Goal: Task Accomplishment & Management: Complete application form

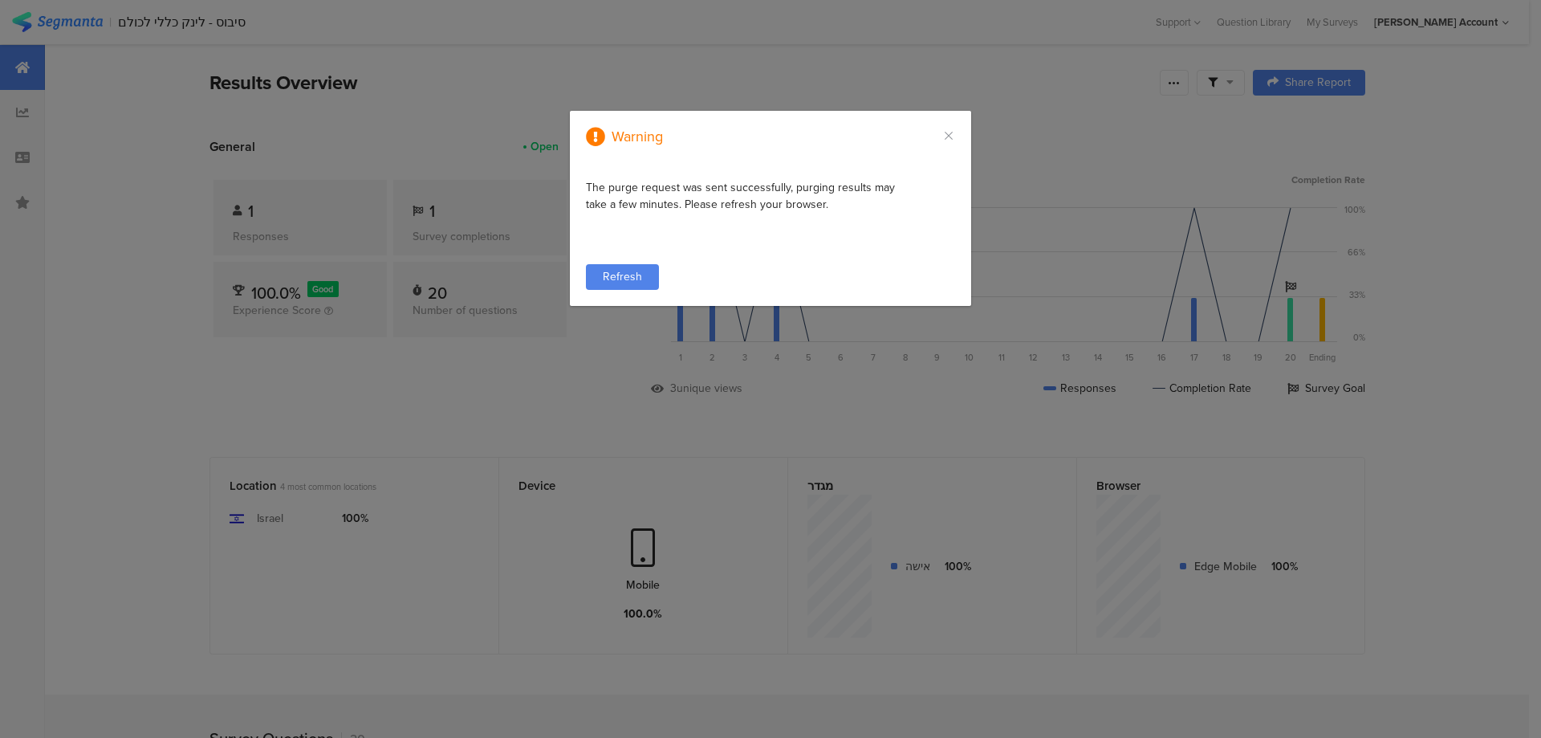
click at [626, 279] on span "Refresh" at bounding box center [622, 276] width 39 height 17
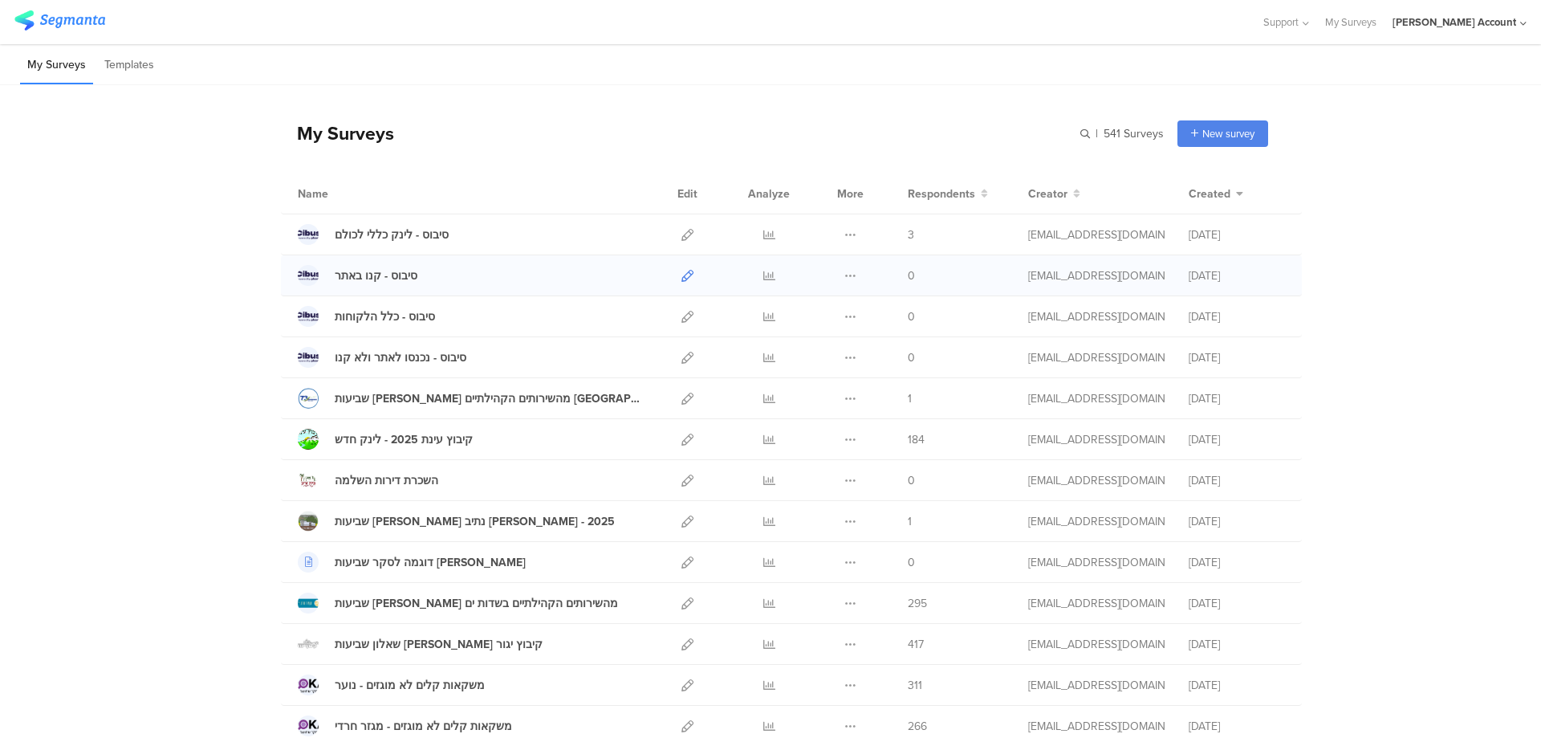
click at [682, 276] on icon at bounding box center [688, 276] width 12 height 12
click at [682, 272] on icon at bounding box center [688, 276] width 12 height 12
click at [844, 271] on icon at bounding box center [850, 276] width 12 height 12
click at [818, 318] on button "Duplicate" at bounding box center [819, 316] width 88 height 29
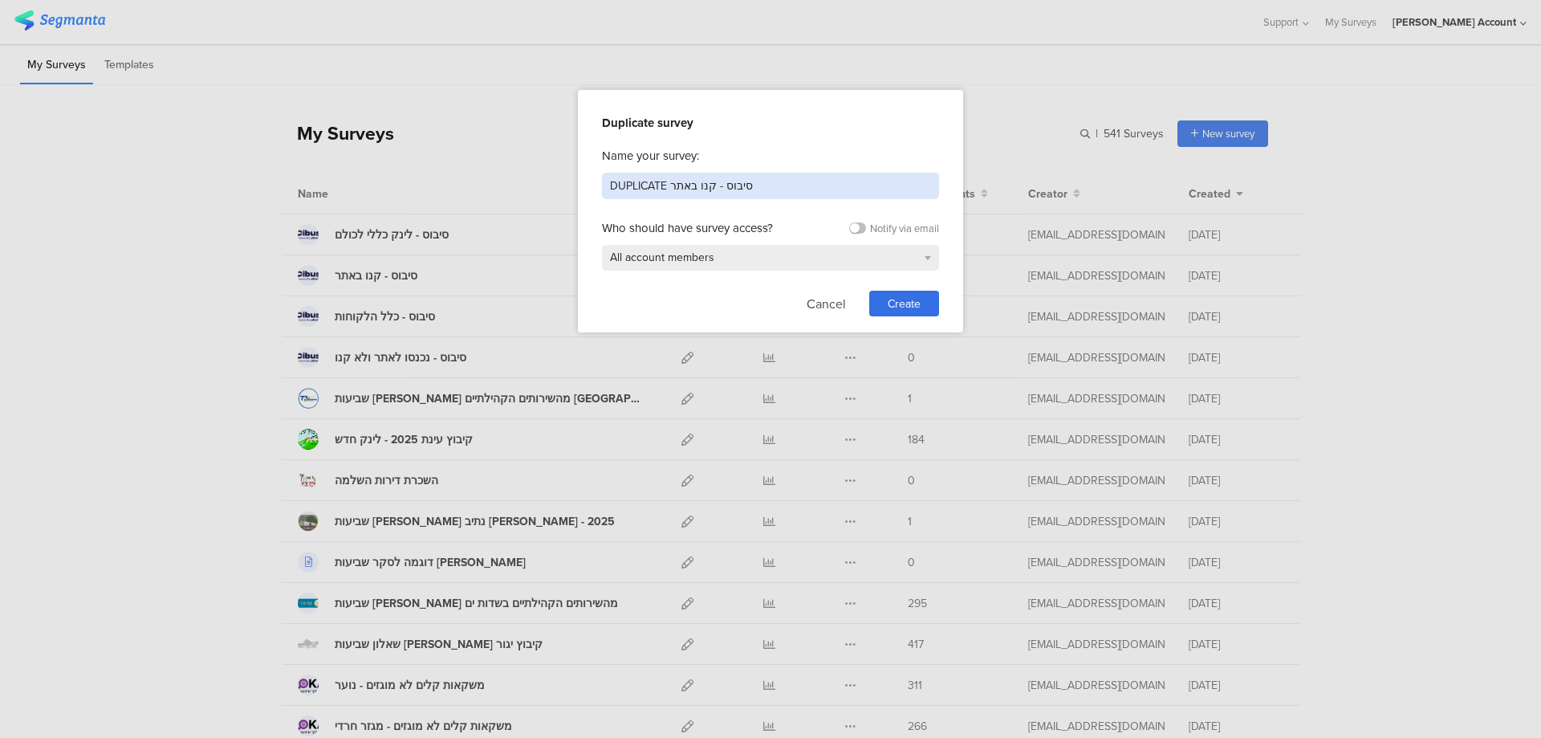
click at [771, 179] on input "DUPLICATE סיבוס - קנו באתר" at bounding box center [770, 186] width 337 height 26
type input "ניסיון"
click at [916, 306] on span "Create" at bounding box center [904, 303] width 33 height 17
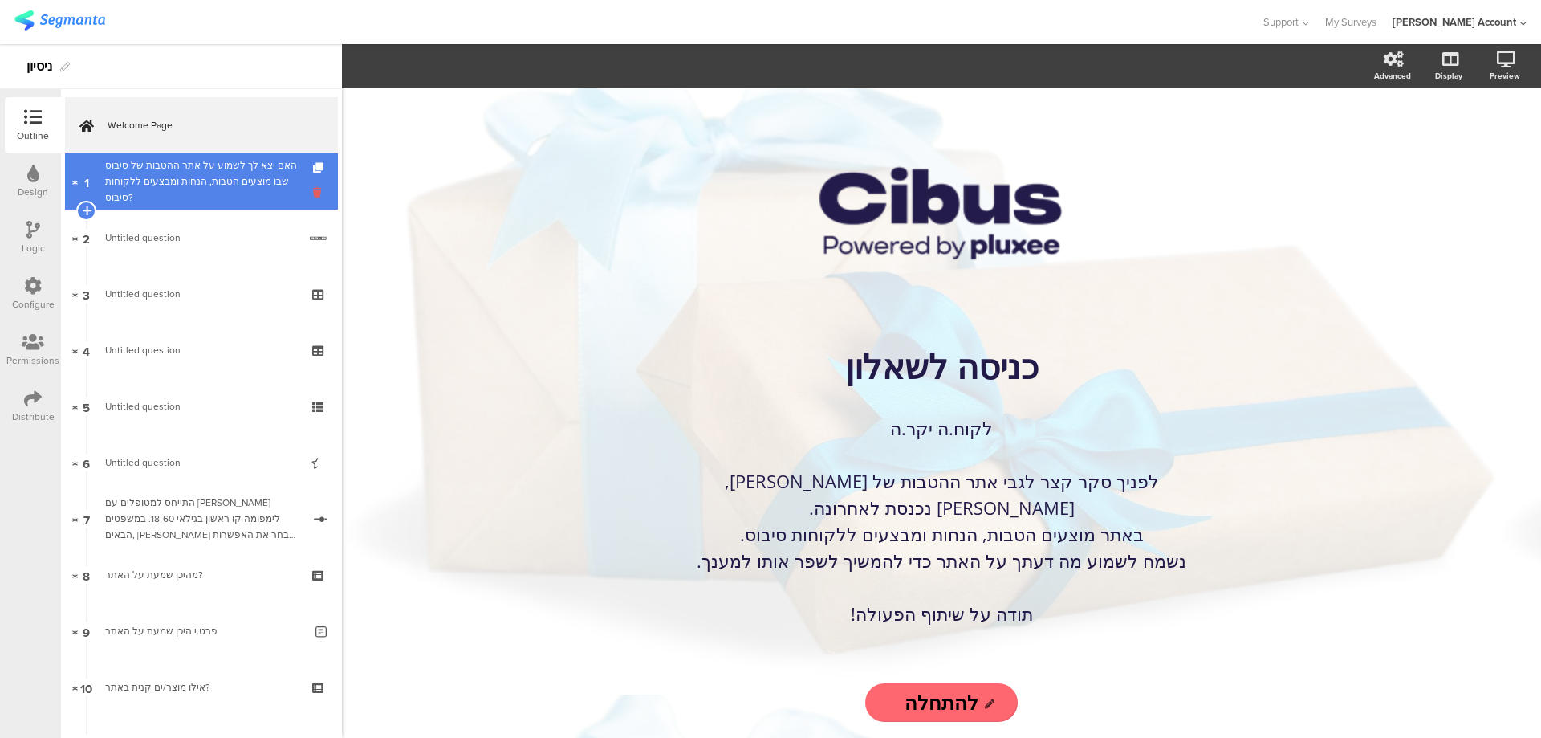
click at [313, 191] on icon at bounding box center [320, 192] width 14 height 15
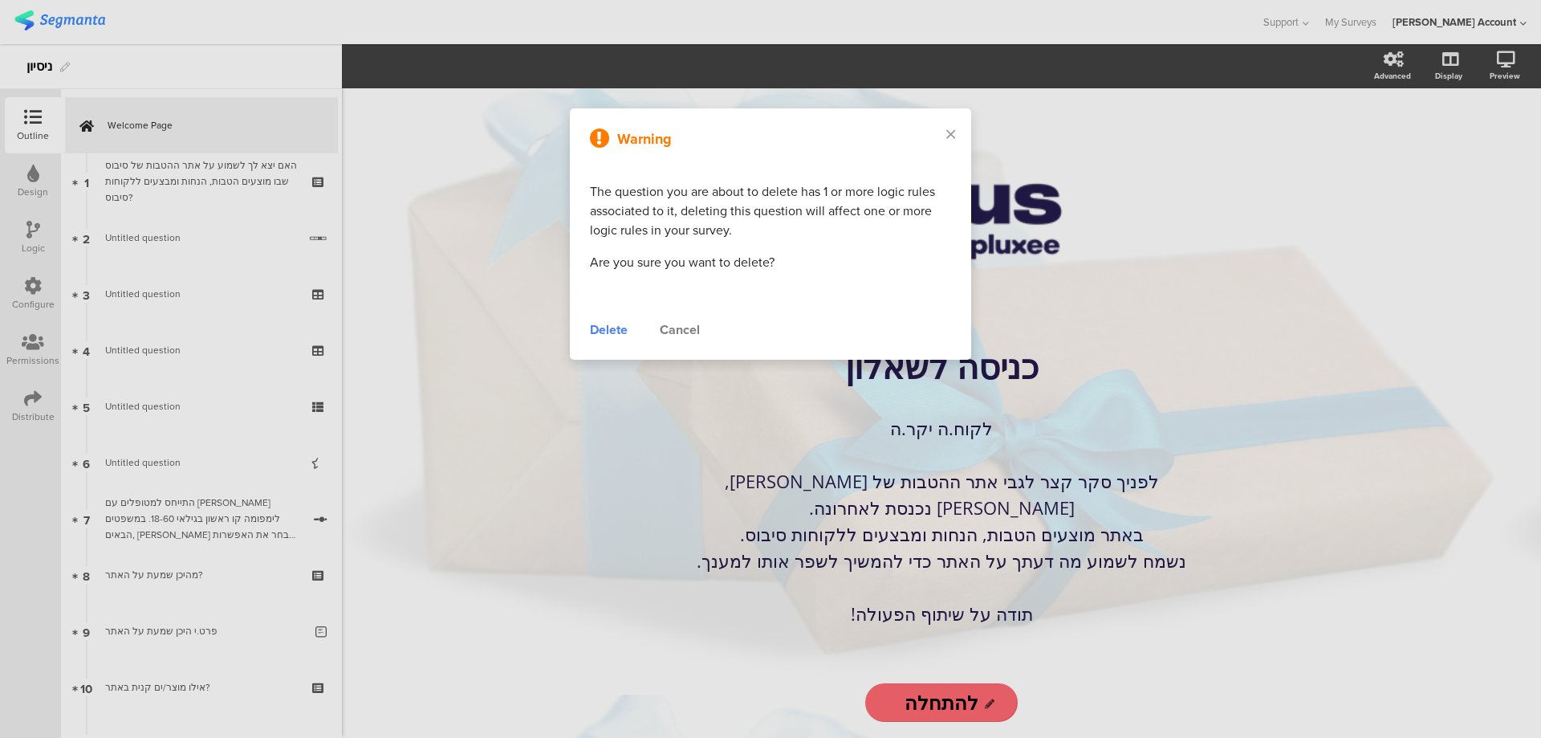
click at [613, 325] on div "Delete" at bounding box center [609, 329] width 38 height 19
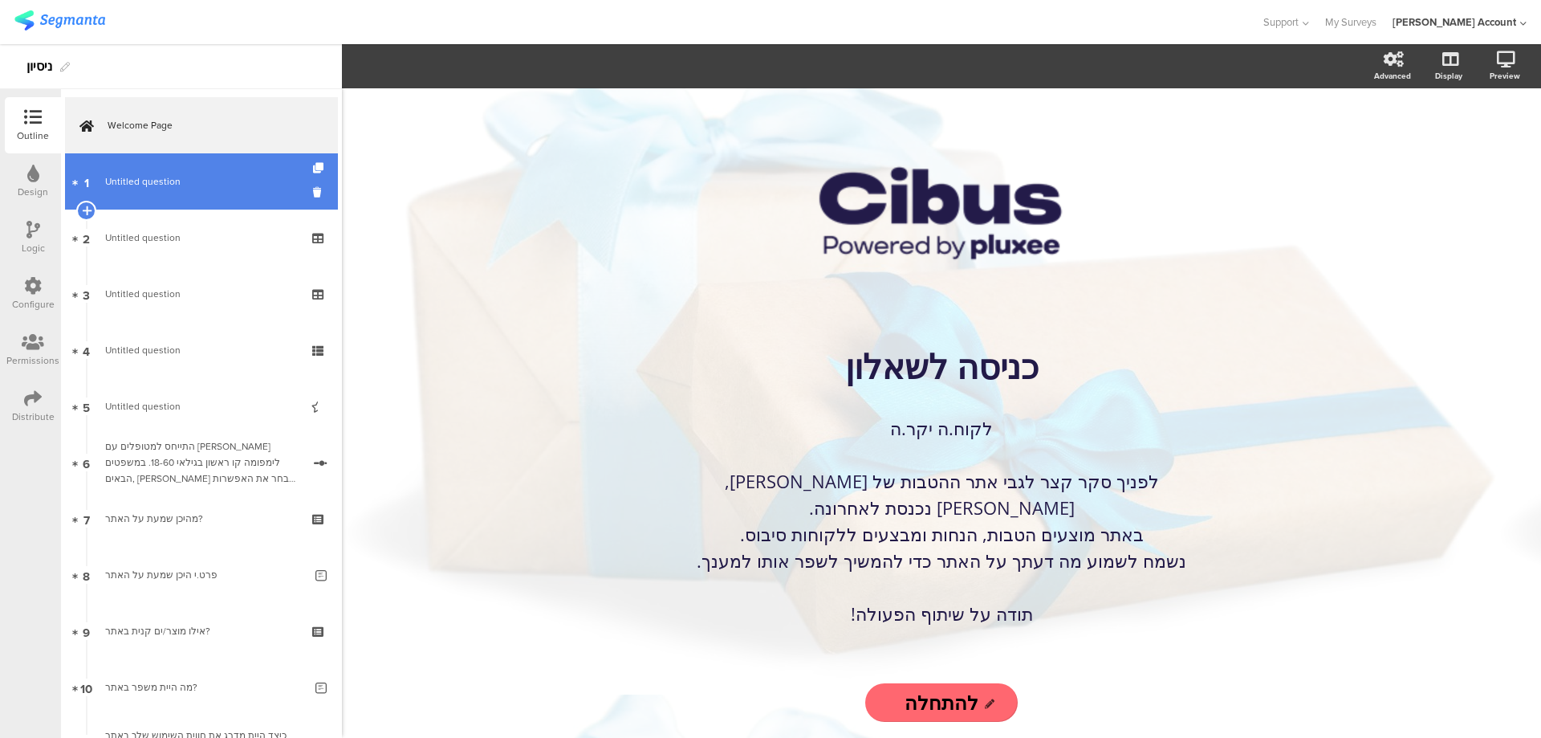
click at [251, 183] on span "Untitled question" at bounding box center [201, 181] width 193 height 16
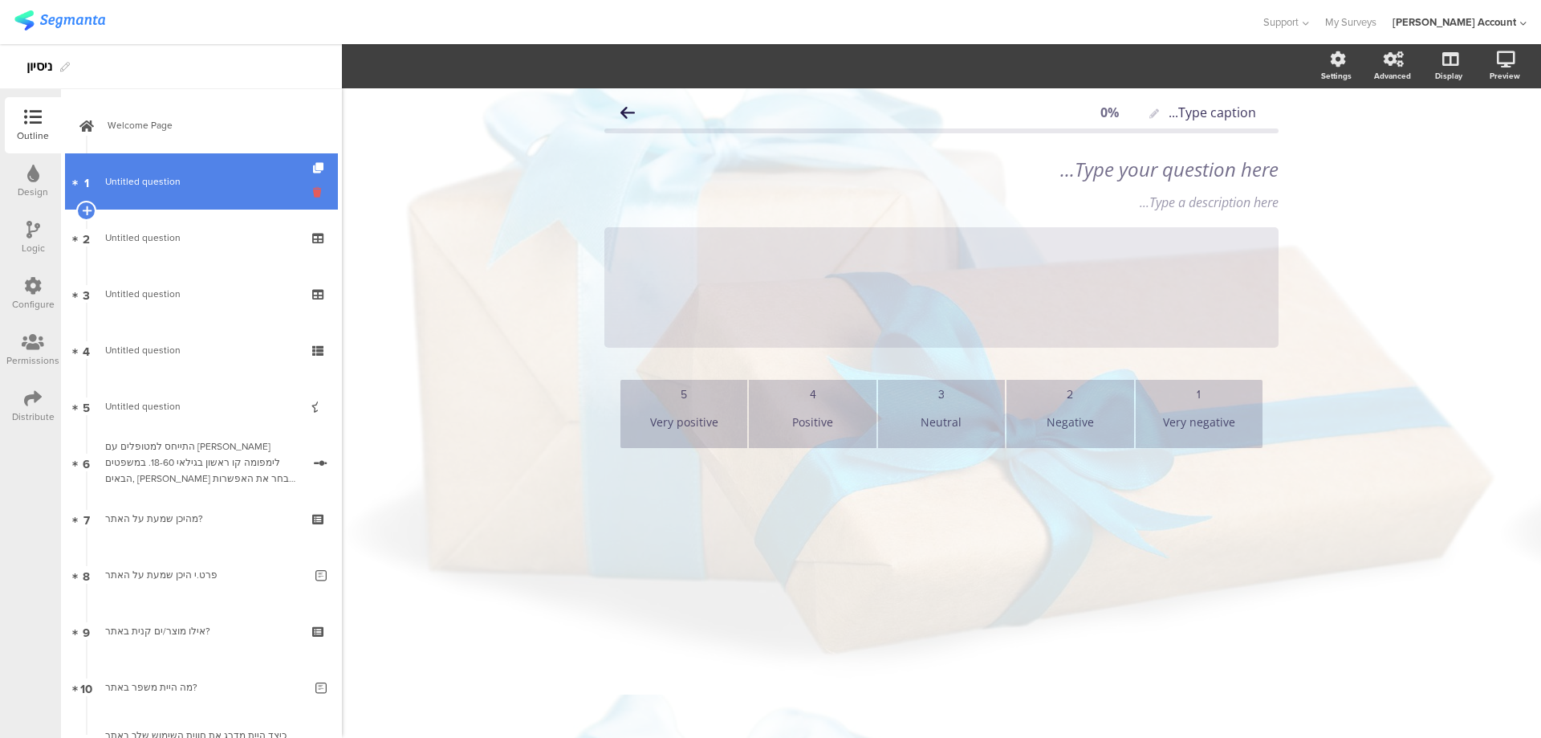
click at [313, 189] on icon at bounding box center [320, 192] width 14 height 15
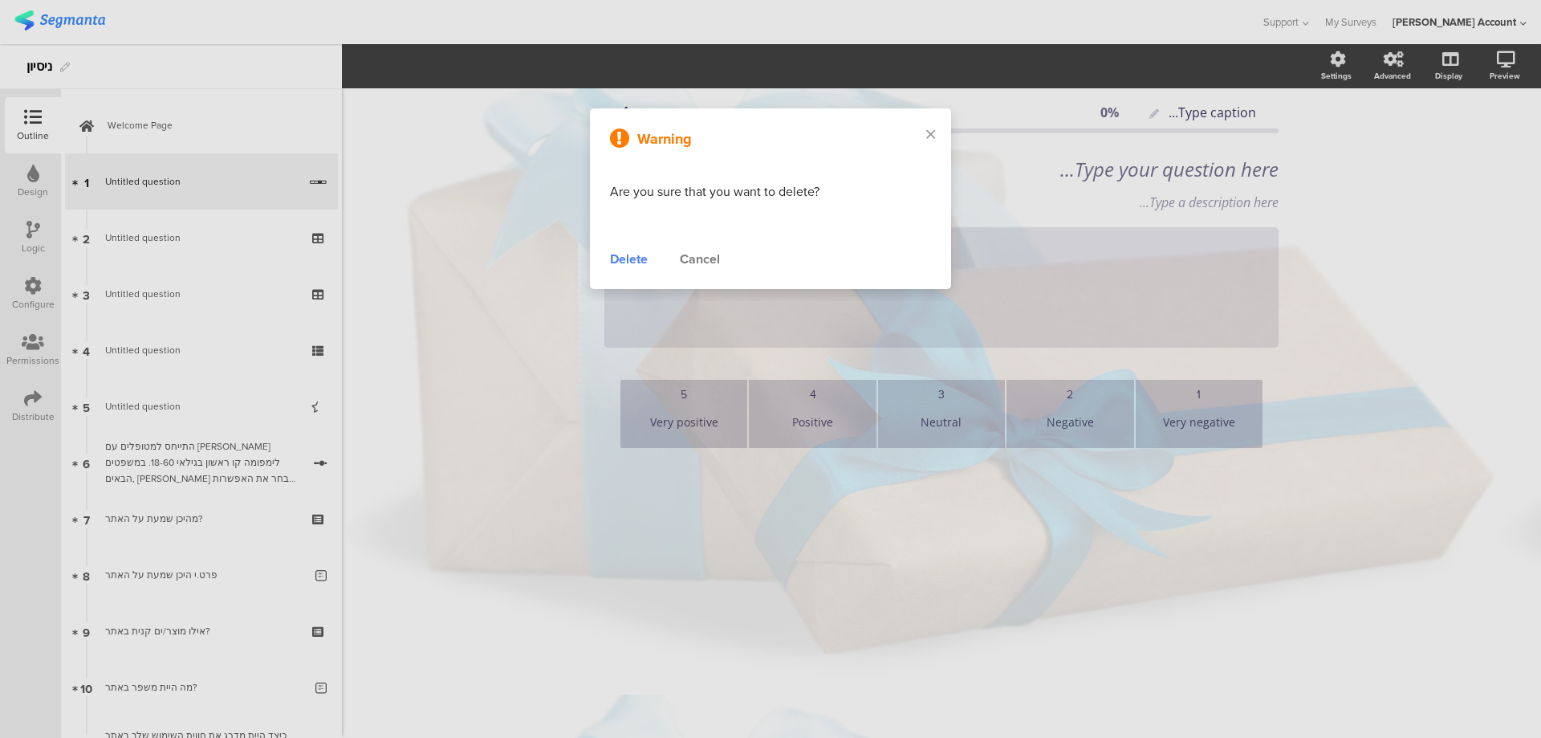
click at [629, 259] on div "Delete" at bounding box center [629, 259] width 38 height 19
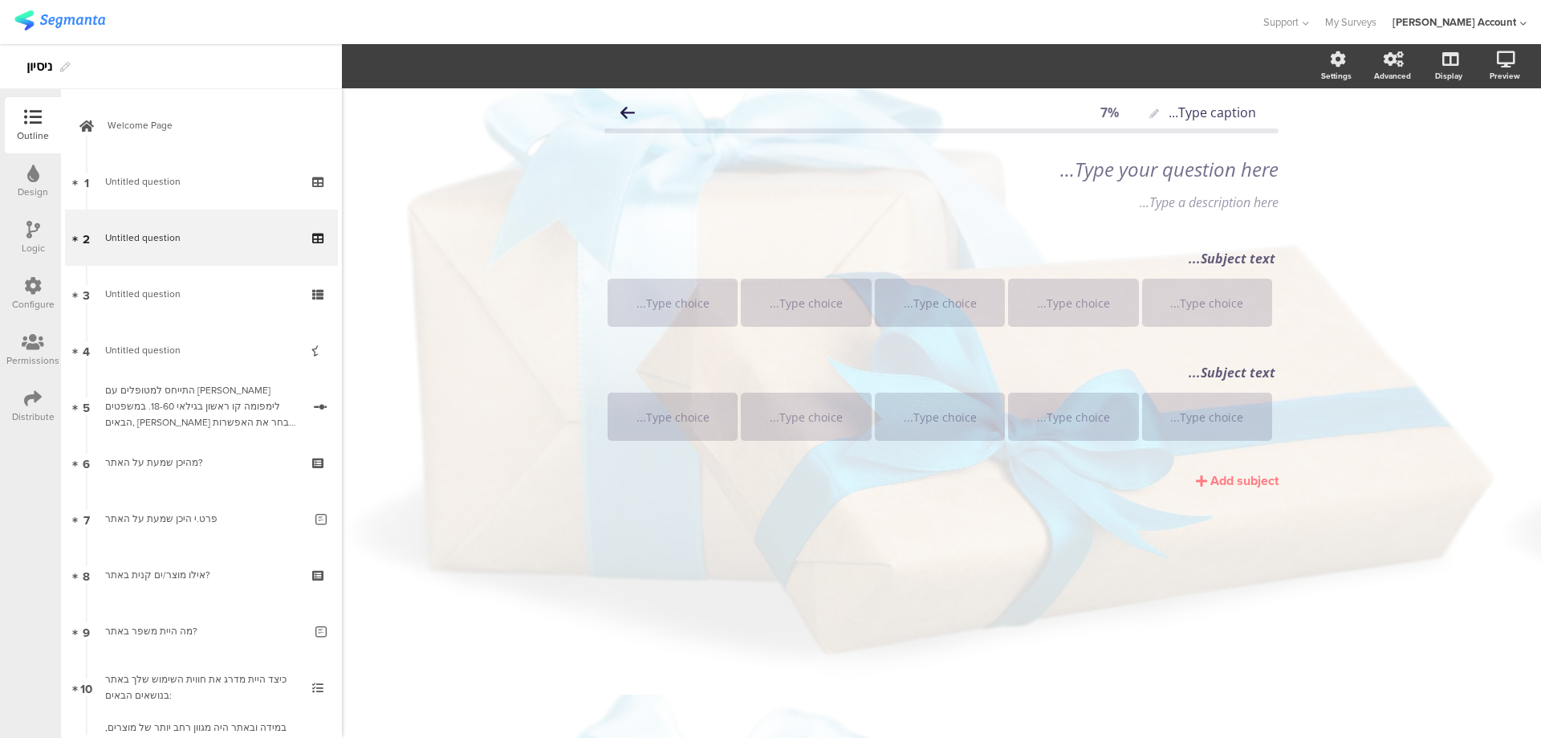
click at [264, 189] on span "Untitled question" at bounding box center [201, 181] width 192 height 16
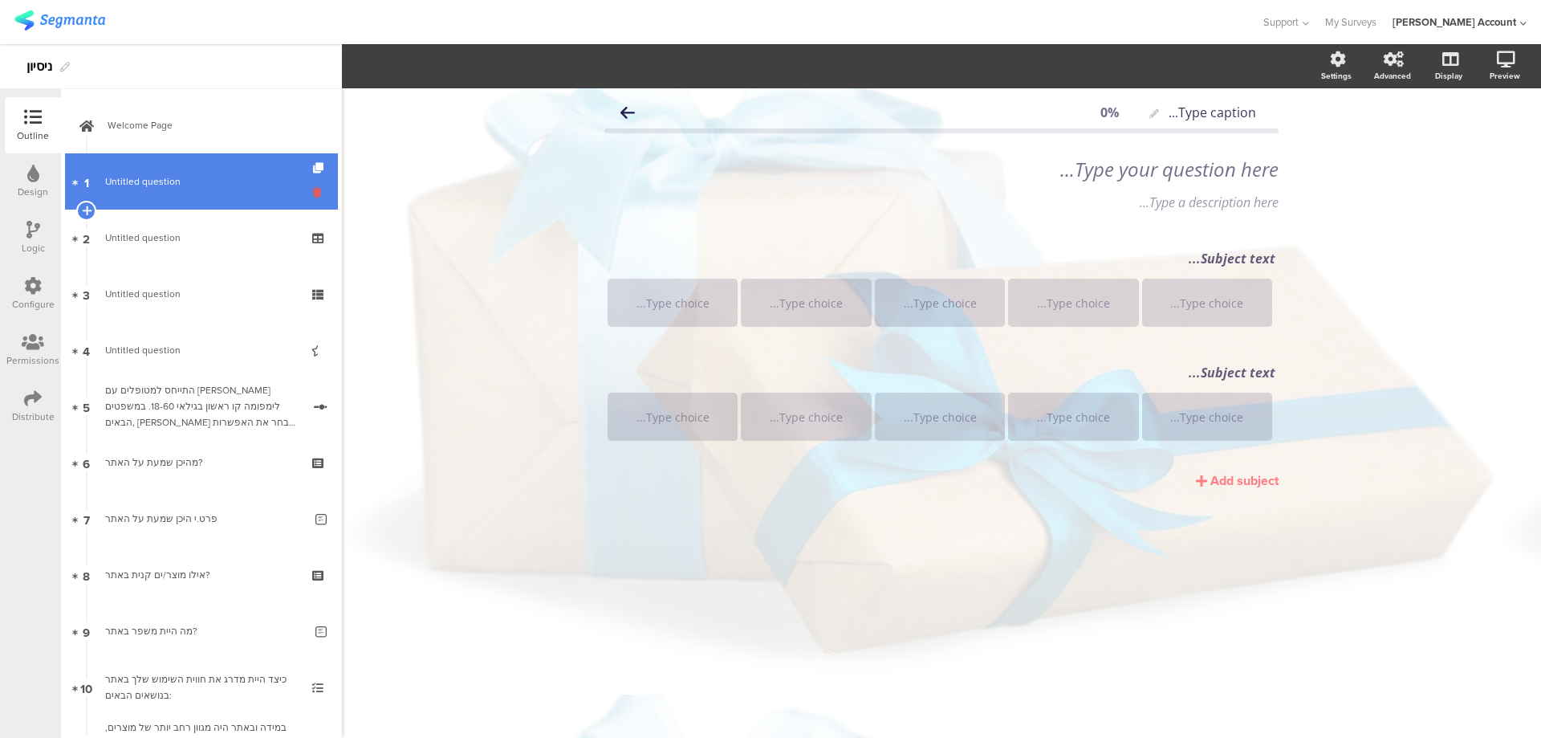
click at [313, 194] on icon at bounding box center [320, 192] width 14 height 15
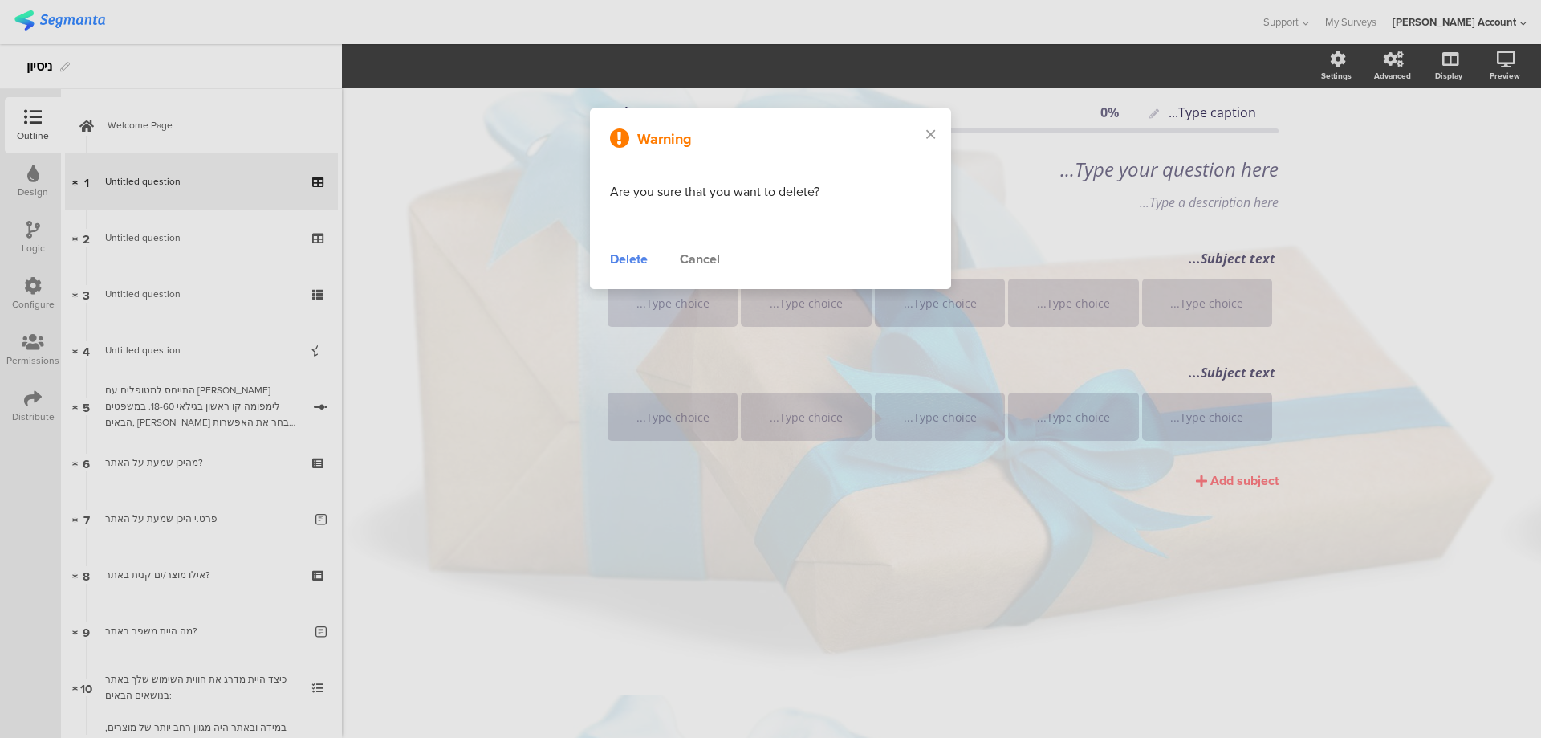
click at [624, 259] on div "Delete" at bounding box center [629, 259] width 38 height 19
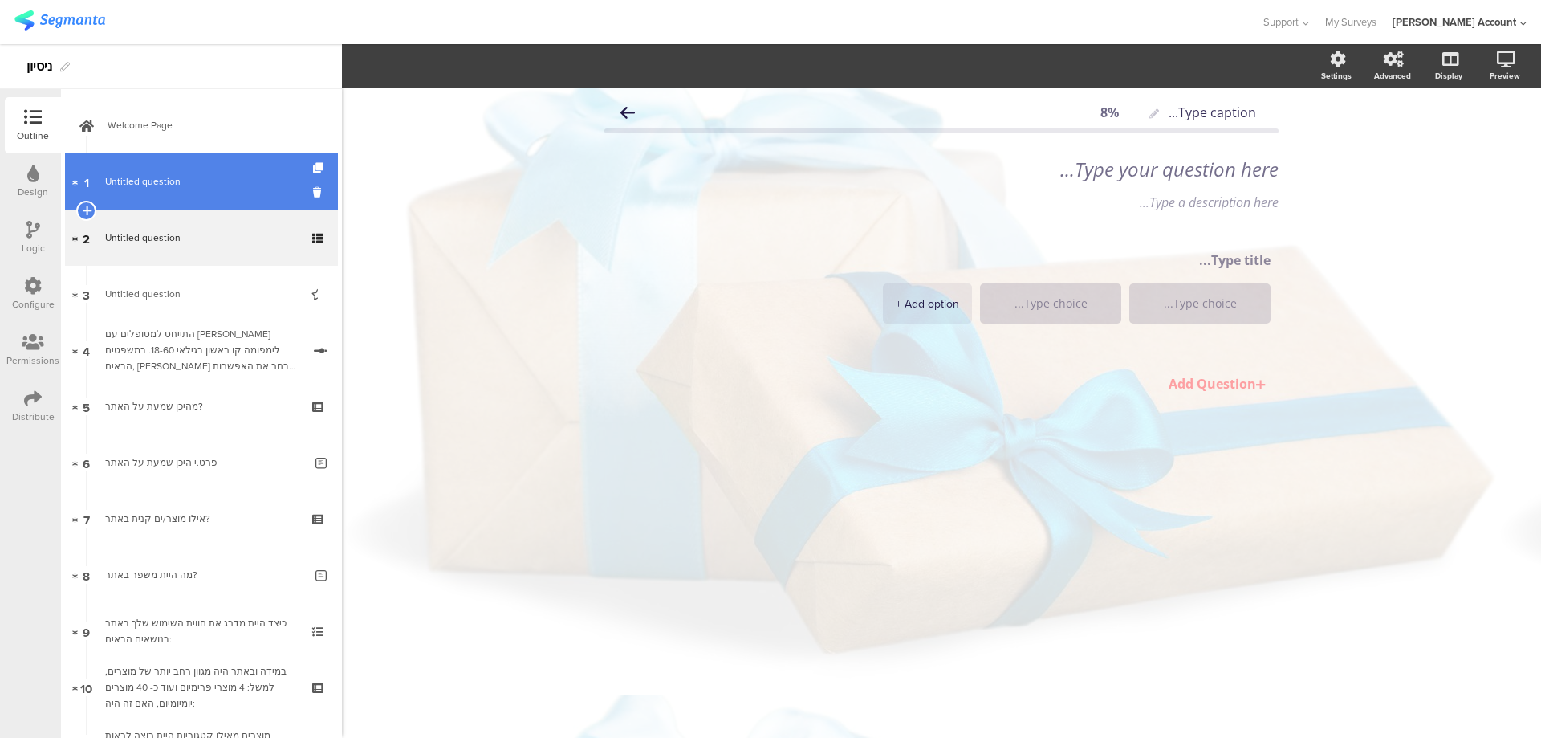
click at [261, 184] on span "Untitled question" at bounding box center [201, 181] width 192 height 16
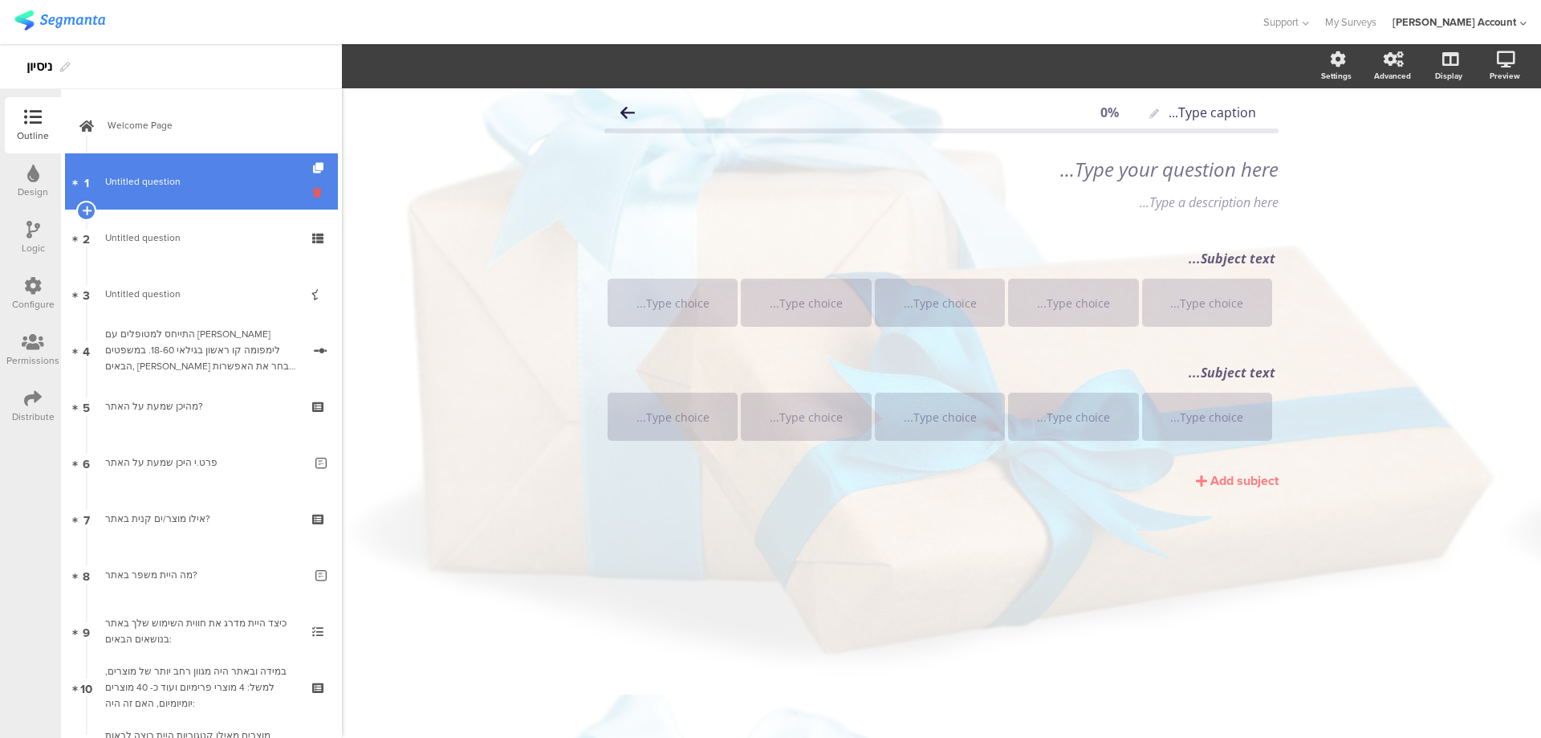
click at [313, 196] on icon at bounding box center [320, 192] width 14 height 15
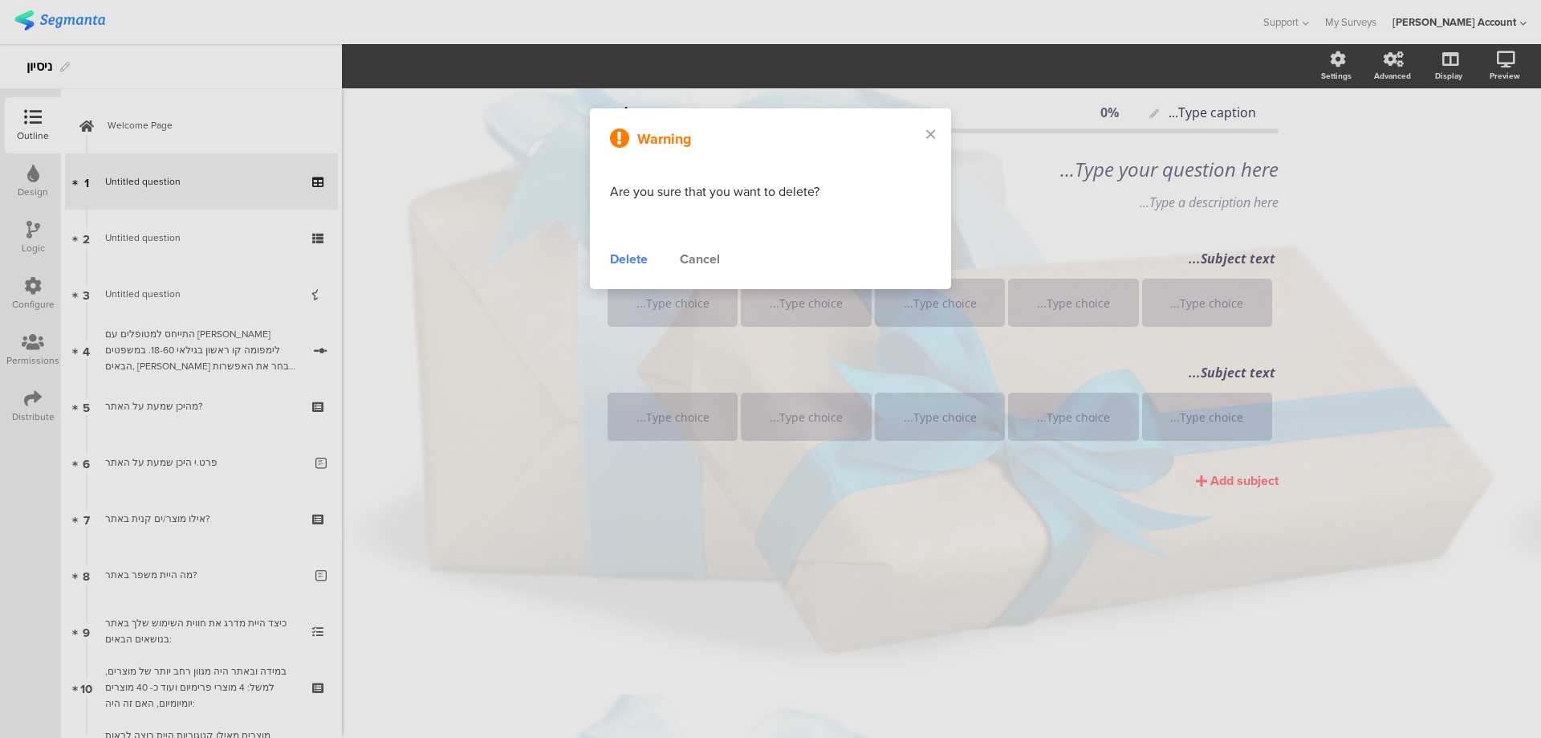
click at [637, 262] on div "Delete" at bounding box center [629, 259] width 38 height 19
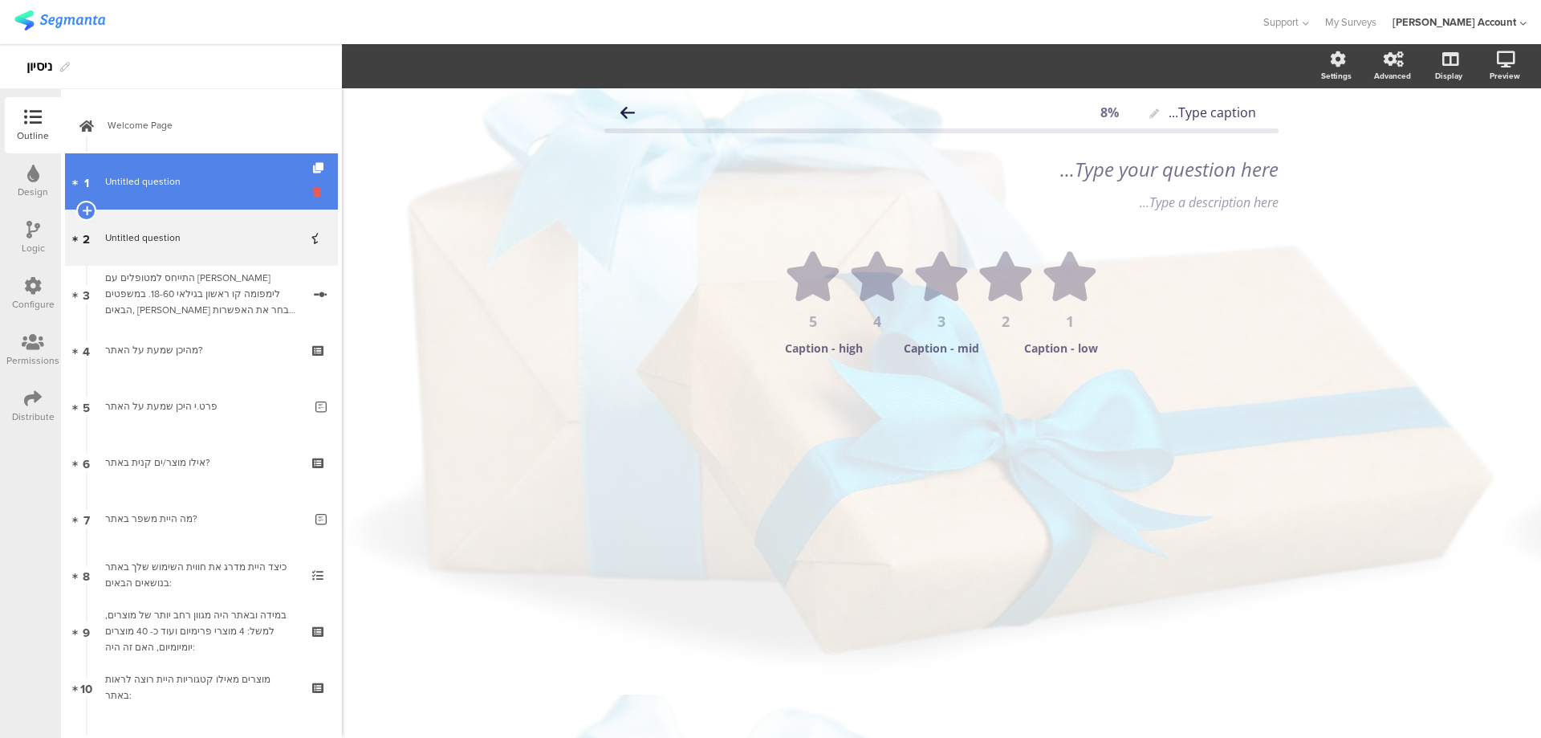
click at [313, 190] on icon at bounding box center [320, 192] width 14 height 15
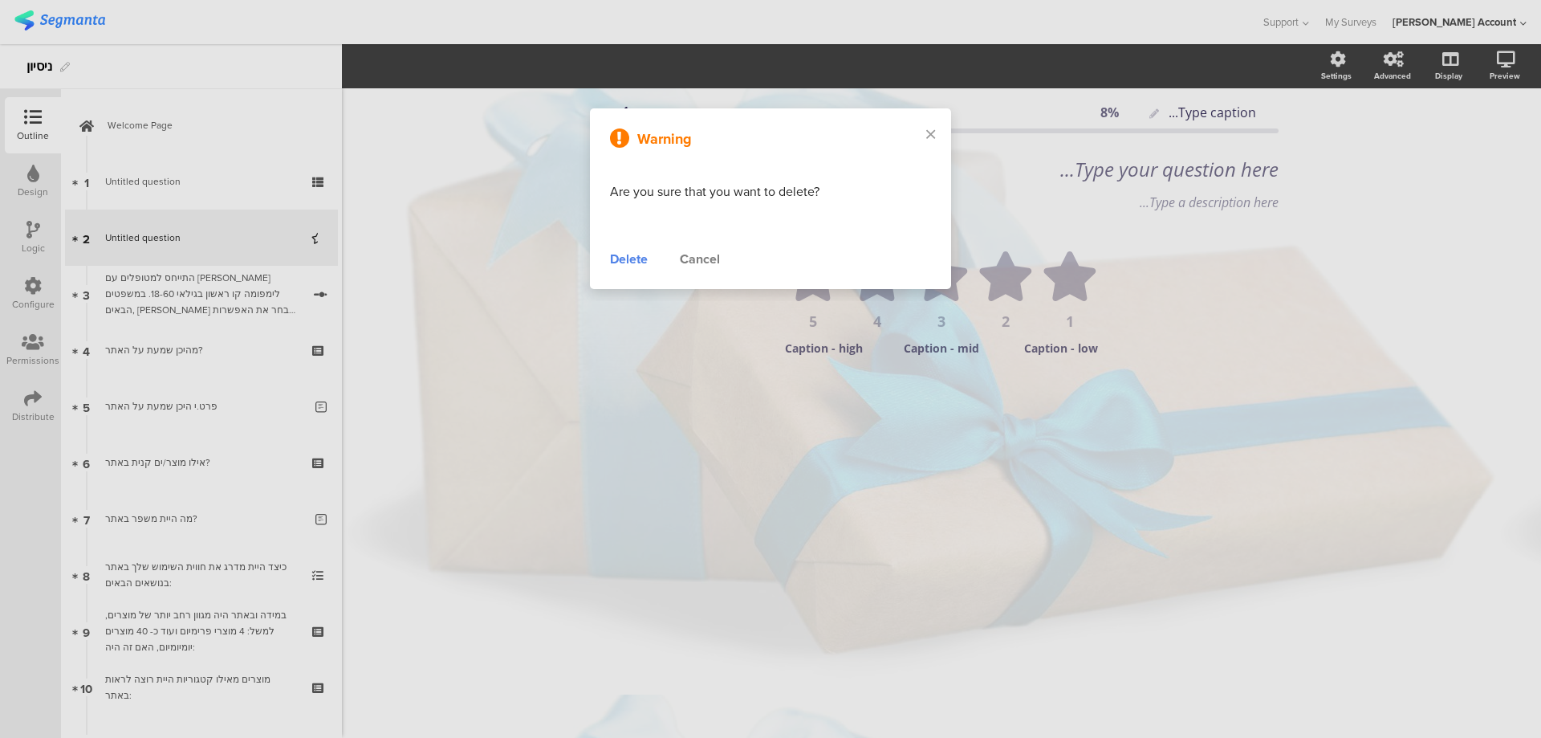
click at [633, 257] on div "Delete" at bounding box center [629, 259] width 38 height 19
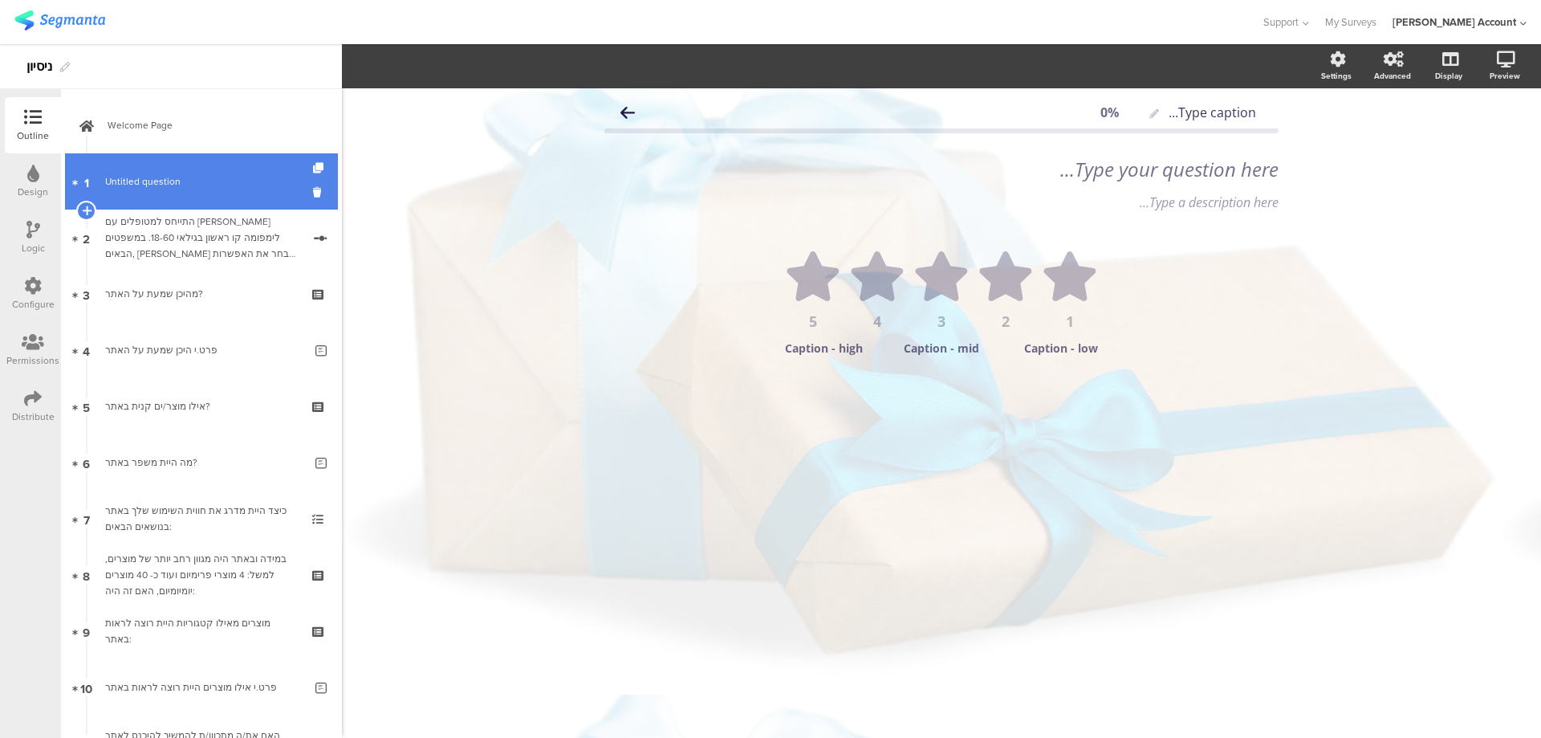
click at [257, 189] on link "1 Untitled question" at bounding box center [201, 181] width 273 height 56
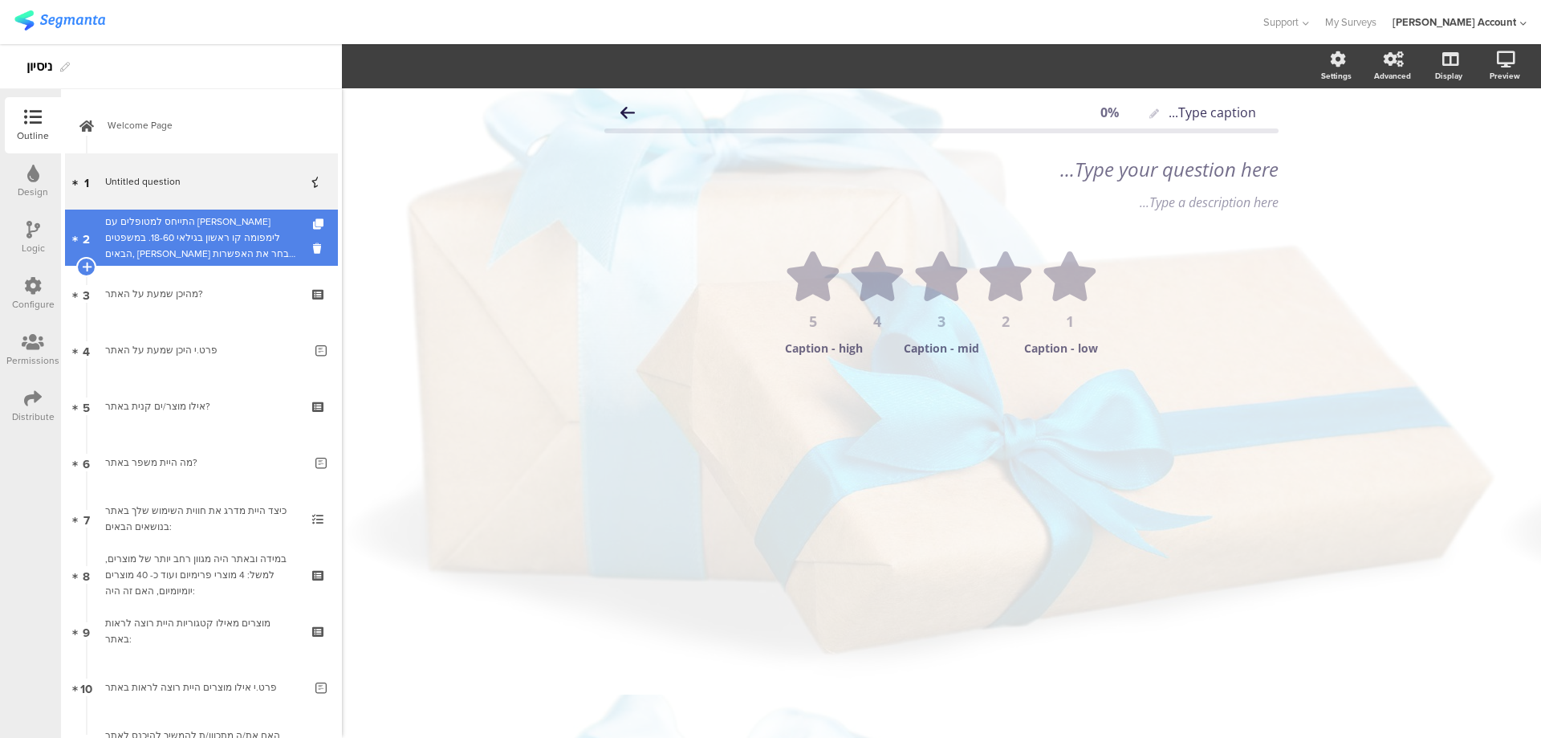
click at [278, 233] on div "התייחס למטופלים עם הודג'קין לימפומה קו ראשון בגילאי 18-60. במשפטים הבאים, אנא ב…" at bounding box center [203, 238] width 197 height 48
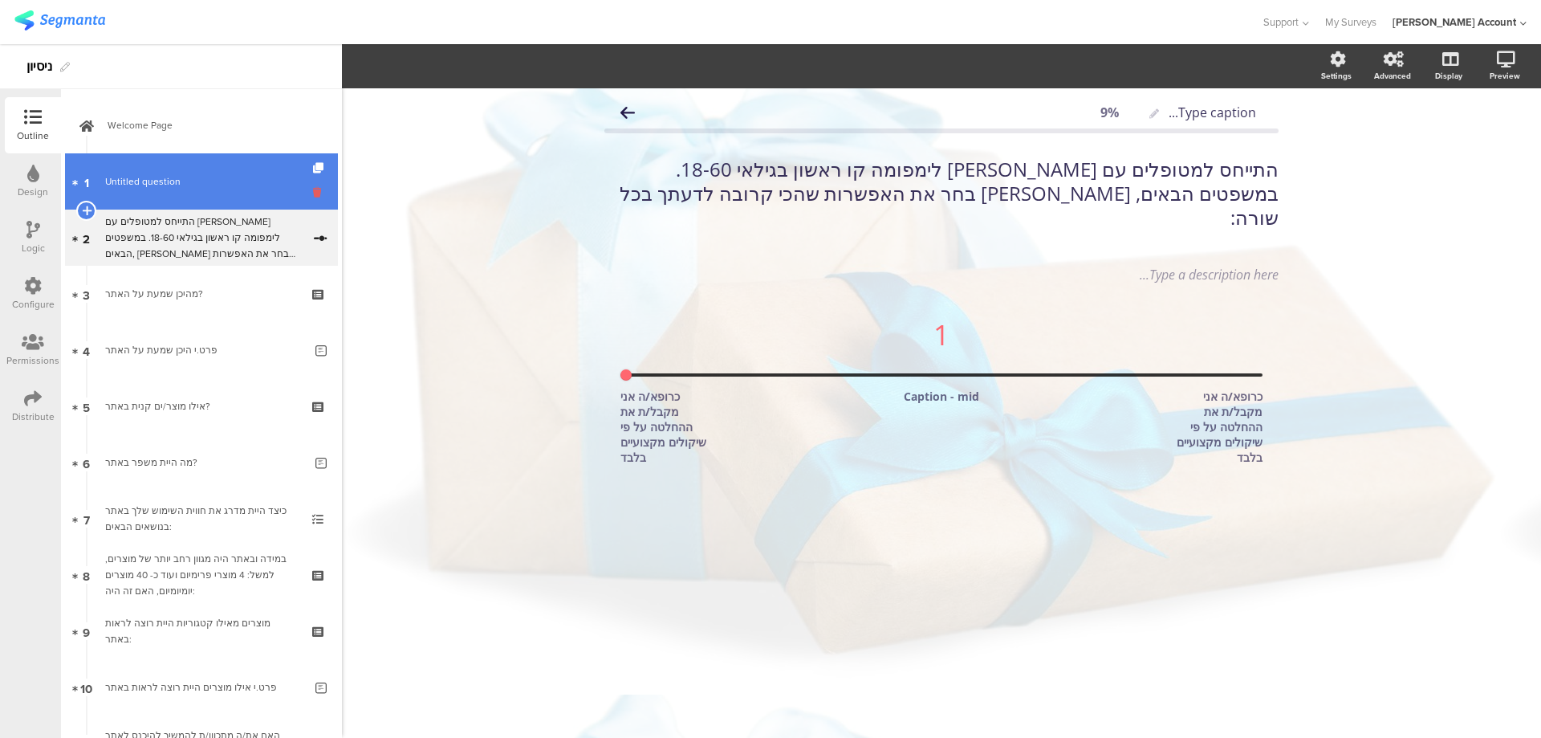
click at [313, 189] on icon at bounding box center [320, 192] width 14 height 15
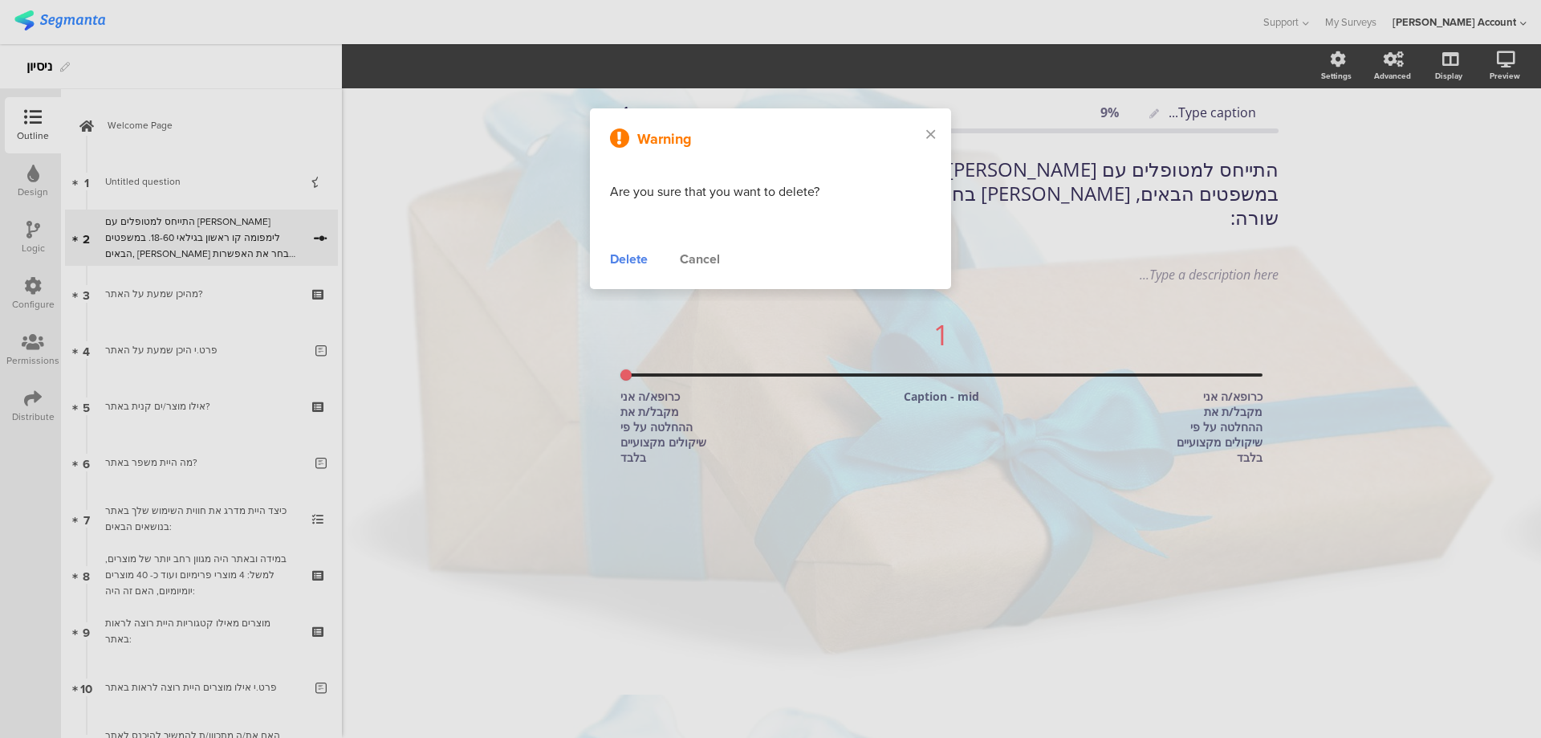
click at [635, 253] on div "Delete" at bounding box center [629, 259] width 38 height 19
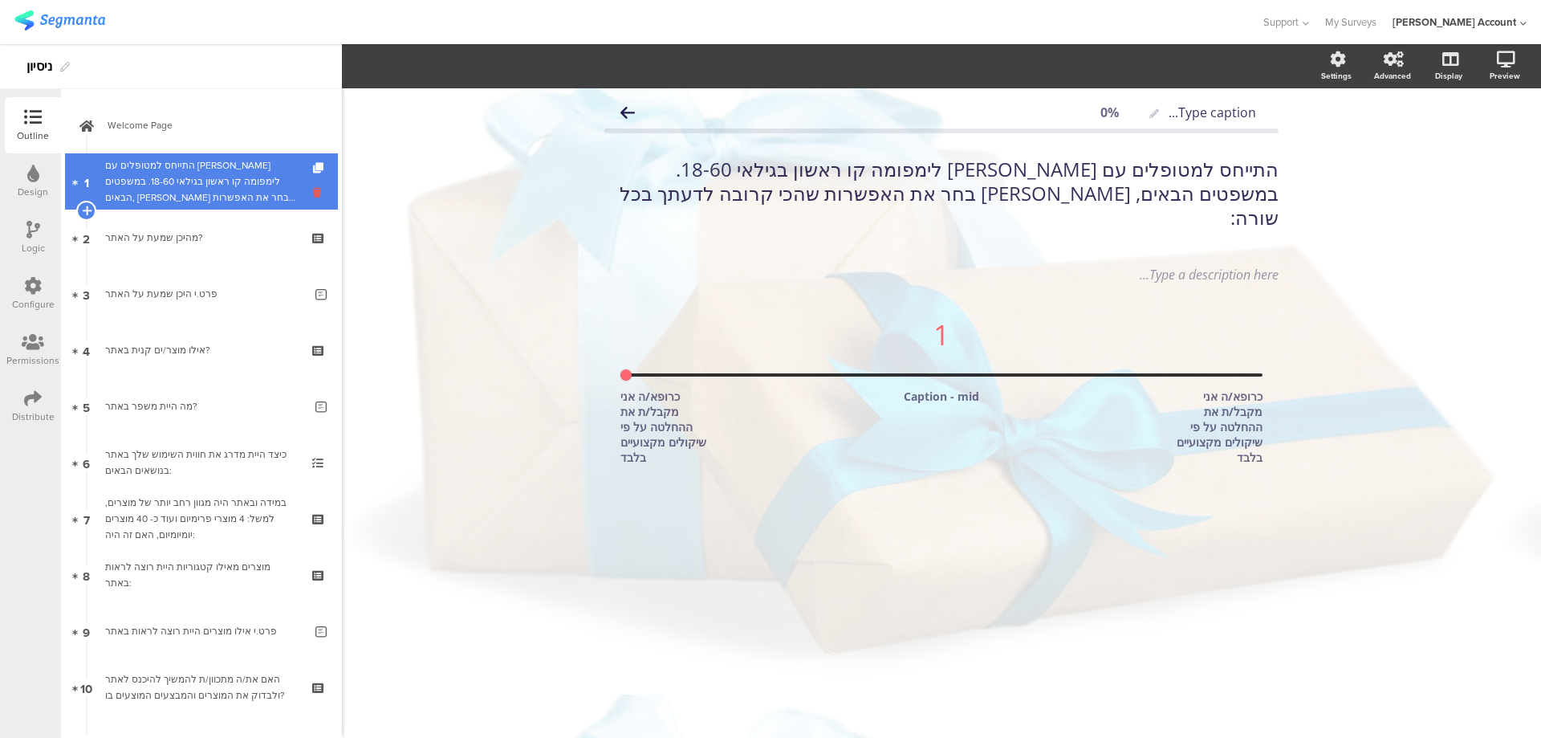
click at [313, 194] on icon at bounding box center [320, 192] width 14 height 15
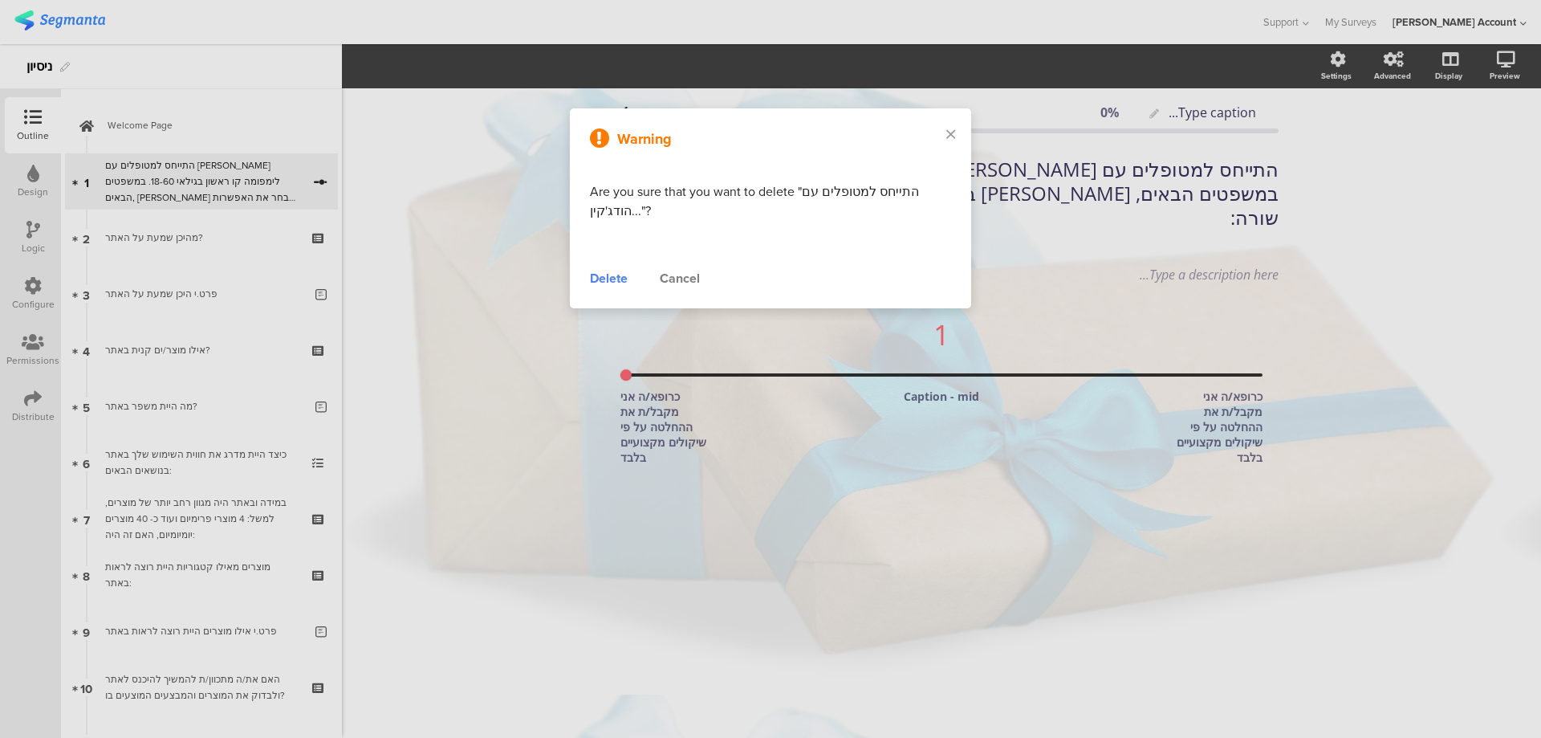
click at [615, 276] on div "Delete" at bounding box center [609, 278] width 38 height 19
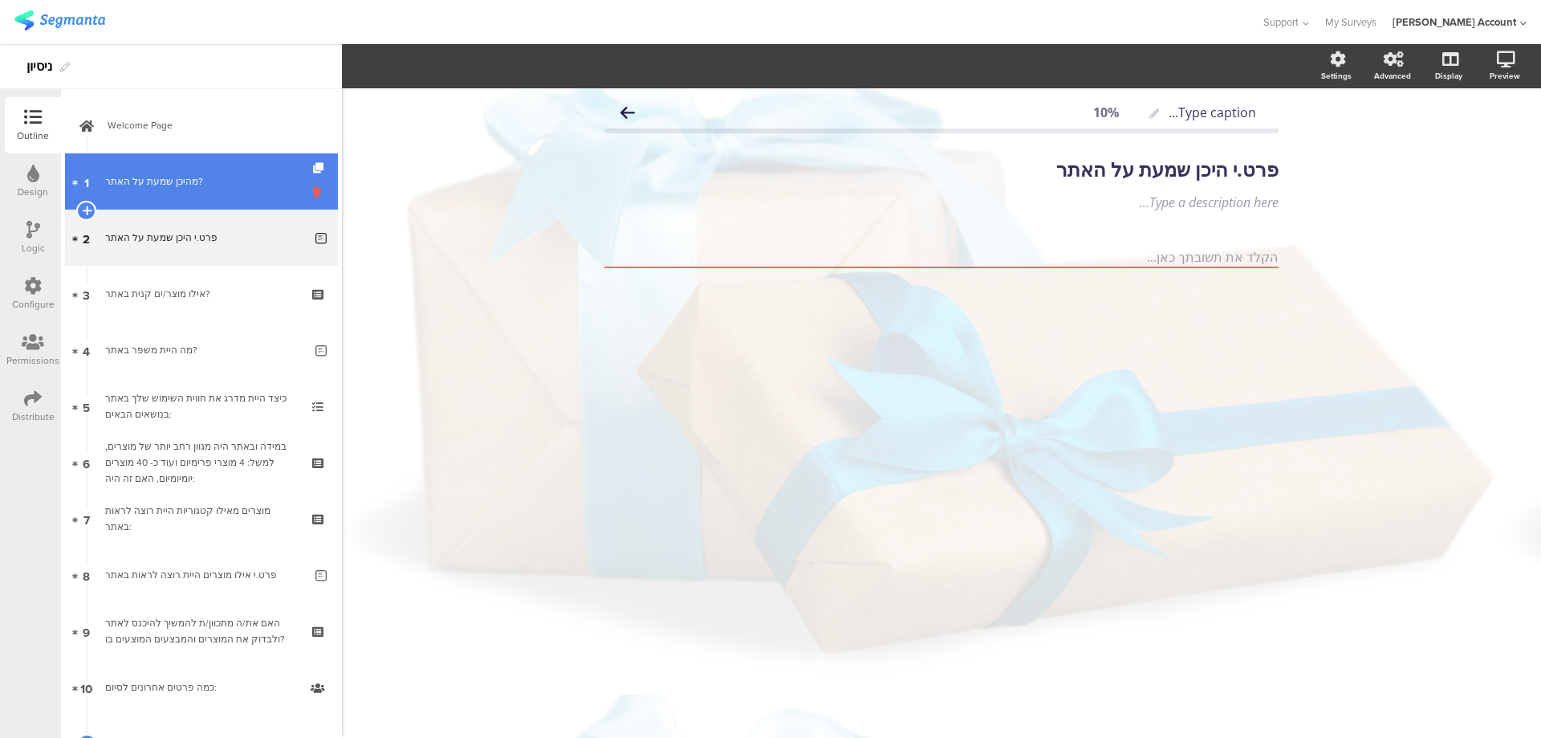
click at [313, 195] on icon at bounding box center [320, 192] width 14 height 15
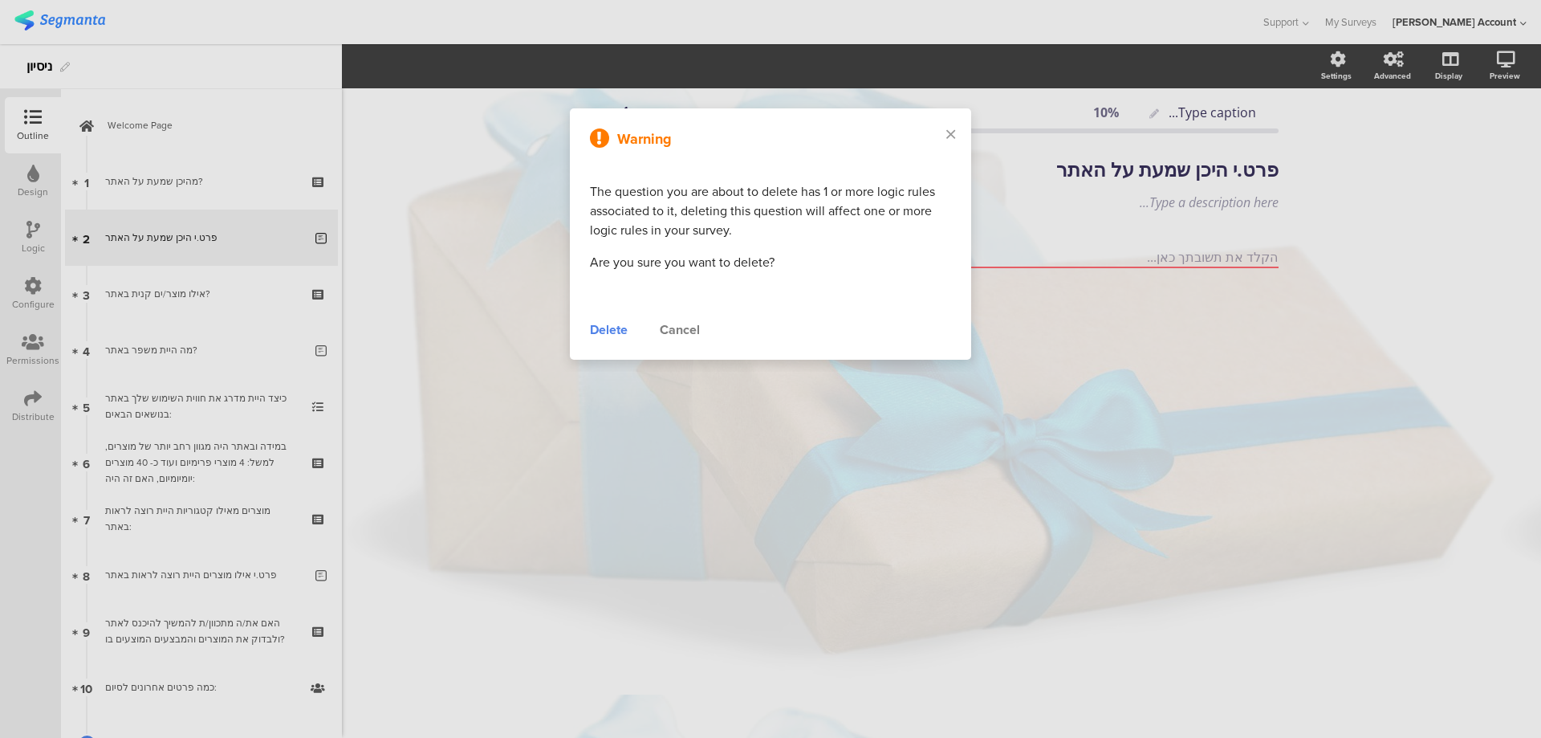
click at [600, 336] on div "Delete" at bounding box center [609, 329] width 38 height 19
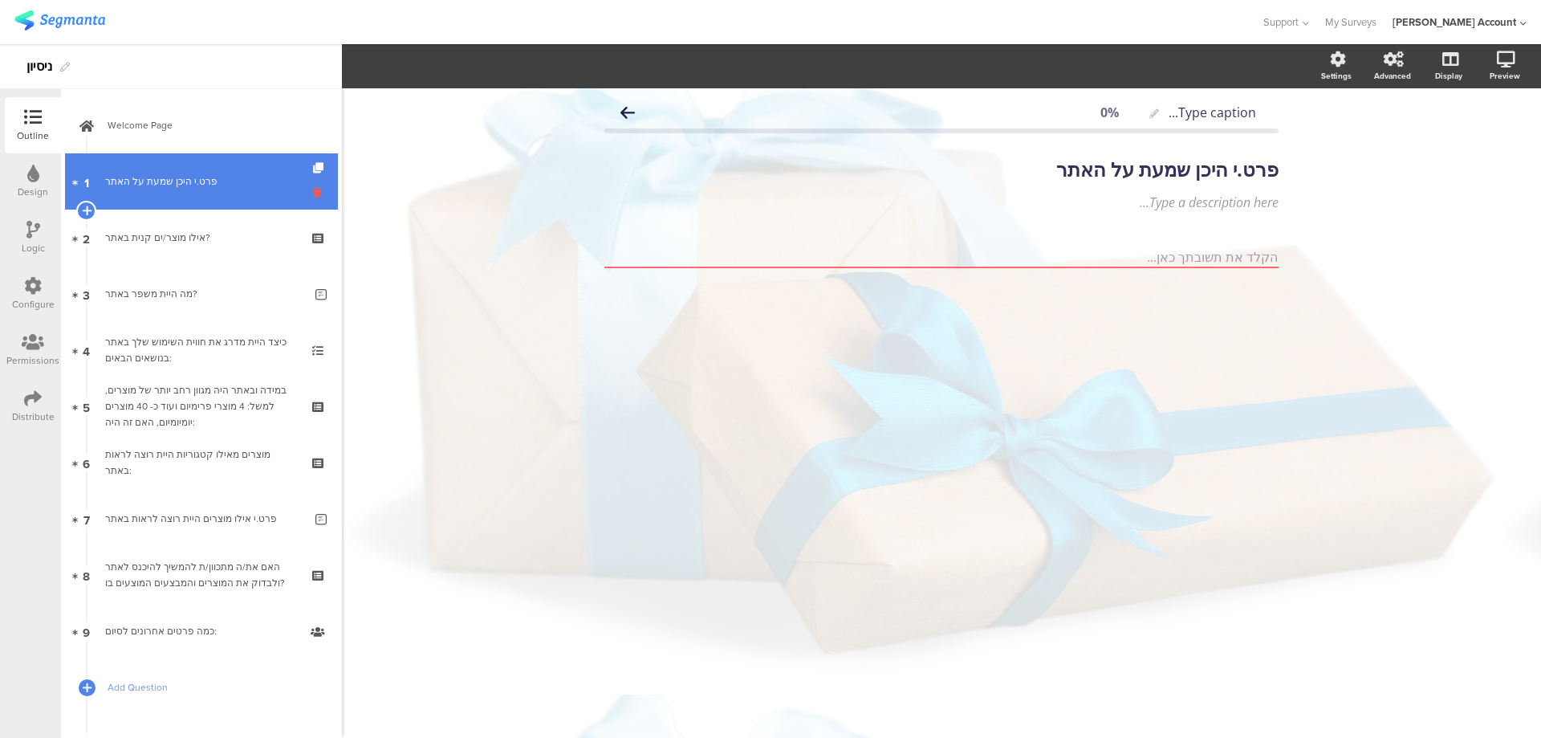
click at [313, 193] on icon at bounding box center [320, 192] width 14 height 15
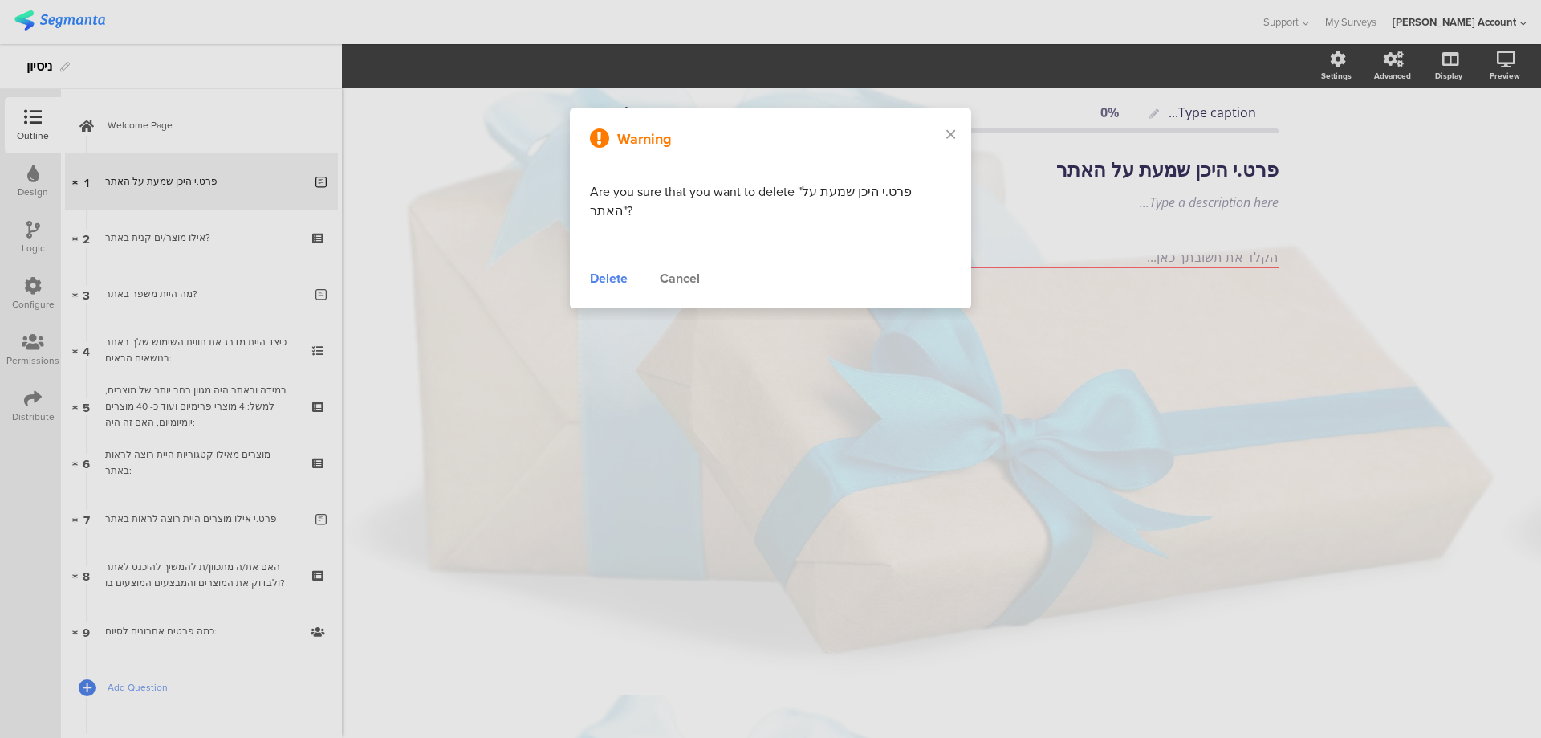
click at [603, 269] on div "Delete" at bounding box center [609, 278] width 38 height 19
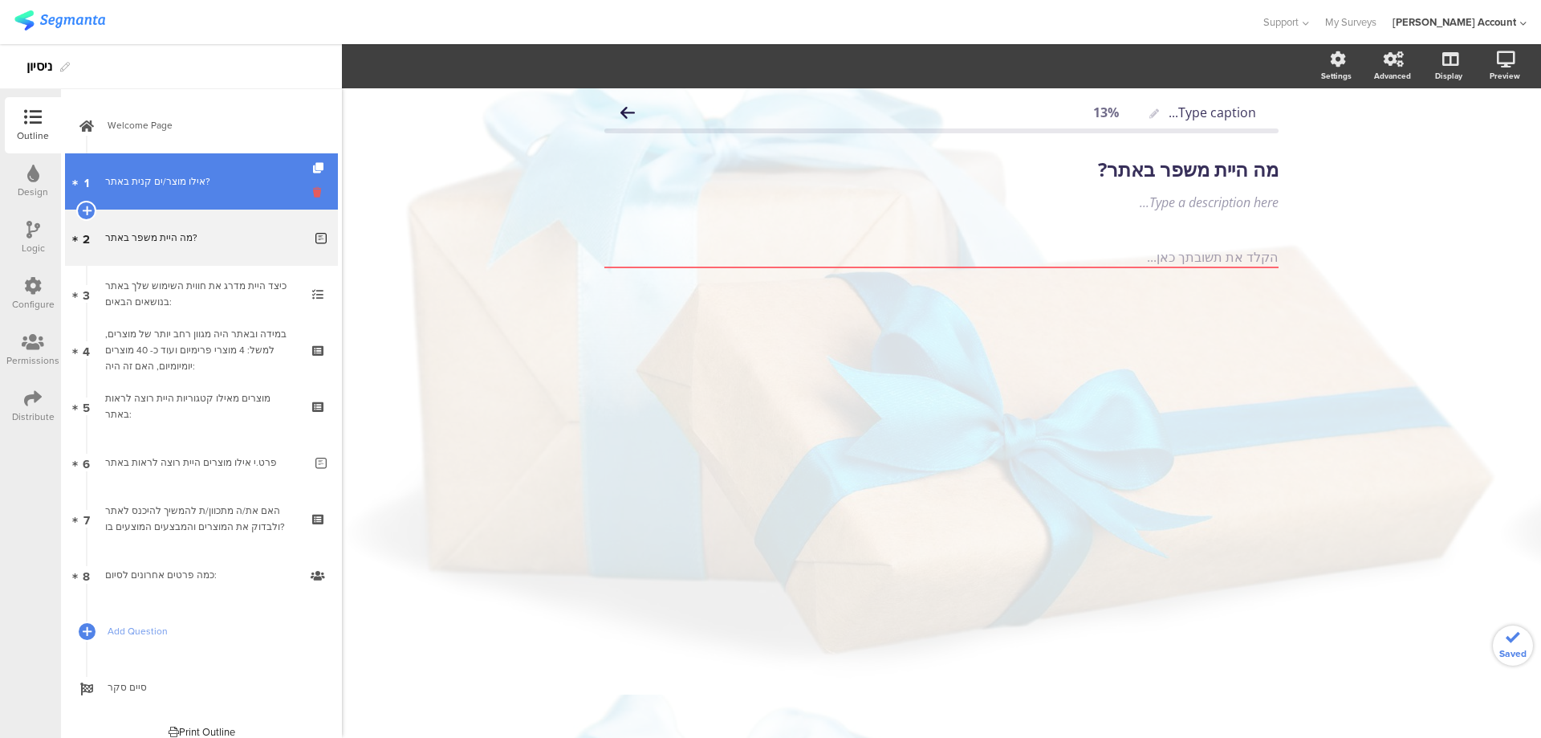
click at [313, 193] on icon at bounding box center [320, 192] width 14 height 15
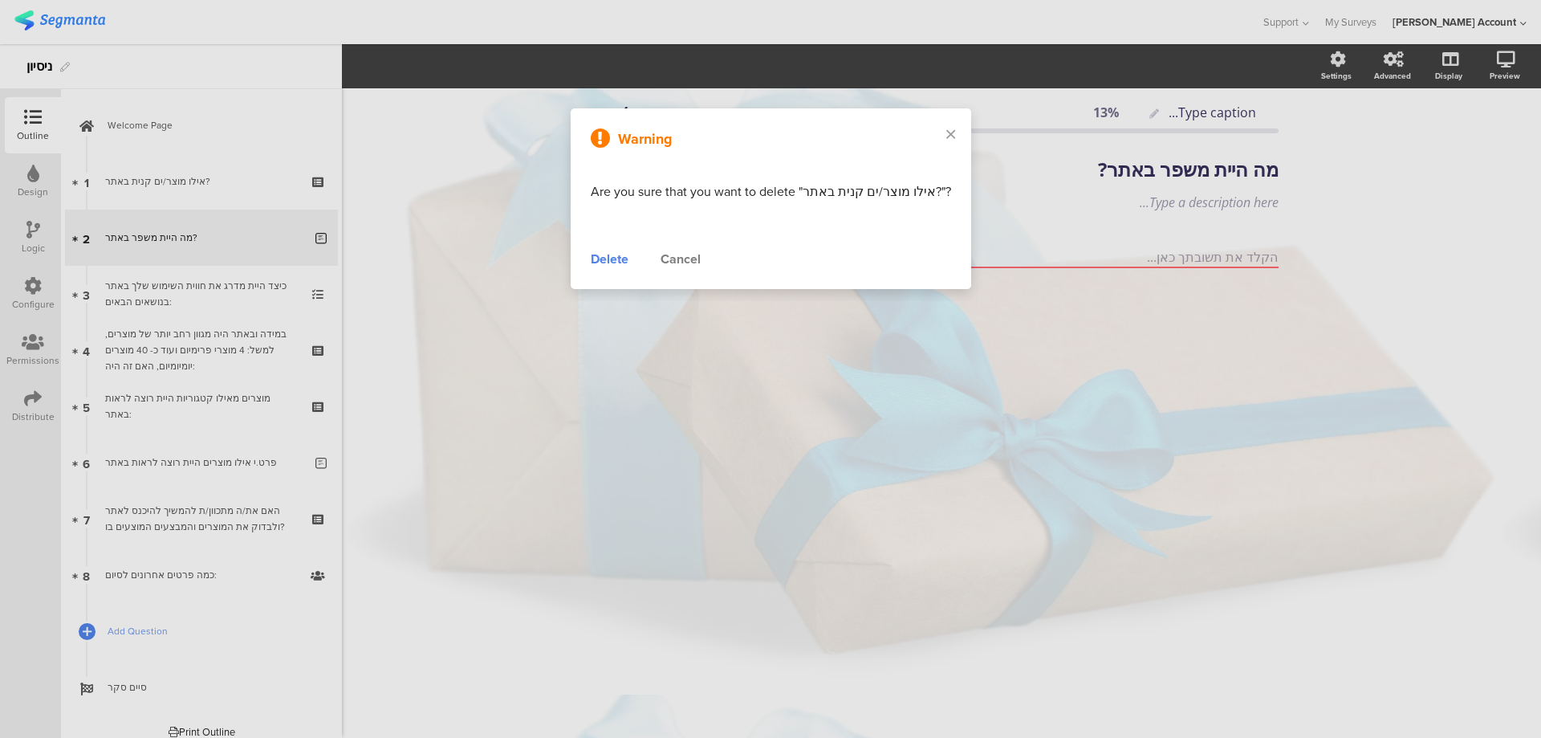
click at [614, 257] on div "Delete" at bounding box center [610, 259] width 38 height 19
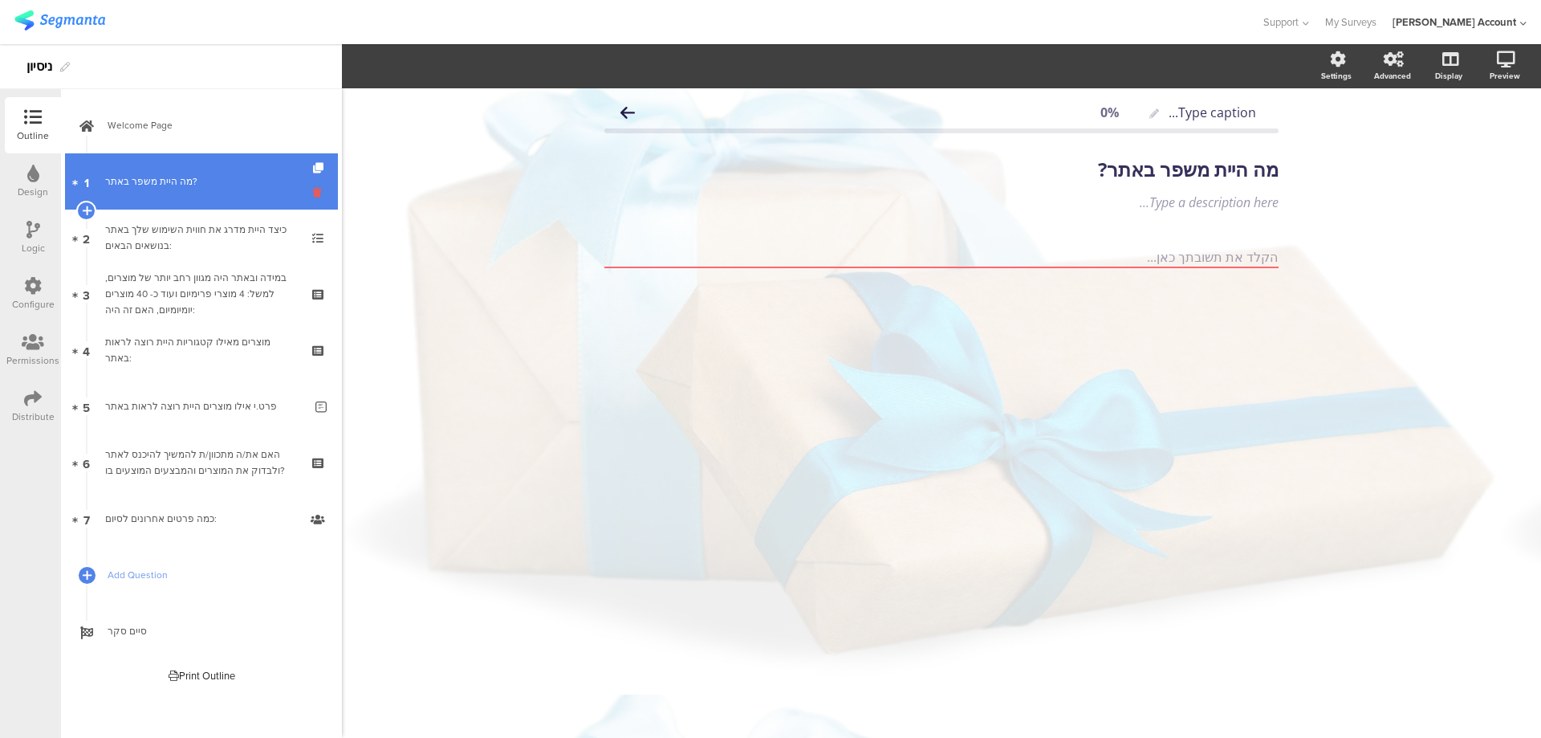
click at [317, 196] on icon at bounding box center [320, 192] width 14 height 15
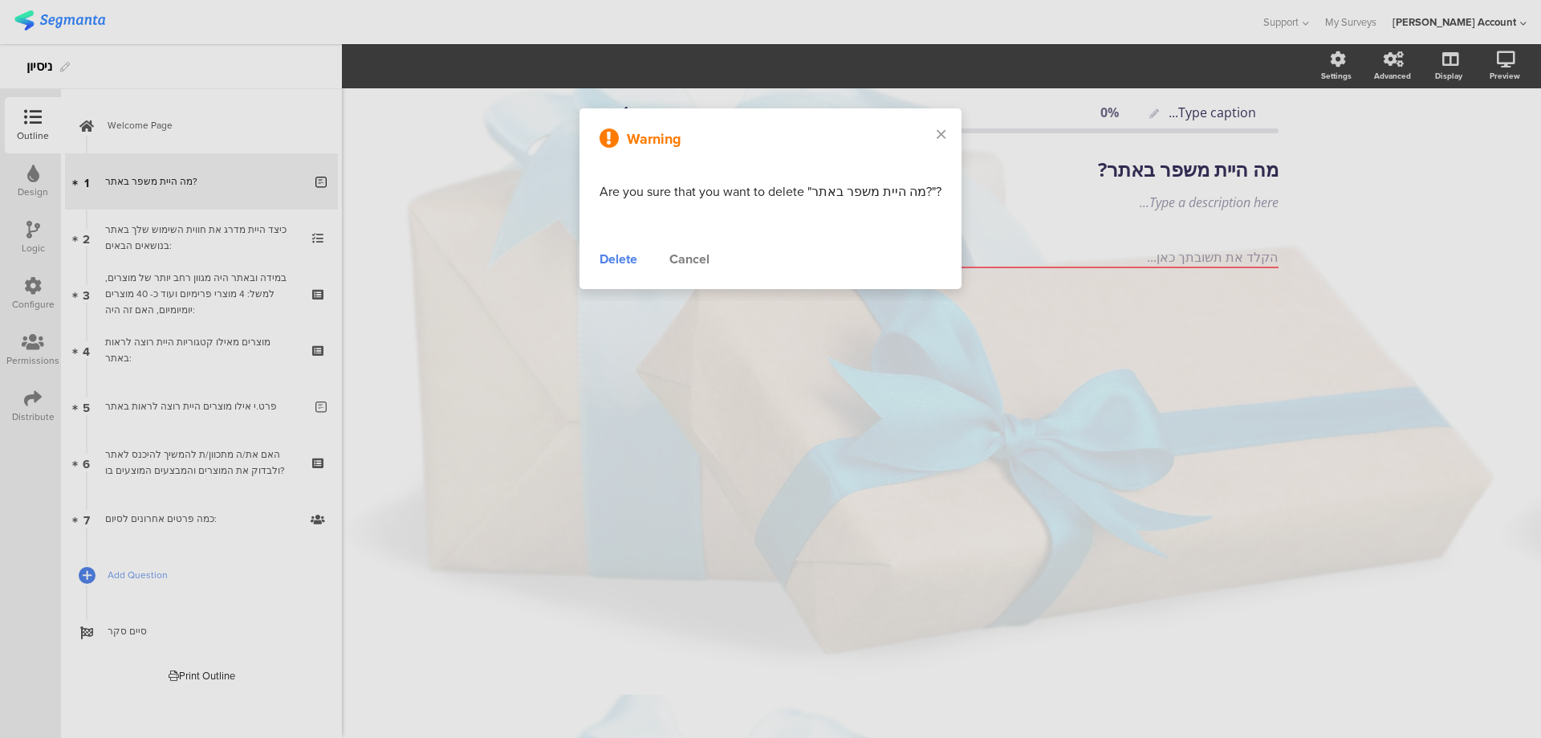
click at [630, 261] on div "Delete" at bounding box center [619, 259] width 38 height 19
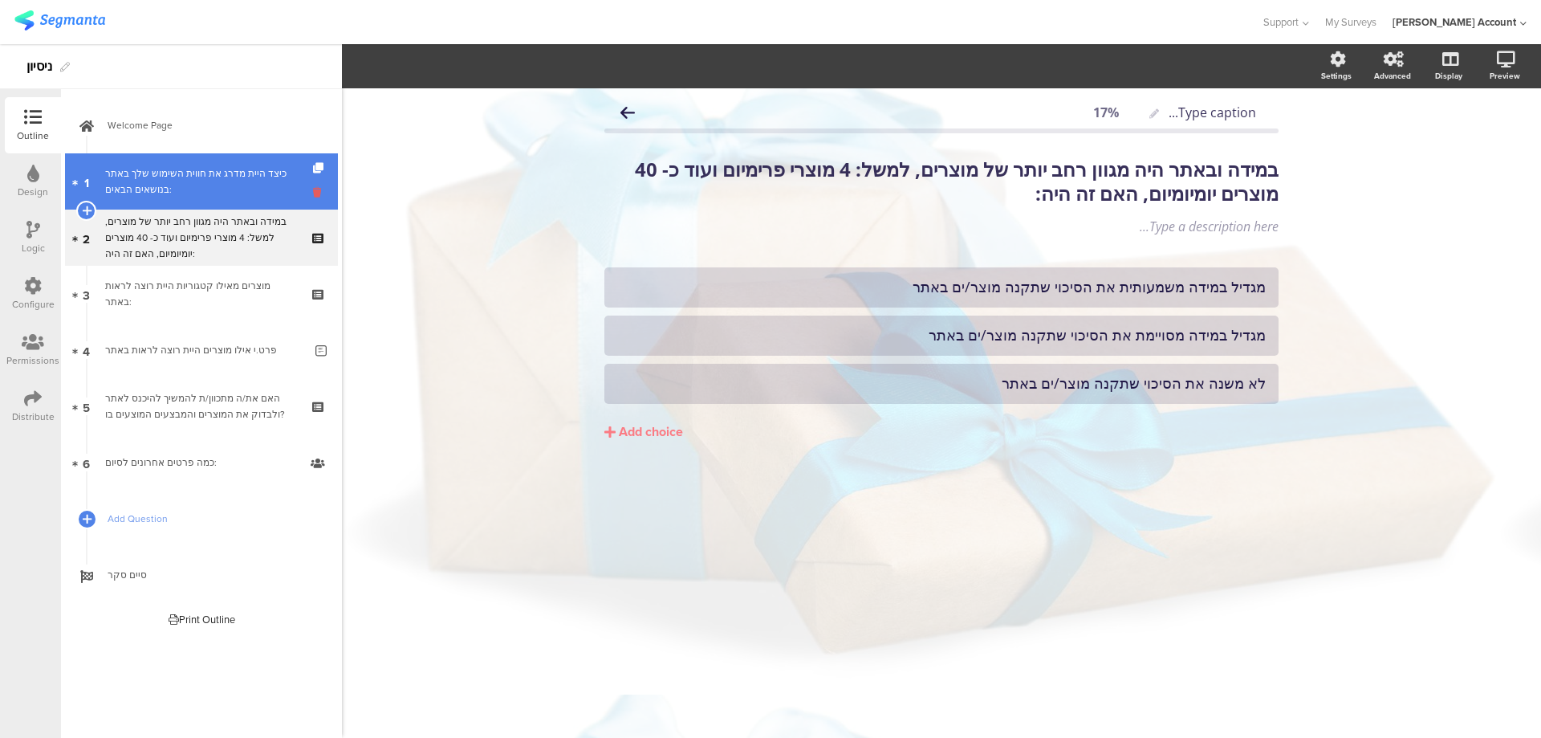
click at [317, 191] on icon at bounding box center [320, 192] width 14 height 15
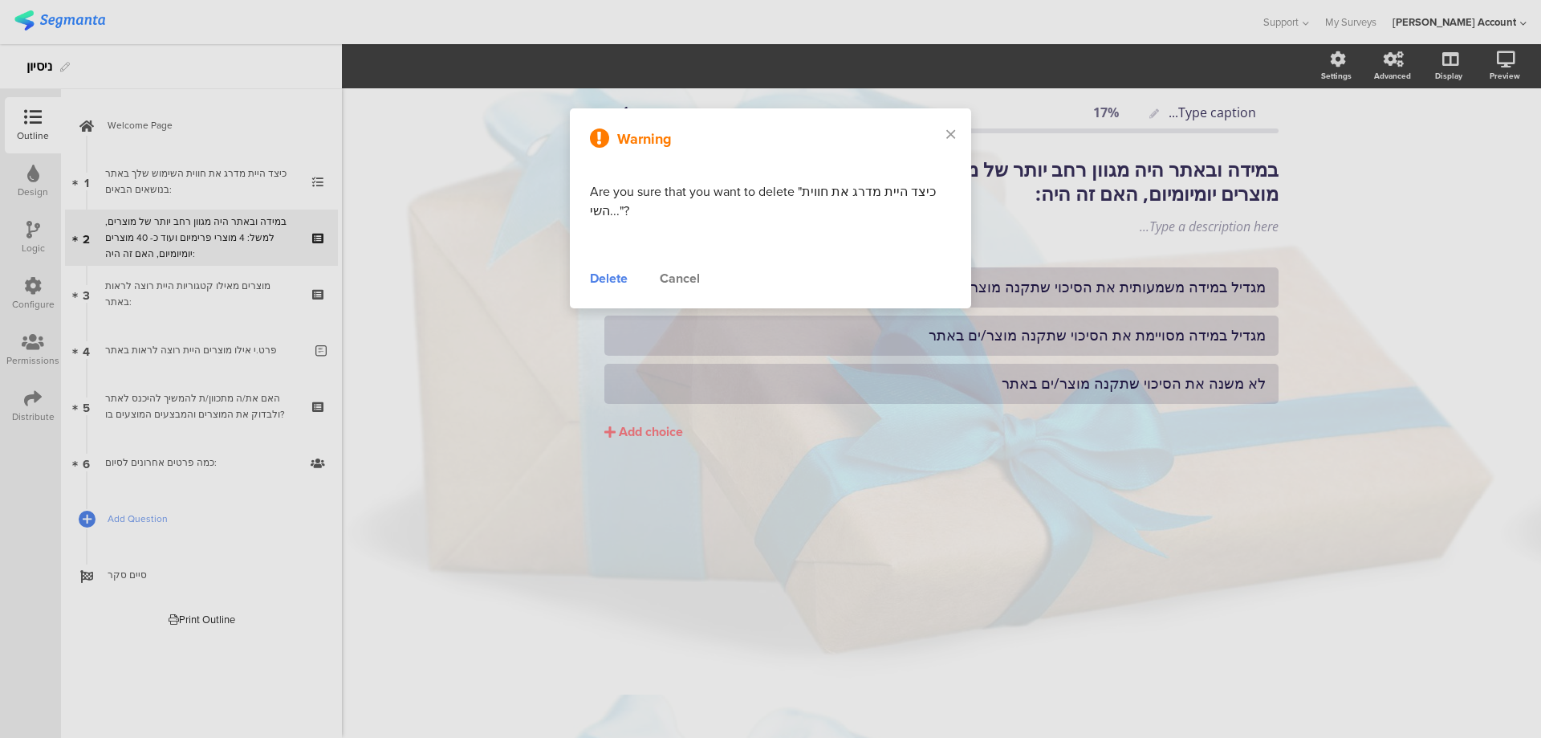
click at [618, 274] on div "Delete" at bounding box center [609, 278] width 38 height 19
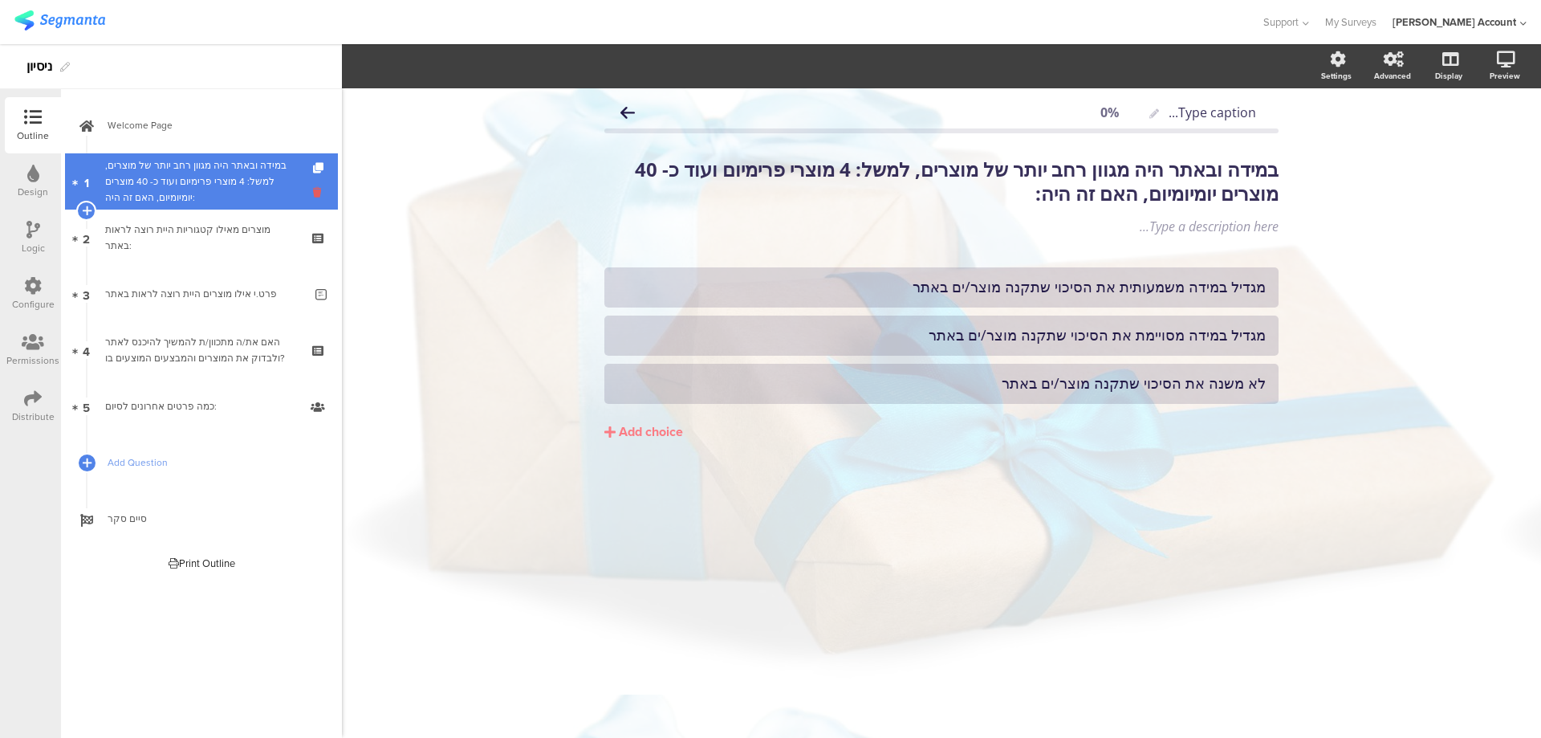
click at [318, 189] on icon at bounding box center [320, 192] width 14 height 15
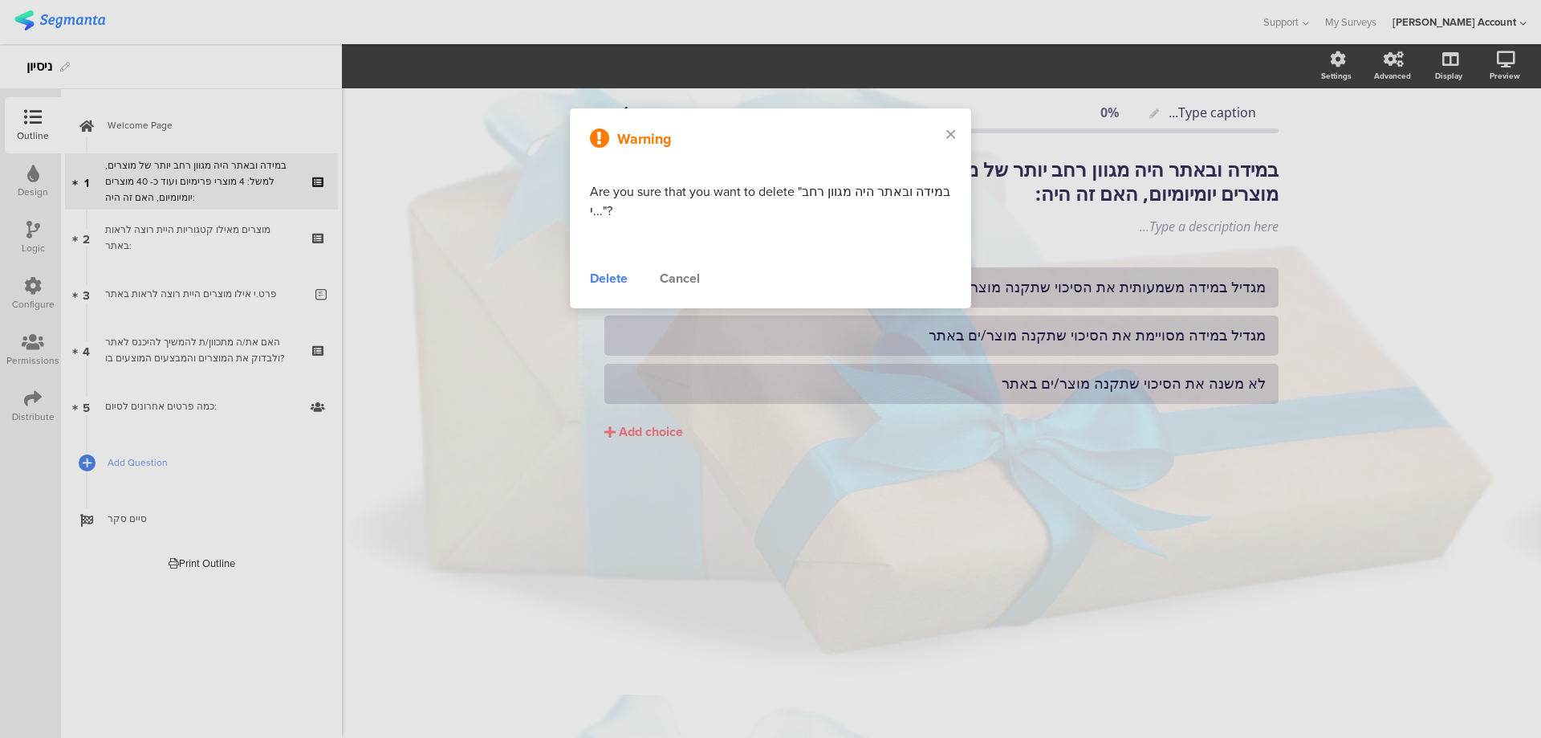
click at [611, 282] on div "Delete" at bounding box center [609, 278] width 38 height 19
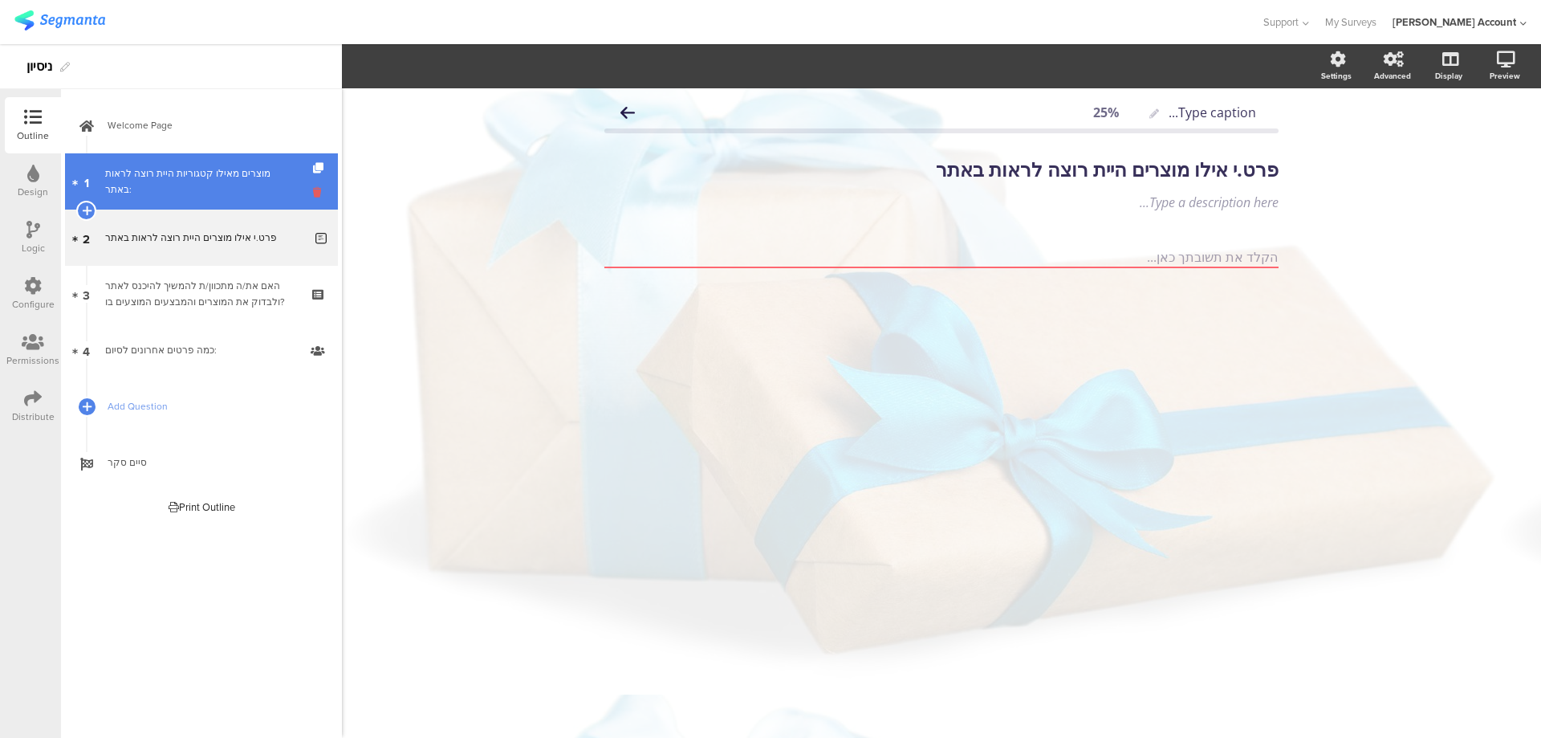
click at [317, 187] on icon at bounding box center [320, 192] width 14 height 15
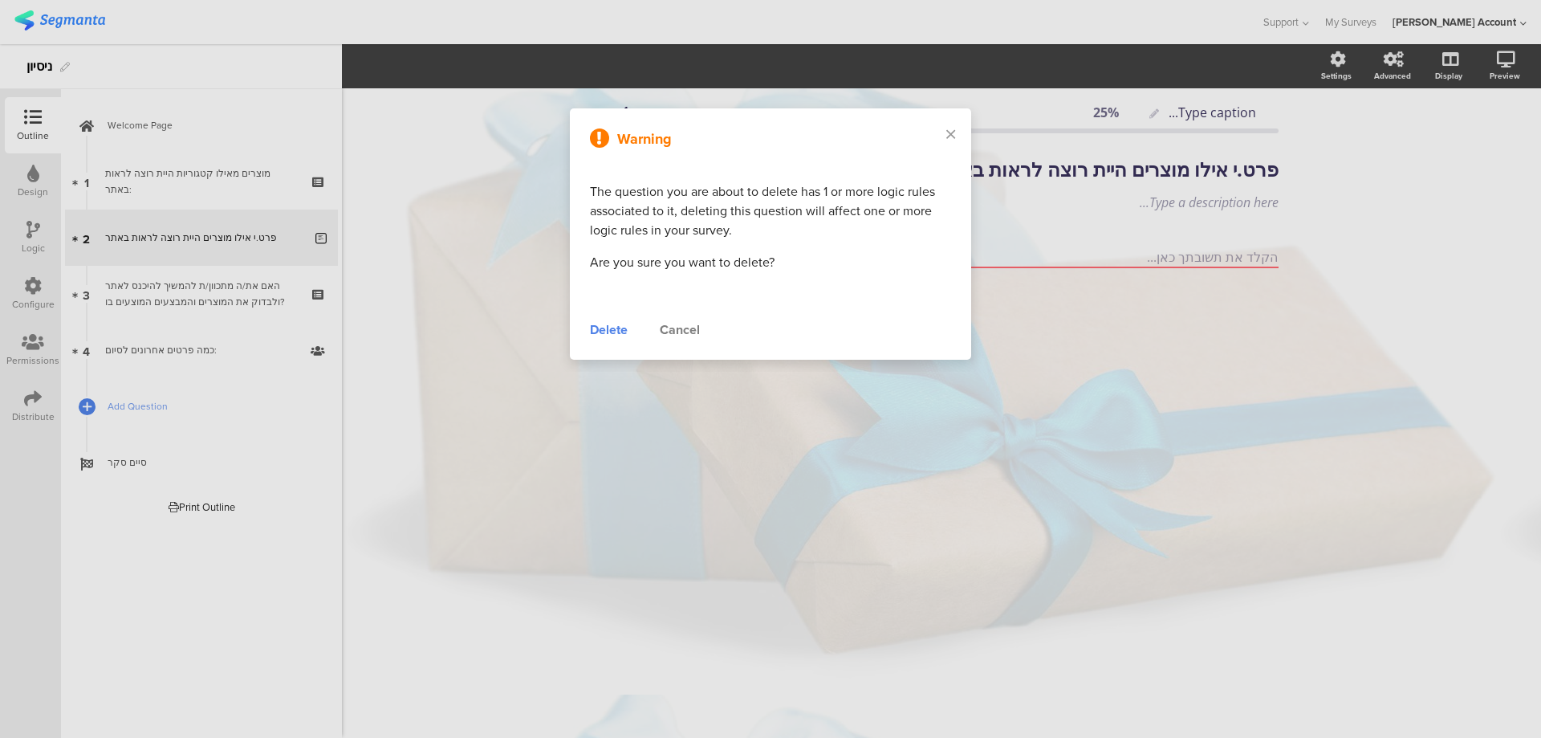
click at [592, 332] on div "Delete" at bounding box center [609, 329] width 38 height 19
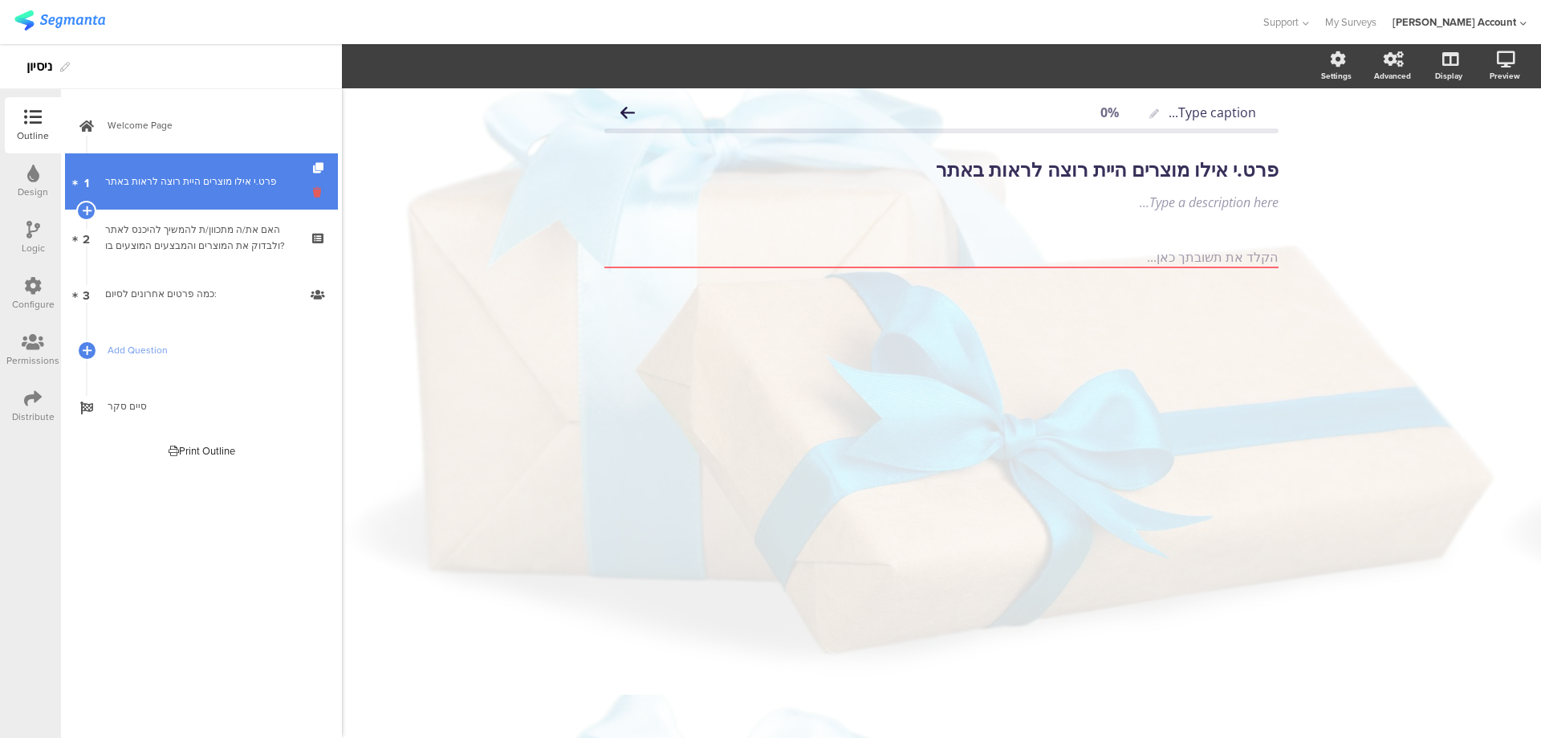
click at [314, 197] on icon at bounding box center [320, 192] width 14 height 15
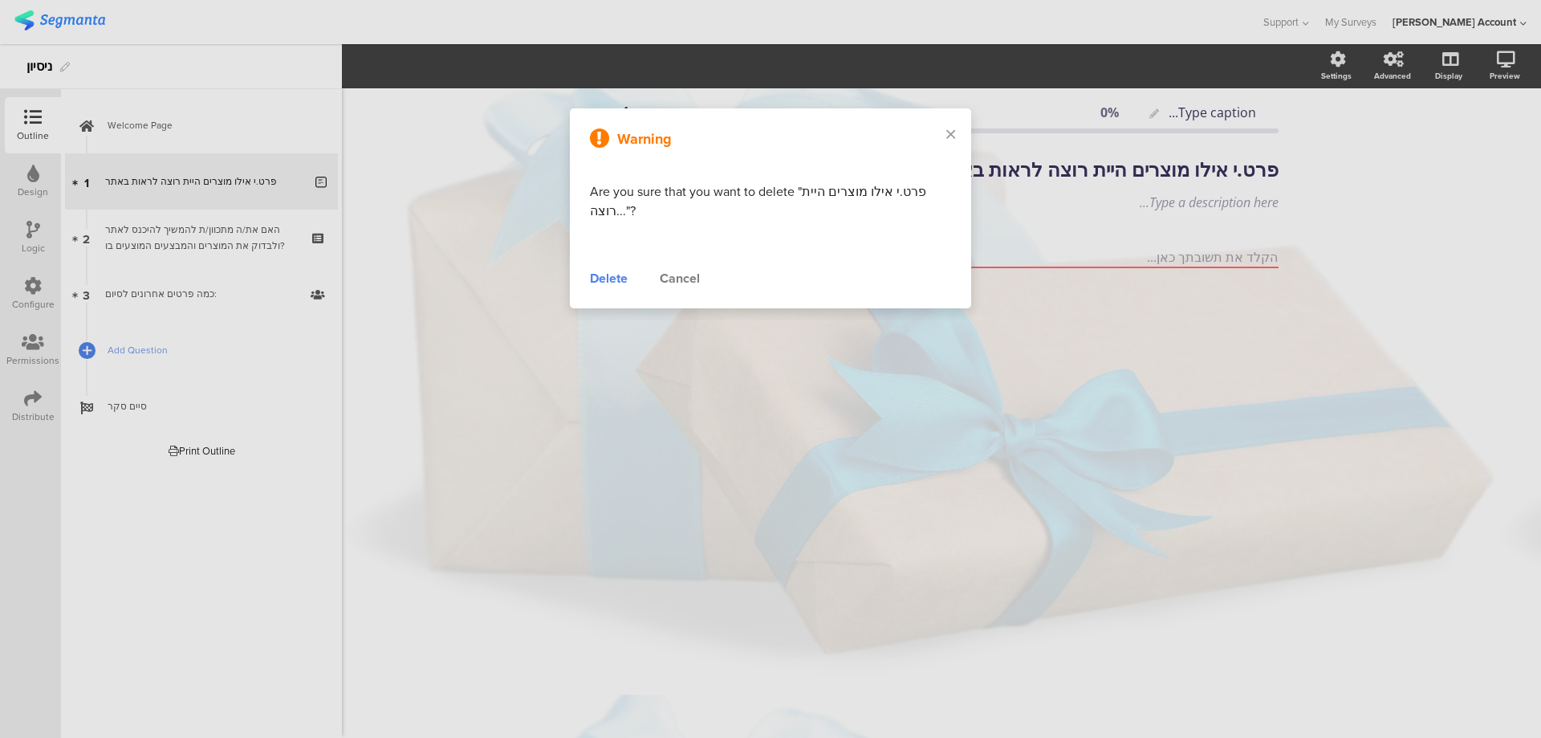
click at [600, 283] on div "Delete" at bounding box center [609, 278] width 38 height 19
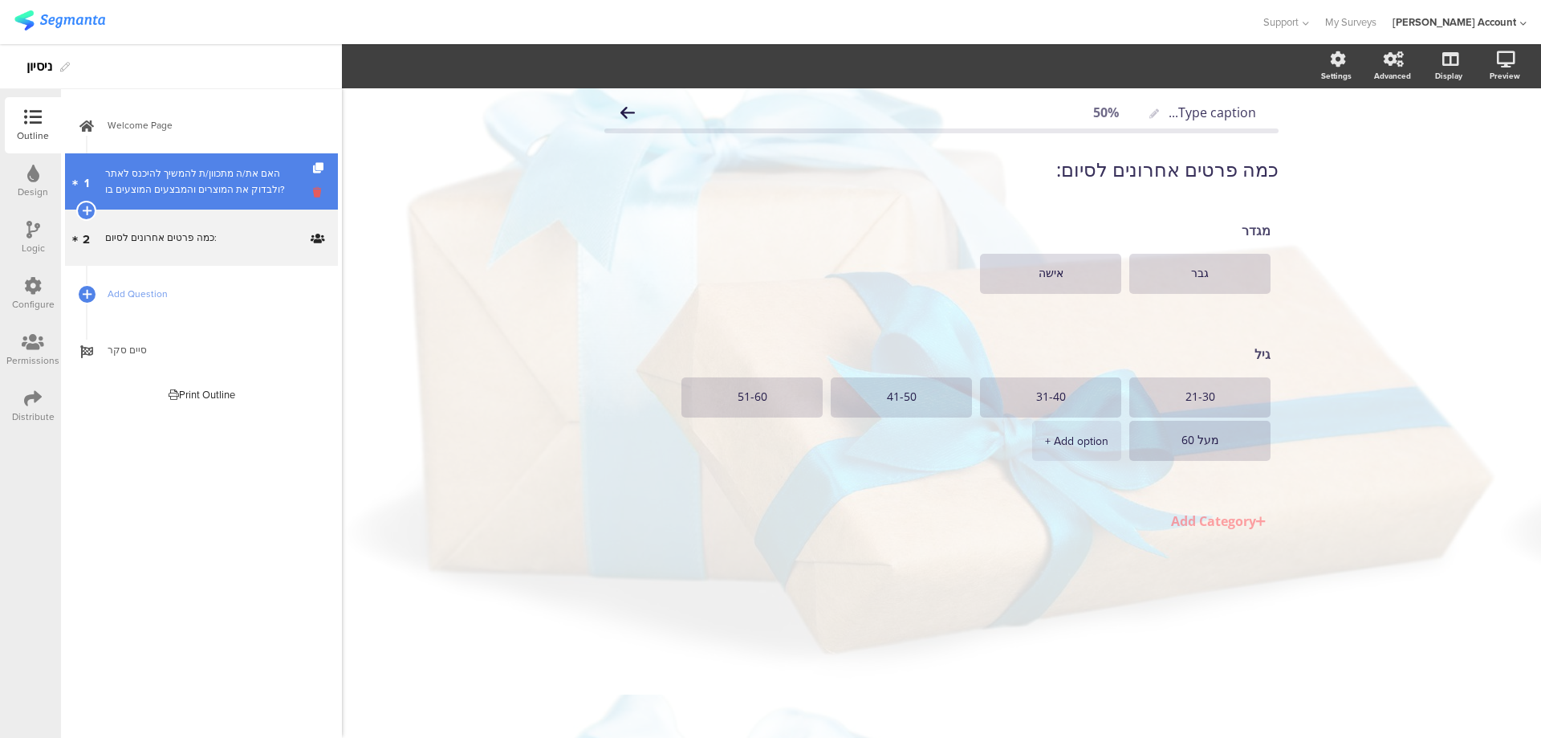
click at [316, 188] on icon at bounding box center [320, 192] width 14 height 15
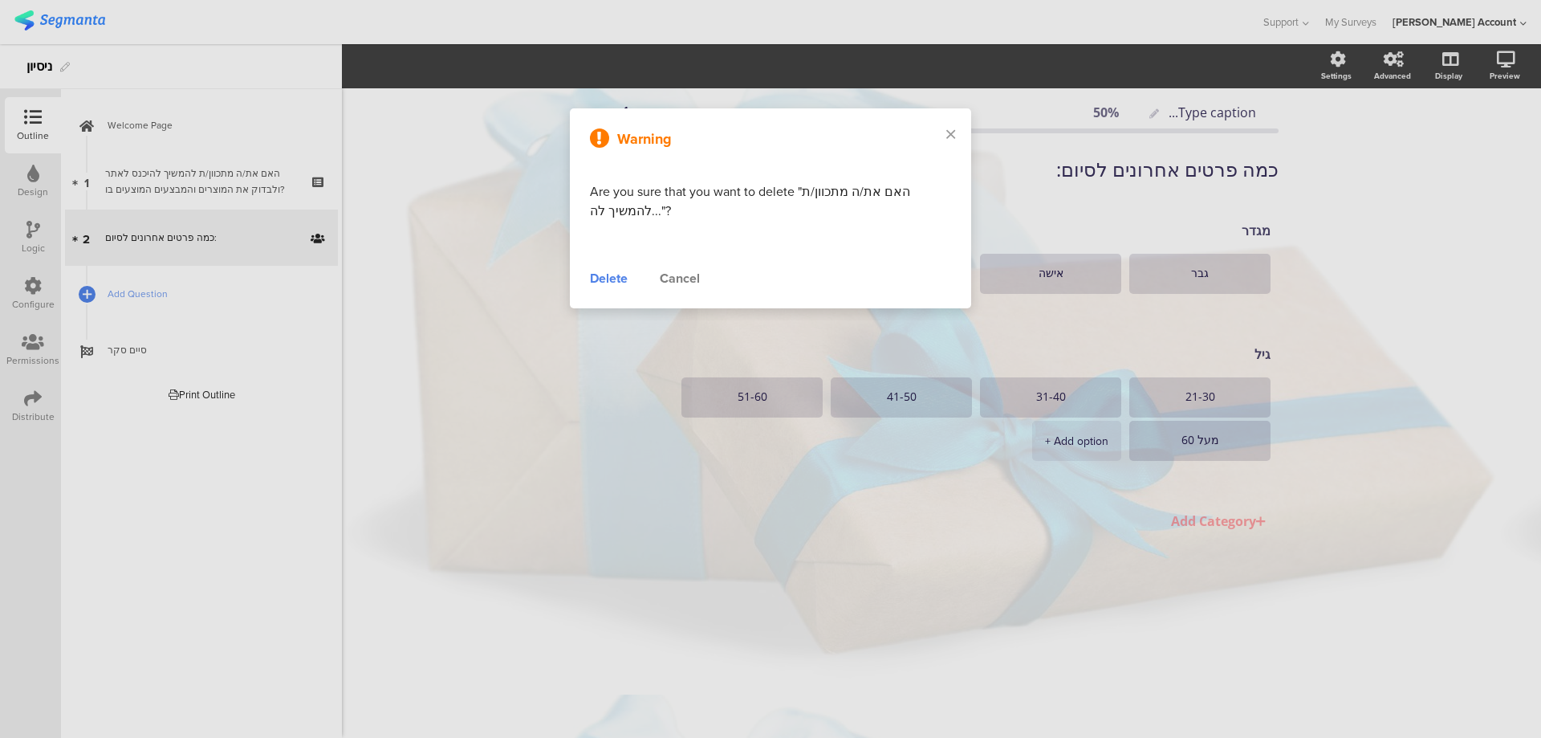
click at [616, 283] on div "Delete" at bounding box center [609, 278] width 38 height 19
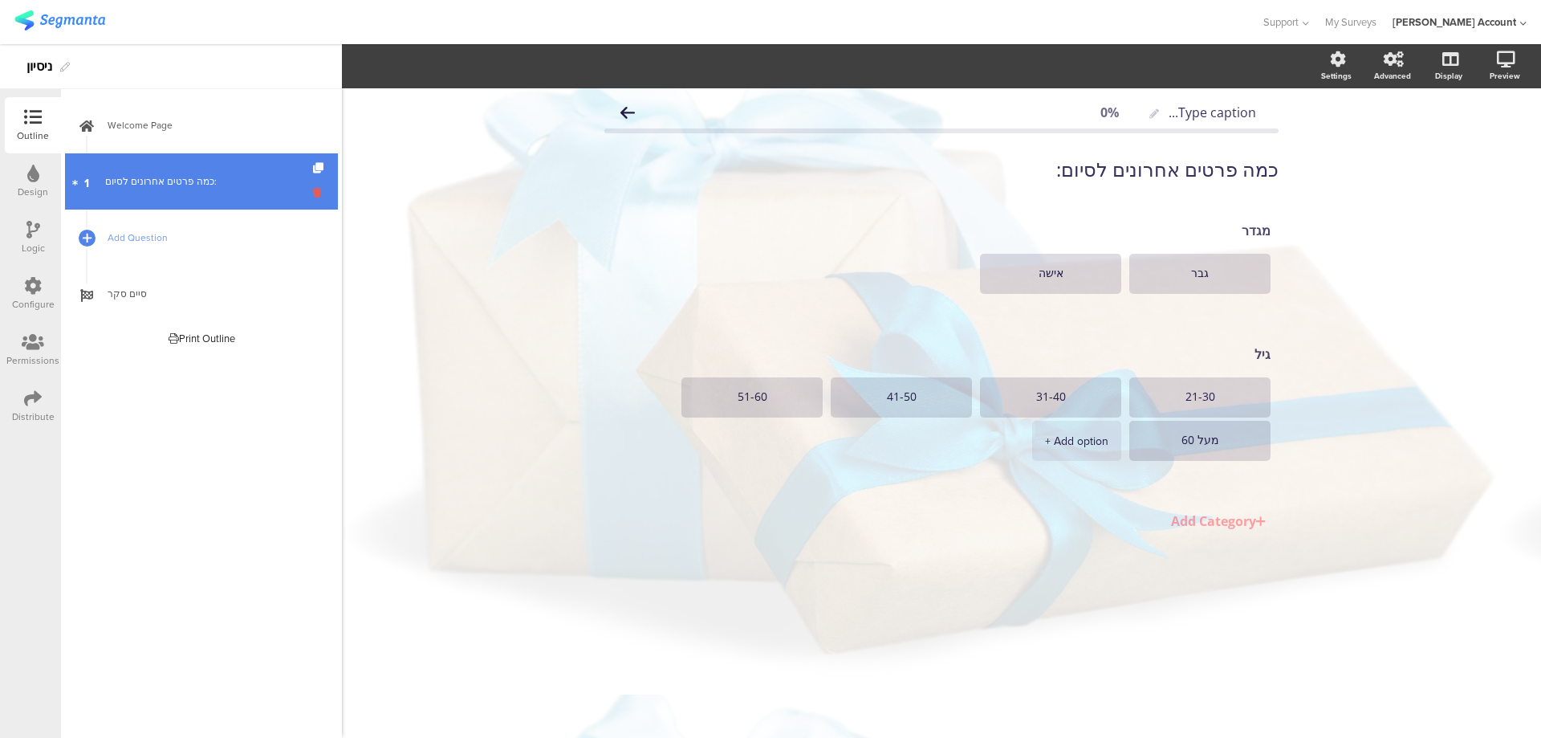
click at [313, 190] on icon at bounding box center [320, 192] width 14 height 15
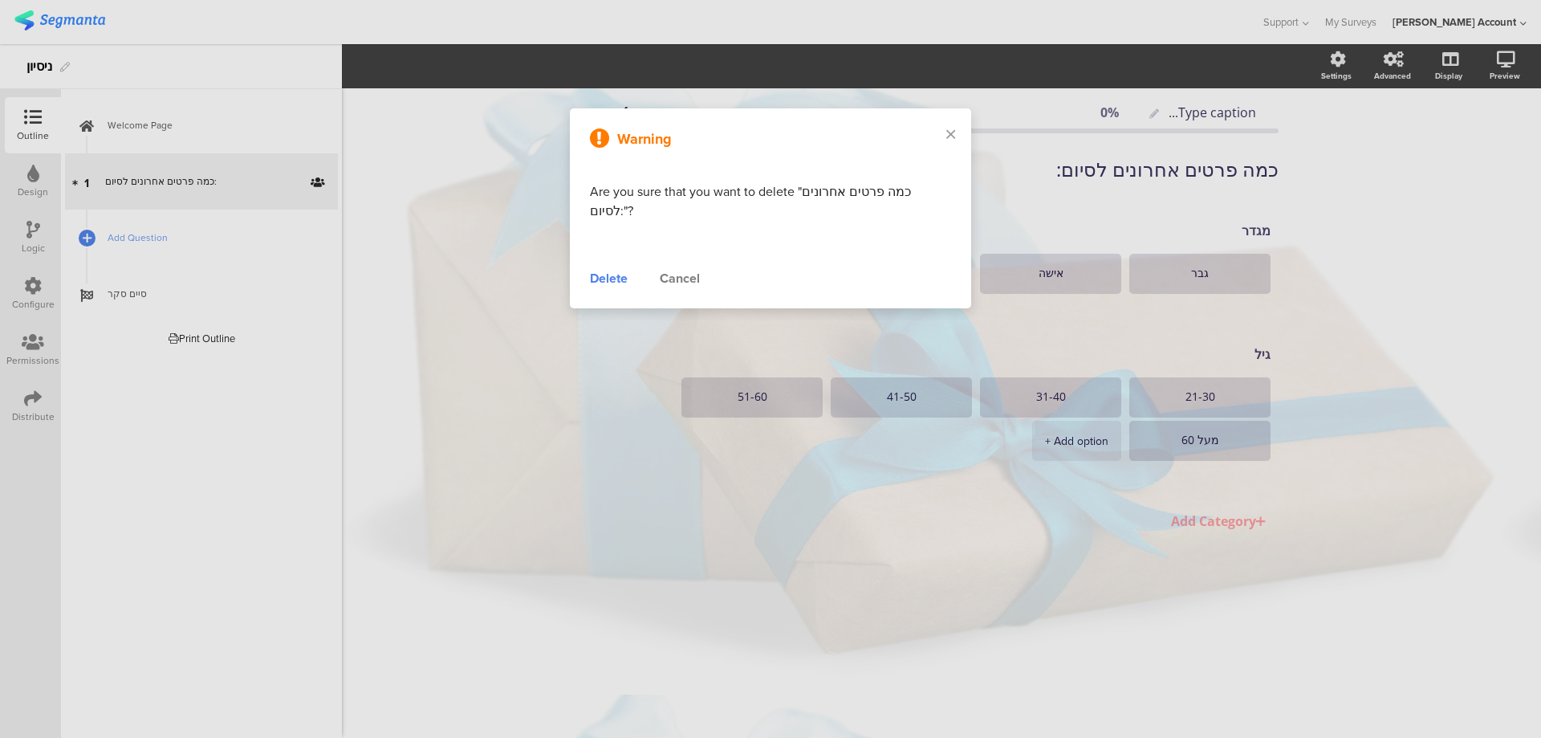
drag, startPoint x: 612, startPoint y: 263, endPoint x: 516, endPoint y: 241, distance: 98.9
click at [611, 269] on div "Delete" at bounding box center [609, 278] width 38 height 19
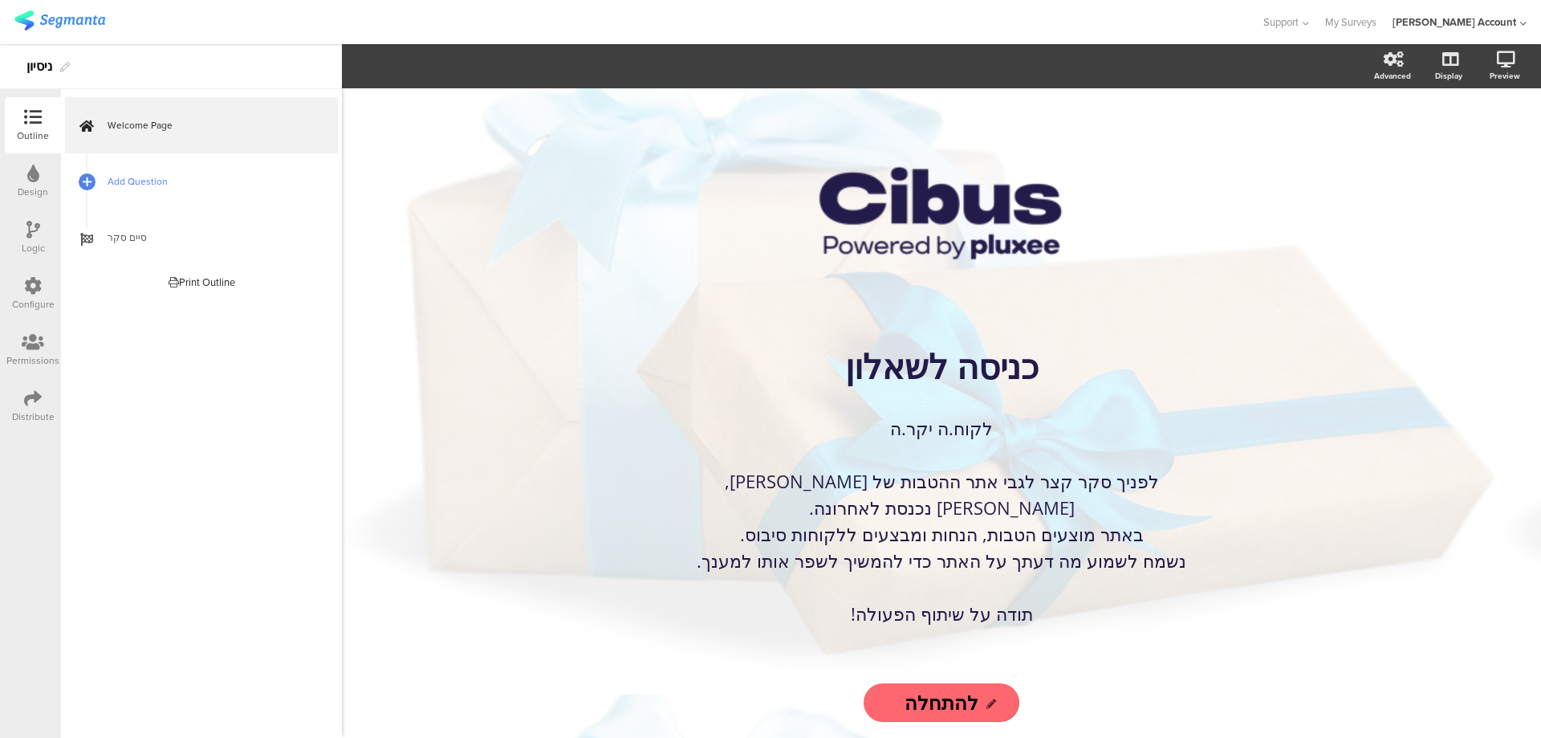
click at [131, 176] on span "Add Question" at bounding box center [210, 181] width 205 height 16
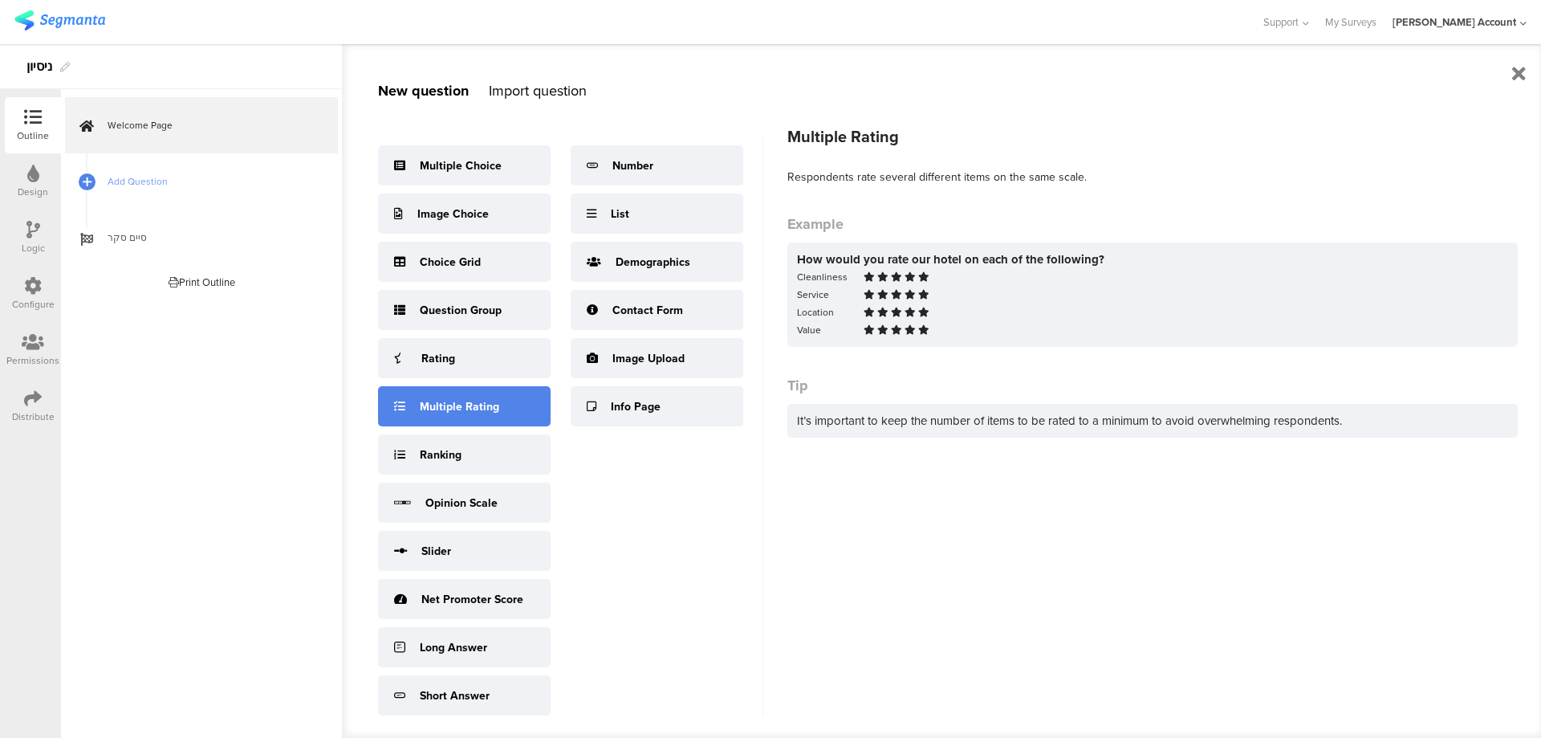
click at [494, 394] on div "Multiple Rating" at bounding box center [464, 406] width 173 height 40
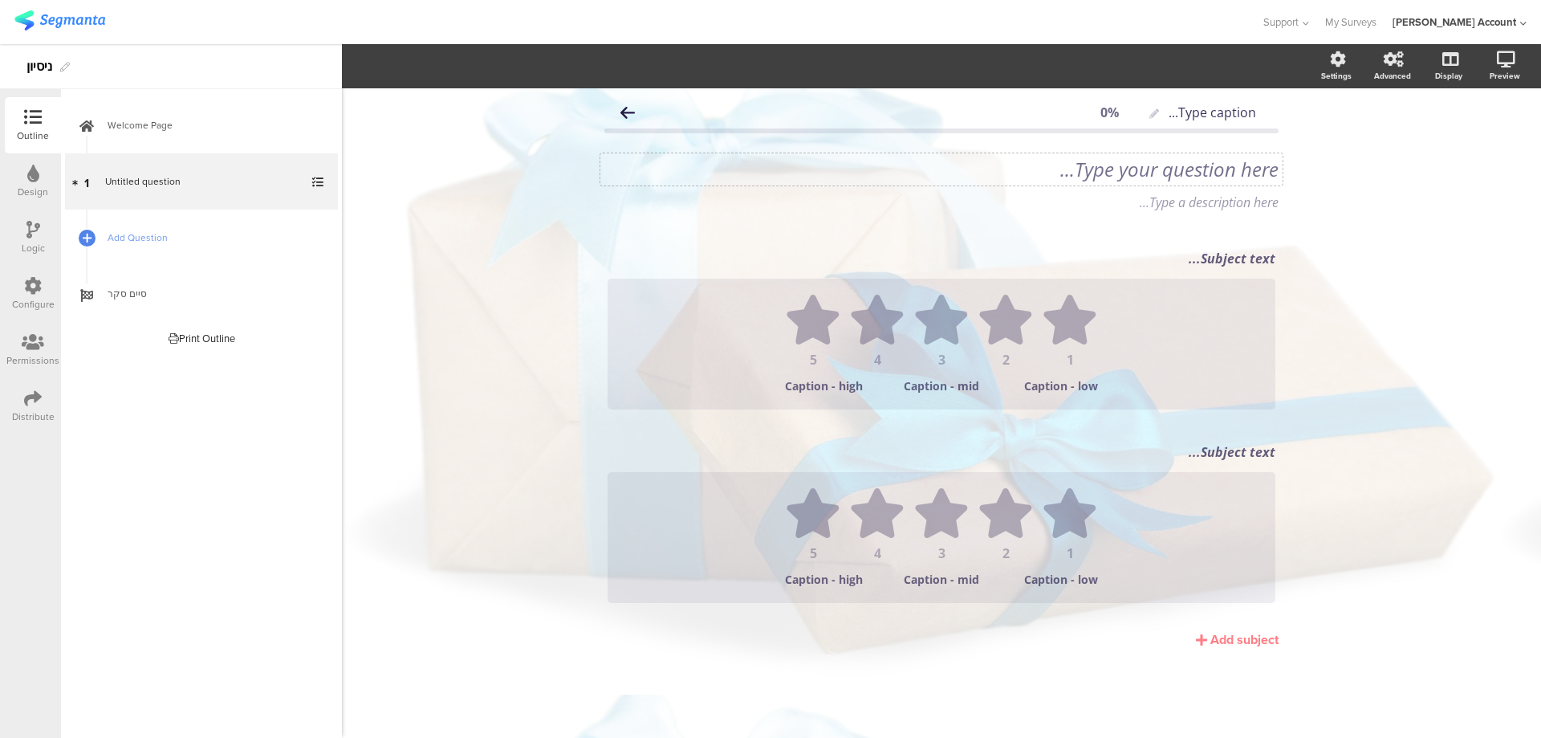
click at [1212, 169] on div "Type your question here..." at bounding box center [941, 169] width 682 height 32
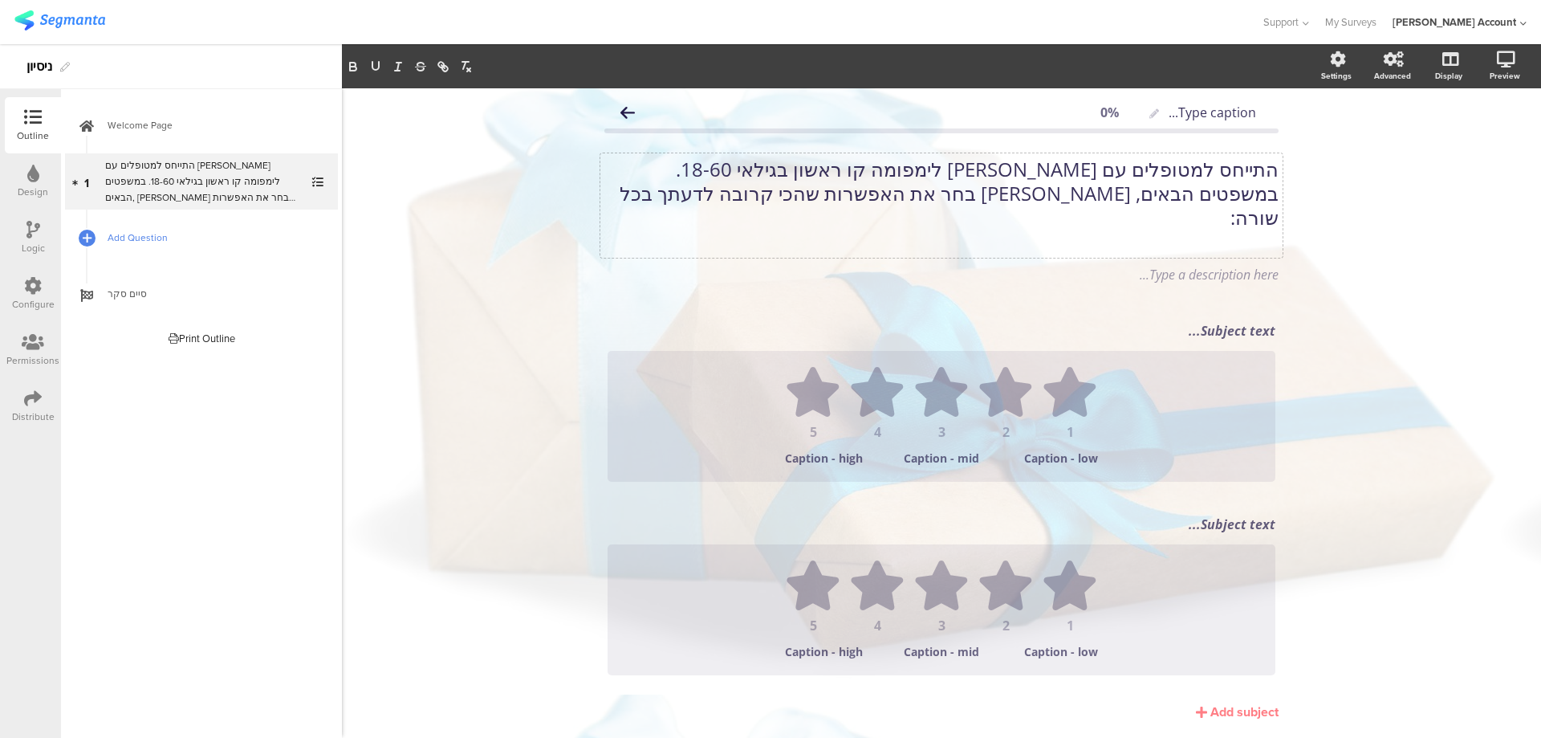
click at [119, 236] on span "Add Question" at bounding box center [210, 238] width 205 height 16
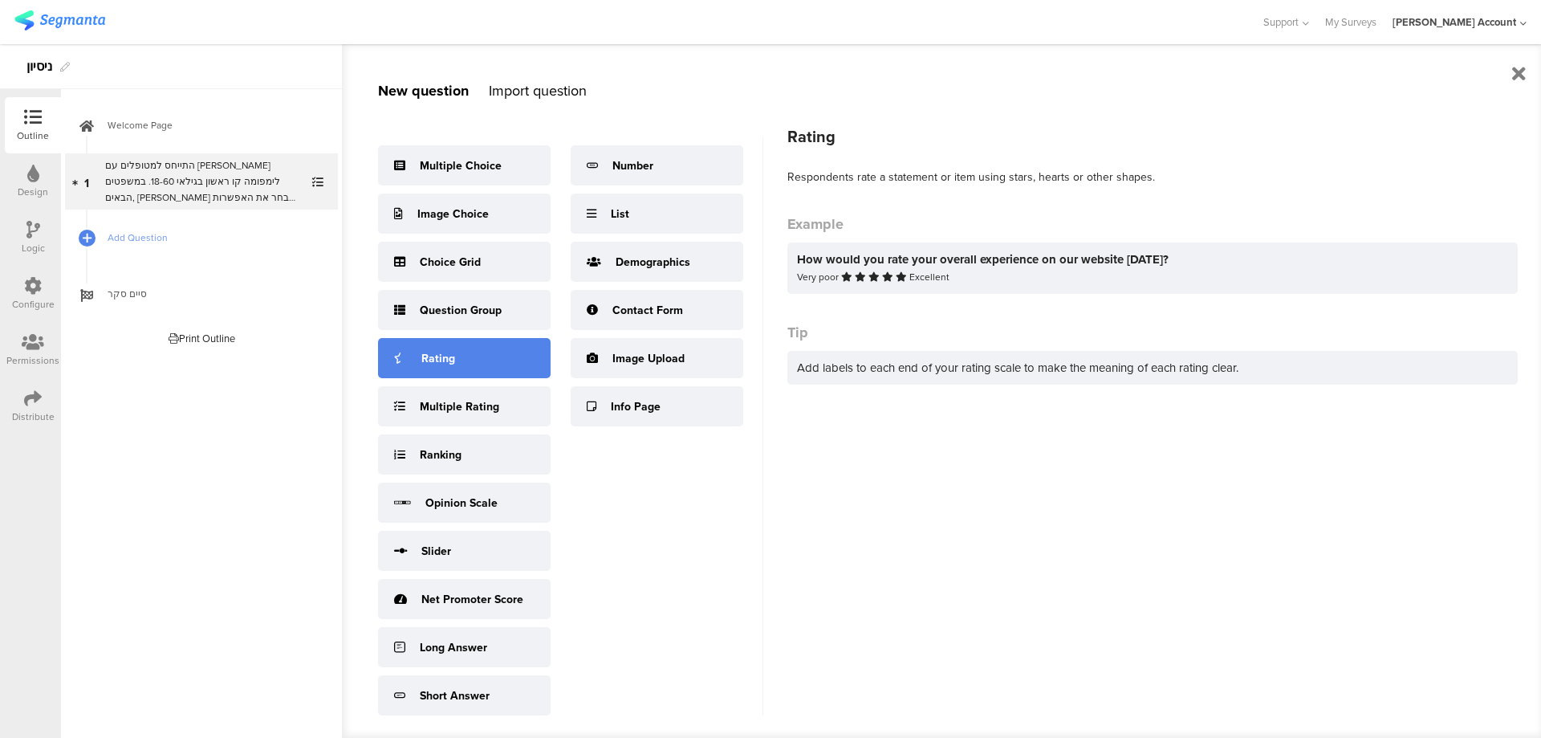
click at [480, 350] on div "Rating" at bounding box center [464, 358] width 173 height 40
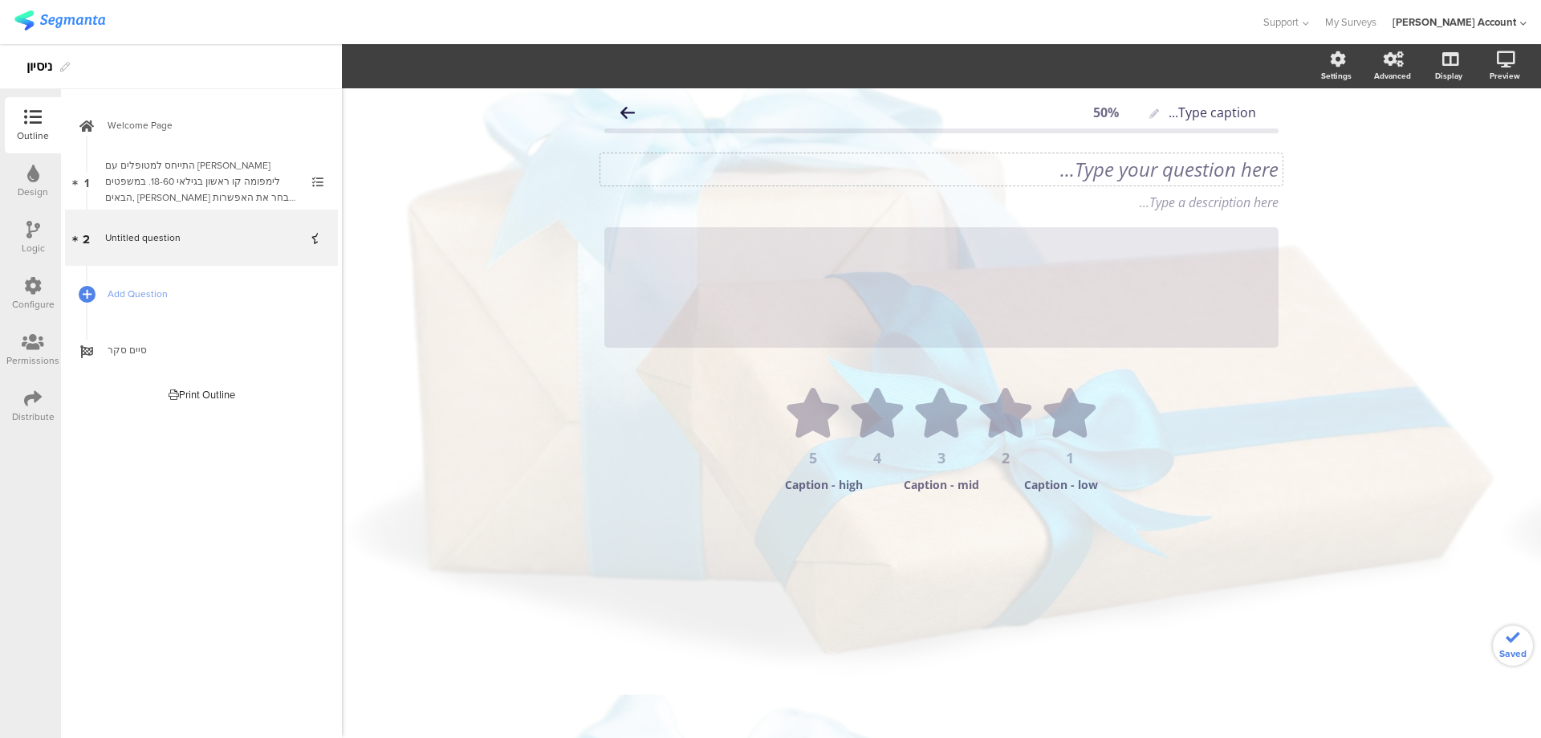
click at [1245, 177] on div "Type your question here..." at bounding box center [941, 169] width 682 height 32
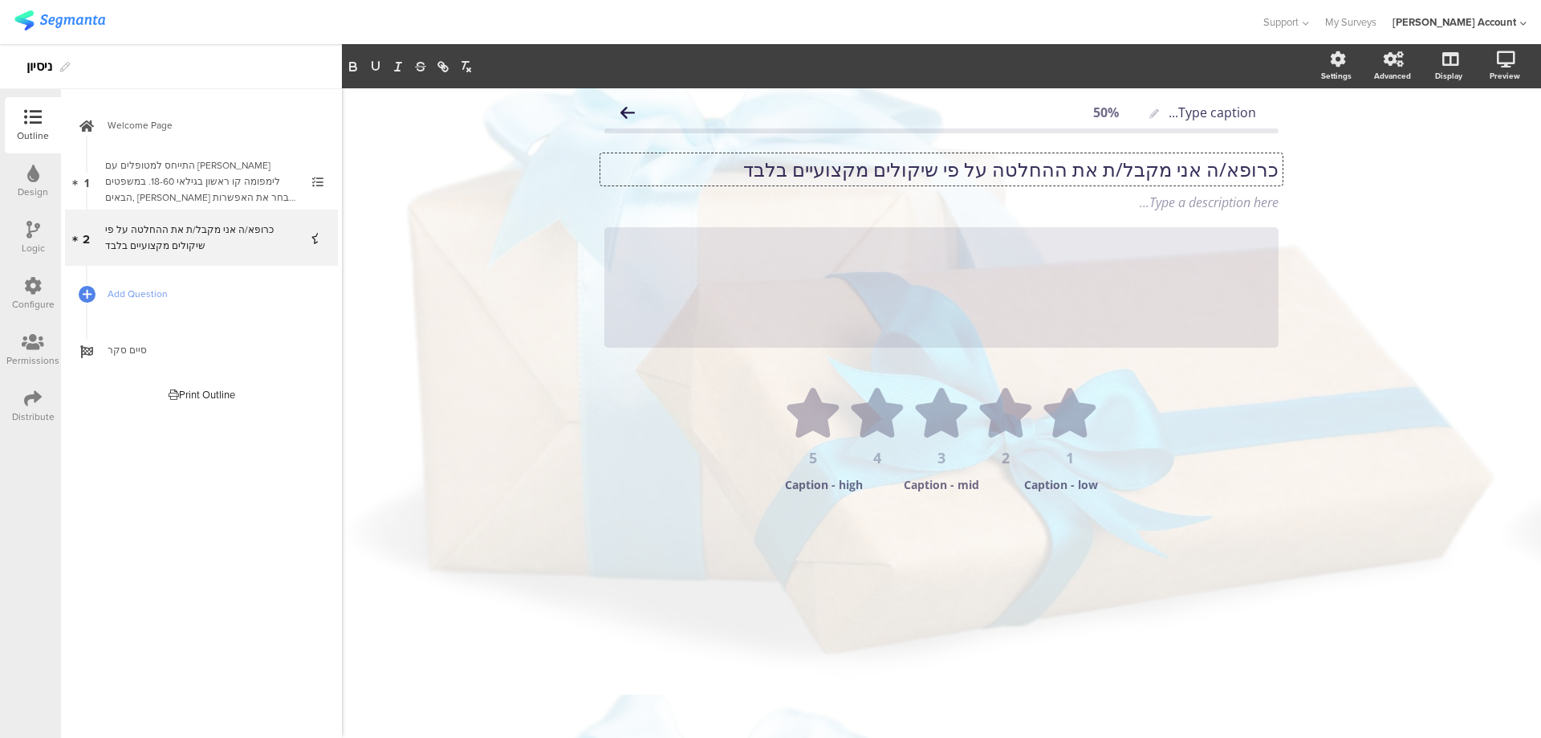
click at [1269, 163] on p "כרופא/ה אני מקבל/ת את ההחלטה על פי שיקולים מקצועיים בלבד" at bounding box center [941, 169] width 674 height 24
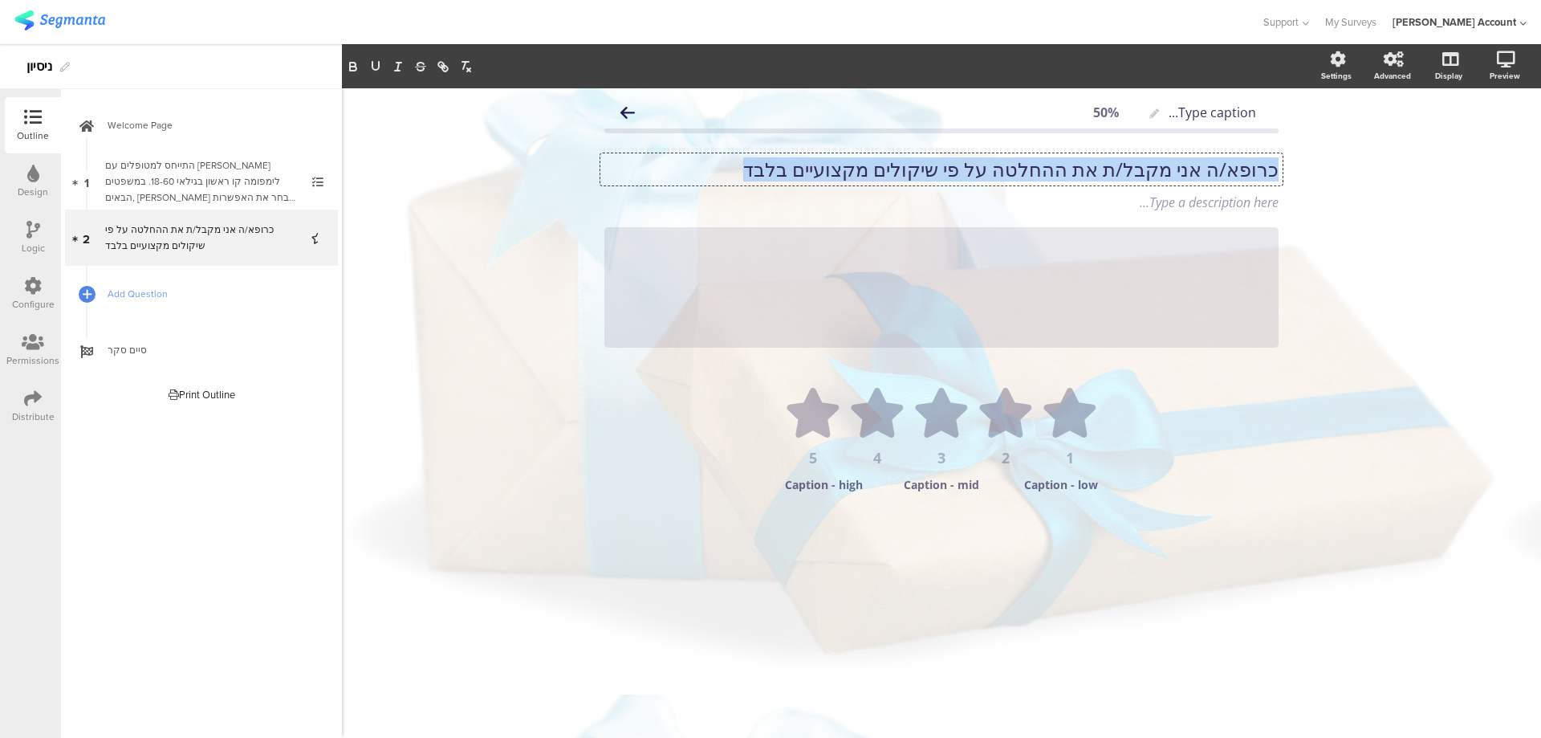
click at [1269, 163] on p "כרופא/ה אני מקבל/ת את ההחלטה על פי שיקולים מקצועיים בלבד" at bounding box center [941, 169] width 674 height 24
copy p "כרופא/ה אני מקבל/ת את ההחלטה על פי שיקולים מקצועיים בלבד"
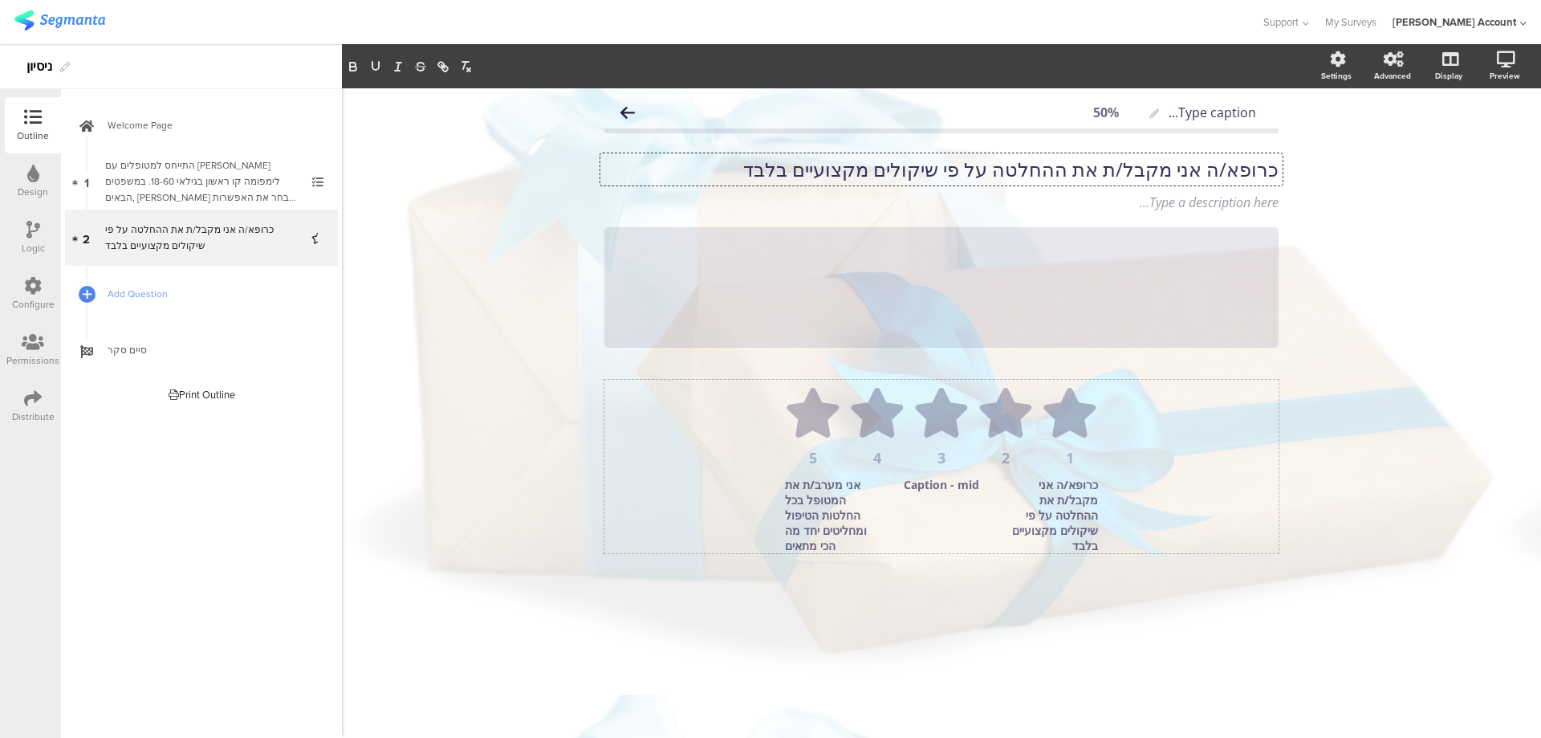
click at [474, 316] on div "Type caption... 50% כרופא/ה אני מקבל/ת את ההחלטה על פי שיקולים מקצועיים בלבד כר…" at bounding box center [941, 412] width 1199 height 649
click at [640, 374] on div "Type caption... 50% כרופא/ה אני מקבל/ת את ההחלטה על פי שיקולים מקצועיים בלבד כר…" at bounding box center [941, 352] width 674 height 513
click at [671, 403] on ul "1 2 3 4 5" at bounding box center [942, 426] width 642 height 77
click at [391, 60] on span "Icons" at bounding box center [383, 67] width 43 height 17
click at [389, 148] on div "Slider" at bounding box center [384, 145] width 80 height 40
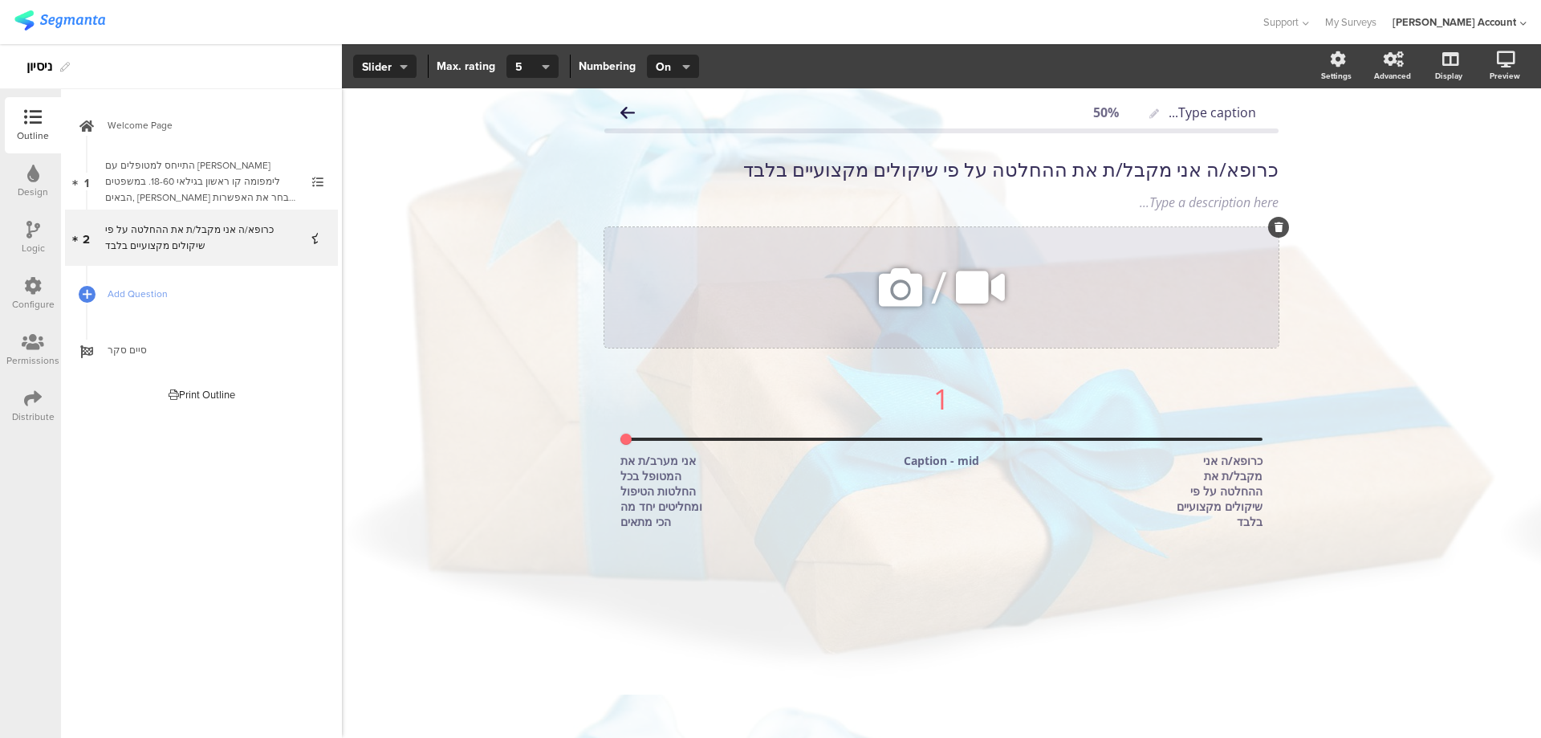
click at [1276, 228] on icon at bounding box center [1279, 227] width 9 height 10
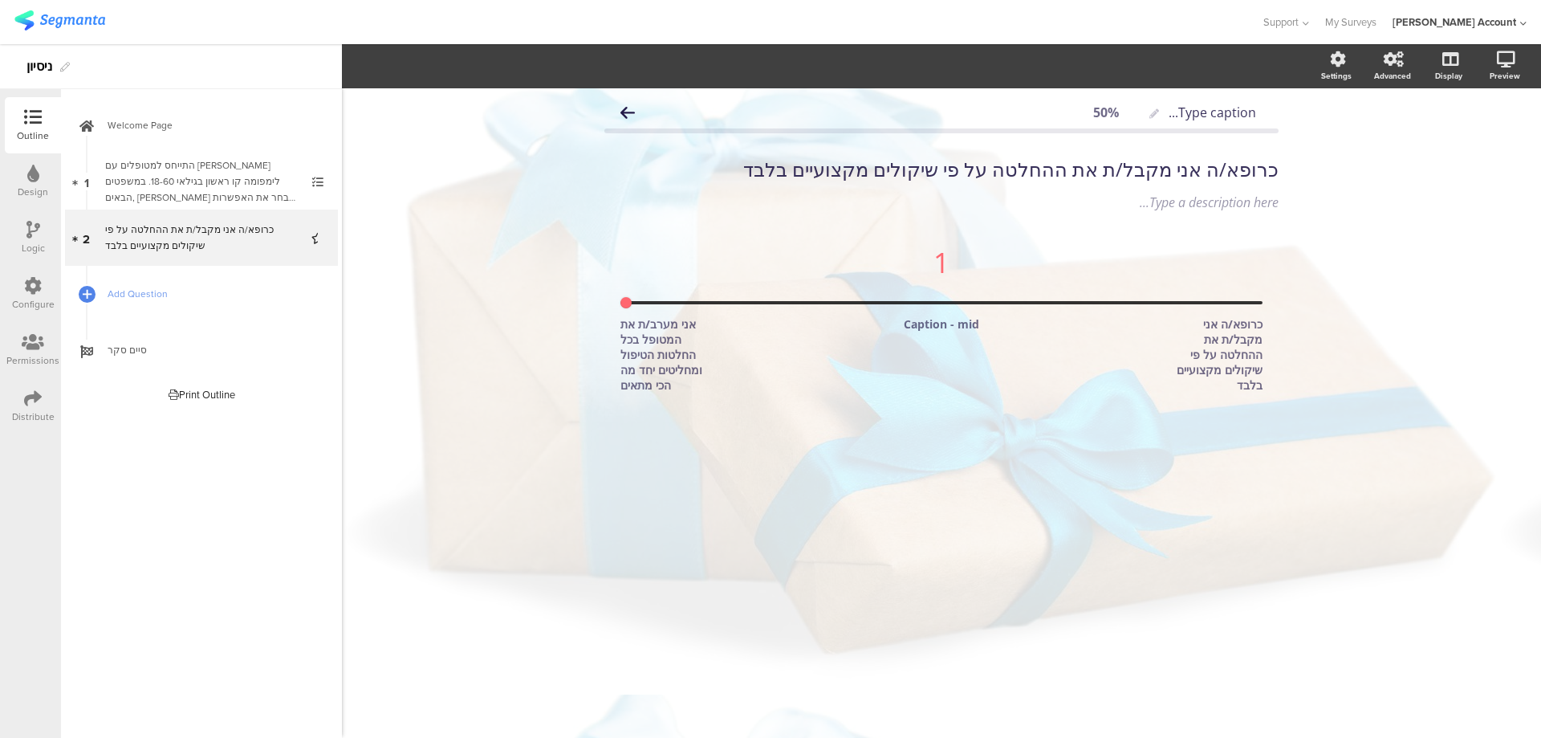
click at [1102, 168] on div "כרופא/ה אני מקבל/ת את ההחלטה על פי שיקולים מקצועיים בלבד כרופא/ה אני מקבל/ת את …" at bounding box center [941, 169] width 682 height 32
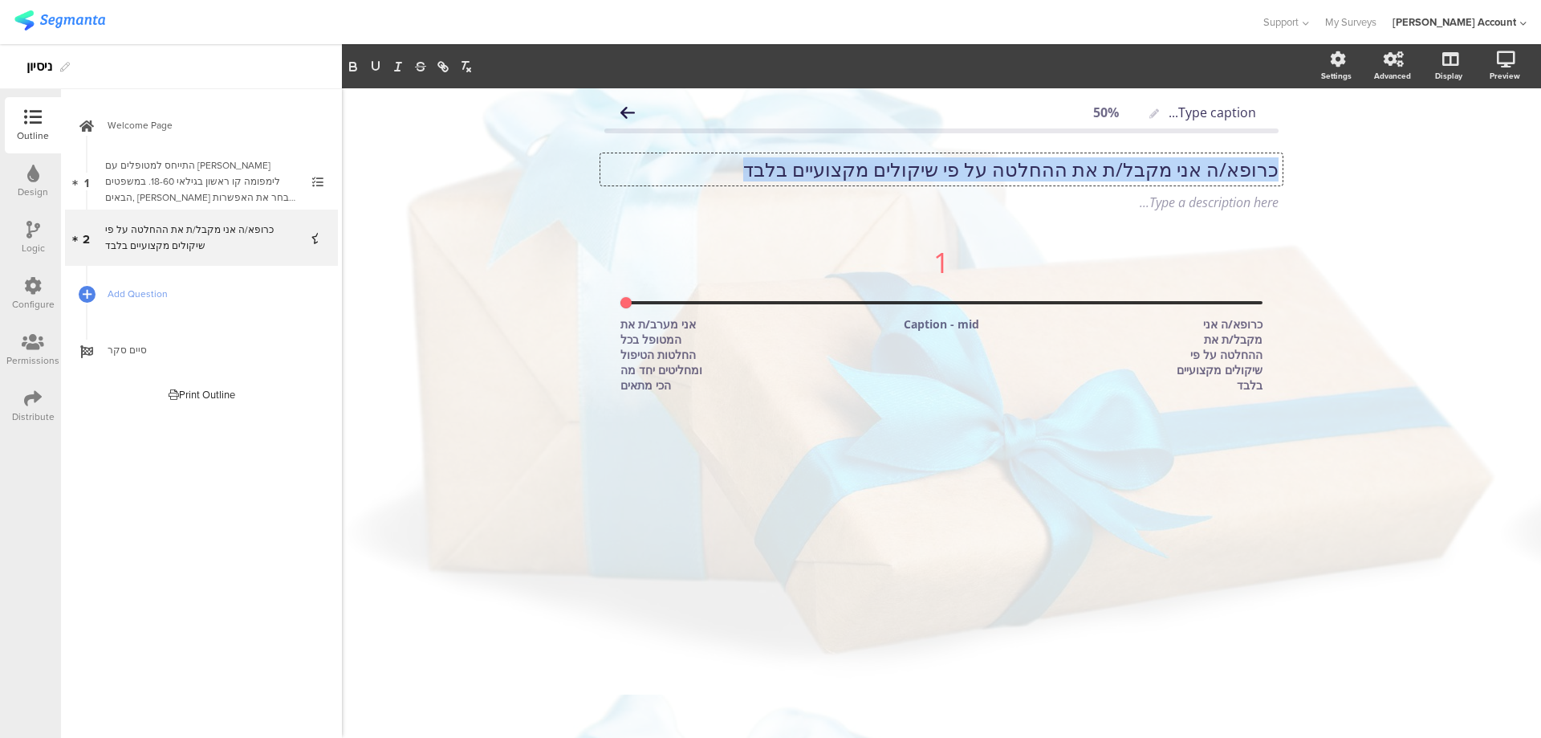
click at [1102, 168] on p "כרופא/ה אני מקבל/ת את ההחלטה על פי שיקולים מקצועיים בלבד" at bounding box center [941, 169] width 674 height 24
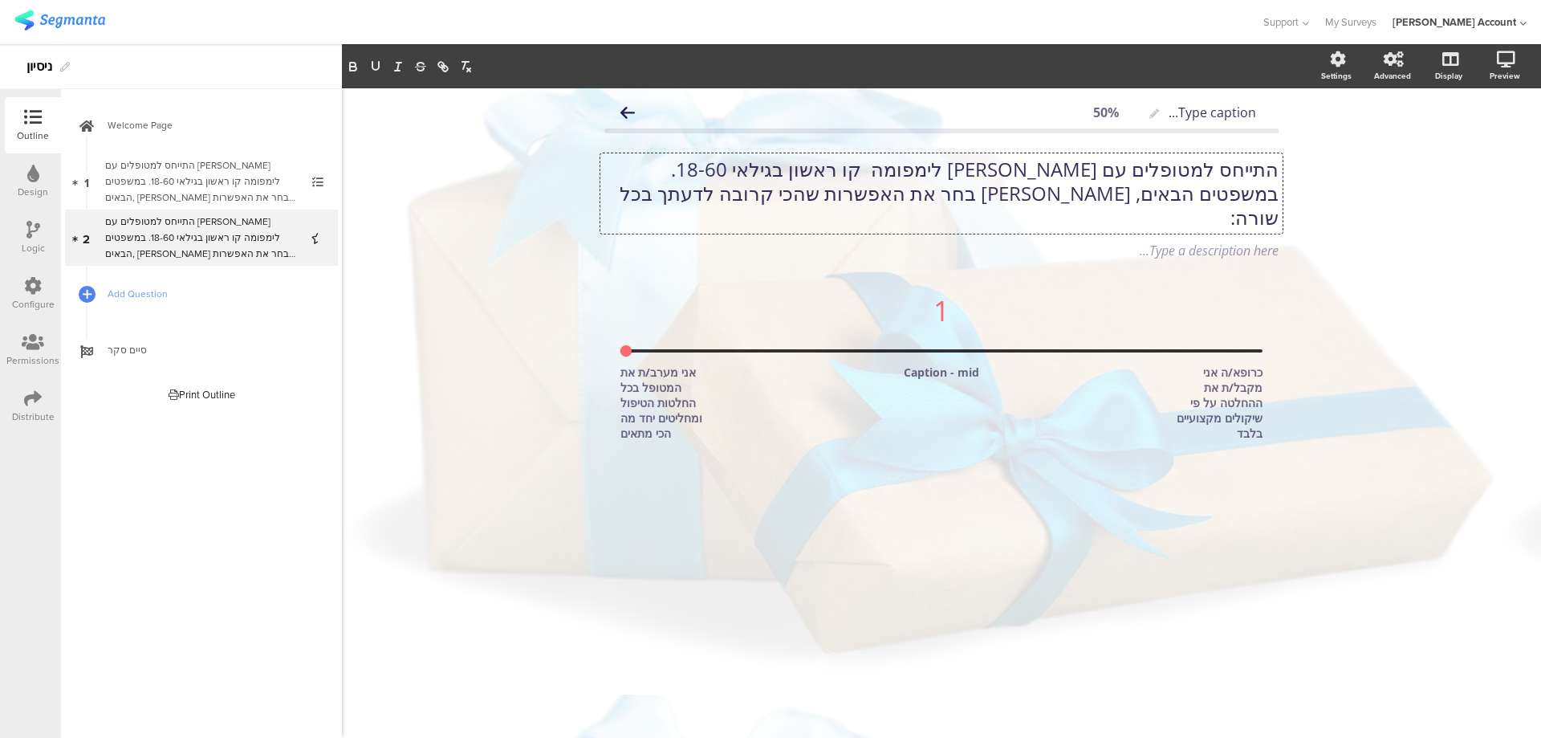
scroll to position [1, 0]
click at [686, 349] on input "range" at bounding box center [942, 350] width 642 height 3
drag, startPoint x: 629, startPoint y: 323, endPoint x: 717, endPoint y: 328, distance: 87.6
click at [717, 349] on input "range" at bounding box center [942, 350] width 642 height 3
type input "4"
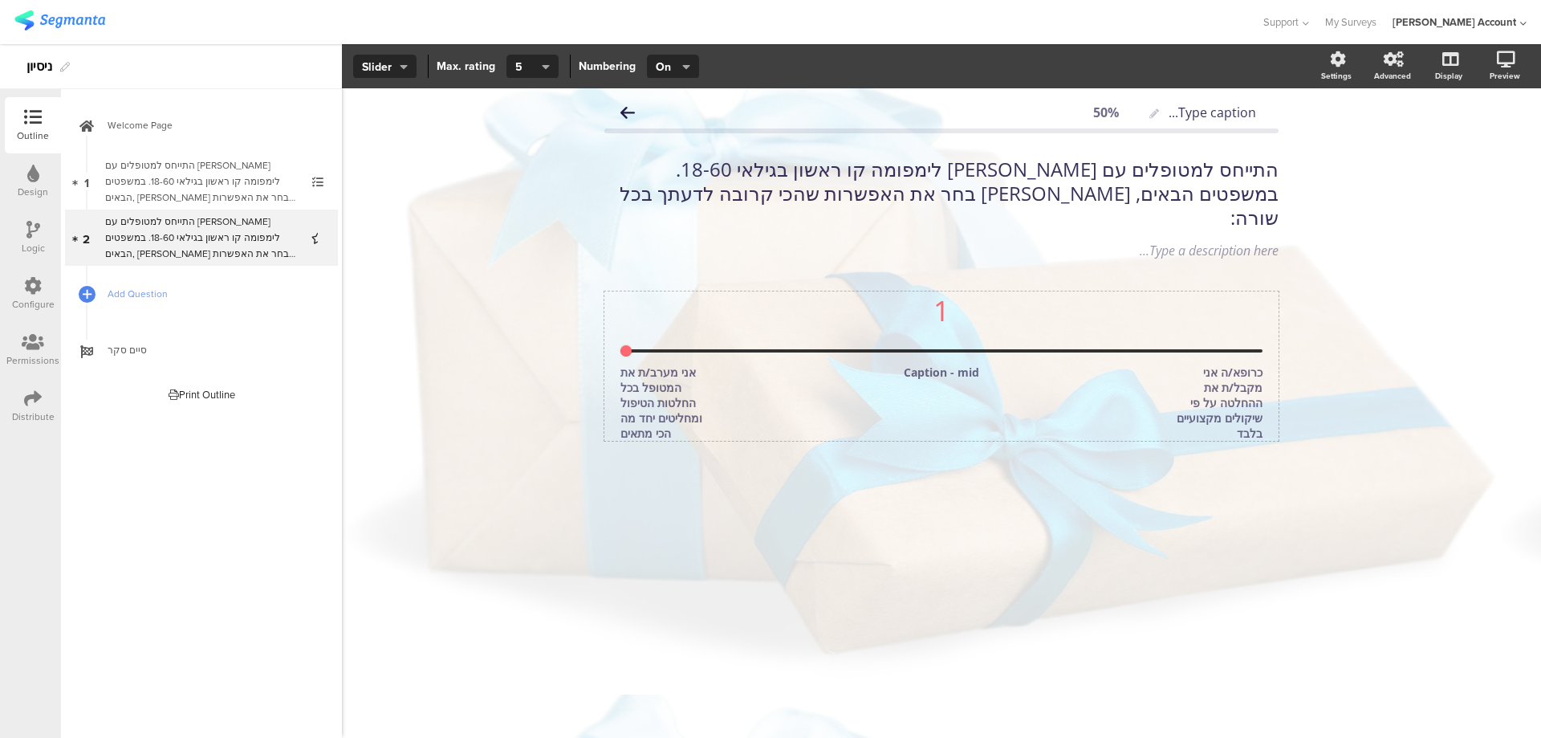
click at [745, 349] on input "range" at bounding box center [942, 350] width 642 height 3
click at [1491, 134] on icon at bounding box center [1485, 144] width 13 height 20
click at [132, 295] on span "Add Question" at bounding box center [210, 294] width 205 height 16
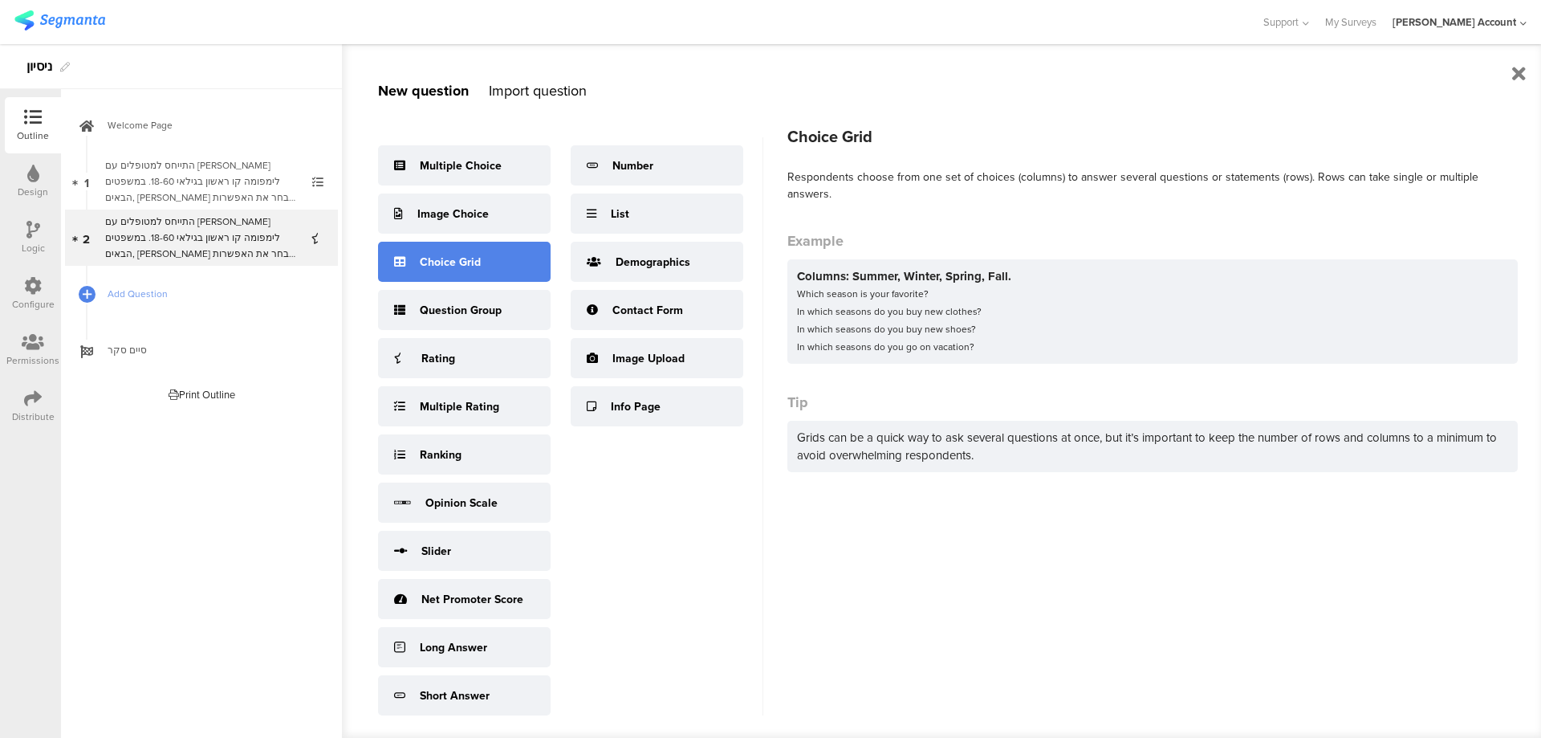
click at [500, 261] on div "Choice Grid" at bounding box center [464, 262] width 173 height 40
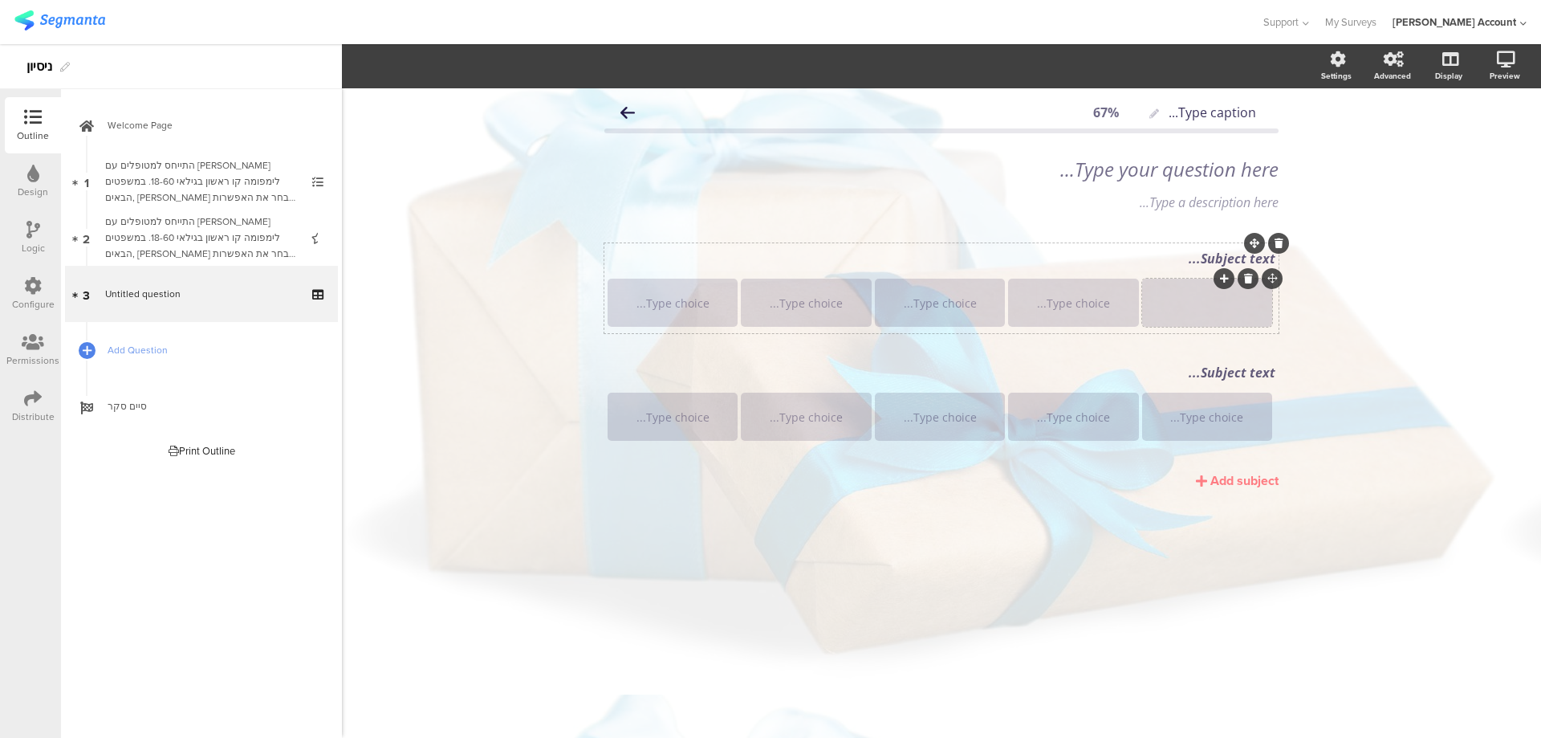
click at [1212, 256] on div "Subject text..." at bounding box center [942, 259] width 676 height 26
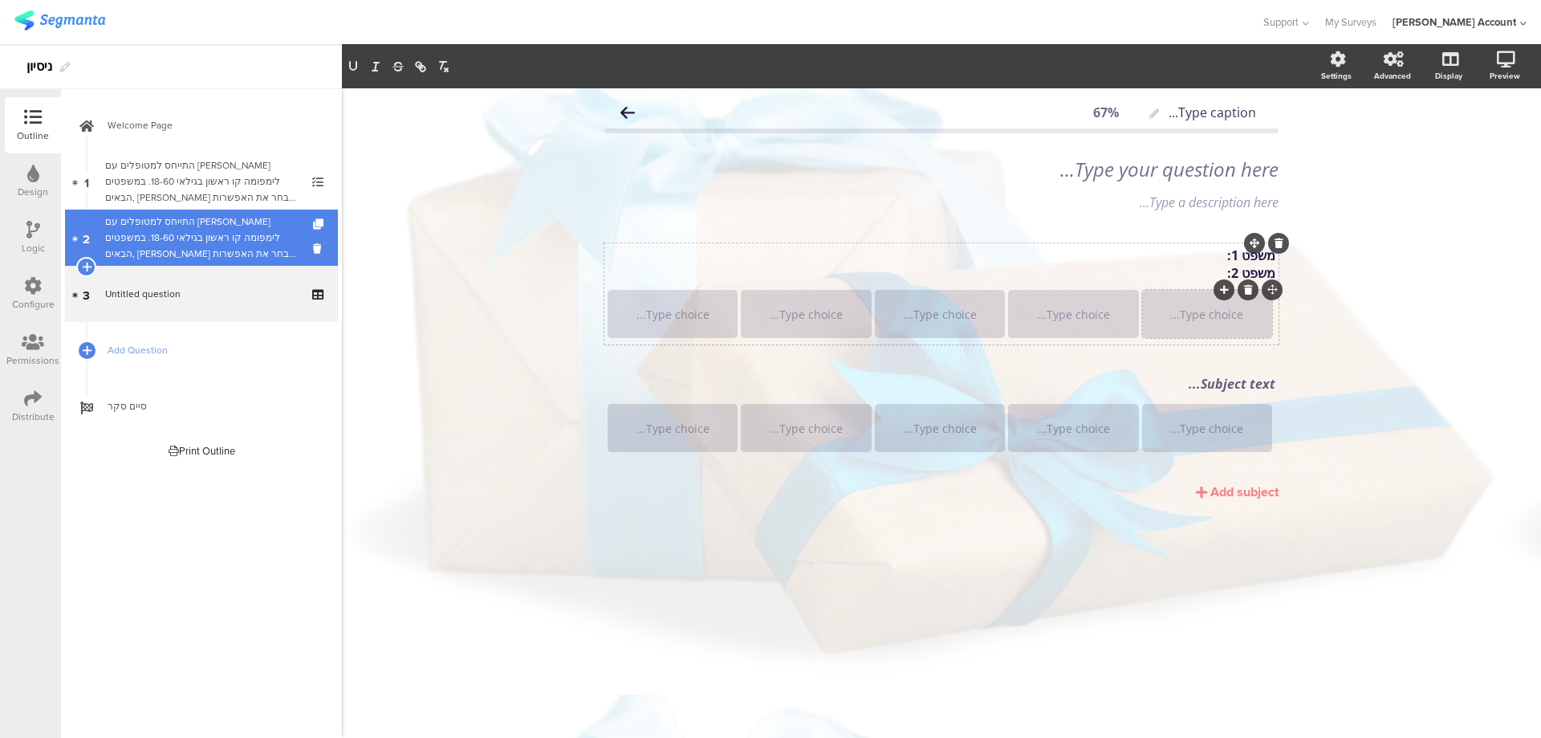
click at [111, 224] on div "התייחס למטופלים עם הודג'קין לימפומה קו ראשון בגילאי 18-60. במשפטים הבאים, אנא ב…" at bounding box center [201, 238] width 192 height 48
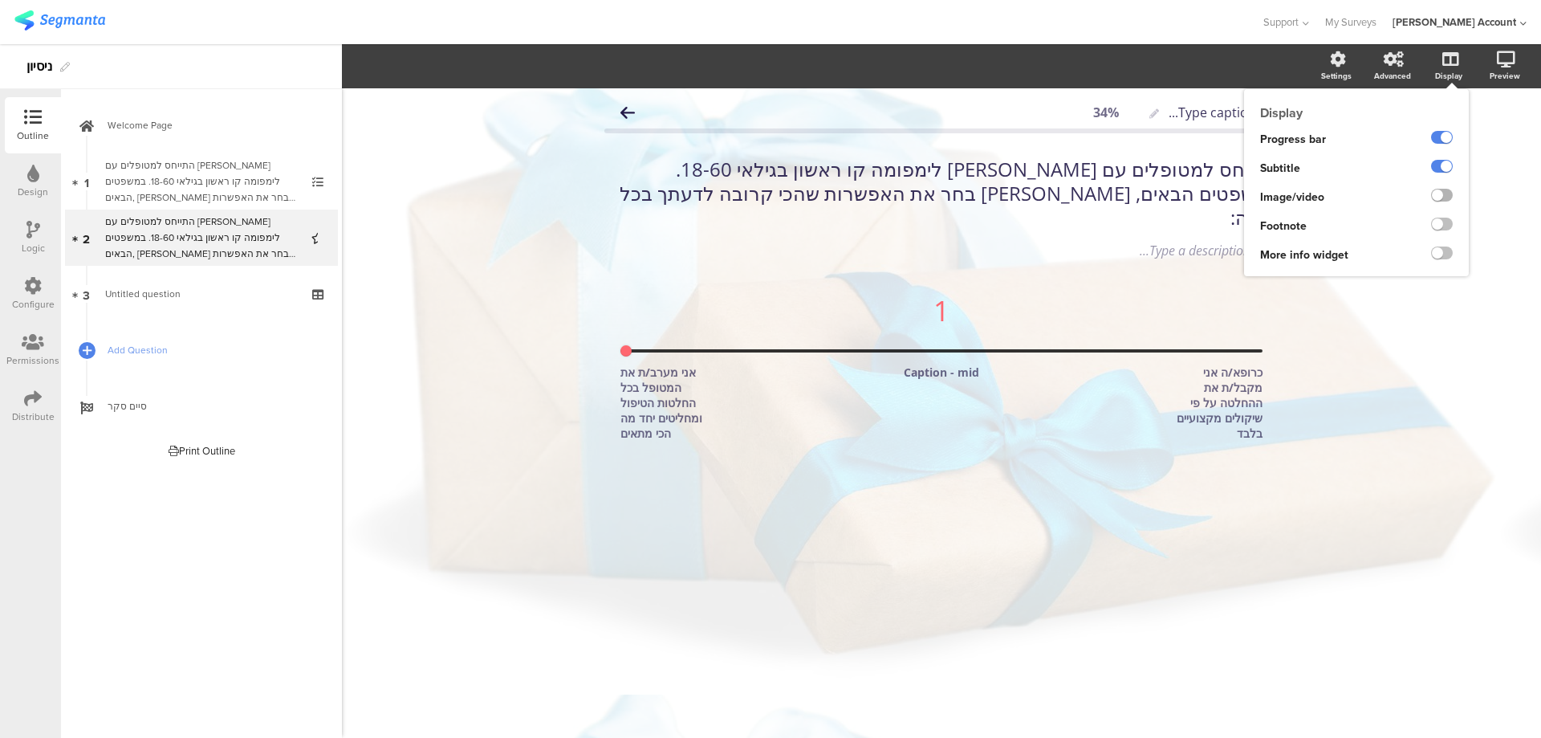
click at [1450, 192] on label at bounding box center [1442, 195] width 22 height 13
click at [0, 0] on input "checkbox" at bounding box center [0, 0] width 0 height 0
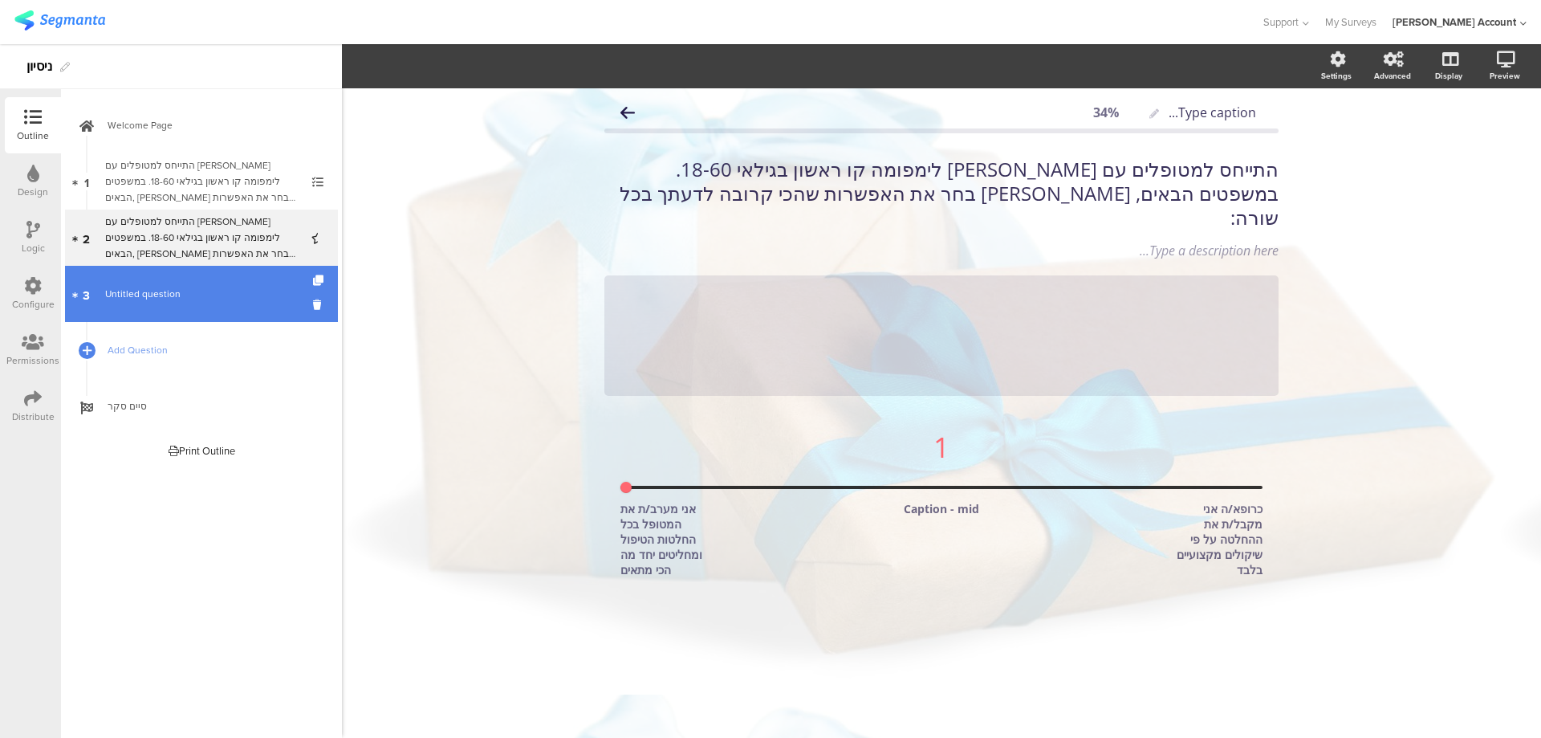
click at [201, 292] on span "Untitled question" at bounding box center [201, 294] width 192 height 16
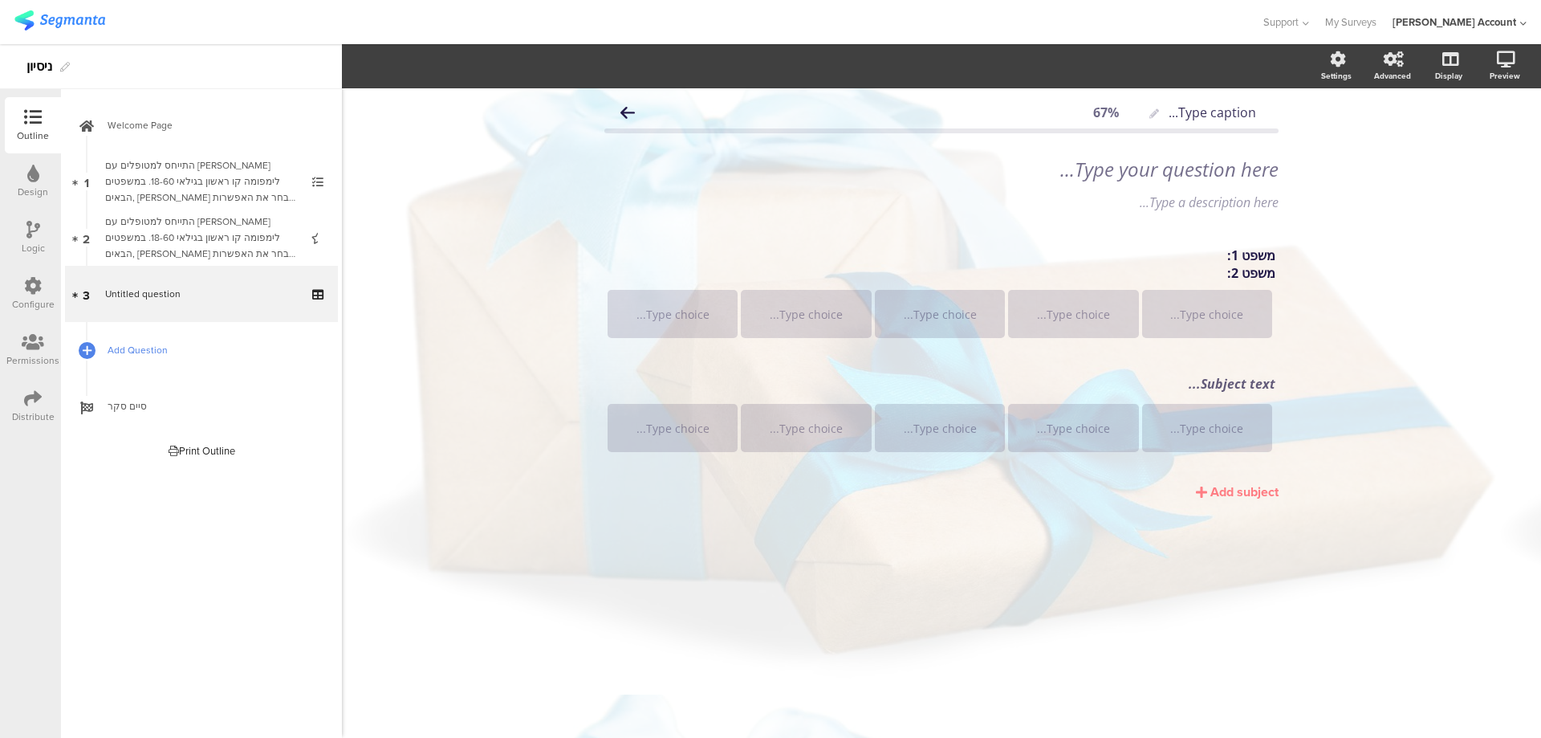
click at [160, 343] on span "Add Question" at bounding box center [210, 350] width 205 height 16
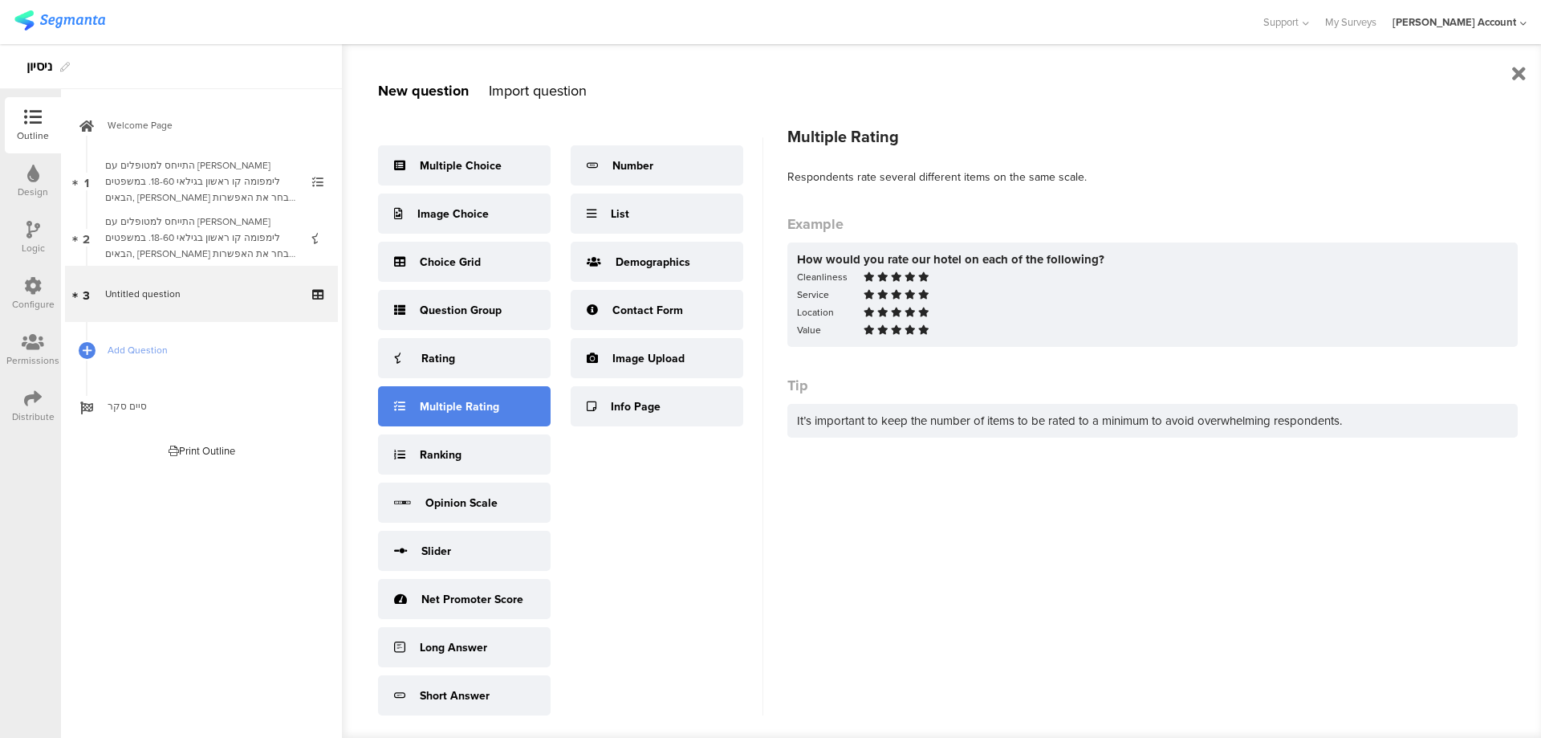
click at [486, 405] on div "Multiple Rating" at bounding box center [459, 406] width 79 height 17
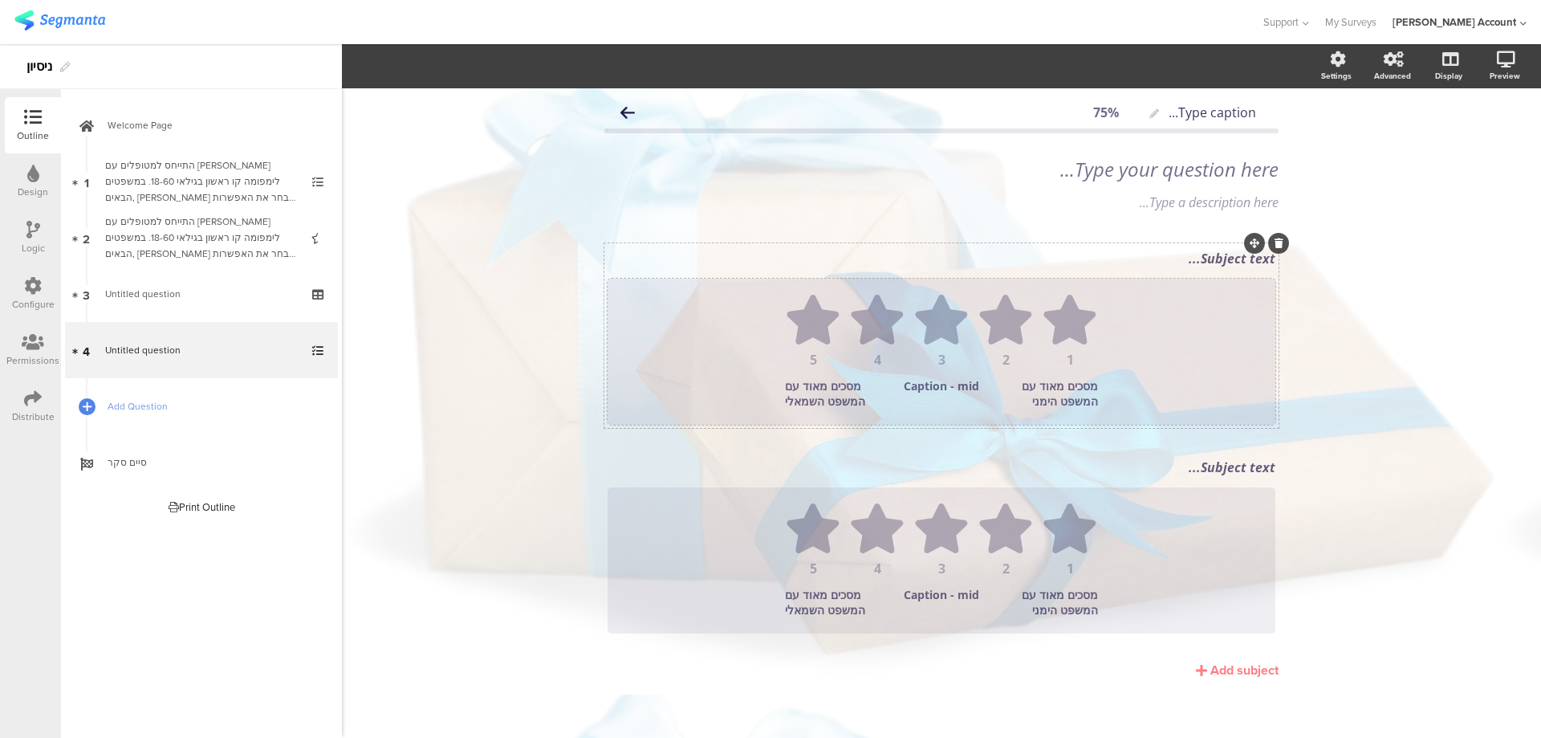
click at [1070, 354] on div "1" at bounding box center [1070, 359] width 56 height 13
click at [599, 64] on icon "button" at bounding box center [602, 66] width 8 height 13
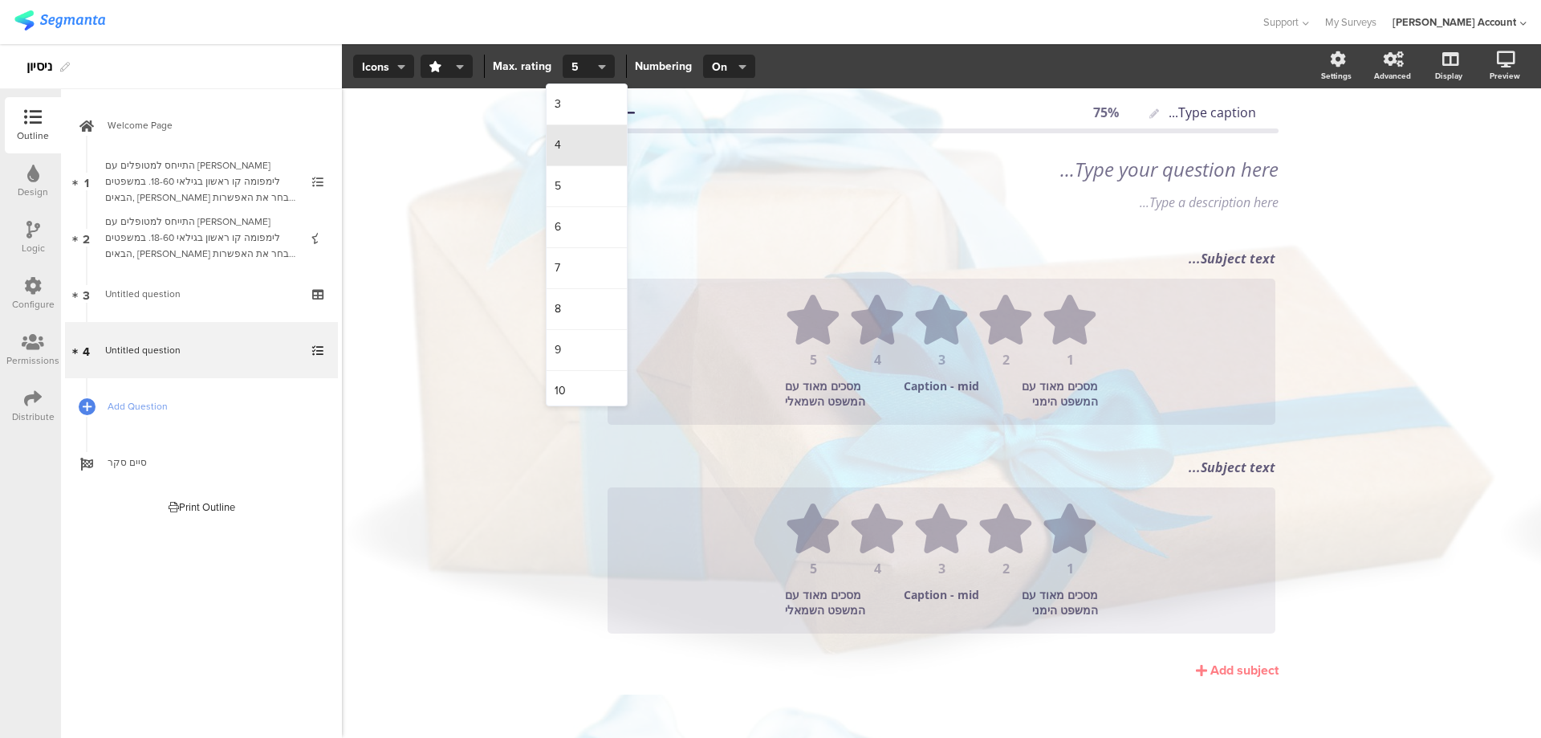
click at [580, 143] on div "4" at bounding box center [587, 145] width 80 height 41
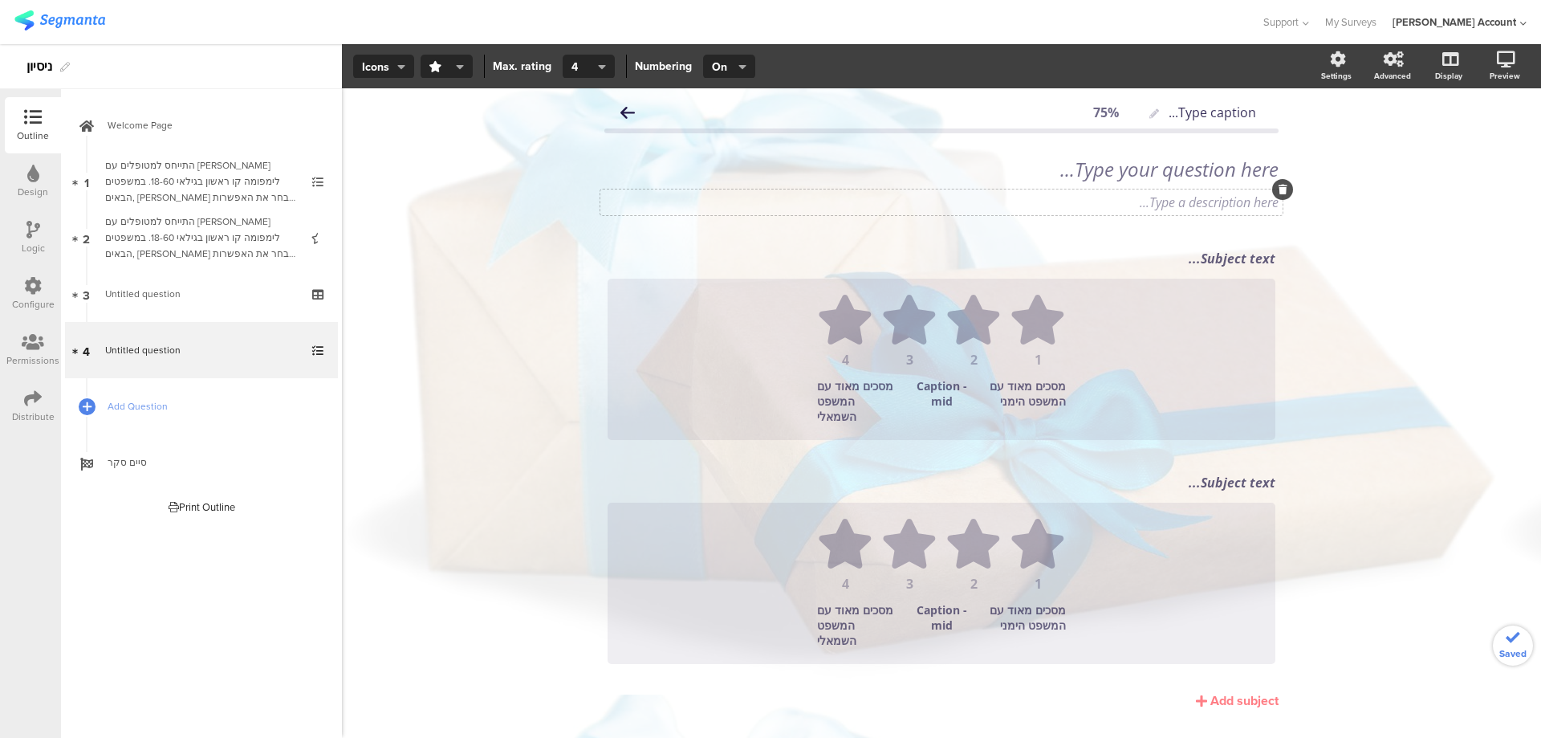
click at [821, 197] on div "Type a description here..." at bounding box center [941, 202] width 682 height 26
click at [1317, 322] on div "Type caption... 75% Type your question here... Type a description here... Subje…" at bounding box center [941, 431] width 1199 height 686
click at [1208, 261] on div "Subject text..." at bounding box center [942, 259] width 676 height 26
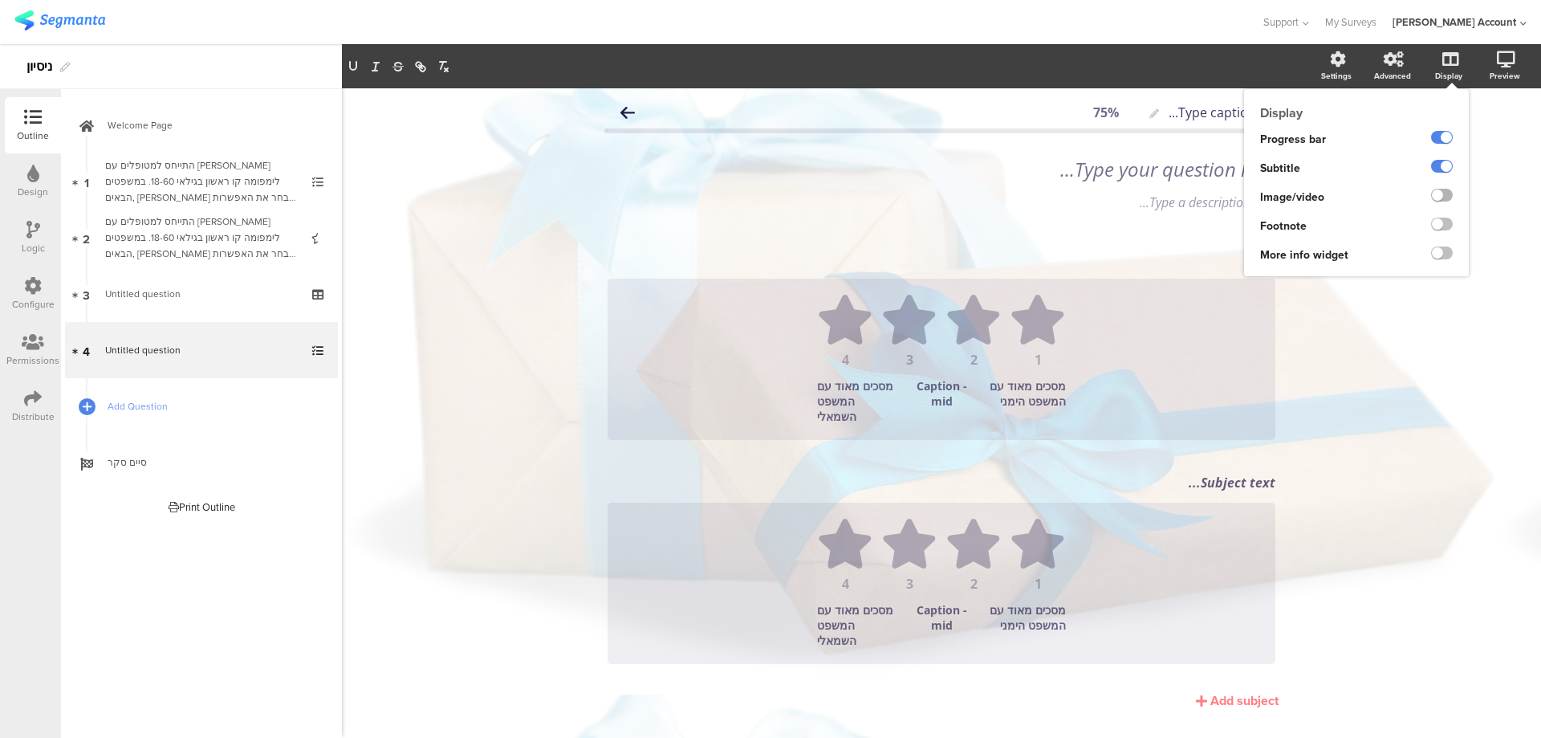
click at [1436, 193] on label at bounding box center [1442, 195] width 22 height 13
click at [0, 0] on input "checkbox" at bounding box center [0, 0] width 0 height 0
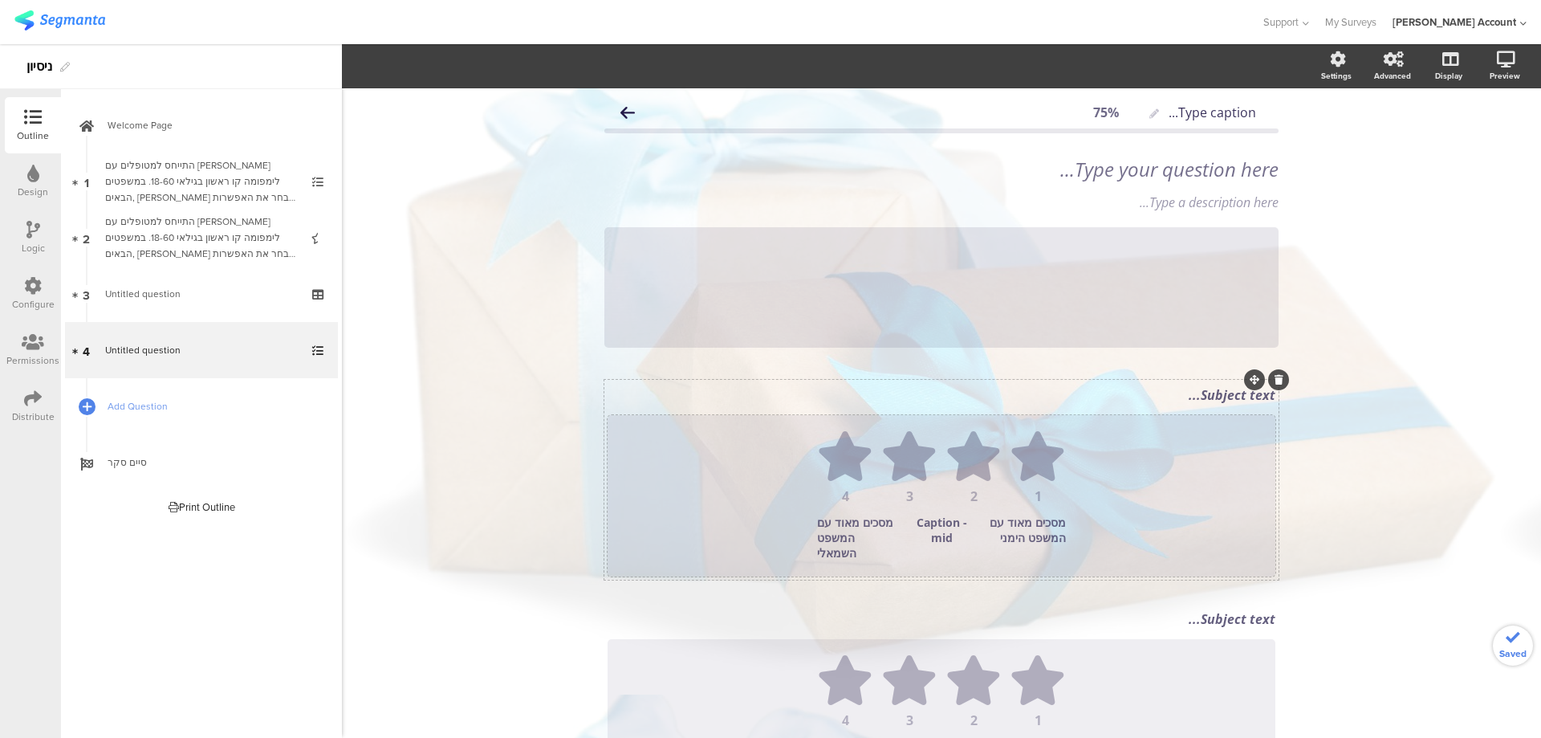
click at [1227, 428] on div "1 2 3 4 מסכים מאוד עם המשפט הימני Caption - mid מסכים מאוד עם המשפט השמאלי" at bounding box center [942, 495] width 668 height 161
click at [1202, 403] on div "Subject text..." at bounding box center [942, 395] width 676 height 26
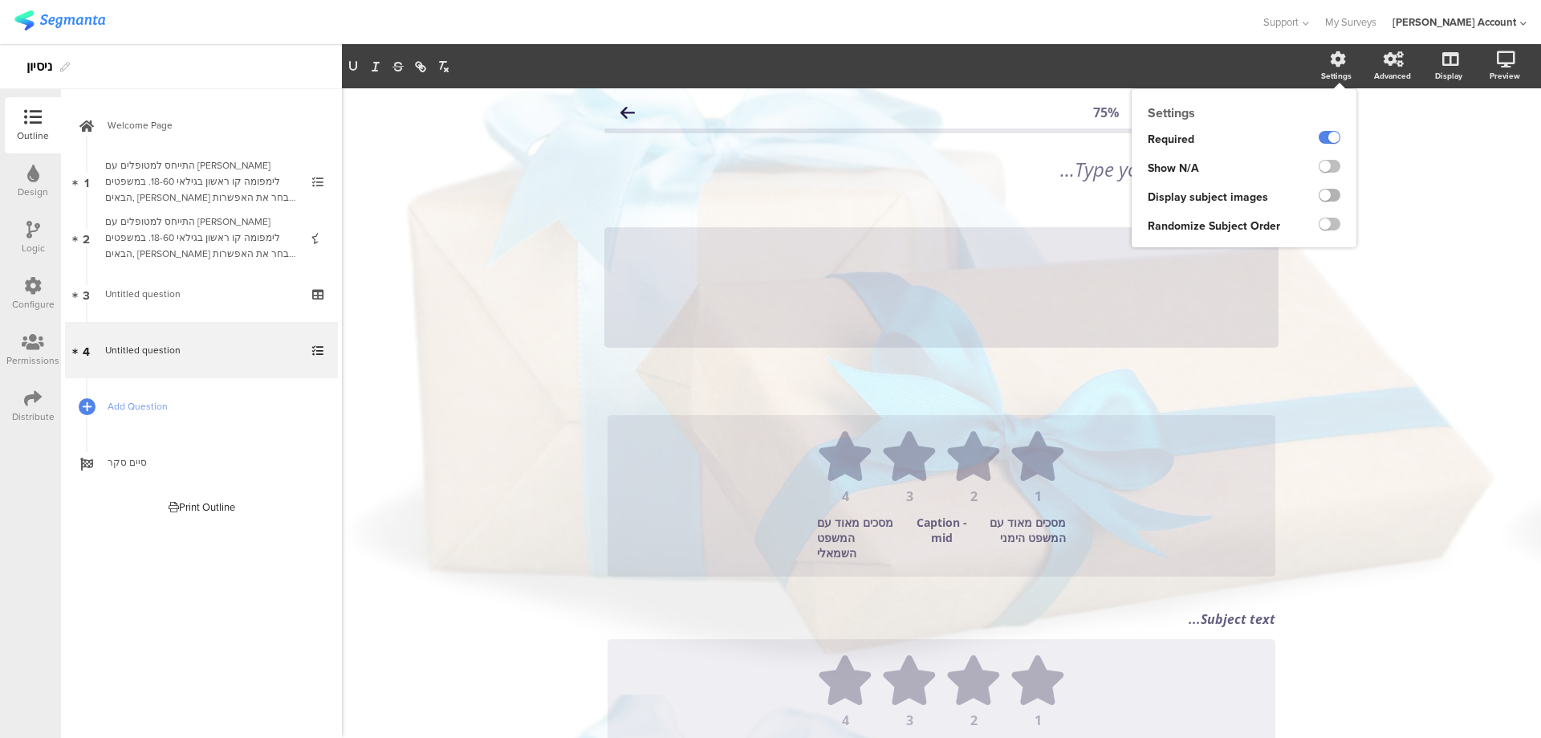
click at [1319, 192] on label at bounding box center [1330, 195] width 22 height 13
click at [0, 0] on input "checkbox" at bounding box center [0, 0] width 0 height 0
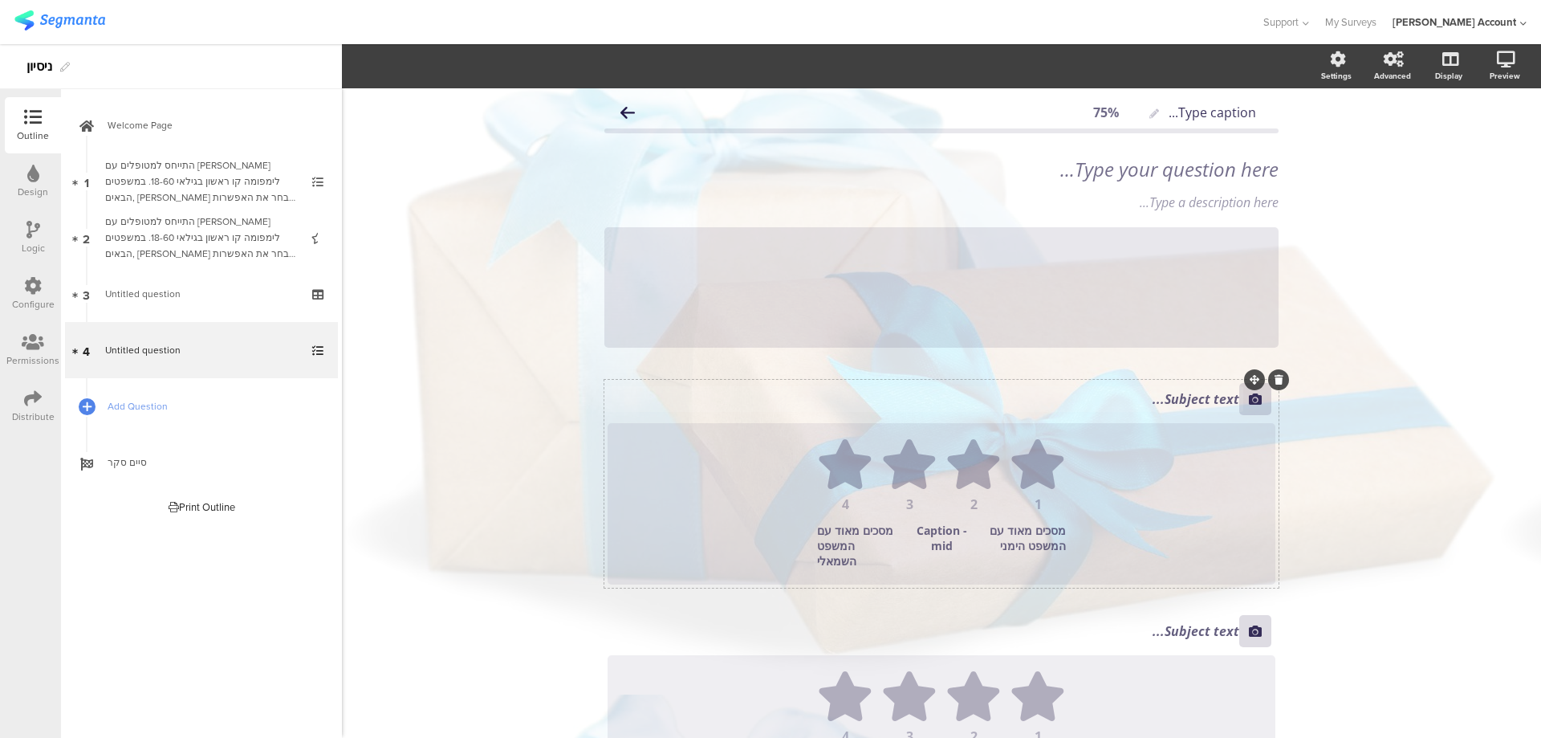
click at [1198, 397] on div "Subject text..." at bounding box center [924, 399] width 640 height 26
click at [1137, 417] on div "Subject text... 1 2 3 4 מסכים מאוד עם המשפט הימני Caption - mid מסכים מאוד עם ה…" at bounding box center [941, 484] width 674 height 208
click at [1154, 402] on div "Subject text..." at bounding box center [924, 399] width 640 height 26
click at [1091, 397] on p "כרופא/ה אני מקבל/ת את ההחלטה על פי שיקולים מקצועיים בלבד" at bounding box center [924, 399] width 632 height 18
click at [1001, 386] on p "כרופא/ה אני מקבל/ת את" at bounding box center [924, 392] width 632 height 18
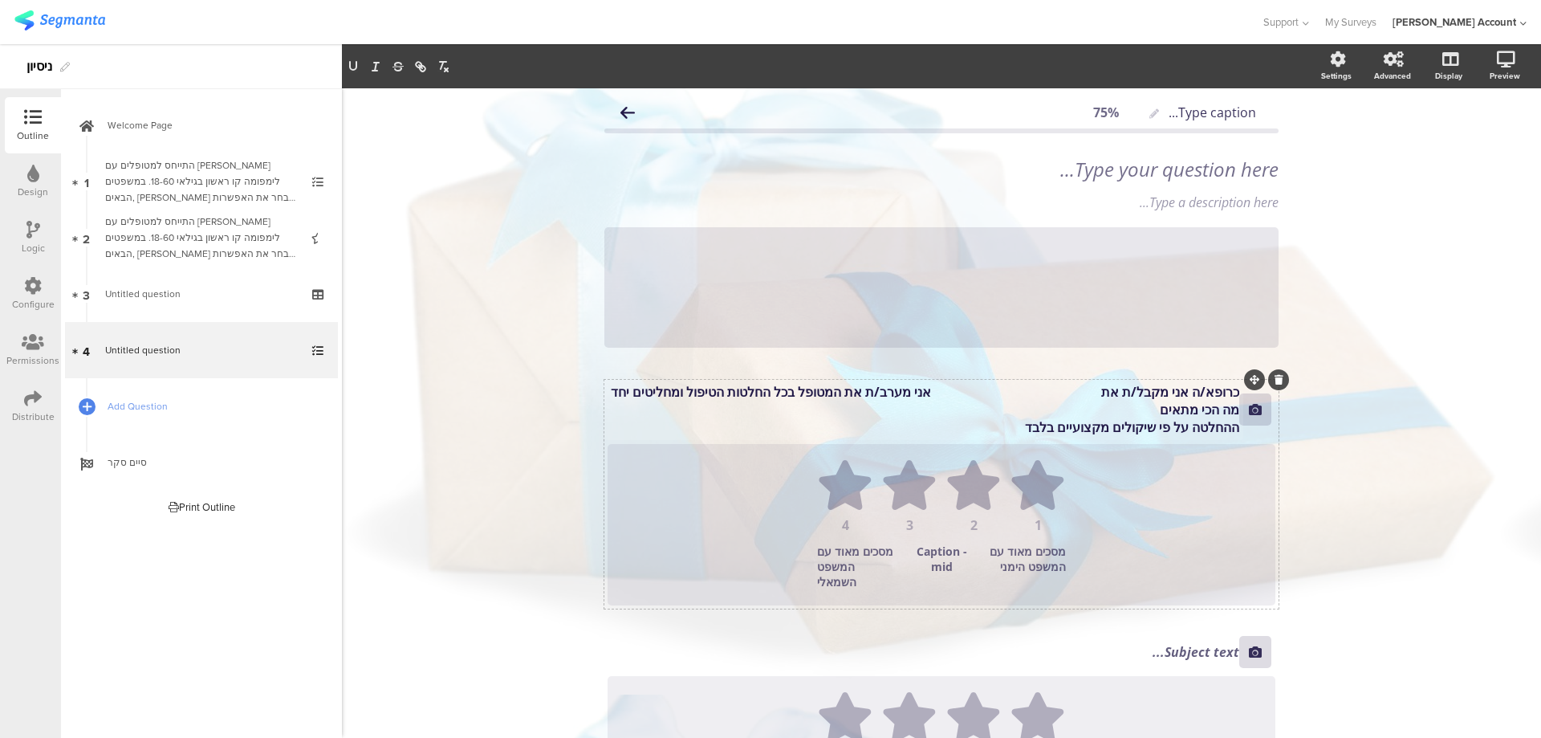
click at [759, 394] on p "כרופא/ה אני מקבל/ת את אני מערב/ת את המטופל בכל החלטות הטיפול ומחליטים יחד מה הכ…" at bounding box center [924, 400] width 632 height 35
click at [762, 391] on p "כרופא/ה אני מקבל/ת את אני מערב/ת את המטופל בכל החלטות הטיפול ומחליטים יחד מה הכ…" at bounding box center [924, 400] width 632 height 35
click at [948, 395] on p "כרופא/ה אני מקבל/ת את אני מערב/ת את המטופל בכל" at bounding box center [924, 392] width 632 height 18
click at [934, 405] on p "החלטות הטיפול ומחליטים יחד מה הכי מתאים" at bounding box center [924, 410] width 632 height 18
click at [1109, 403] on p "החלטות הטיפול ומחליטים יחד מה הכי מתאים" at bounding box center [924, 410] width 632 height 18
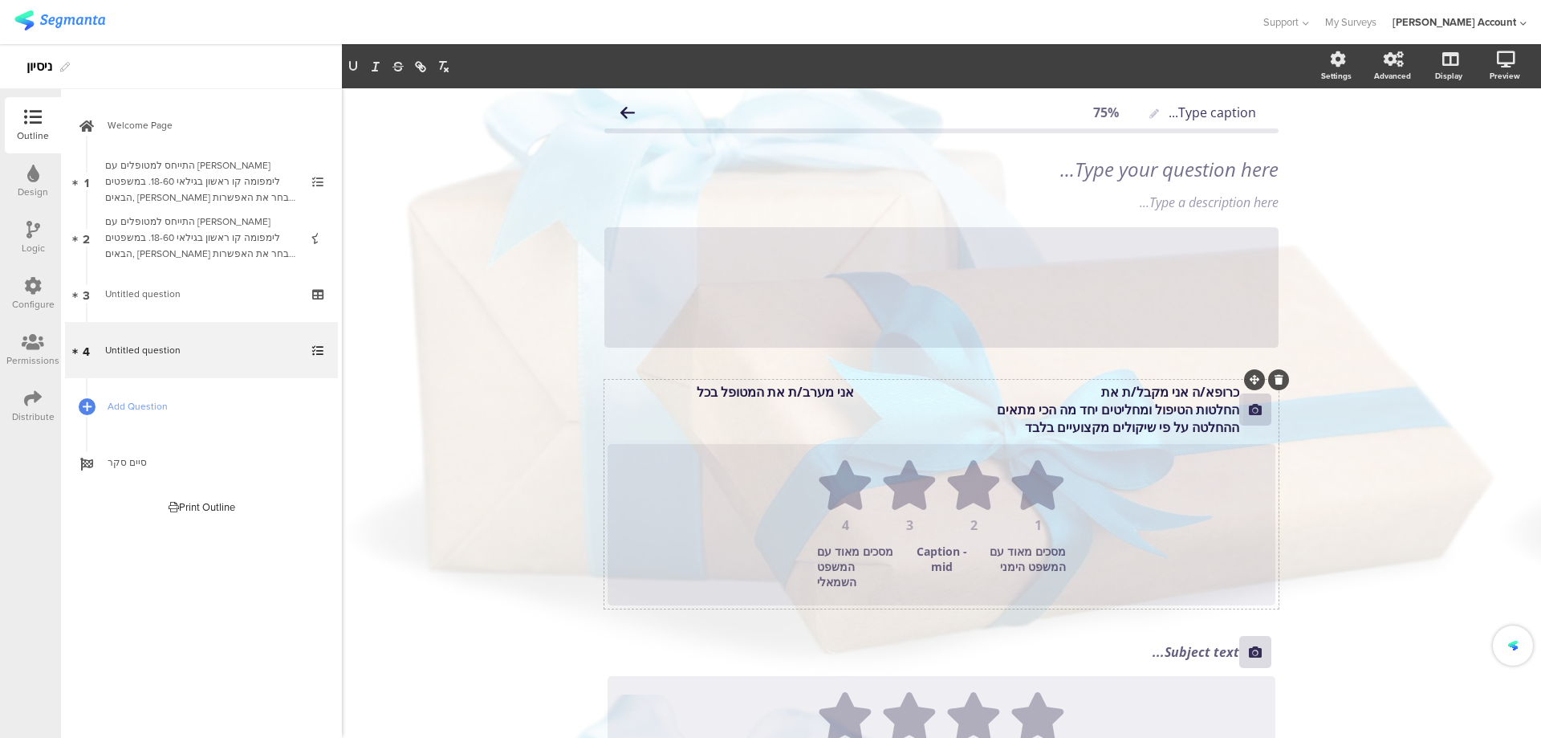
click at [1114, 405] on p "החלטות הטיפול ומחליטים יחד מה הכי מתאים" at bounding box center [924, 410] width 632 height 18
click at [1084, 397] on p "כרופא/ה אני מקבל/ת את אני מערב/ת את המטופל בכל" at bounding box center [924, 392] width 632 height 18
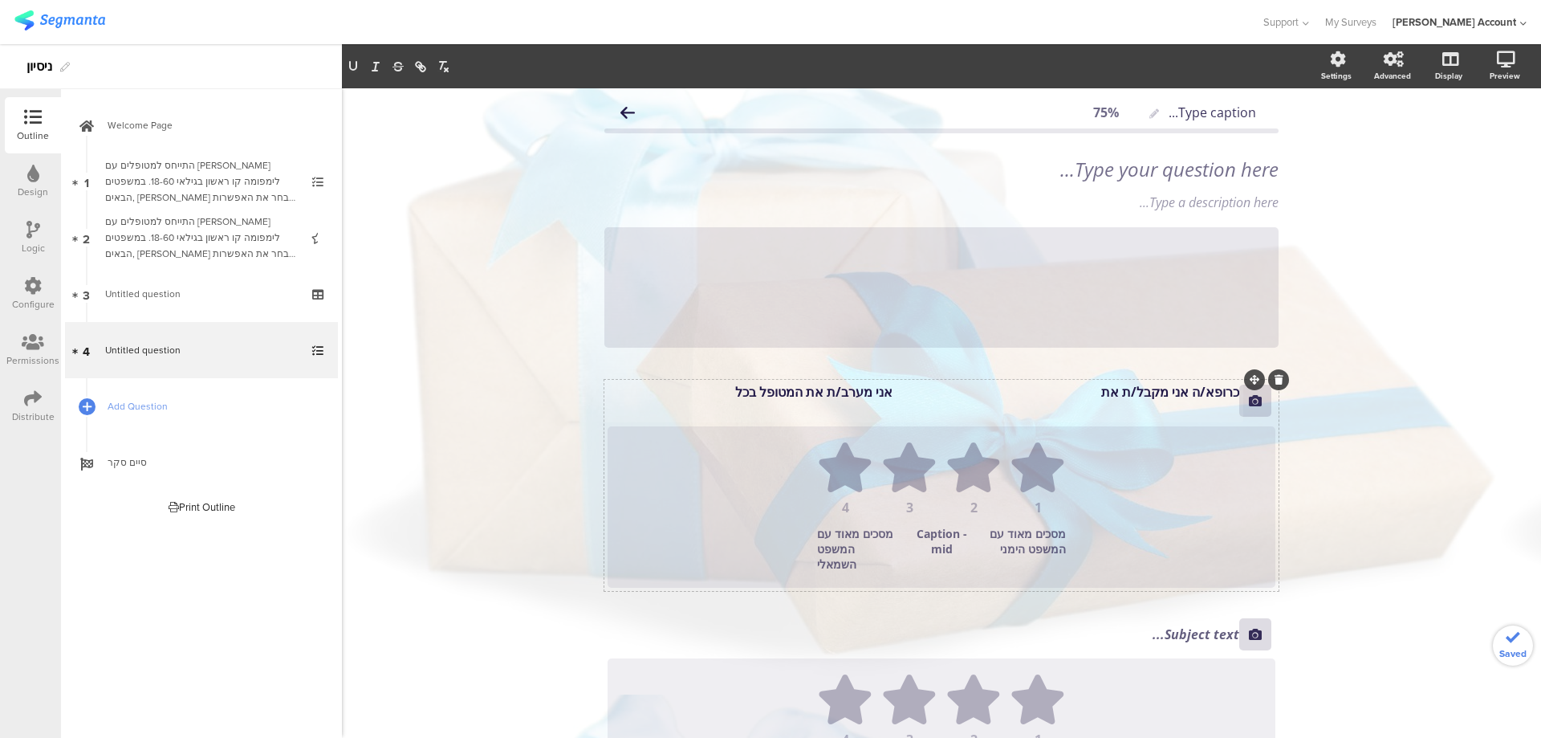
click at [1093, 385] on p "כרופא/ה אני מקבל/ת את אני מערב/ת את המטופל בכל" at bounding box center [924, 392] width 632 height 18
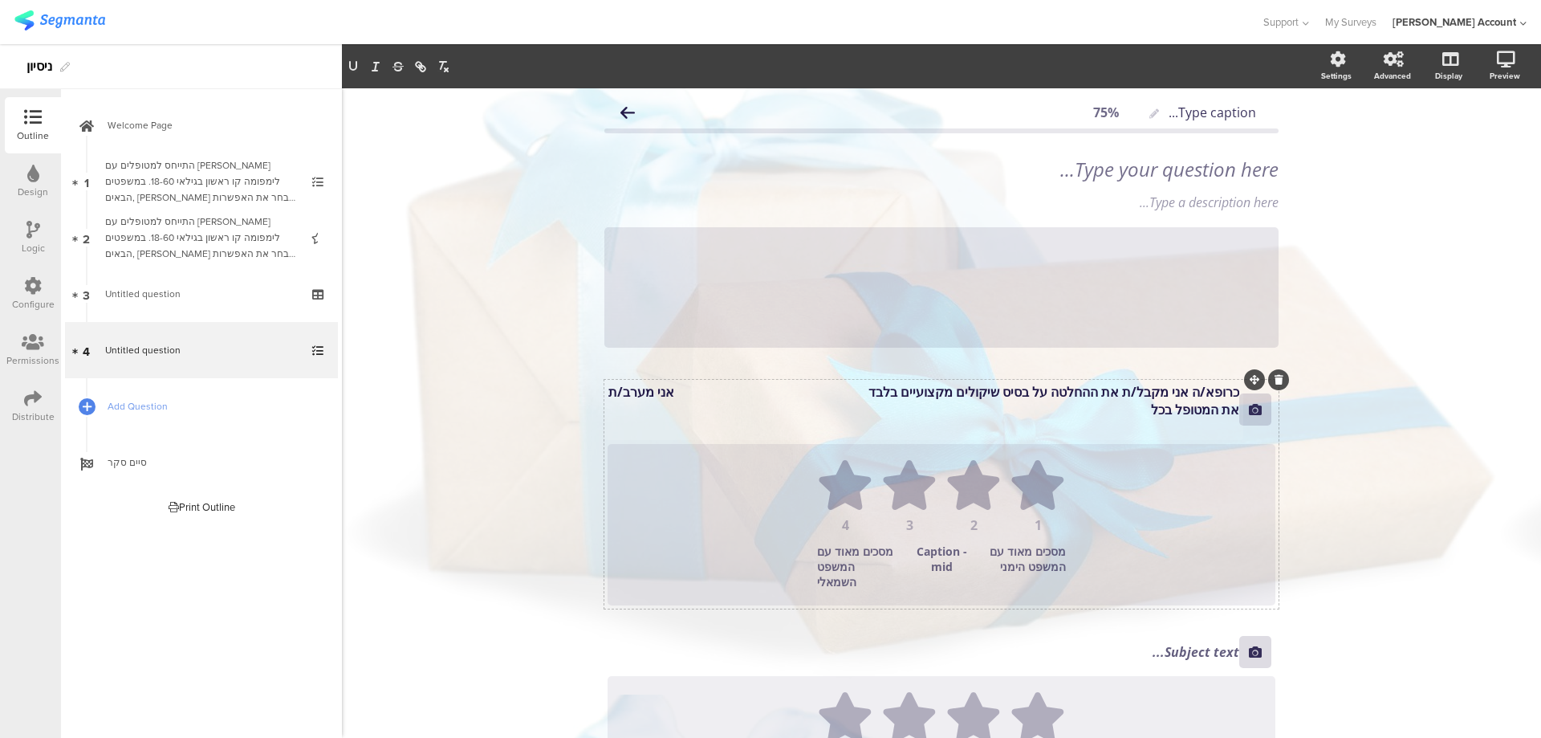
click at [1035, 388] on p "כרופא/ה אני מקבל/ת את ההחלטה על בסיס שיקולים מקצועיים בלבד אני מערב/ת את המטופל…" at bounding box center [924, 400] width 632 height 35
drag, startPoint x: 1075, startPoint y: 409, endPoint x: 1247, endPoint y: 409, distance: 171.8
click at [1247, 409] on section "כרופא/ה אני מקבל/ת את ההחלטה על בסיס שיקולים מקצועיים בלבד אני מערב/ת את המטופל…" at bounding box center [942, 409] width 668 height 53
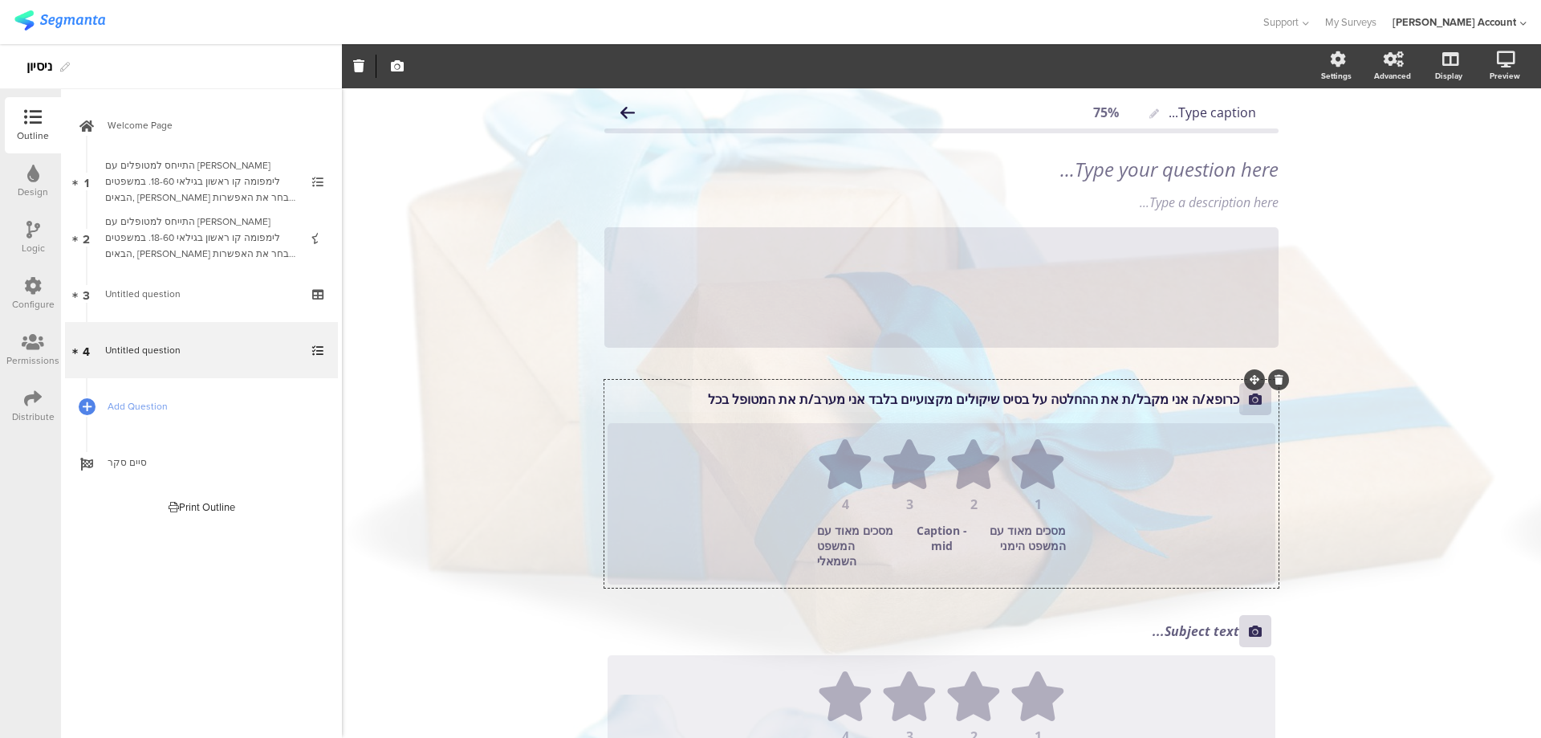
click at [853, 402] on div "כרופא/ה אני מקבל/ת את ההחלטה על בסיס שיקולים מקצועיים בלבד אני מערב/ת את המטופל…" at bounding box center [924, 399] width 640 height 26
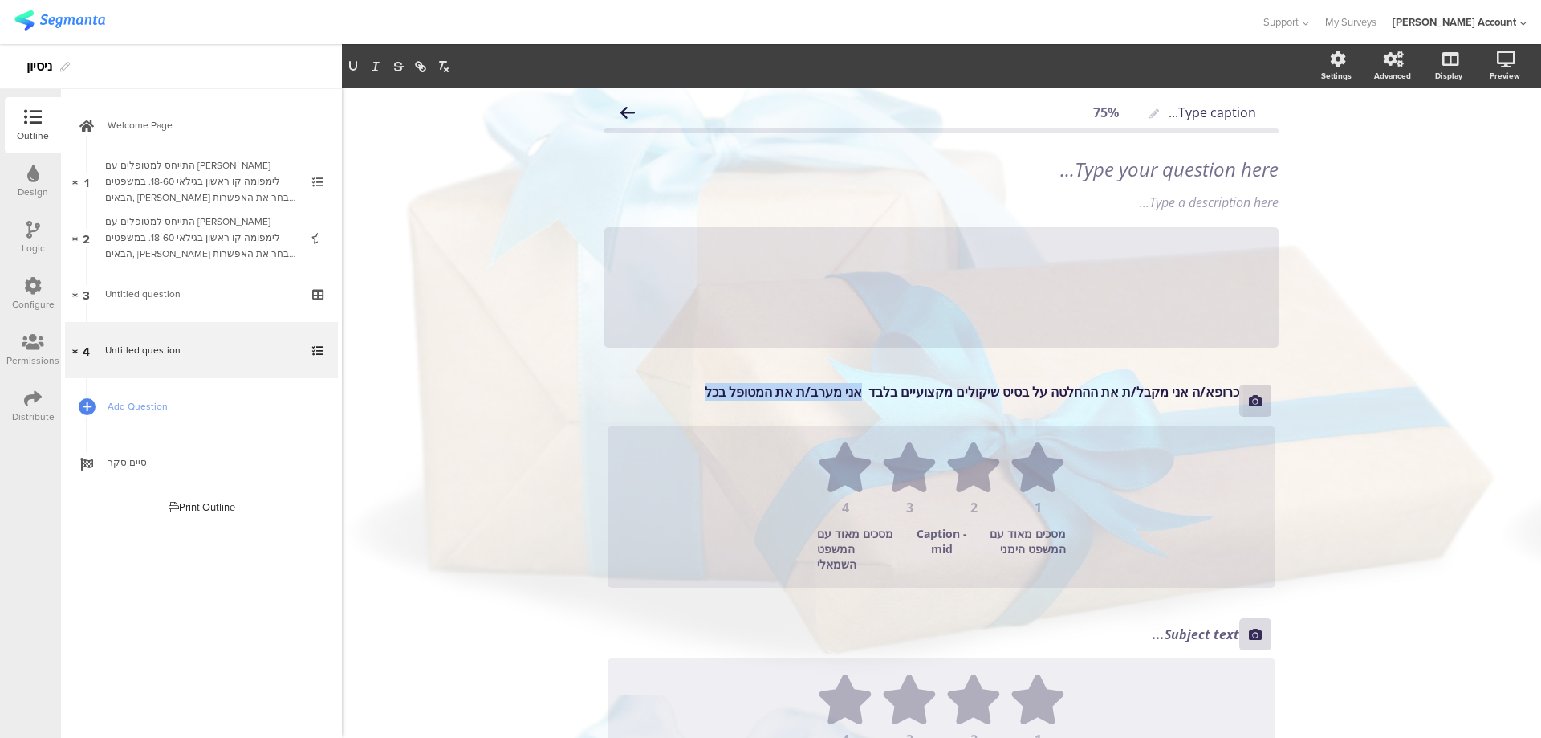
drag, startPoint x: 849, startPoint y: 393, endPoint x: 654, endPoint y: 393, distance: 195.1
click at [654, 393] on p "כרופא/ה אני מקבל/ת את ההחלטה על בסיס שיקולים מקצועיים בלבד אני מערב/ת את המטופל…" at bounding box center [924, 392] width 632 height 18
click at [1023, 393] on p "כרופא/ה אני מקבל/ת את ההחלטה על בסיס שיקולים מקצועיים בלבד" at bounding box center [924, 392] width 632 height 18
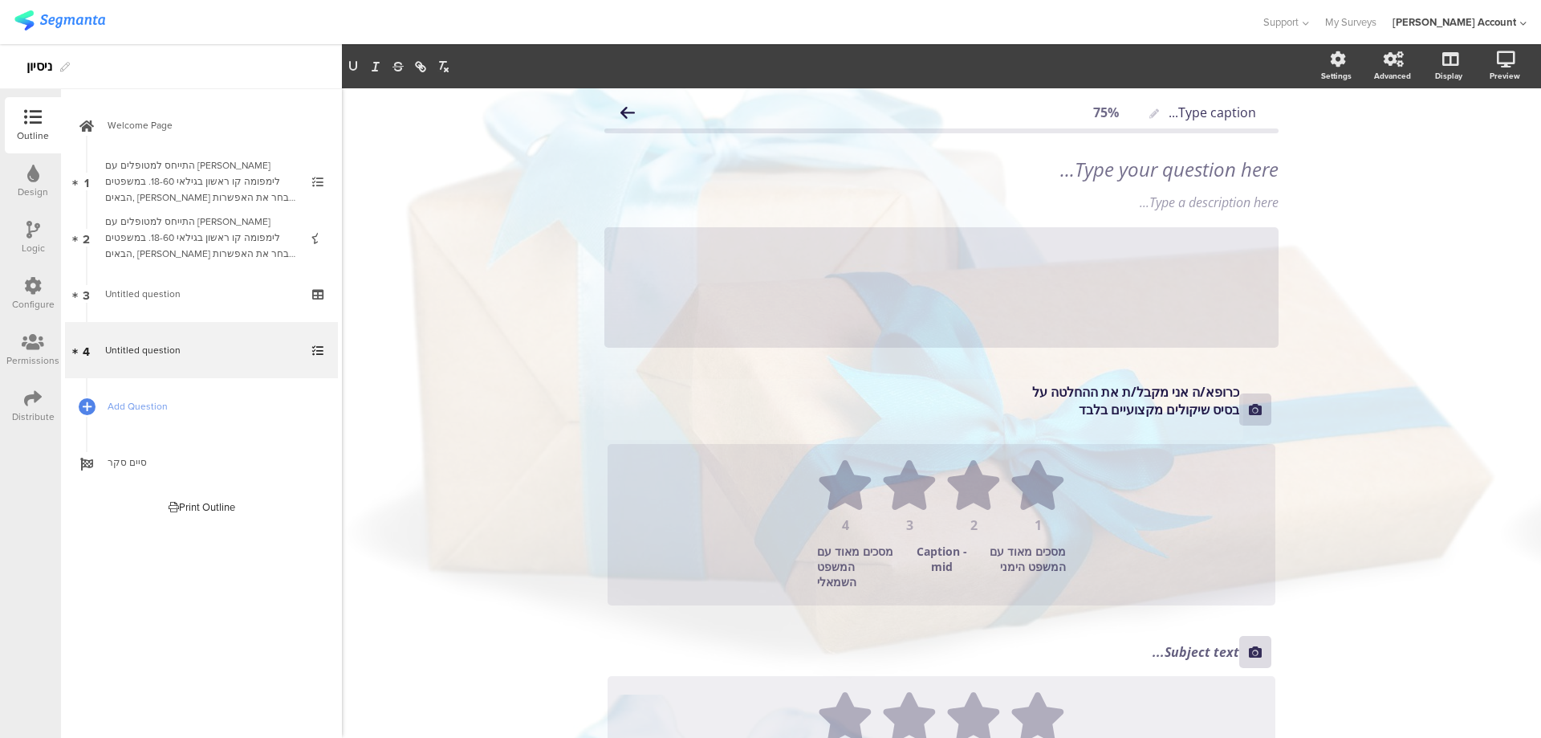
click at [995, 390] on p "כרופא/ה אני מקבל/ת את ההחלטה על" at bounding box center [924, 392] width 632 height 18
click at [955, 389] on p "כרופא/ה אני מקבל/ת את ההחלטה על" at bounding box center [924, 392] width 632 height 18
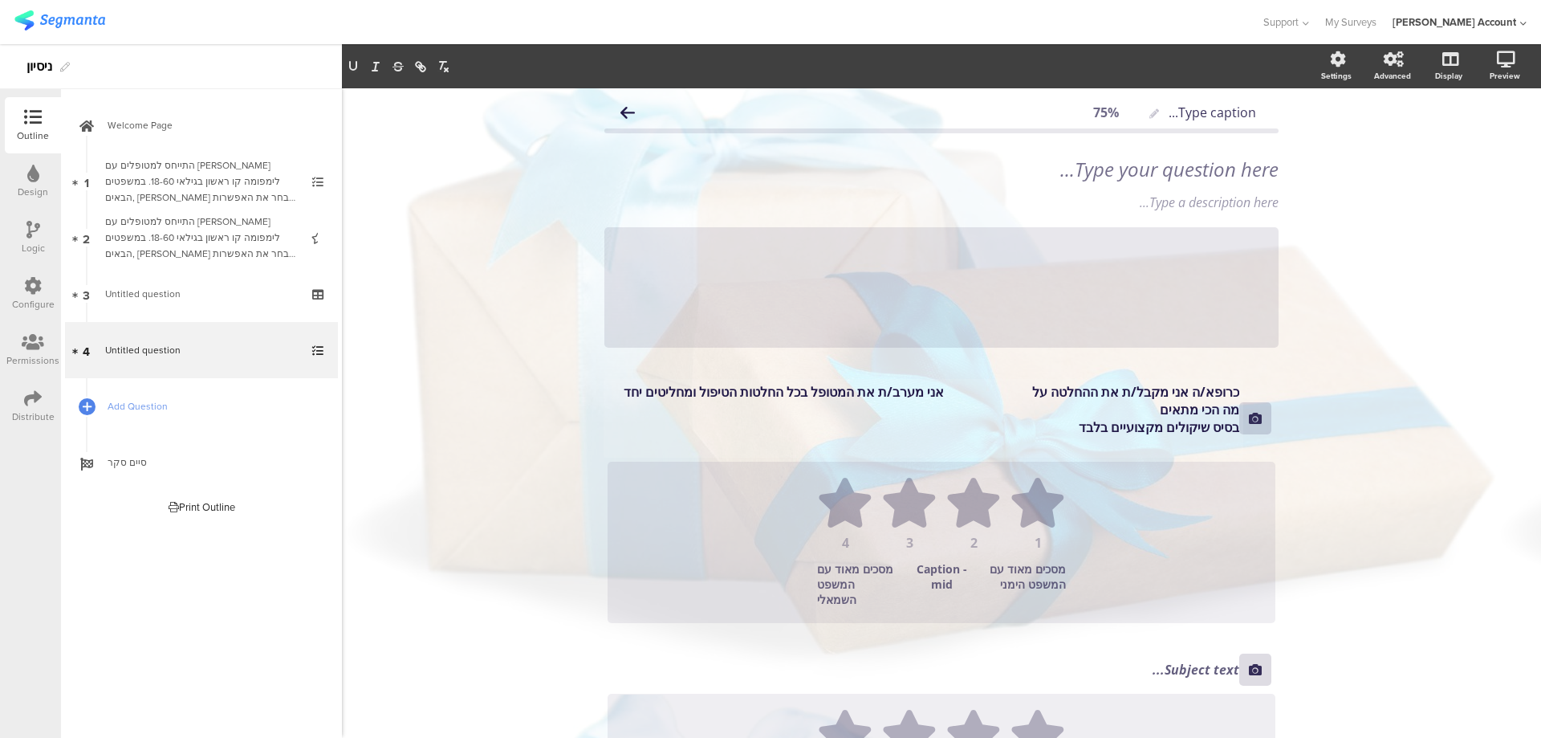
drag, startPoint x: 1107, startPoint y: 409, endPoint x: 1280, endPoint y: 409, distance: 172.6
click at [1280, 409] on div "Type caption... 75% Type your question here... Type a description here... /" at bounding box center [941, 526] width 706 height 877
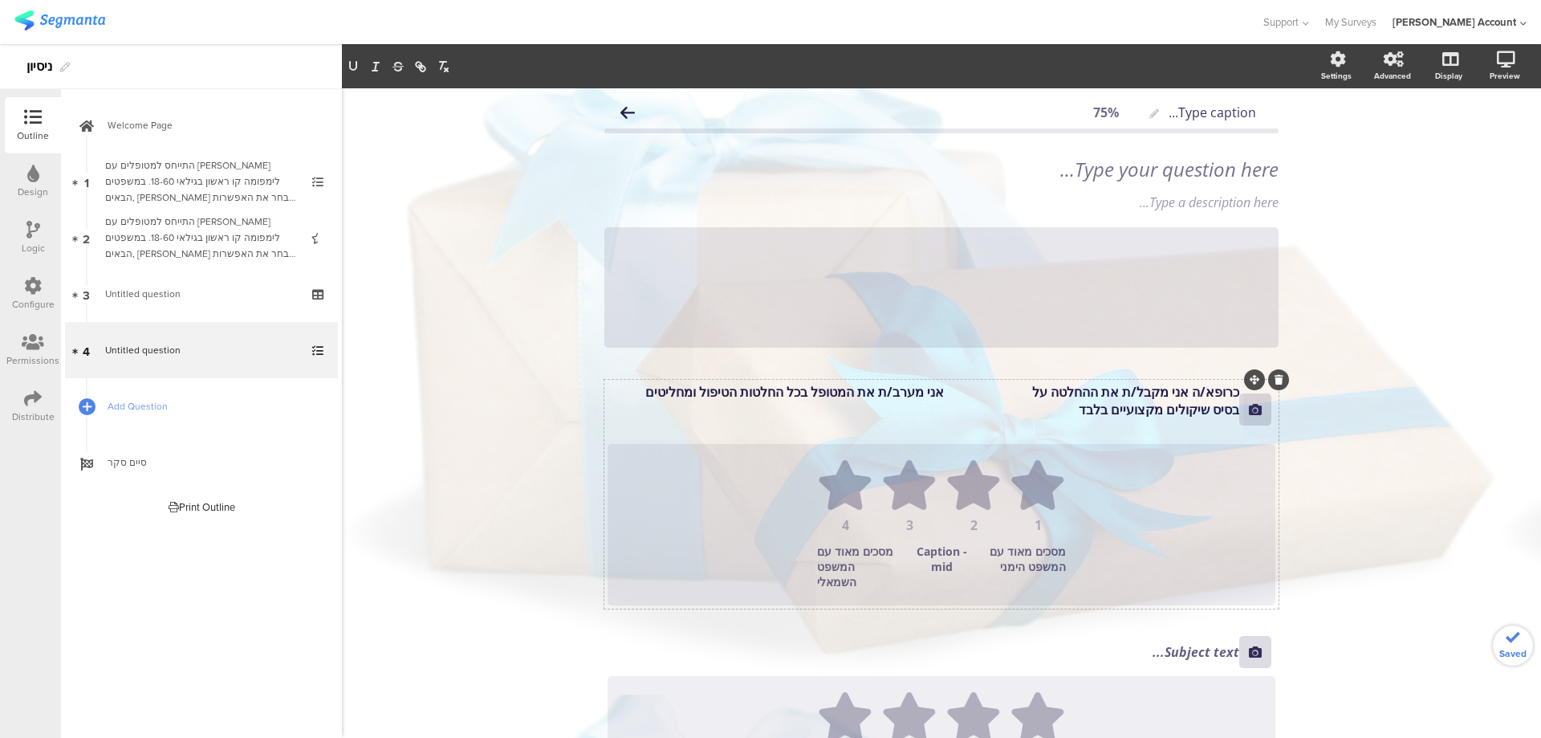
click at [713, 393] on p "כרופא/ה אני מקבל/ת את ההחלטה על אני מערב/ת את המטופל בכל החלטות הטיפול ומחליטים" at bounding box center [924, 392] width 632 height 18
click at [954, 415] on p "בסיס שיקולים מקצועיים בלבד" at bounding box center [924, 410] width 632 height 18
drag, startPoint x: 718, startPoint y: 394, endPoint x: 600, endPoint y: 384, distance: 118.5
click at [604, 384] on div "כרופא/ה אני מקבל/ת את ההחלטה על אני מערב/ת את המטופל בכל החלטות הטיפול ומחליטים…" at bounding box center [924, 409] width 640 height 61
click at [933, 407] on p "בסיס שיקולים מקצועיים בלבד יחד מה הכי מתאים" at bounding box center [924, 410] width 632 height 18
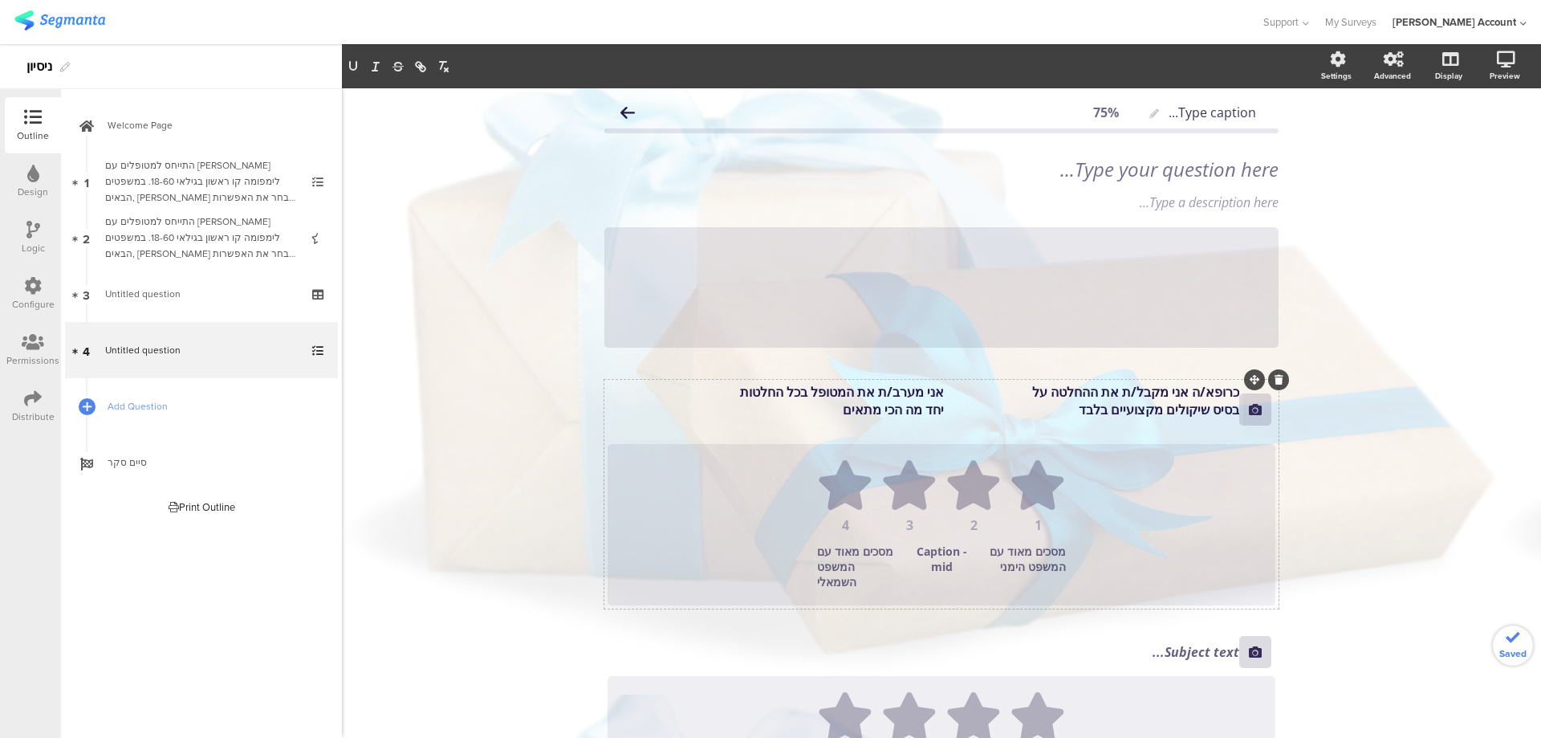
click at [922, 408] on p "בסיס שיקולים מקצועיים בלבד יחד מה הכי מתאים" at bounding box center [924, 410] width 632 height 18
click at [926, 408] on p "בסיס שיקולים מקצועיים בלבד יחד מה הכי מתאים" at bounding box center [924, 410] width 632 height 18
click at [1227, 407] on p "בסיס שיקולים מקצועיים בלבד יחד מה הכי מתאים" at bounding box center [924, 410] width 632 height 18
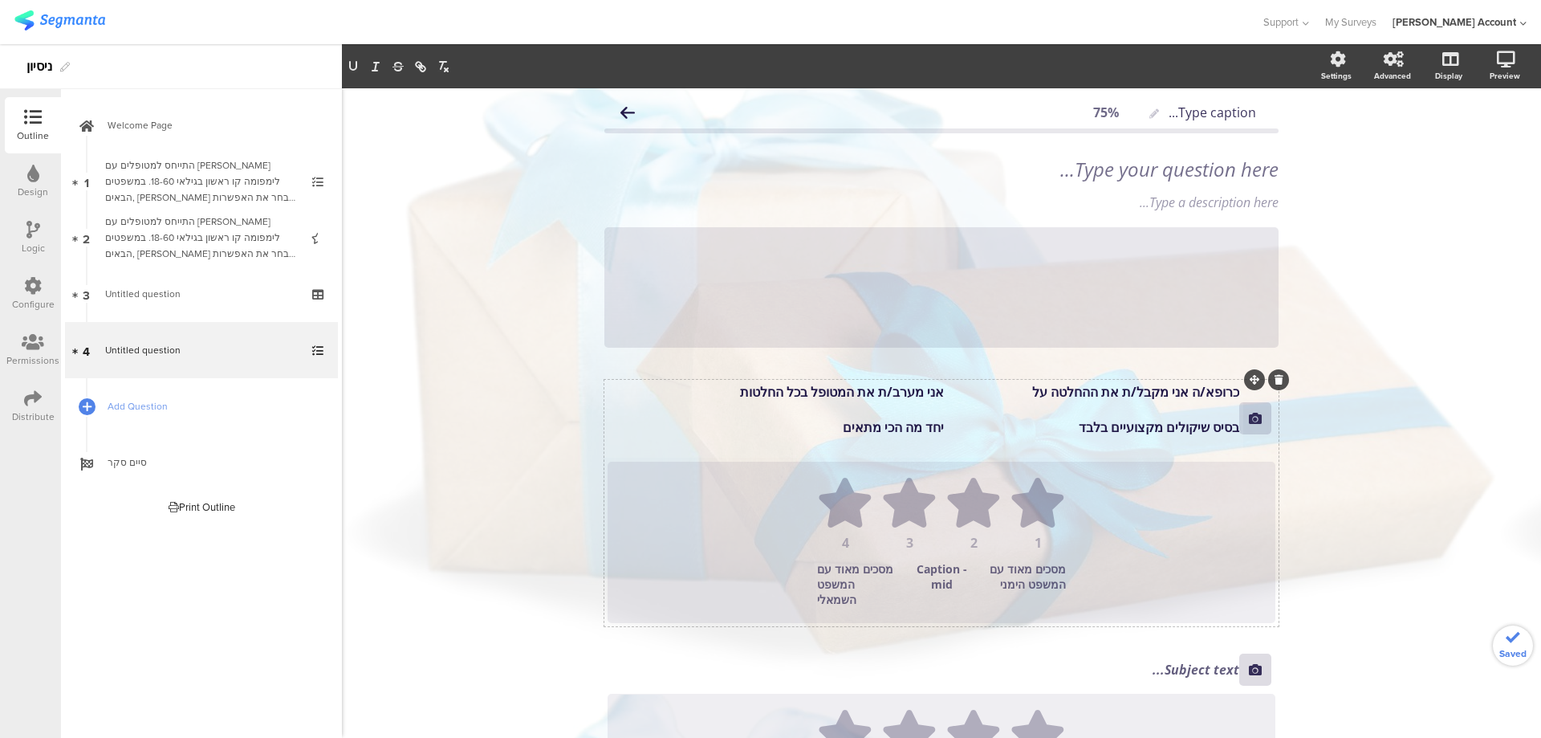
click at [916, 413] on p at bounding box center [924, 410] width 632 height 18
click at [920, 414] on p "הטיפול ומחליטים" at bounding box center [924, 410] width 632 height 18
click at [1226, 409] on p "הטיפול ומחליטים" at bounding box center [924, 410] width 632 height 18
click at [1224, 409] on p "הטיפול ומחליטים" at bounding box center [924, 410] width 632 height 18
drag, startPoint x: 895, startPoint y: 405, endPoint x: 806, endPoint y: 401, distance: 89.2
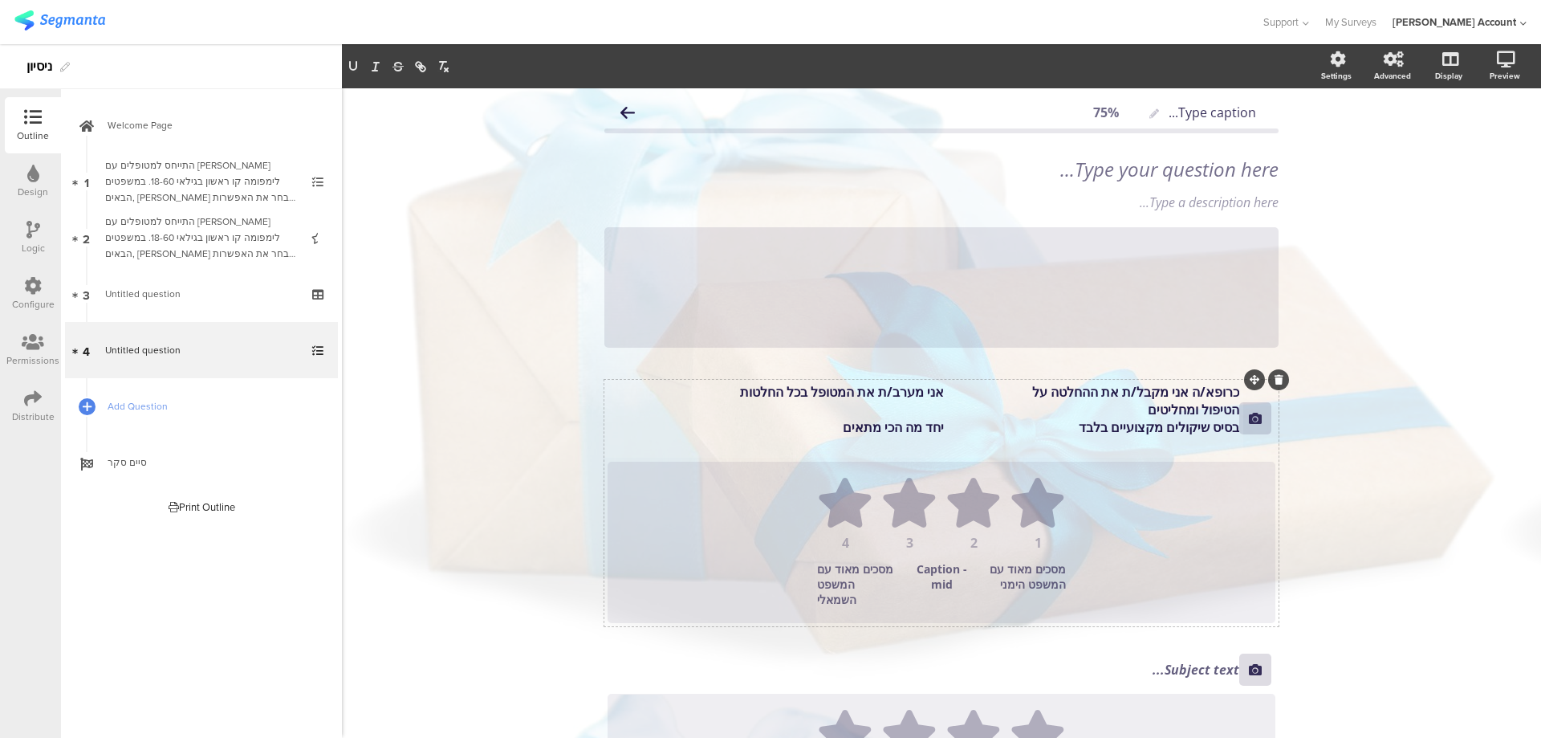
click at [806, 401] on p "הטיפול ומחליטים" at bounding box center [924, 410] width 632 height 18
click at [934, 404] on p at bounding box center [924, 410] width 632 height 18
click at [1139, 405] on p at bounding box center [924, 410] width 632 height 18
drag, startPoint x: 1072, startPoint y: 429, endPoint x: 1264, endPoint y: 425, distance: 191.9
click at [1264, 425] on section "כרופא/ה אני מקבל/ת את ההחלטה על אני מערב/ת את המטופל בכל החלטות בסיס שיקולים מק…" at bounding box center [942, 418] width 668 height 71
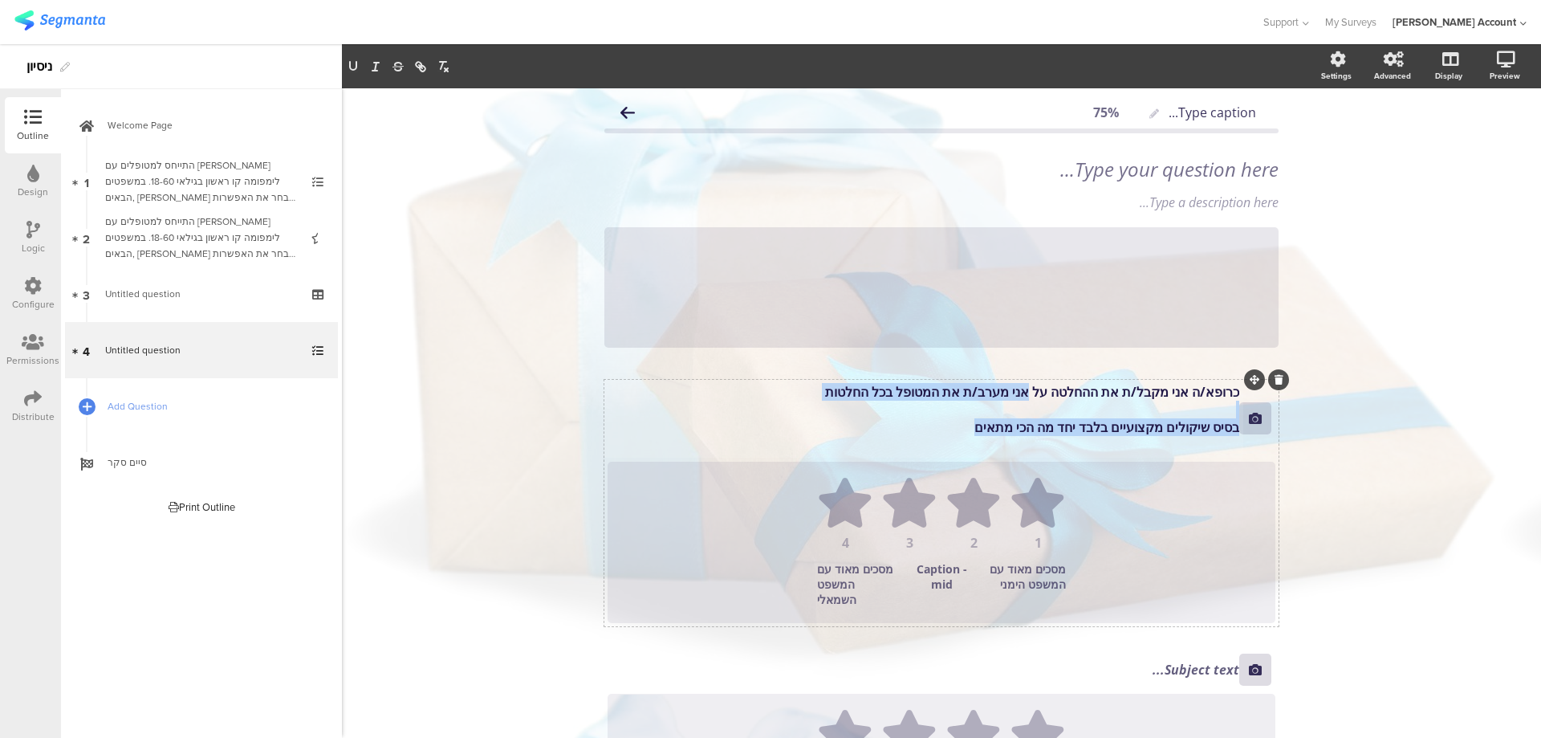
drag, startPoint x: 1015, startPoint y: 394, endPoint x: 854, endPoint y: 424, distance: 164.1
click at [854, 424] on div "כרופא/ה אני מקבל/ת את ההחלטה על אני מערב/ת את המטופל בכל החלטות בסיס שיקולים מק…" at bounding box center [924, 418] width 640 height 79
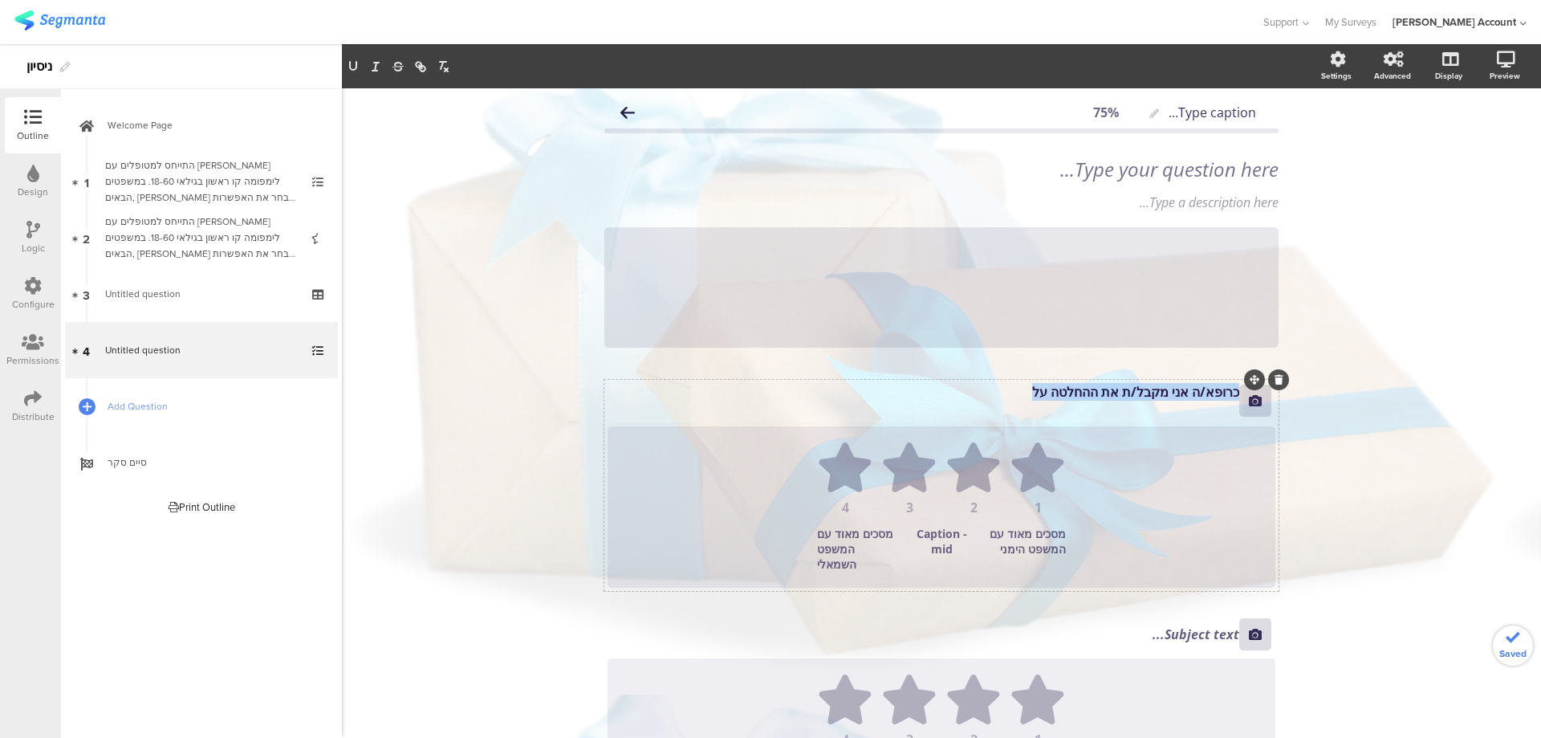
drag, startPoint x: 1042, startPoint y: 392, endPoint x: 982, endPoint y: 395, distance: 60.3
click at [982, 395] on p "כרופא/ה אני מקבל/ת את ההחלטה על" at bounding box center [924, 392] width 632 height 18
click at [1231, 393] on p "כרופא/ה אני מקבל/ת את ההחלטה" at bounding box center [924, 392] width 632 height 18
click at [934, 389] on p "כרופא/ה אני מקבל/ת את ההחלטה" at bounding box center [924, 392] width 632 height 18
click at [1000, 394] on p "כרופא/ה אני מקבל/ת את ההחלטה" at bounding box center [924, 392] width 632 height 18
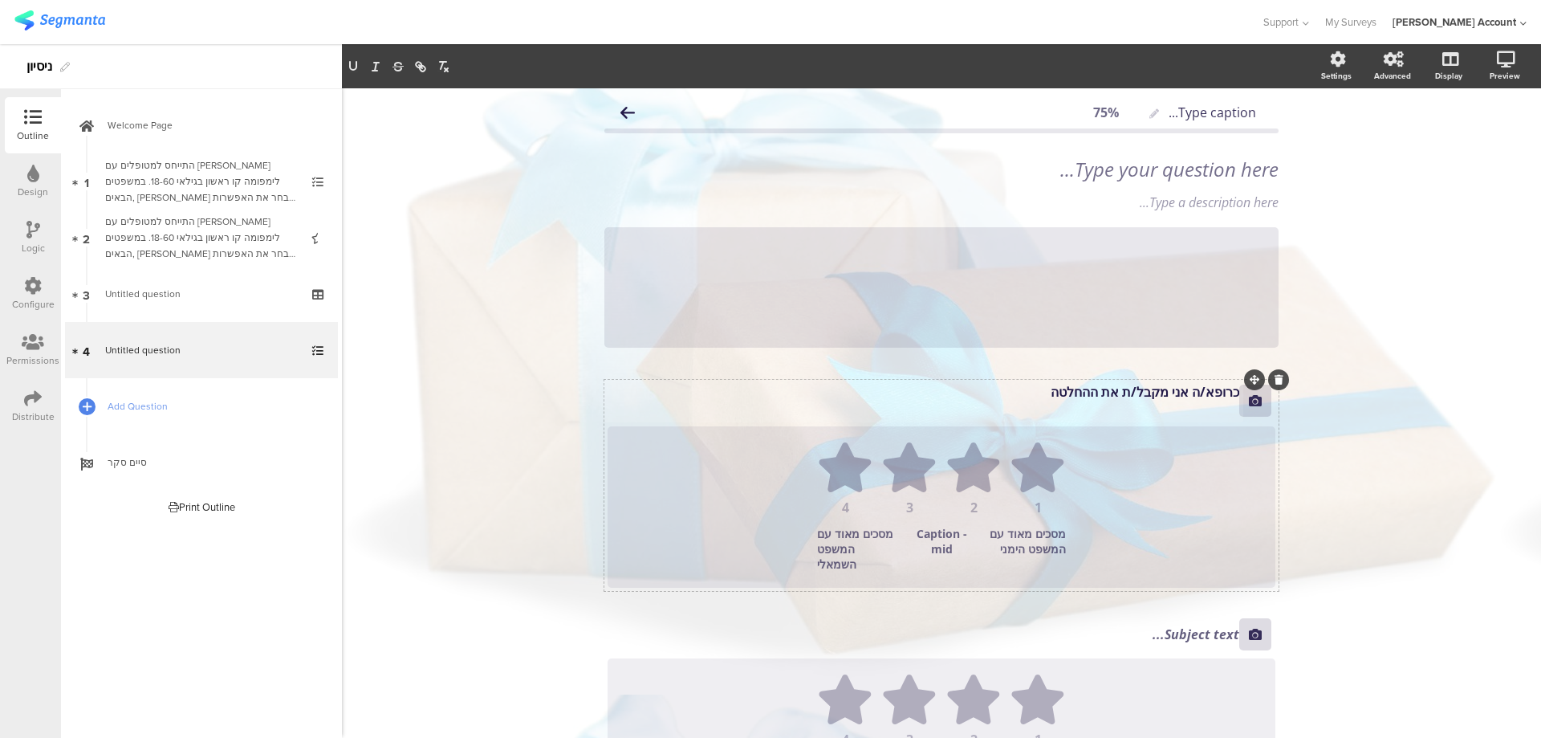
drag, startPoint x: 998, startPoint y: 391, endPoint x: 923, endPoint y: 391, distance: 74.7
click at [923, 391] on p "כרופא/ה אני מקבל/ת את ההחלטה" at bounding box center [924, 392] width 632 height 18
click at [984, 389] on p "כרופא/ה אני מקבל/ת את אני מערב/ת את המטופל בכל" at bounding box center [924, 392] width 632 height 18
click at [997, 386] on p "כרופא/ה אני מקבל/ת את אני מערב/ת את המטופל בכל" at bounding box center [924, 392] width 632 height 18
click at [686, 388] on p "כרופא/ה אני מקבל/ת את אני מערב/ת את המטופל בכל" at bounding box center [924, 392] width 632 height 18
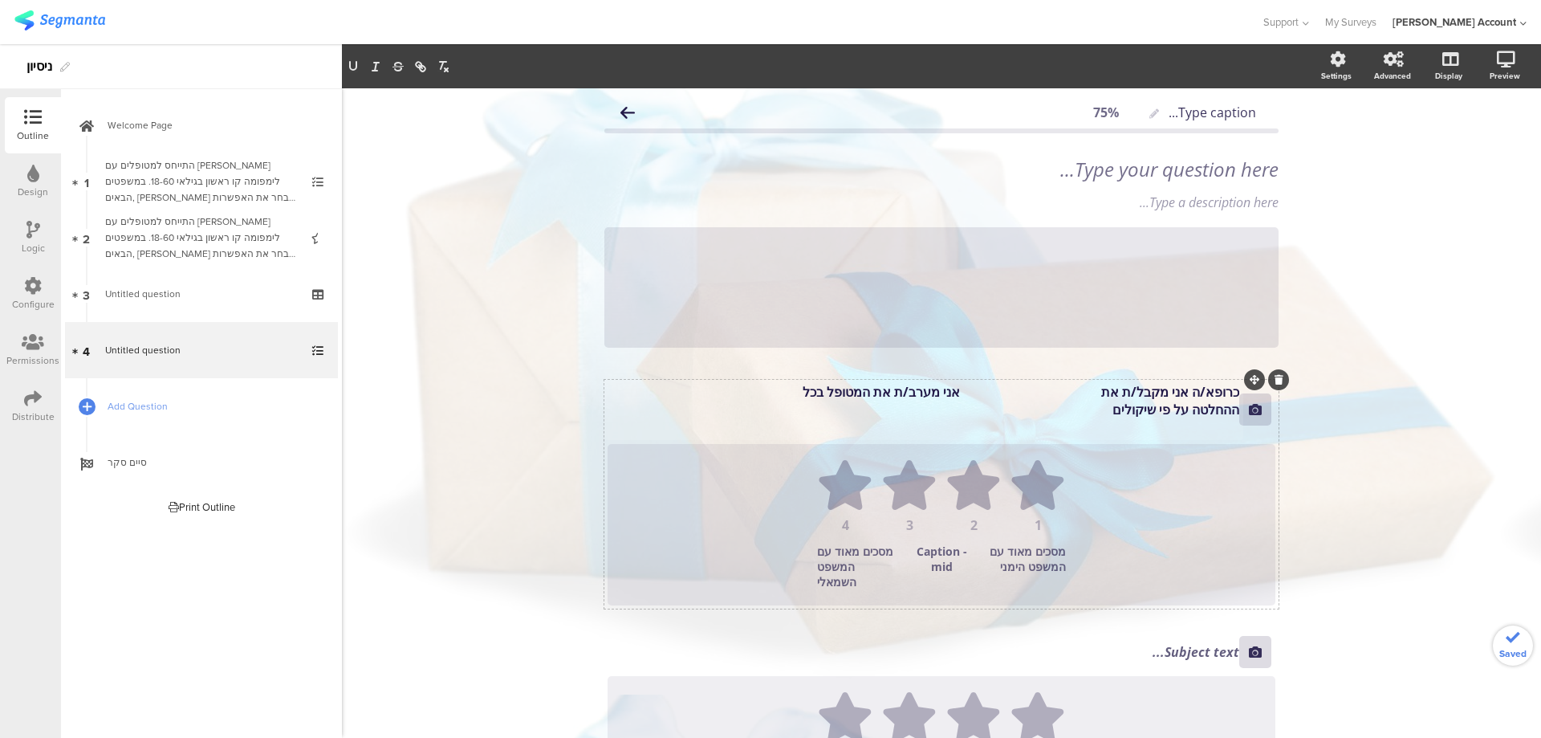
click at [1231, 407] on p "ההחלטה על פי שיקולים" at bounding box center [924, 410] width 632 height 18
click at [879, 407] on p "ההחלטה על פי שיקולים" at bounding box center [924, 410] width 632 height 18
click at [889, 390] on p "כרופא/ה אני מקבל/ת את אני מערב/ת את המטופל בכל" at bounding box center [924, 392] width 632 height 18
click at [922, 413] on p "ההחלטה על פי שיקולים החלטות הטיפול" at bounding box center [924, 410] width 632 height 18
click at [918, 409] on p "ההחלטה על פי שיקולים החלטות הטיפול" at bounding box center [924, 410] width 632 height 18
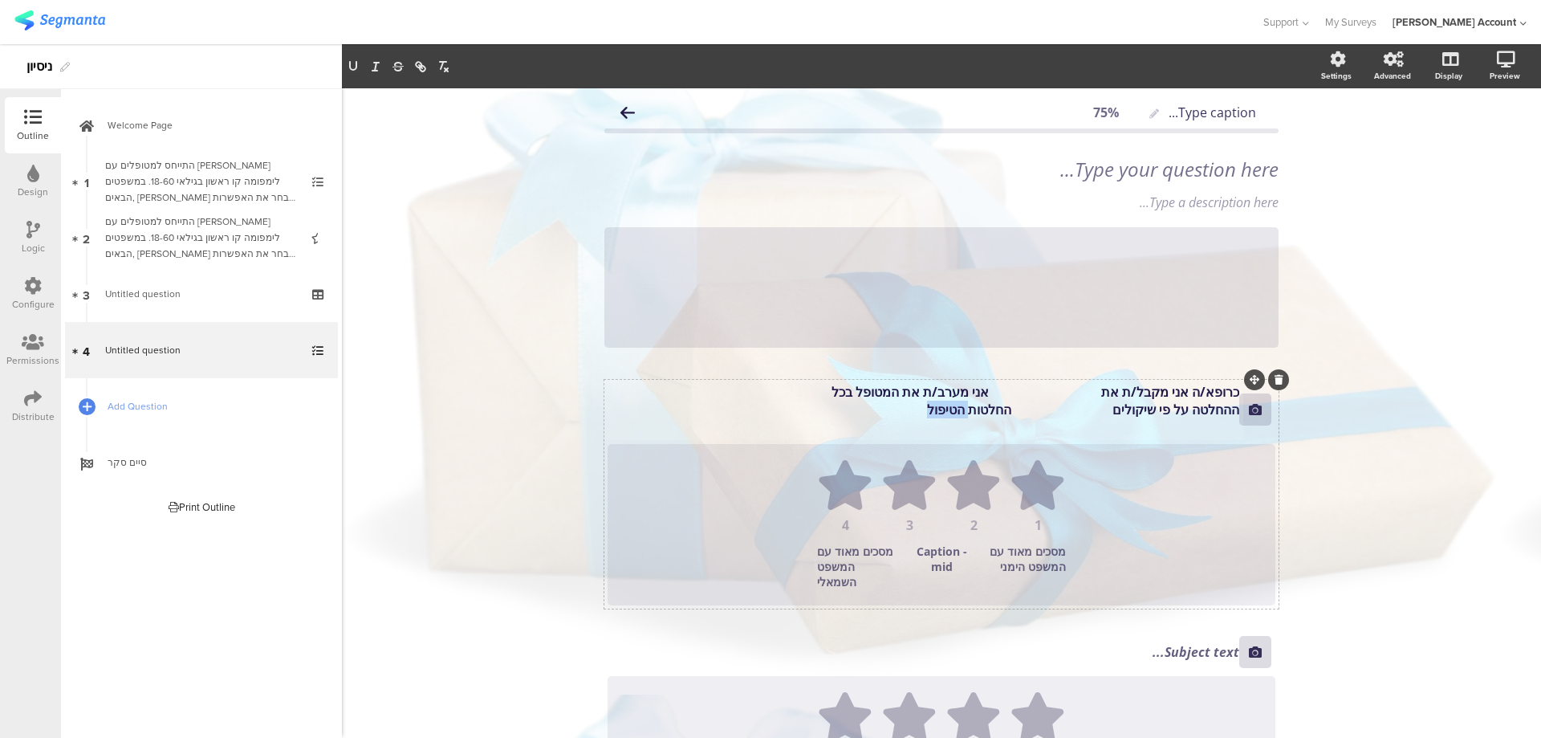
click at [917, 409] on p "ההחלטה על פי שיקולים החלטות הטיפול" at bounding box center [924, 410] width 632 height 18
click at [912, 409] on p "ההחלטה על פי שיקולים החלטות הטיפול" at bounding box center [924, 410] width 632 height 18
click at [914, 409] on p "ההחלטה על פי שיקולים החלטות הטיפול" at bounding box center [924, 410] width 632 height 18
click at [1152, 392] on p "כרופא/ה אני מקבל/ת את אני מערב/ת את המטופל בכל" at bounding box center [924, 392] width 632 height 18
click at [903, 389] on p "כרופא/ה אני מקבל/ת את אני מערב/ת את המטופל בכל" at bounding box center [924, 392] width 632 height 18
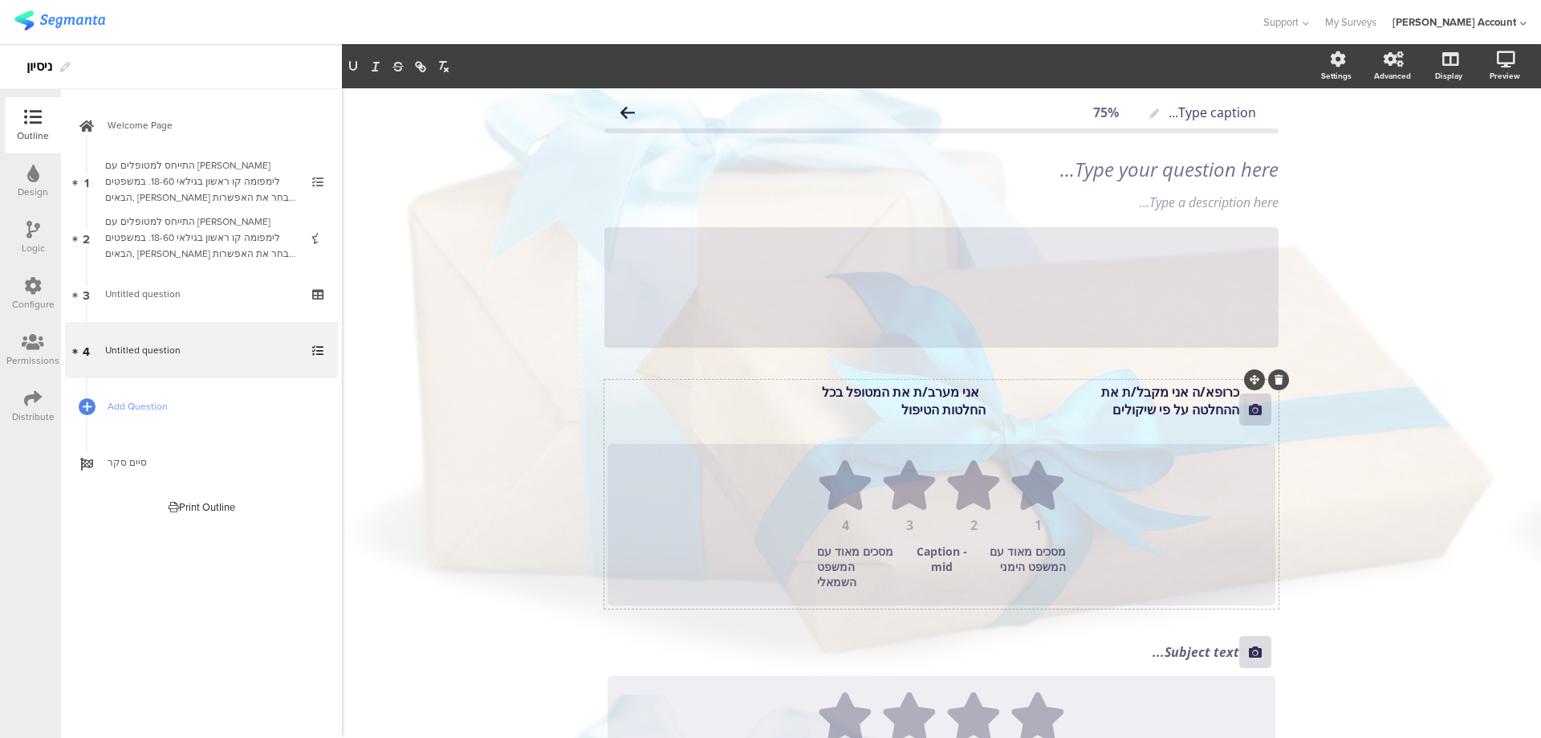
click at [1017, 410] on p "ההחלטה על פי שיקולים החלטות הטיפול" at bounding box center [924, 410] width 632 height 18
click at [776, 406] on p "ההחלטה על פי שיקולים החלטות הטיפול" at bounding box center [924, 410] width 632 height 18
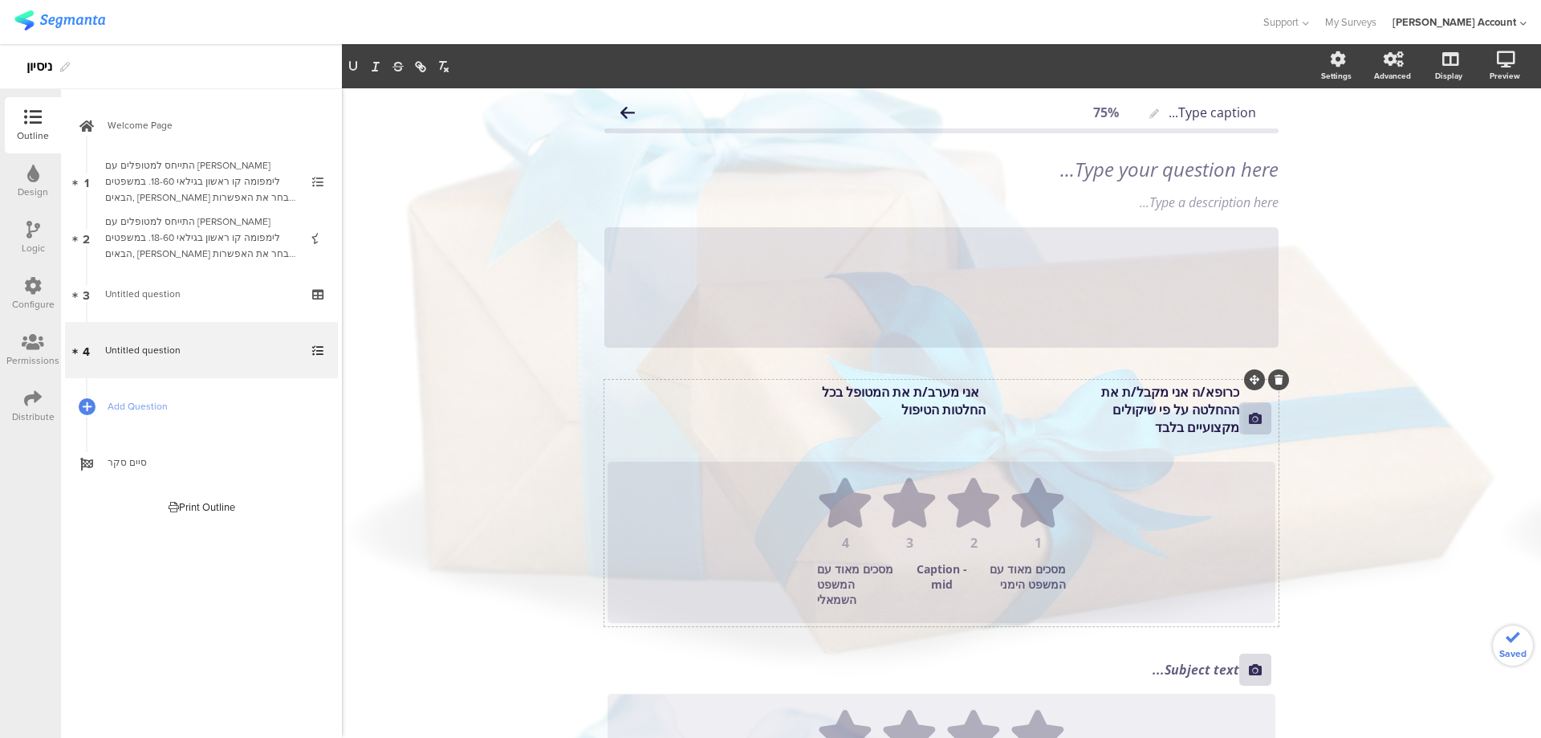
click at [1232, 429] on p "מקצועיים בלבד" at bounding box center [924, 427] width 632 height 18
click at [1057, 431] on p "מקצועיים בלבד" at bounding box center [924, 427] width 632 height 18
click at [1069, 429] on p "מקצועיים בלבד" at bounding box center [924, 427] width 632 height 18
click at [976, 425] on p "מקצועיים בלבד ומחליטים יחד מה הכי מתאים" at bounding box center [924, 427] width 632 height 18
click at [1386, 469] on div "Type caption... 75% Type your question here... Type a description here... /" at bounding box center [941, 526] width 1199 height 877
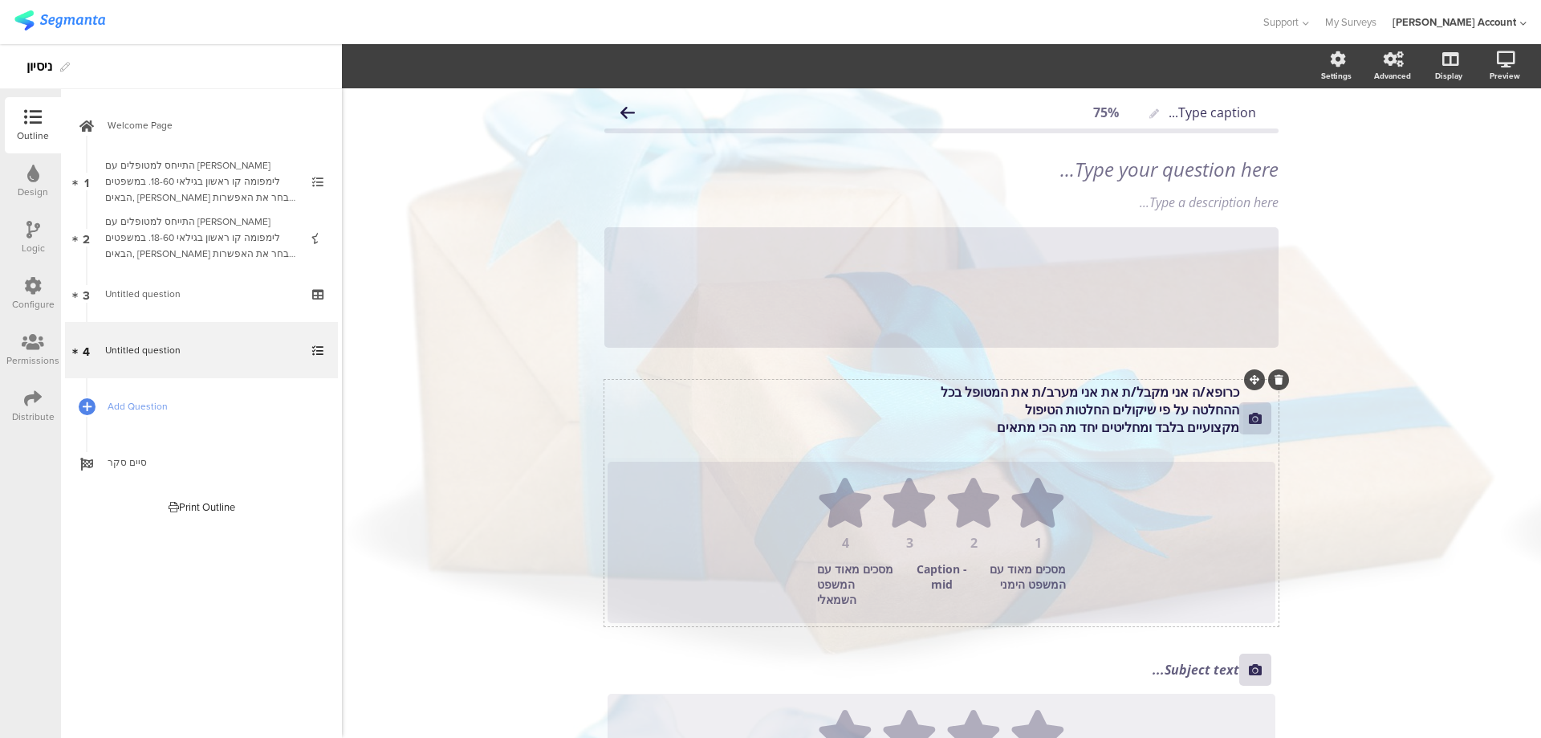
click at [1088, 394] on div "כרופא/ה אני מקבל/ת את אני מערב/ת את המטופל בכל ההחלטה על פי שיקולים החלטות הטיפ…" at bounding box center [924, 418] width 640 height 79
click at [1088, 393] on p "כרופא/ה אני מקבל/ת את אני מערב/ת את המטופל בכל" at bounding box center [924, 392] width 632 height 18
click at [1097, 406] on p "ההחלטה על פי שיקולים החלטות הטיפול" at bounding box center [924, 410] width 632 height 18
click at [1145, 428] on p "מקצועיים בלבד ומחליטים יחד מה הכי מתאים" at bounding box center [924, 427] width 632 height 18
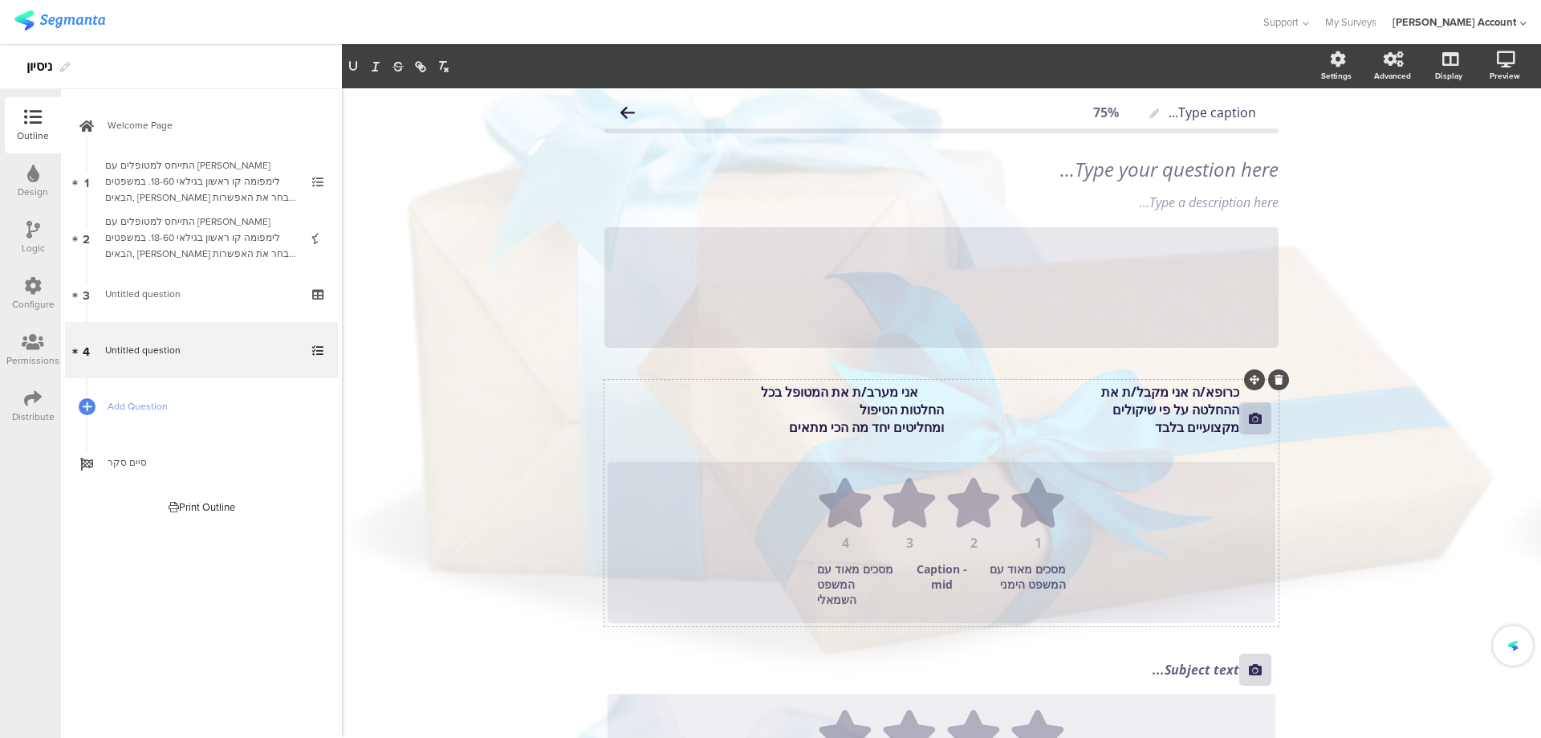
click at [925, 395] on p "כרופא/ה אני מקבל/ת את אני מערב/ת את המטופל בכל" at bounding box center [924, 392] width 632 height 18
click at [1479, 145] on icon at bounding box center [1485, 144] width 13 height 20
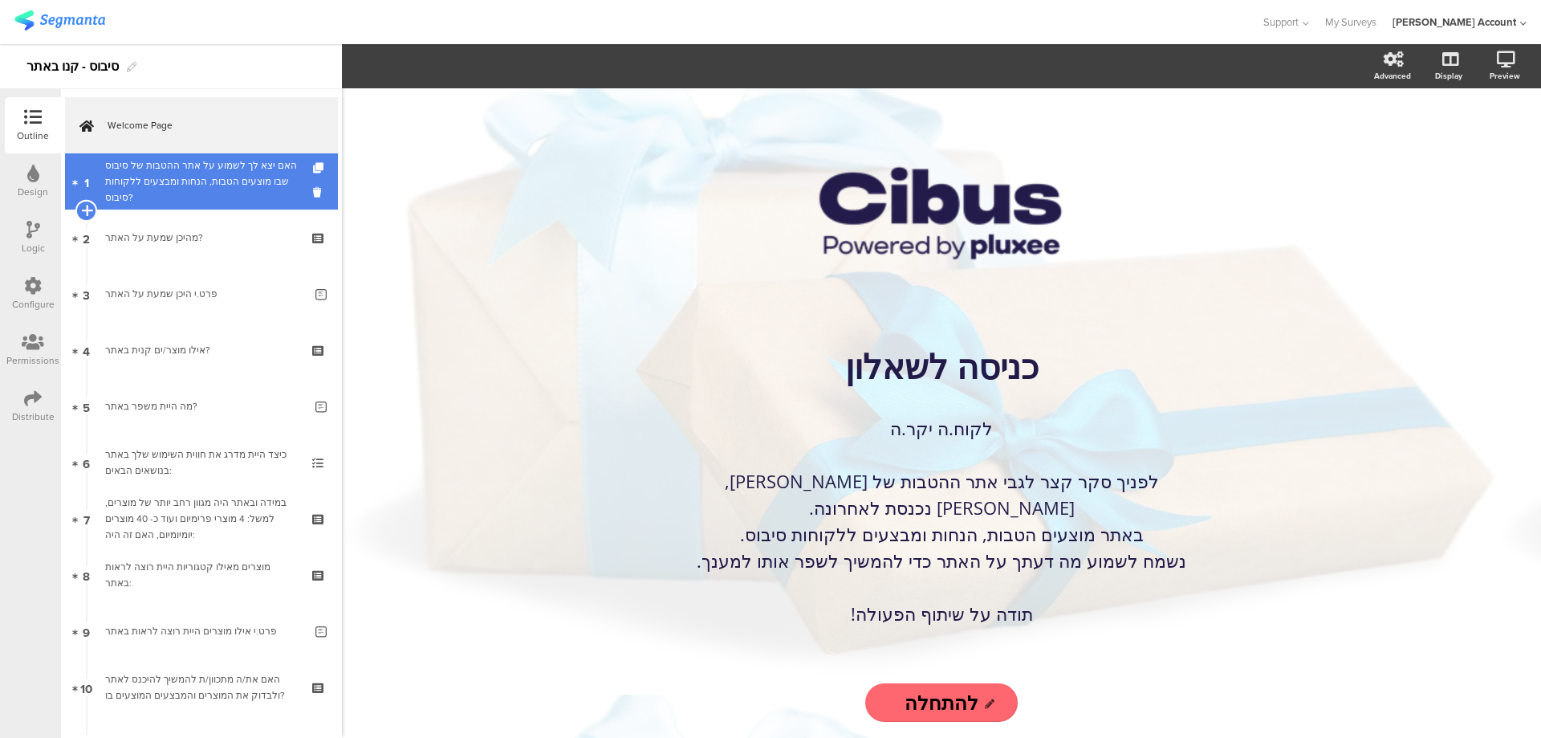
click at [86, 209] on icon at bounding box center [86, 210] width 10 height 14
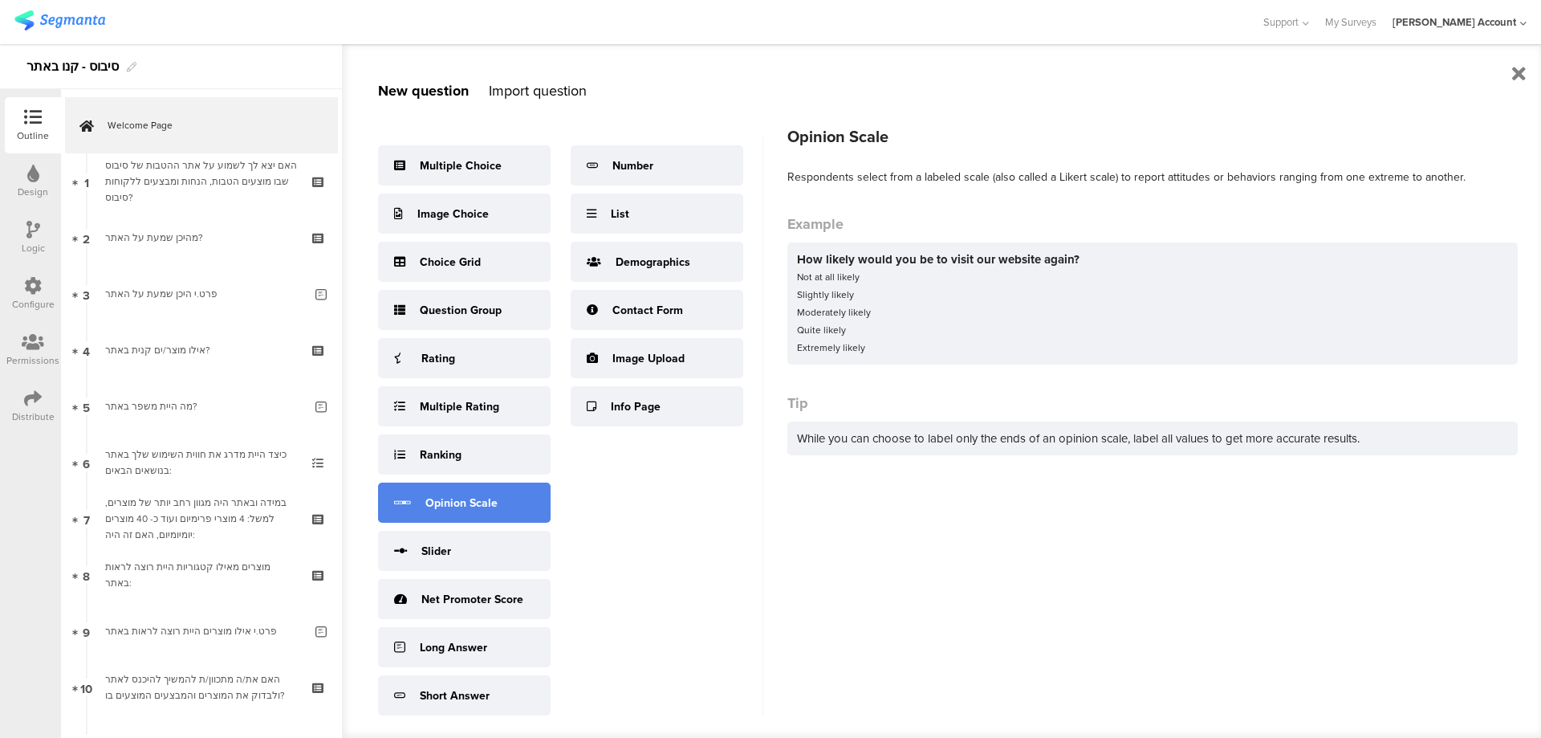
click at [490, 500] on div "Opinion Scale" at bounding box center [461, 502] width 72 height 17
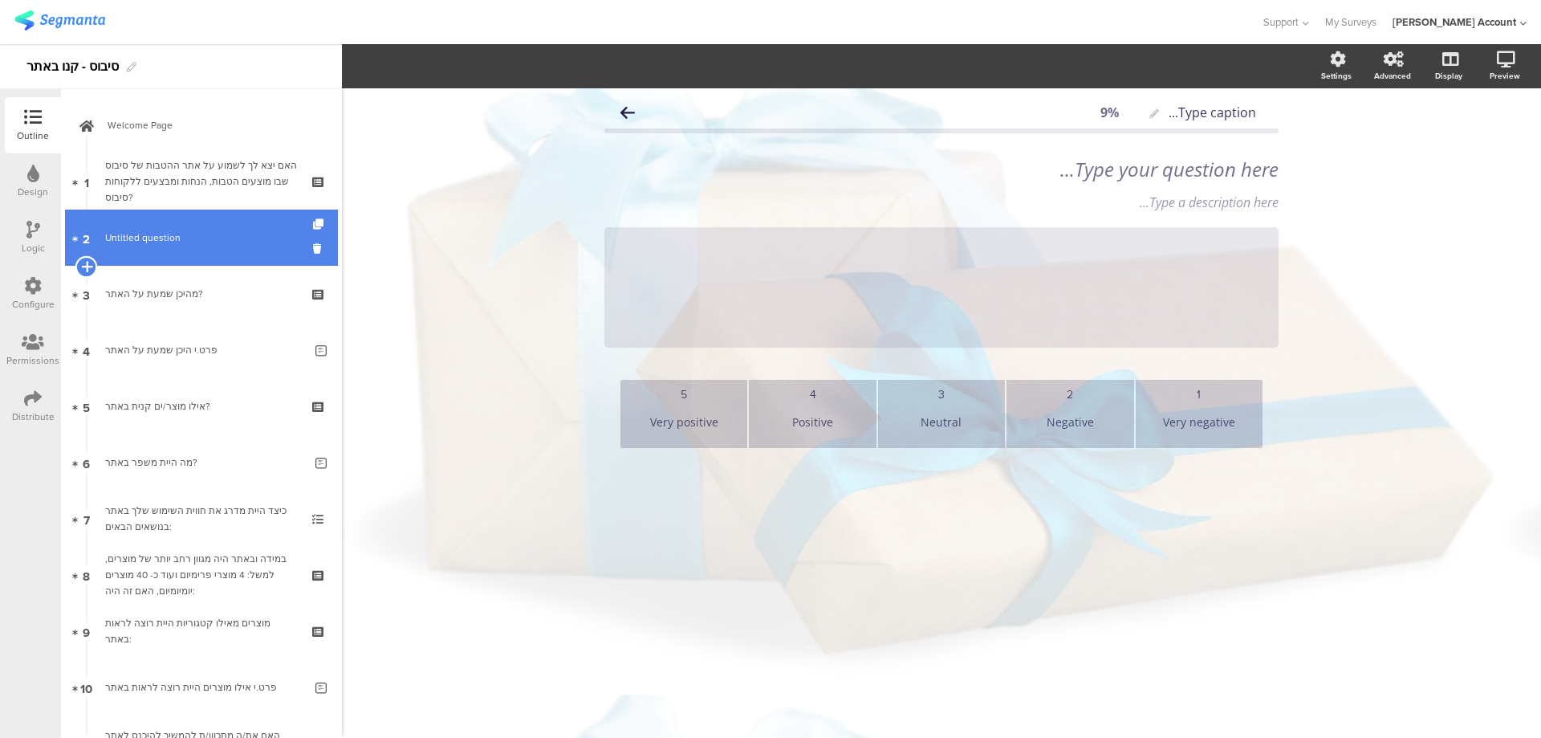
click at [83, 266] on icon at bounding box center [86, 266] width 10 height 14
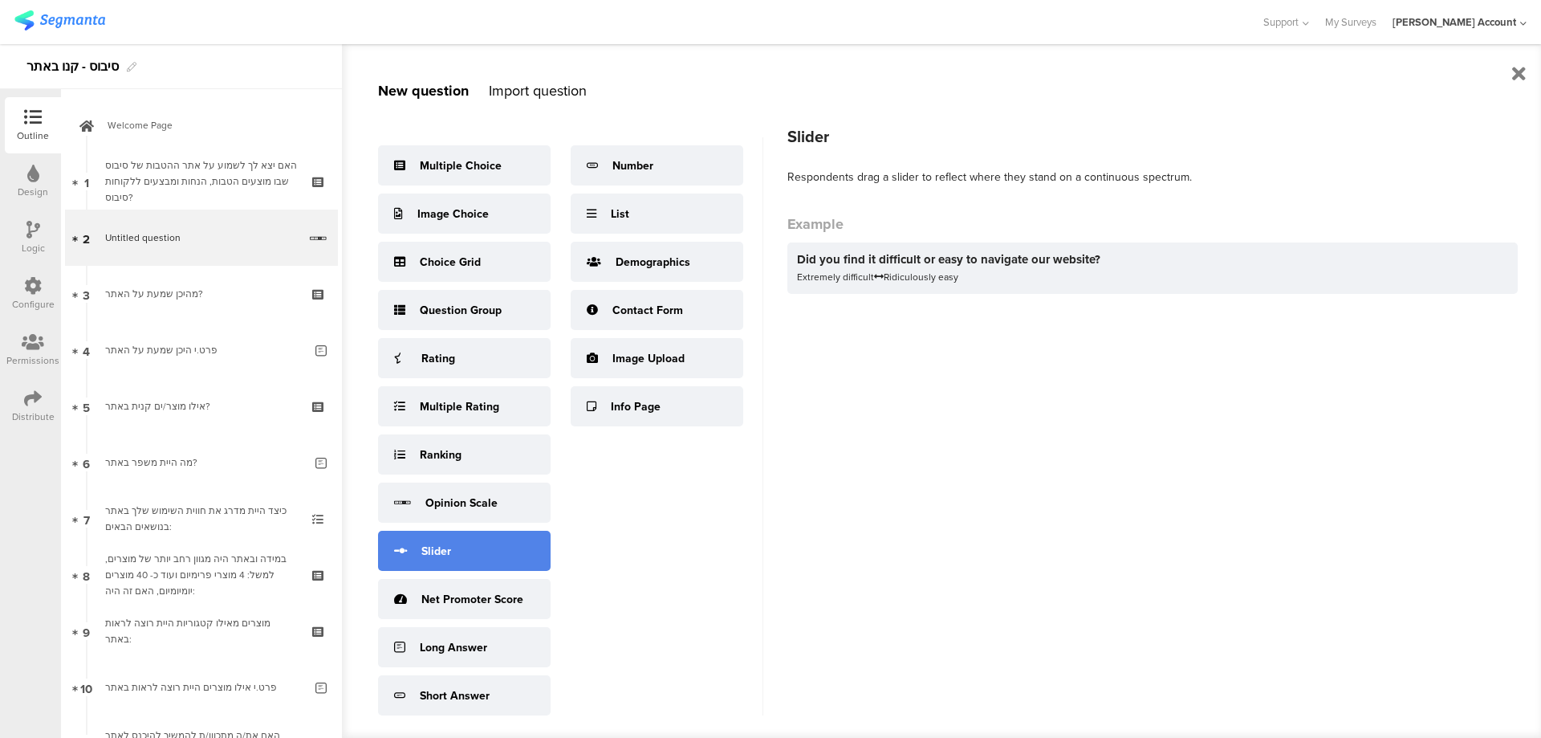
click at [479, 549] on div "Slider" at bounding box center [464, 551] width 173 height 40
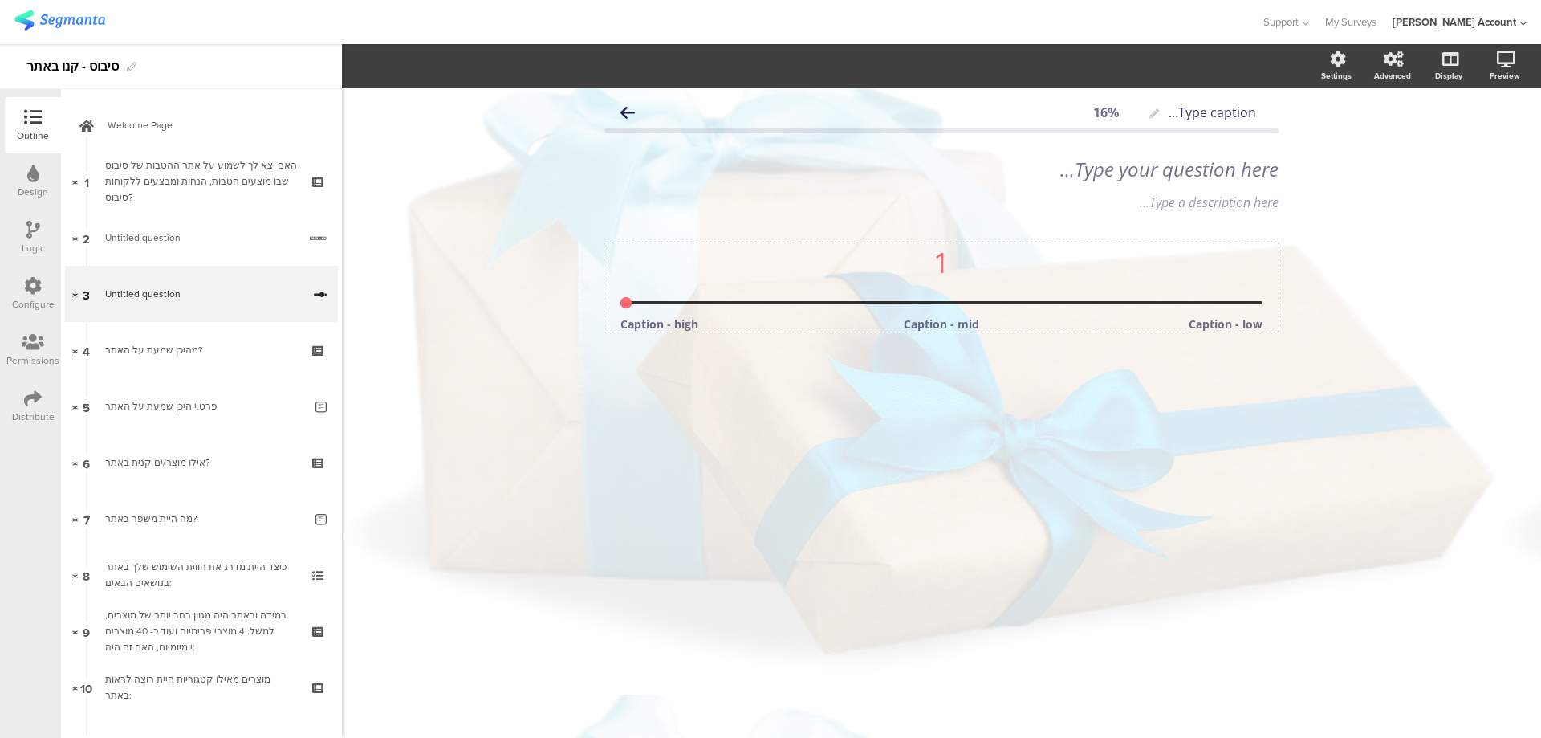
click at [690, 304] on input "range" at bounding box center [942, 302] width 642 height 3
click at [627, 301] on input "range" at bounding box center [942, 302] width 642 height 3
drag, startPoint x: 629, startPoint y: 297, endPoint x: 824, endPoint y: 309, distance: 195.4
click at [822, 304] on input "range" at bounding box center [942, 302] width 642 height 3
click at [955, 274] on div "1" at bounding box center [942, 262] width 642 height 38
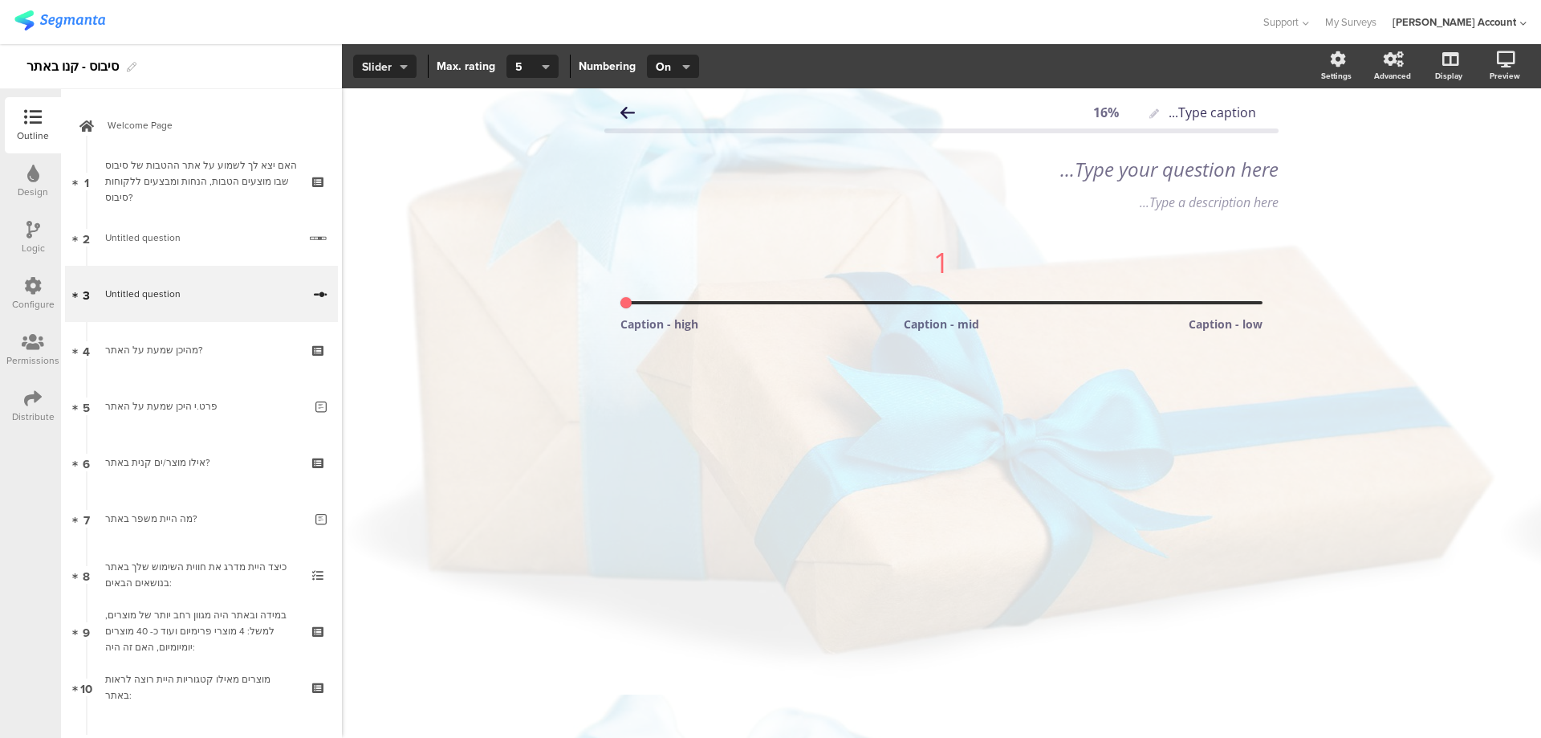
click at [403, 65] on icon "button" at bounding box center [404, 66] width 8 height 13
click at [389, 95] on div "Icons" at bounding box center [384, 104] width 80 height 41
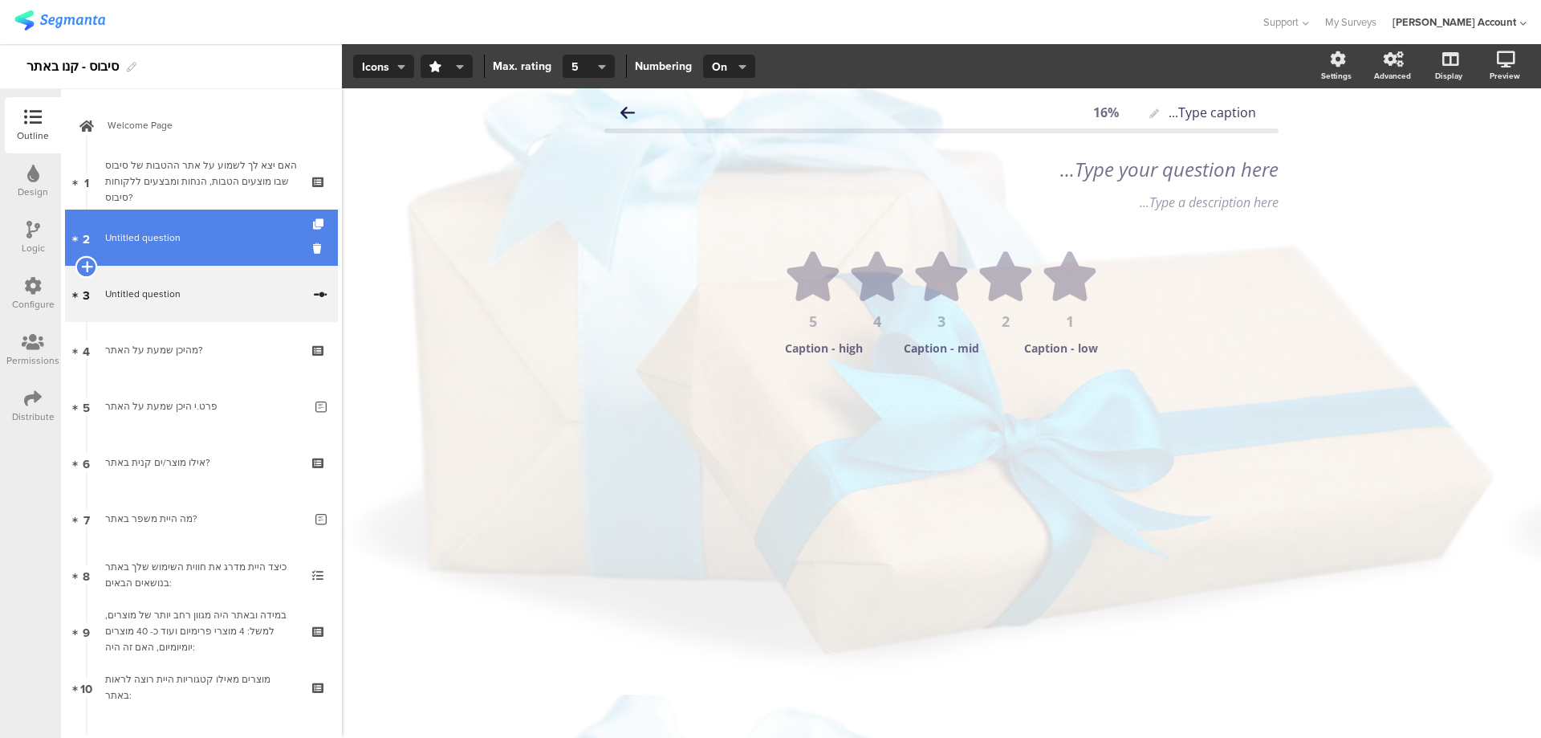
click at [87, 262] on icon at bounding box center [86, 266] width 10 height 14
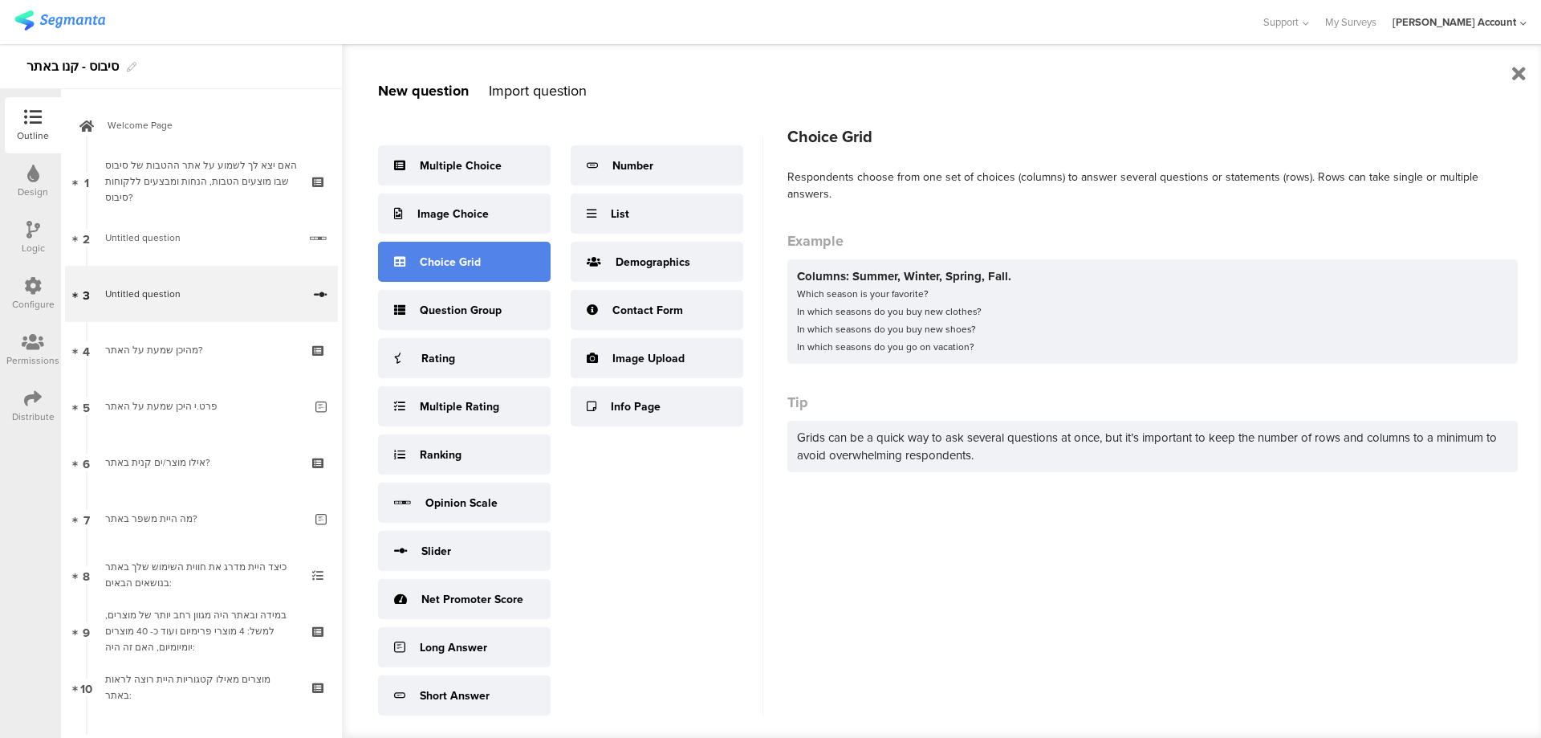
click at [507, 273] on div "Choice Grid" at bounding box center [464, 262] width 173 height 40
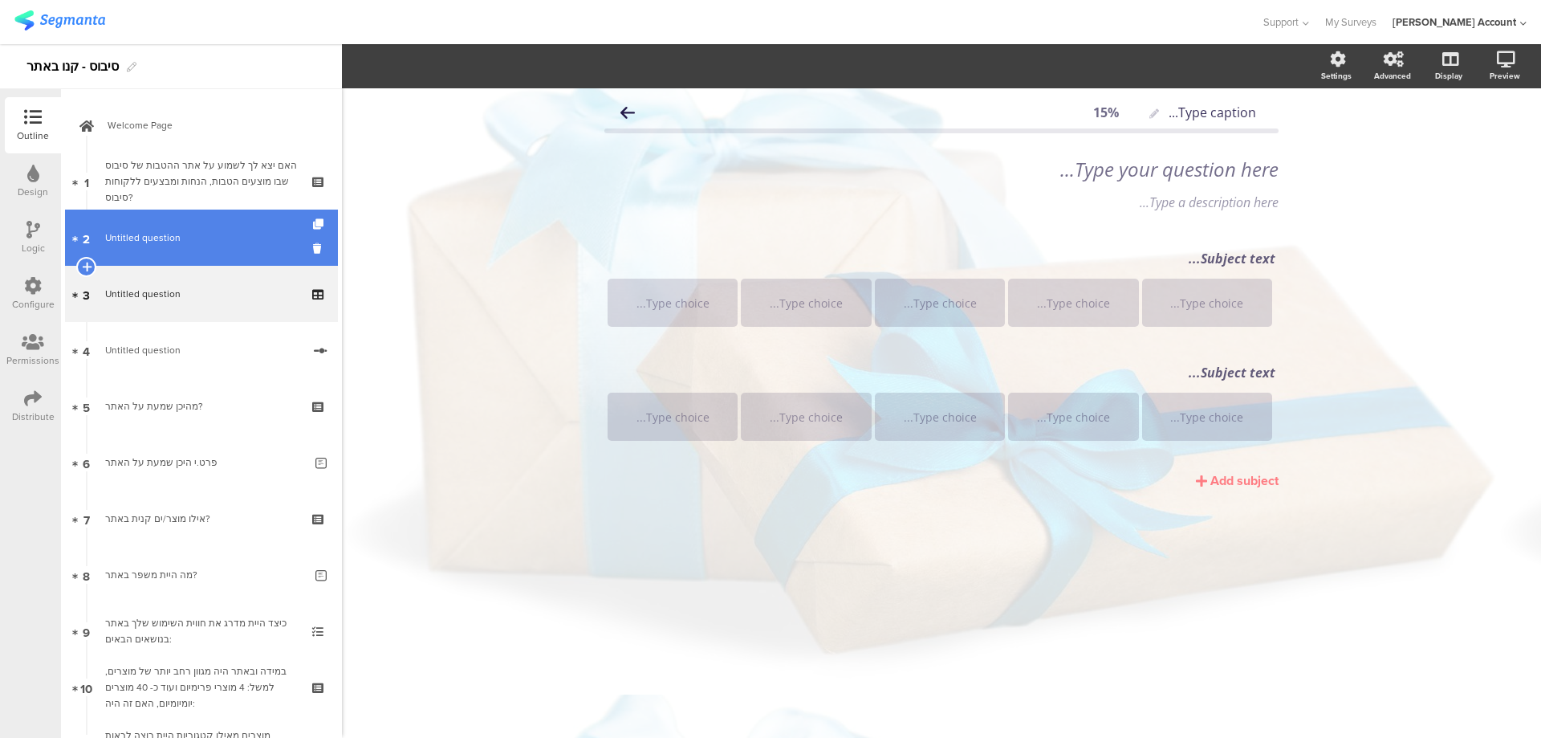
click at [130, 235] on span "Untitled question" at bounding box center [142, 237] width 75 height 14
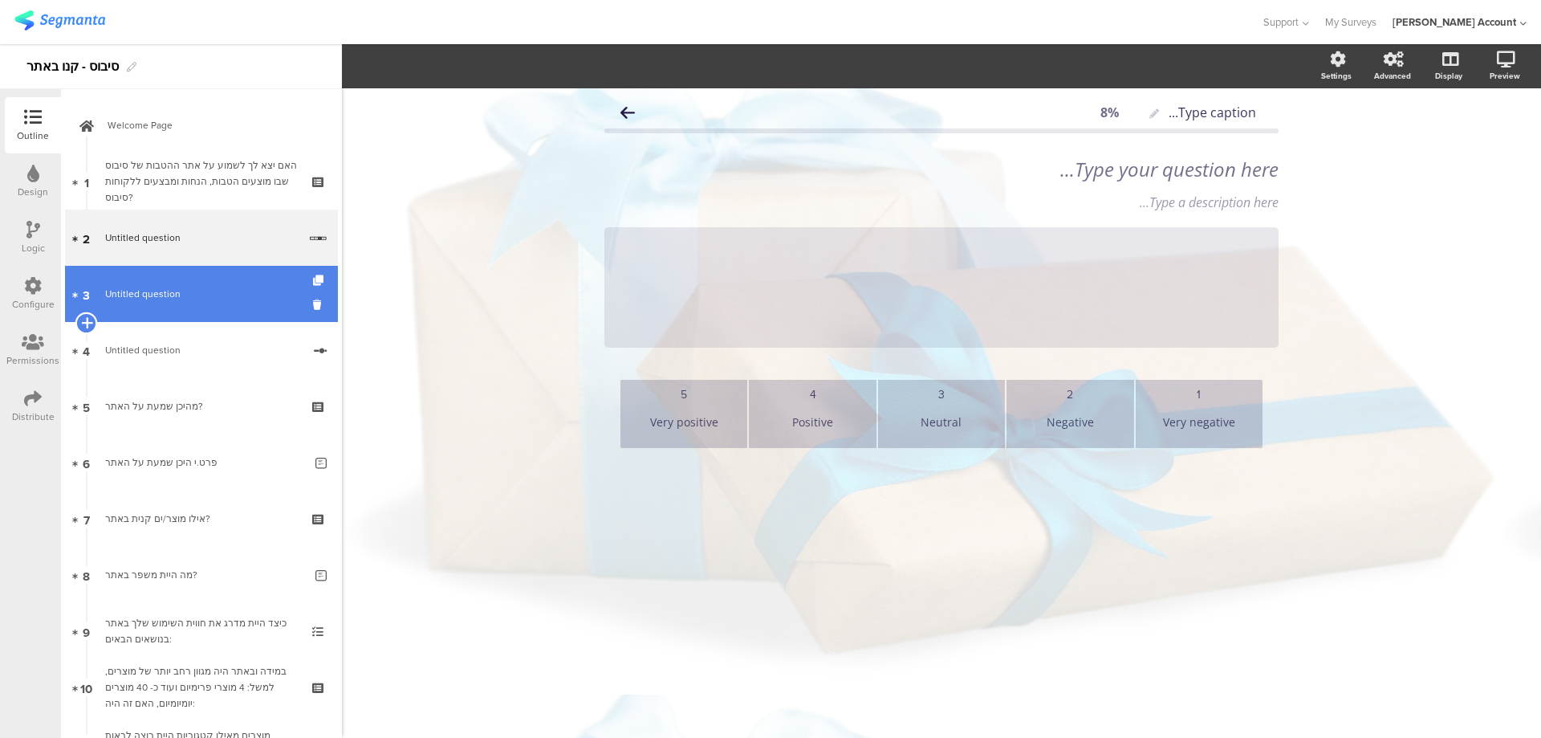
click at [86, 315] on icon at bounding box center [86, 322] width 10 height 14
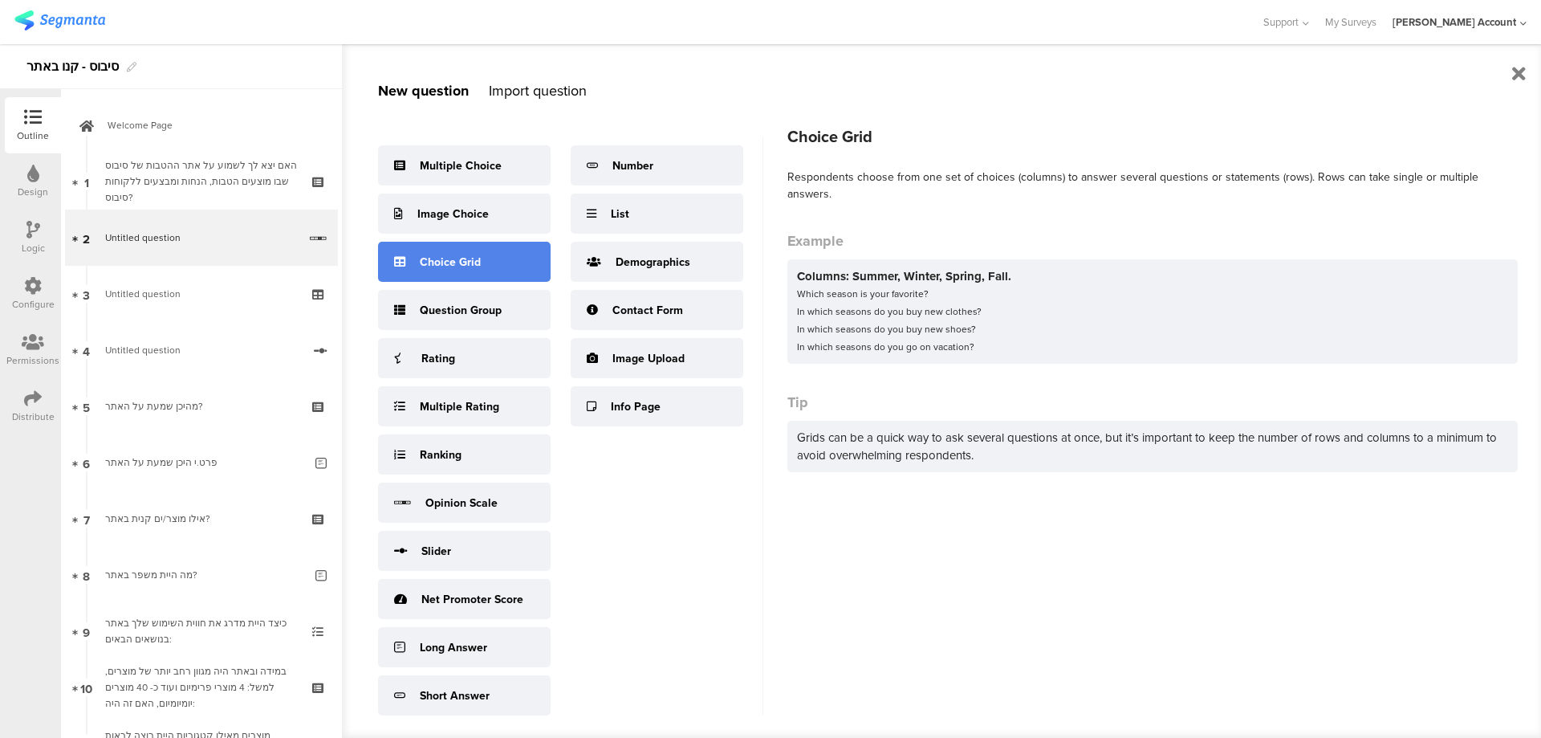
click at [477, 250] on div "Choice Grid" at bounding box center [464, 262] width 173 height 40
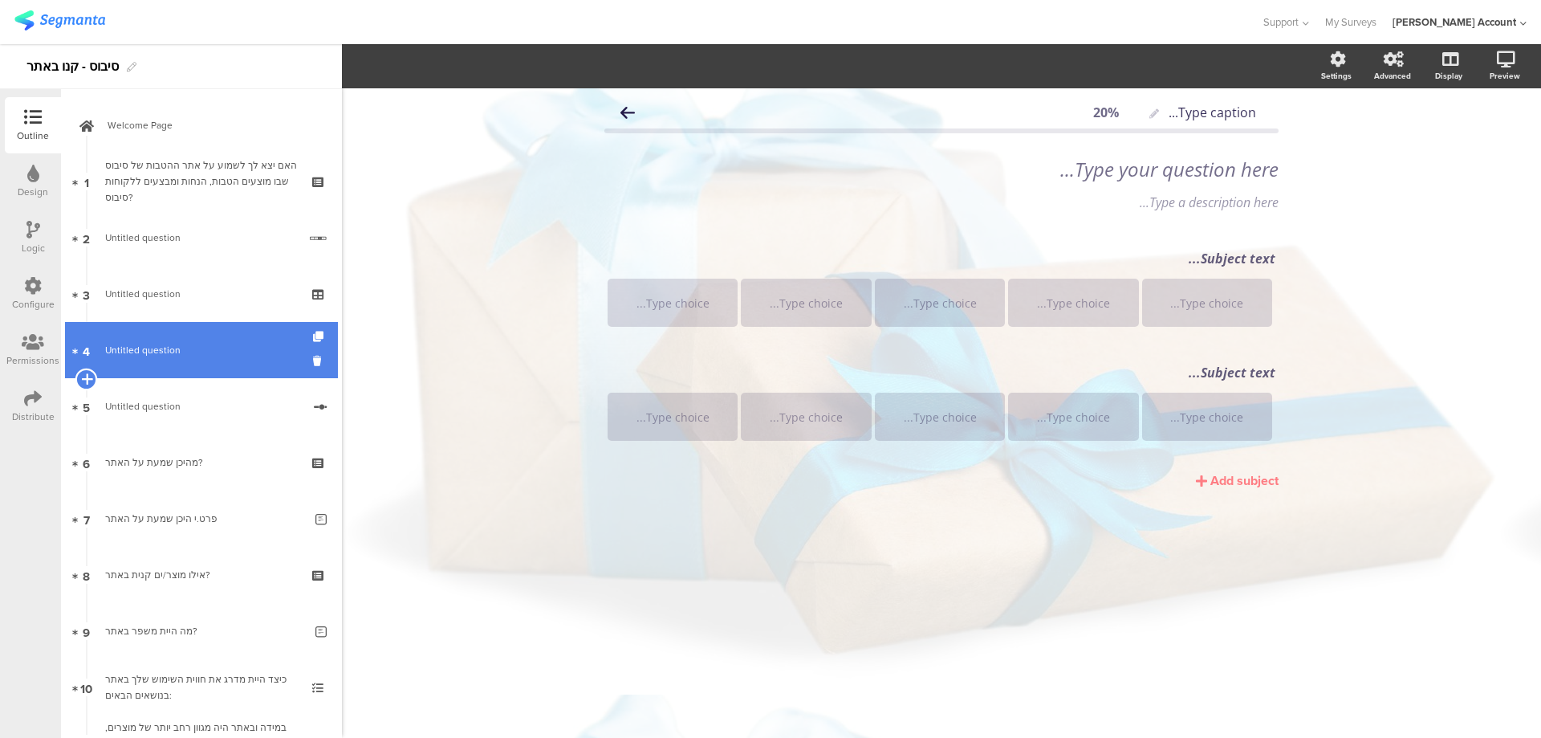
click at [83, 376] on icon at bounding box center [86, 379] width 10 height 14
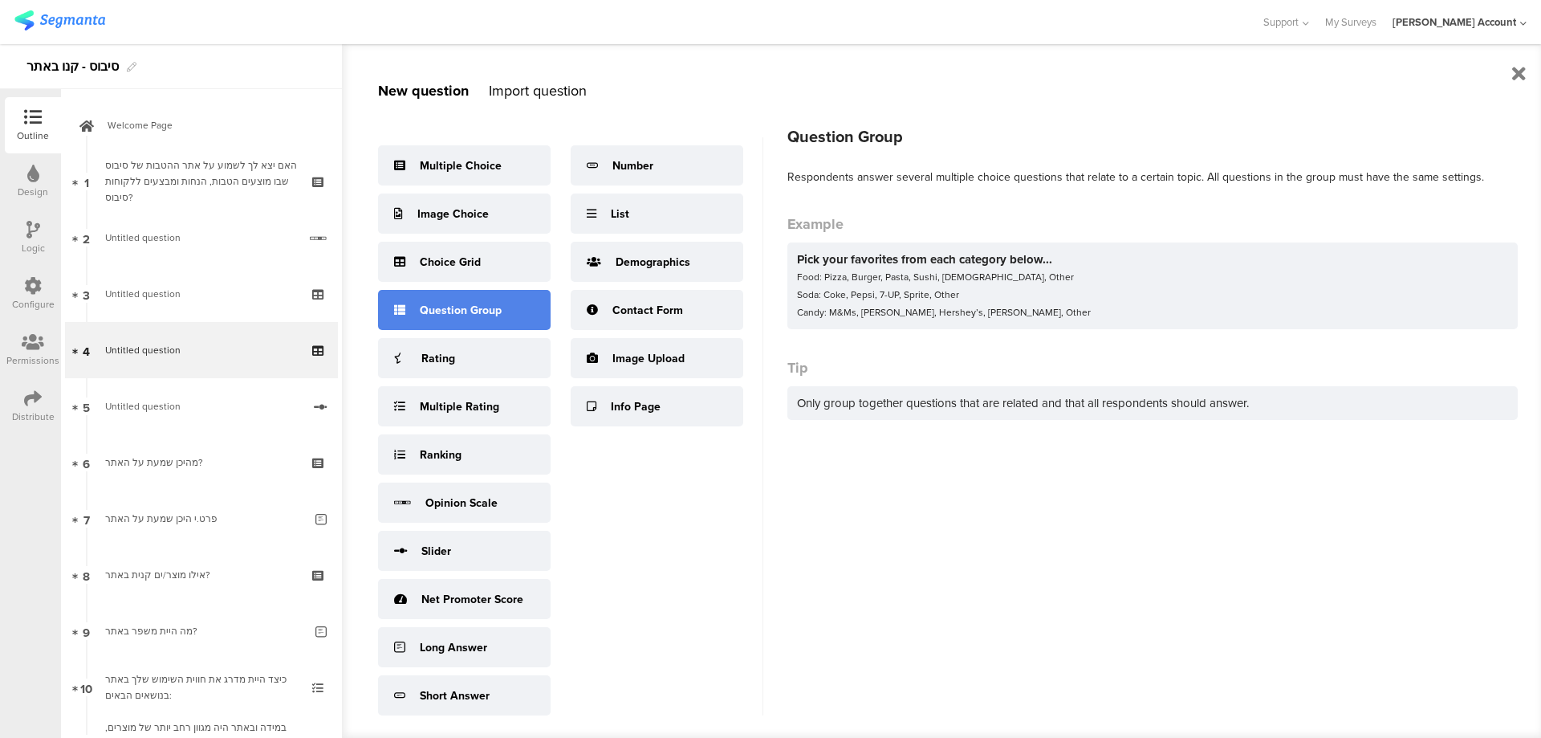
click at [474, 313] on div "Question Group" at bounding box center [461, 310] width 82 height 17
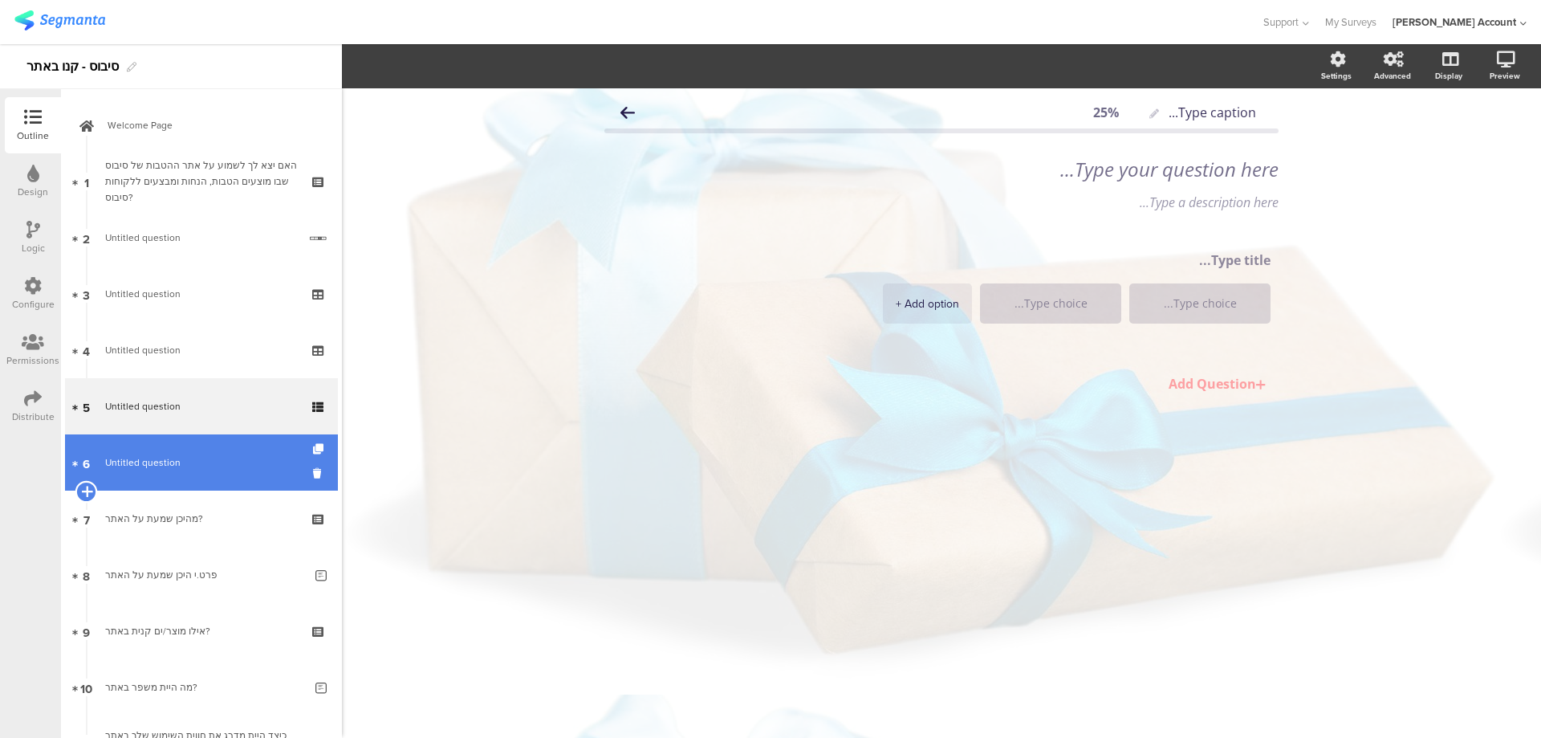
click at [82, 489] on icon at bounding box center [86, 491] width 10 height 14
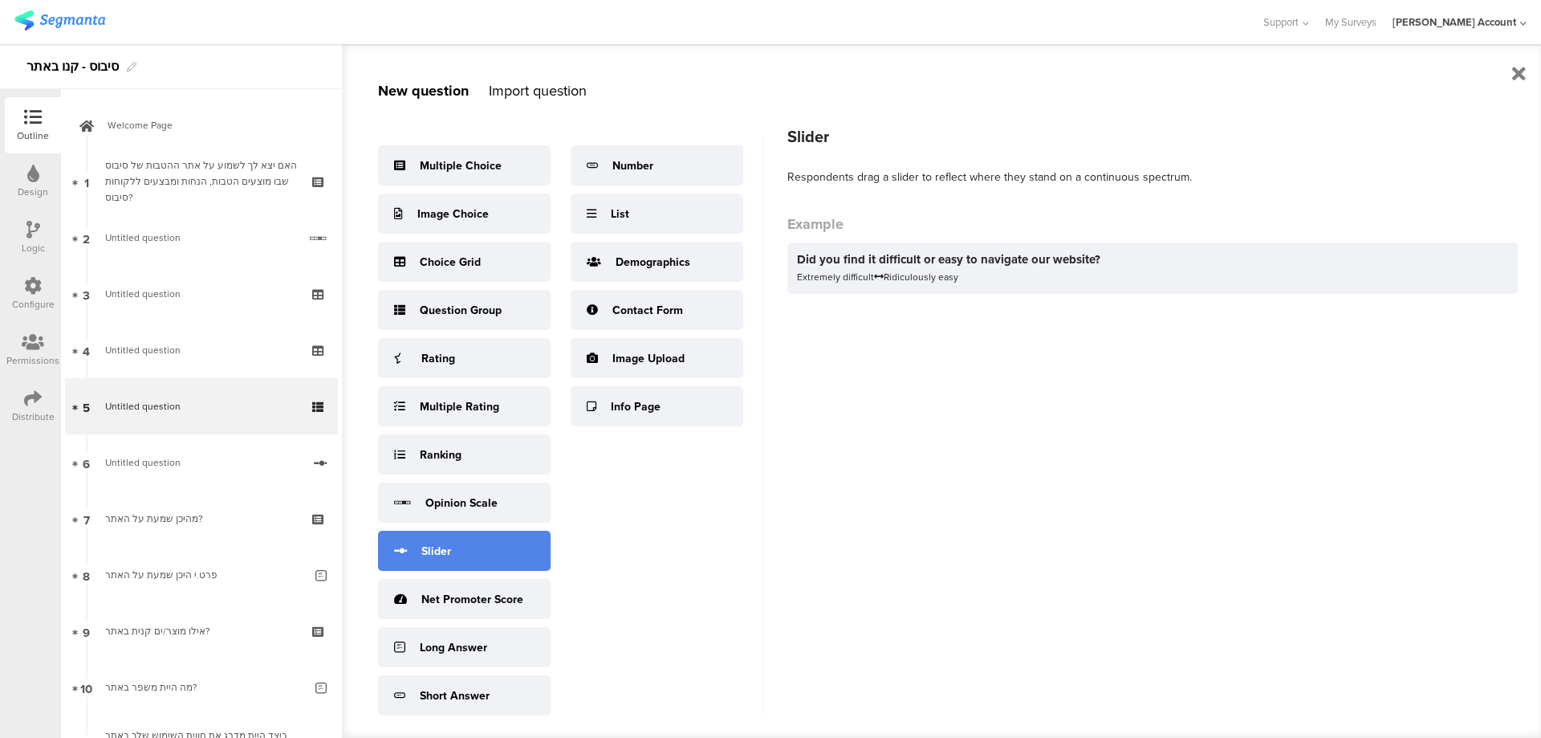
click at [452, 539] on div "Slider" at bounding box center [464, 551] width 173 height 40
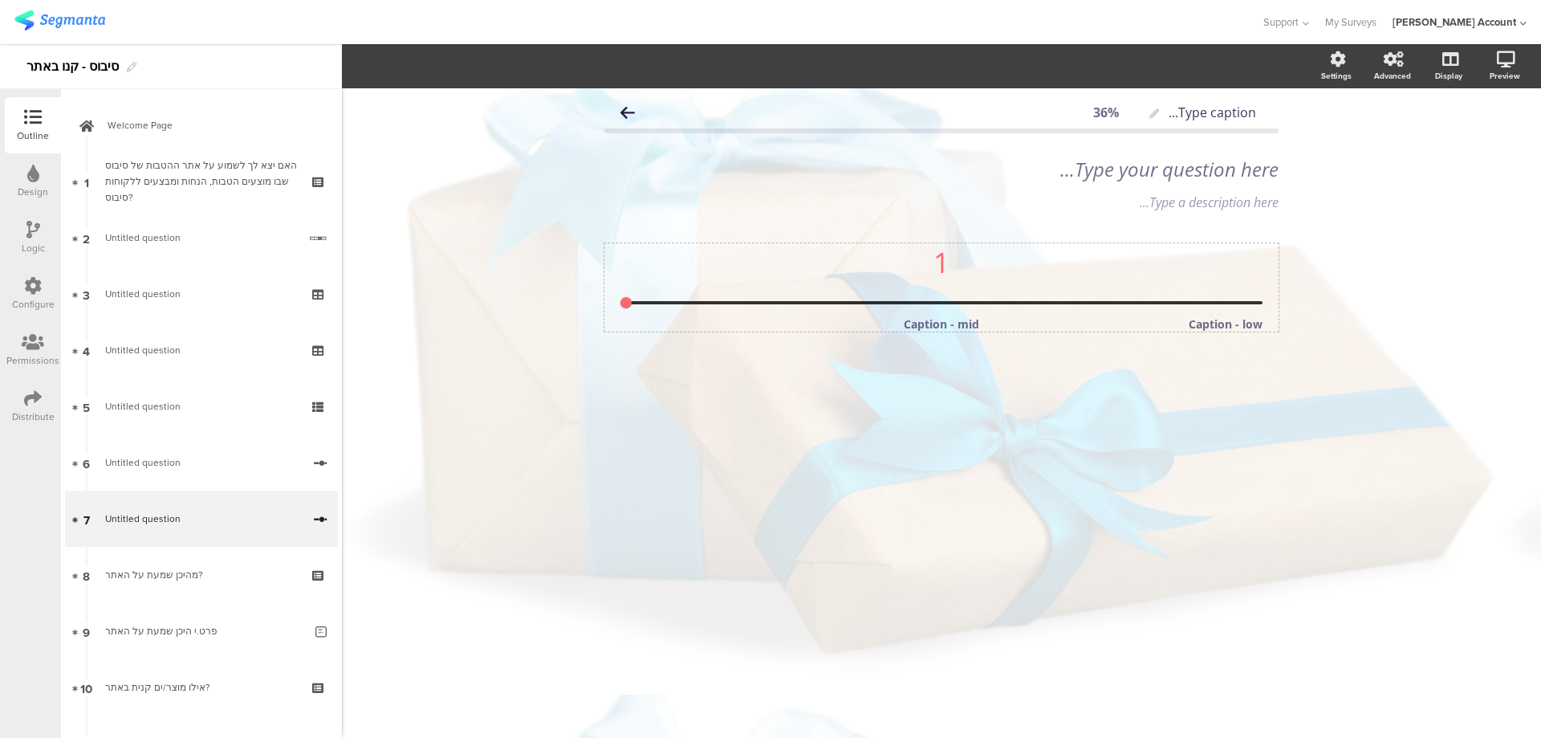
type input "4"
click at [729, 301] on input "range" at bounding box center [942, 302] width 642 height 3
click at [401, 68] on icon "button" at bounding box center [404, 66] width 8 height 13
click at [402, 110] on div "Icons" at bounding box center [384, 104] width 80 height 41
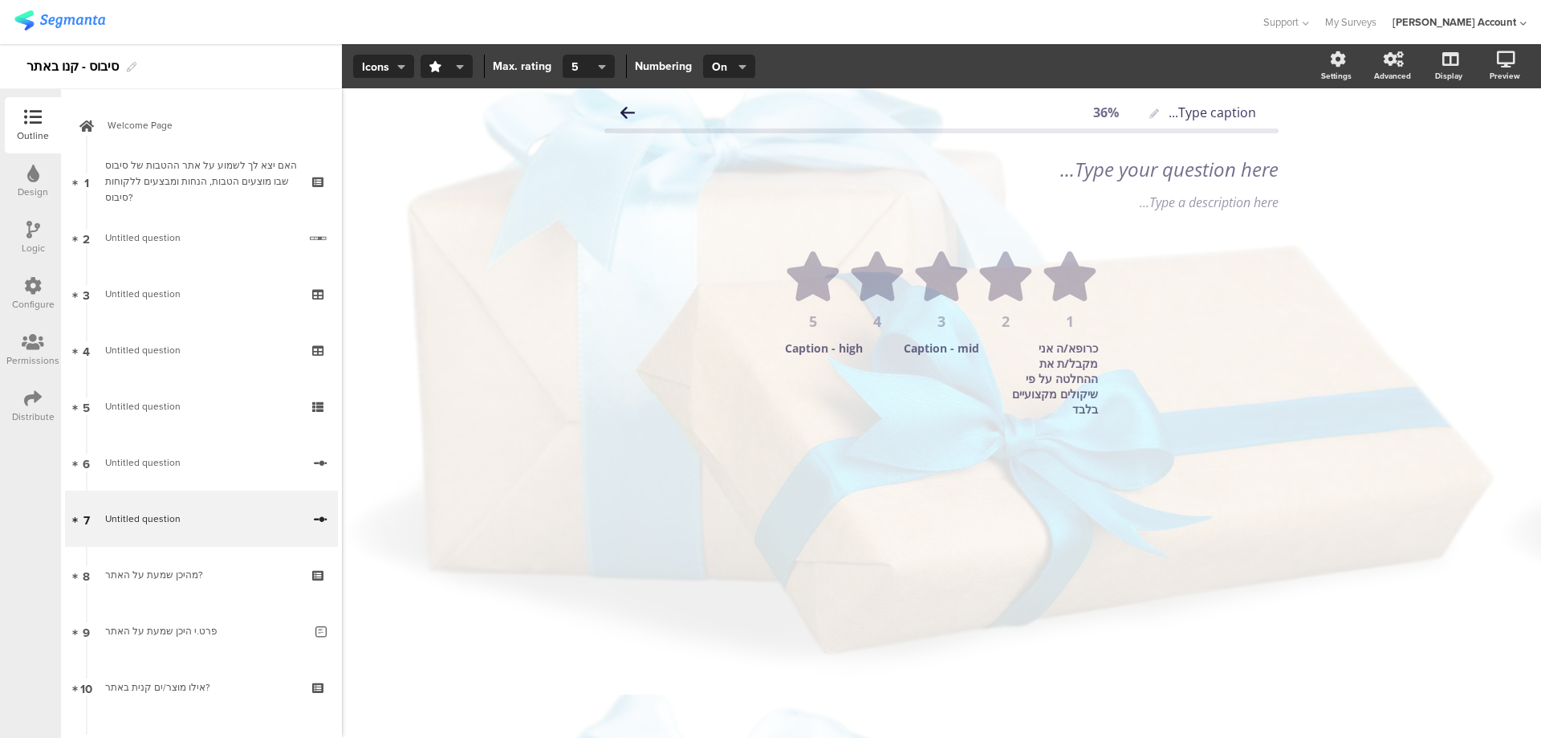
click at [837, 356] on div "Caption - high" at bounding box center [832, 378] width 94 height 76
click at [394, 61] on span "Icons" at bounding box center [383, 67] width 43 height 17
click at [372, 135] on div "Slider" at bounding box center [384, 145] width 80 height 40
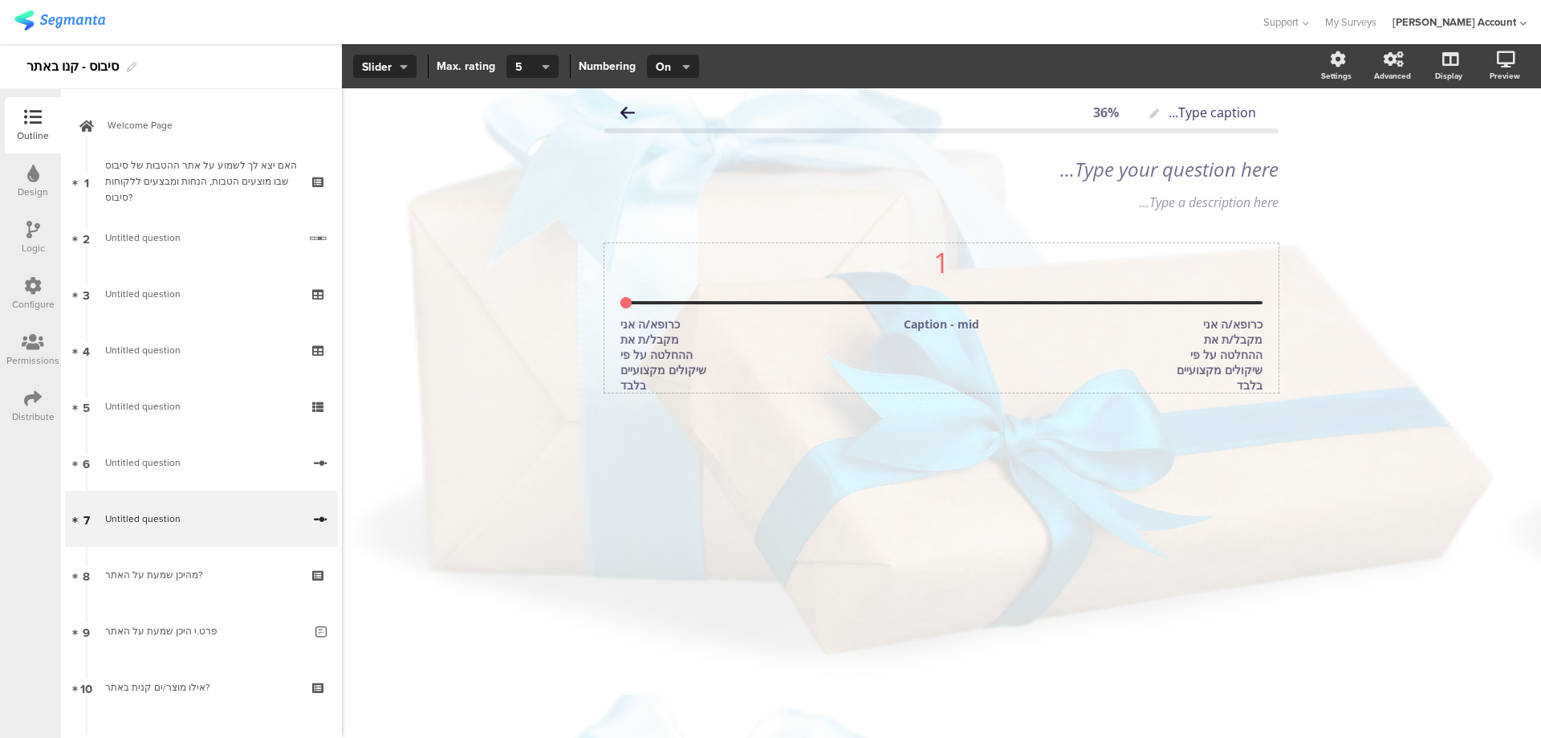
click at [945, 247] on div "1" at bounding box center [942, 262] width 642 height 38
click at [942, 259] on div "1" at bounding box center [942, 262] width 642 height 38
click at [1242, 279] on div "1" at bounding box center [942, 262] width 642 height 38
drag, startPoint x: 629, startPoint y: 301, endPoint x: 840, endPoint y: 311, distance: 211.3
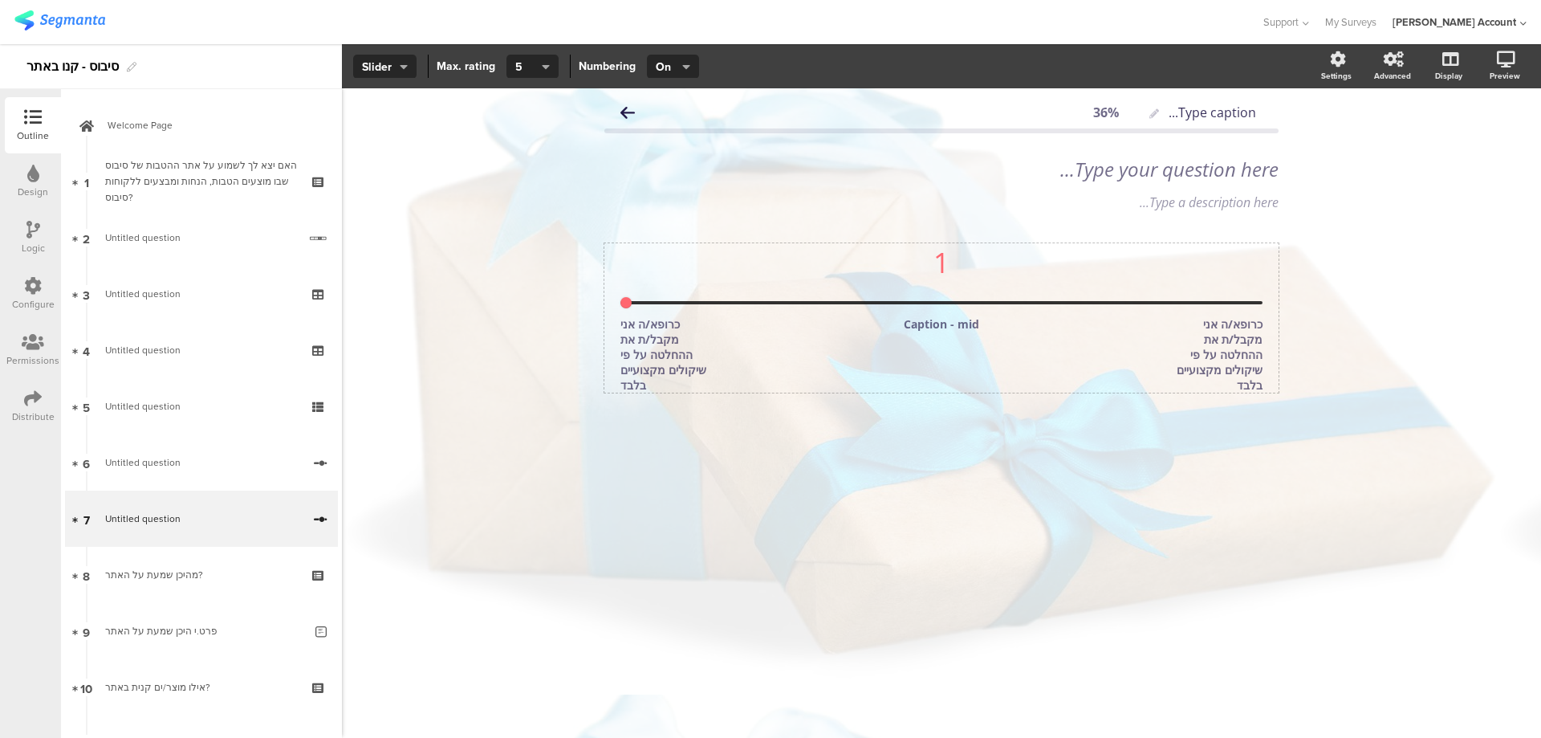
click at [839, 304] on input "range" at bounding box center [942, 302] width 642 height 3
type input "3"
click at [897, 304] on input "range" at bounding box center [942, 302] width 642 height 3
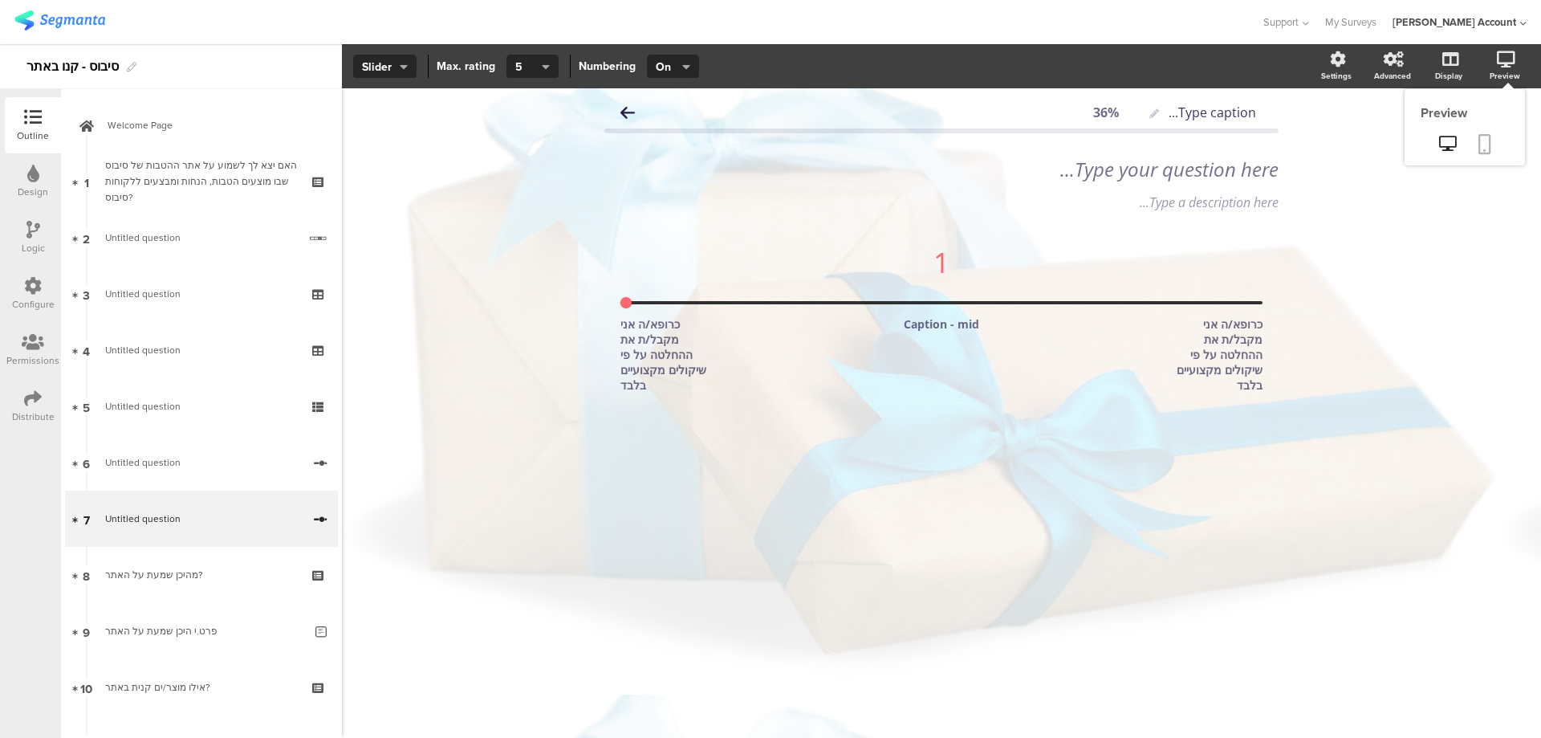
click at [1491, 145] on icon at bounding box center [1485, 144] width 13 height 20
click at [819, 287] on div "1" at bounding box center [942, 273] width 642 height 61
click at [1155, 168] on div "Type your question here..." at bounding box center [941, 169] width 682 height 32
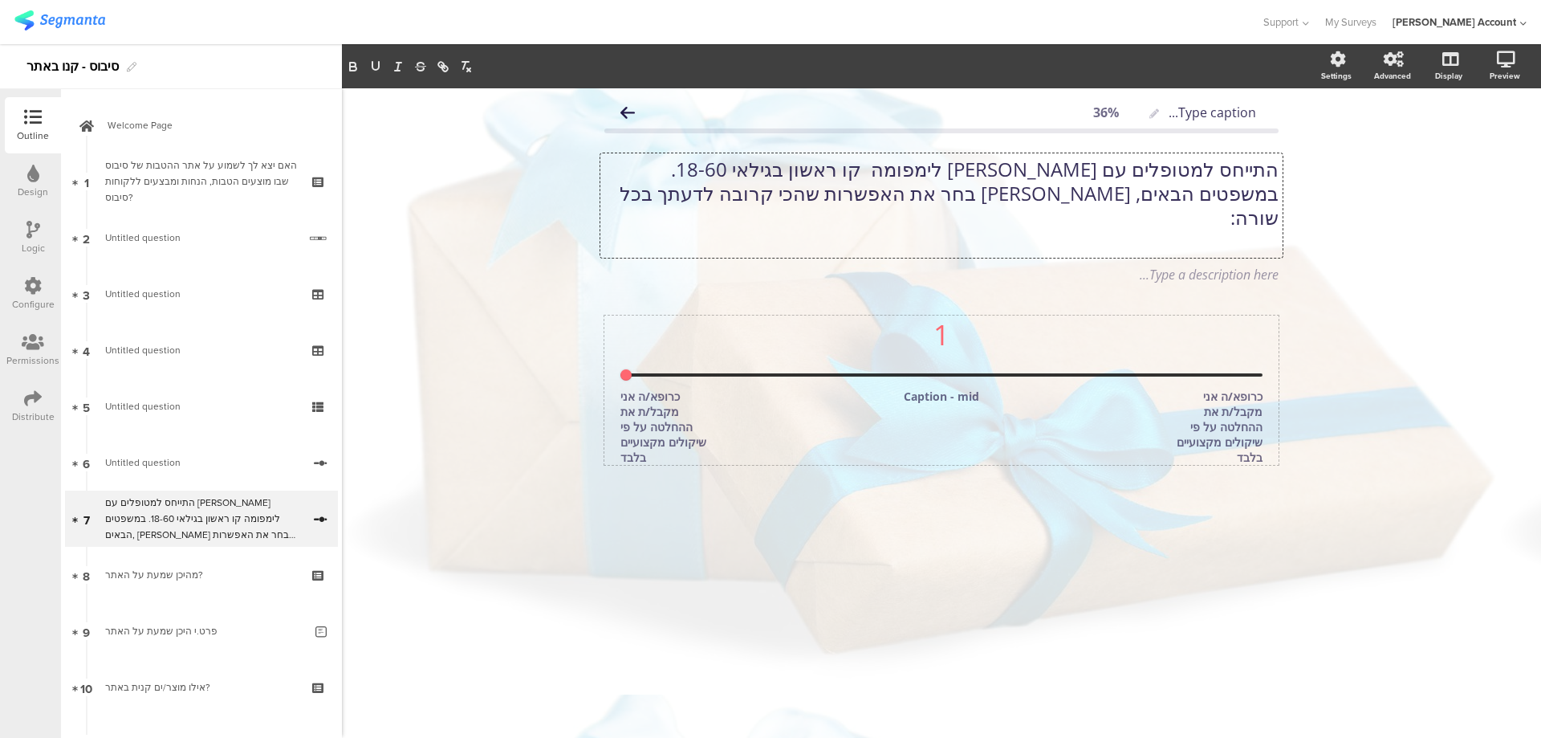
click at [694, 389] on div "כרופא/ה אני מקבל/ת את ההחלטה על פי שיקולים מקצועיים בלבד" at bounding box center [668, 427] width 94 height 76
click at [679, 63] on span "On" at bounding box center [671, 67] width 31 height 17
click at [667, 144] on div "Off" at bounding box center [671, 145] width 80 height 40
click at [1495, 144] on link at bounding box center [1484, 145] width 35 height 31
click at [733, 290] on div "Type caption... 36% התייחס למטופלים עם הודג'קין לימפומה קו ראשון בגילאי 18-60. …" at bounding box center [941, 308] width 674 height 425
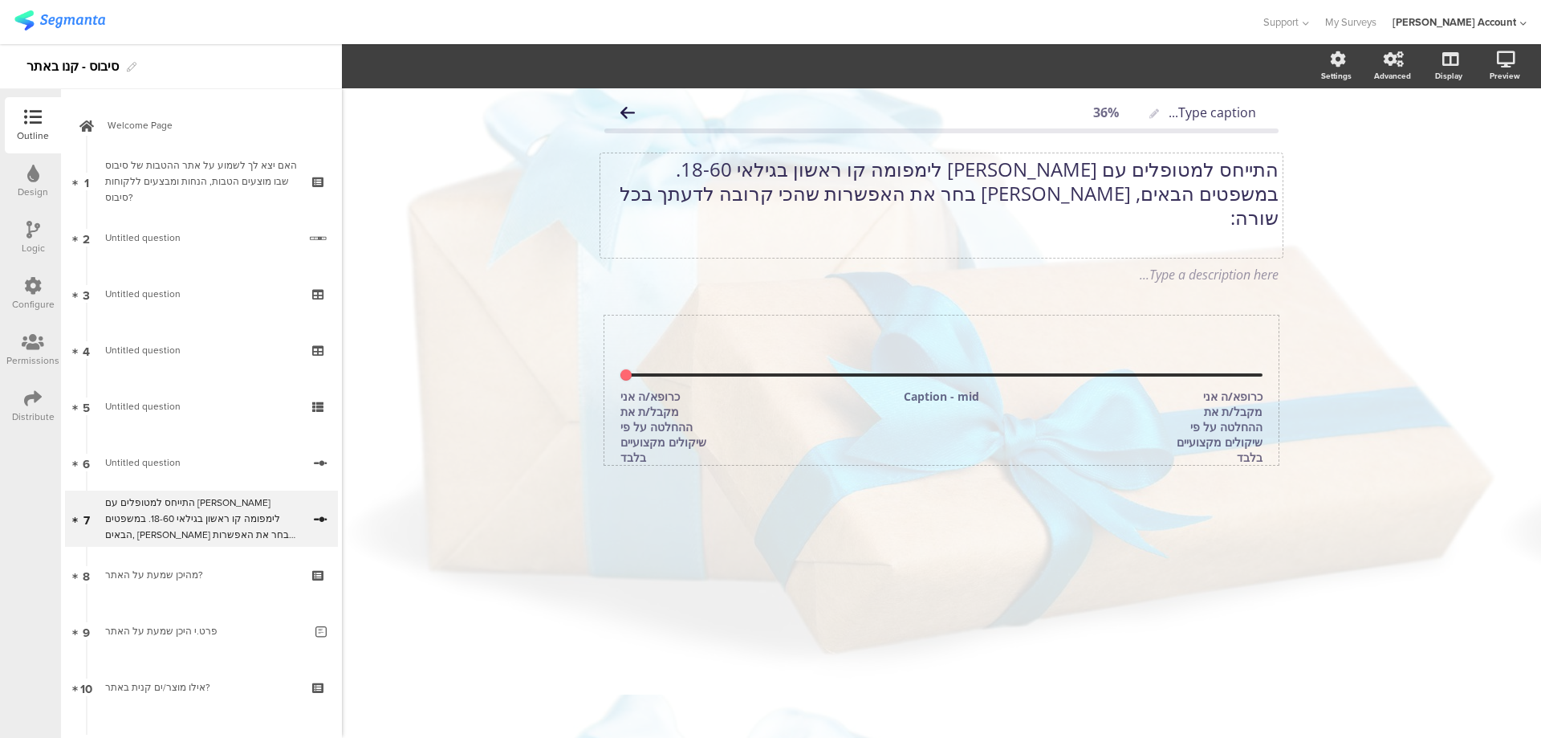
click at [754, 389] on span "כרופא/ה אני מקבל/ת את ההחלטה על פי שיקולים מקצועיים בלבד Caption - mid כרופא/ה …" at bounding box center [942, 427] width 642 height 76
click at [682, 63] on icon "button" at bounding box center [686, 66] width 8 height 13
click at [676, 105] on div "On" at bounding box center [671, 104] width 80 height 41
click at [1482, 144] on icon at bounding box center [1485, 144] width 13 height 20
click at [824, 332] on div "1" at bounding box center [942, 345] width 642 height 61
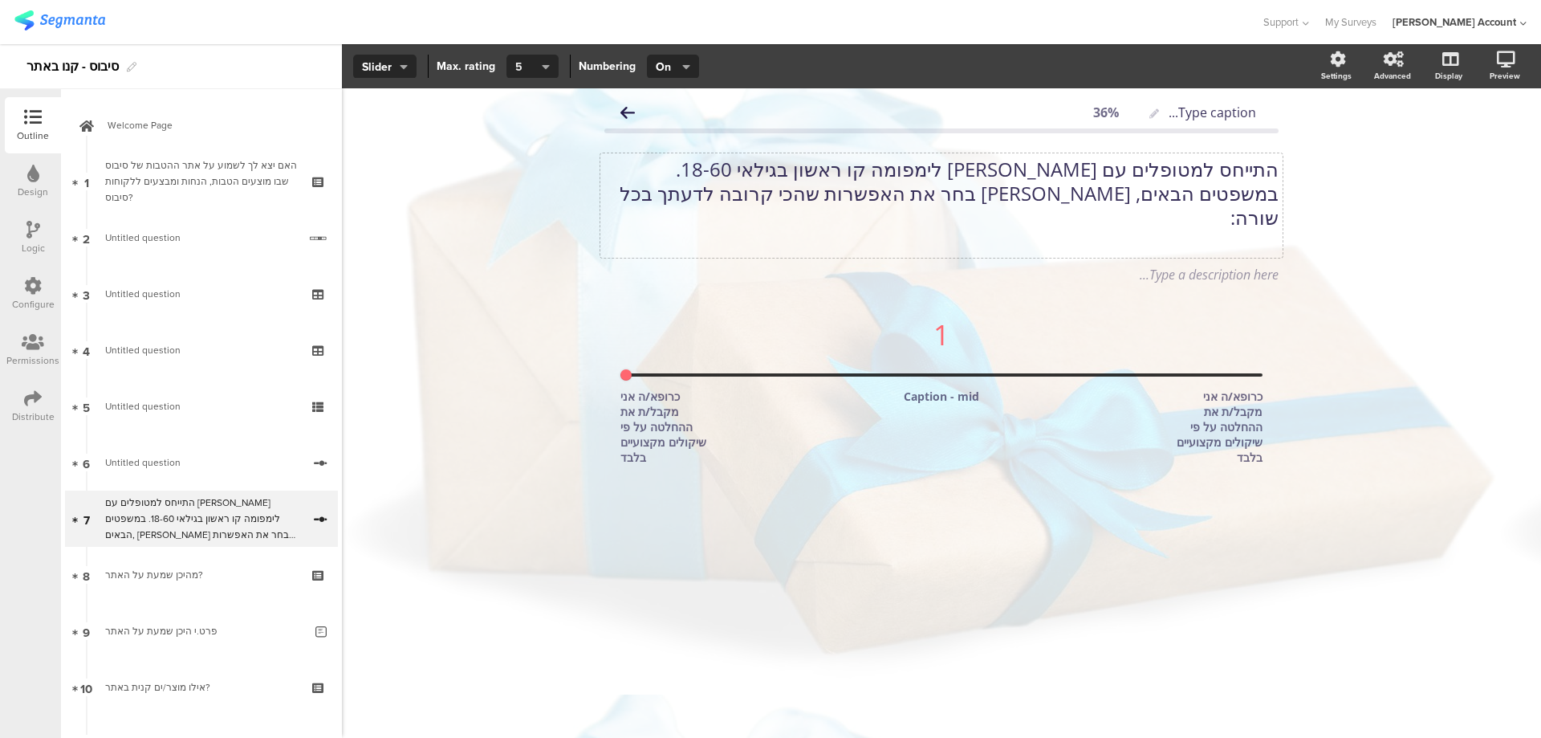
click at [556, 63] on button "5" at bounding box center [533, 67] width 52 height 24
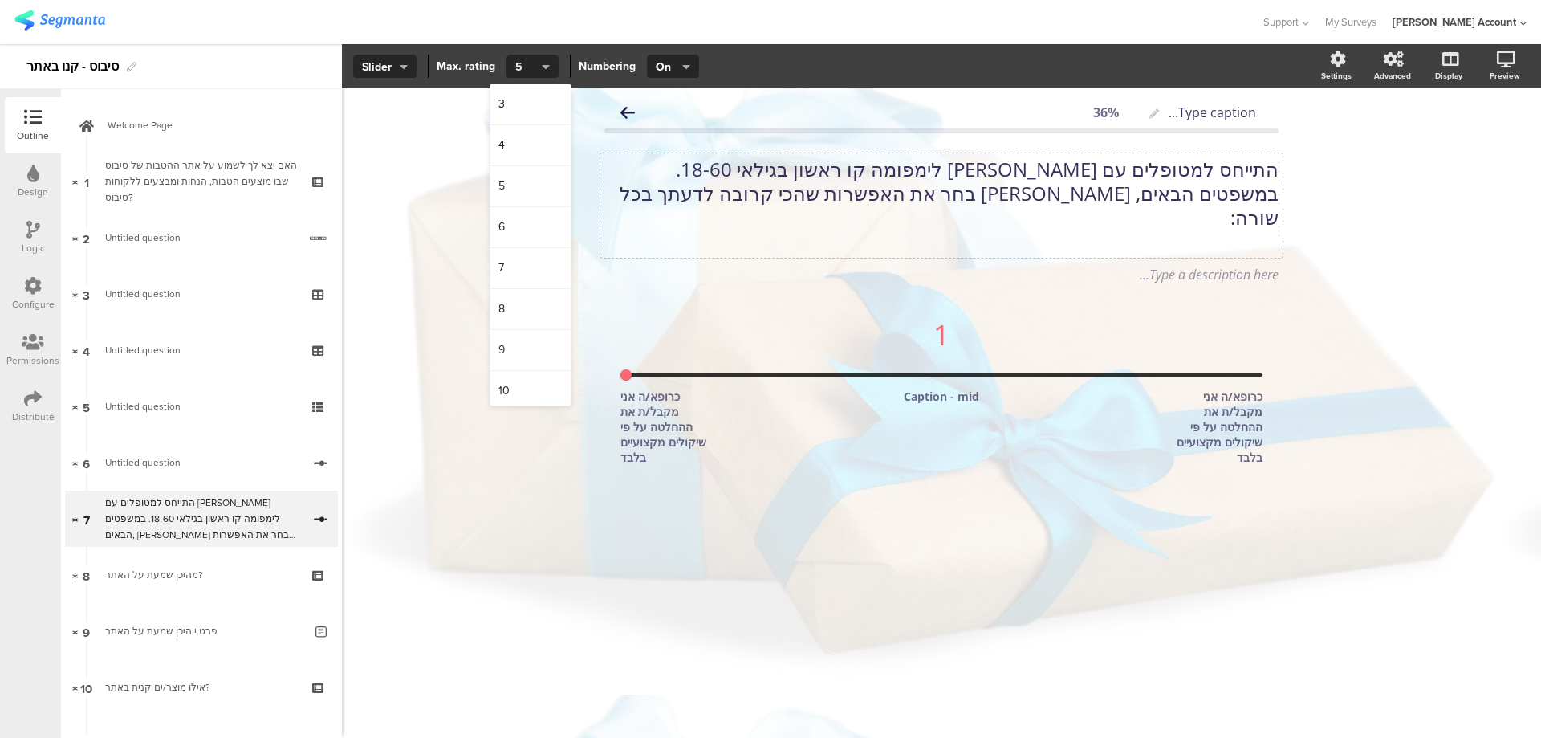
click at [551, 65] on button "5" at bounding box center [533, 67] width 52 height 24
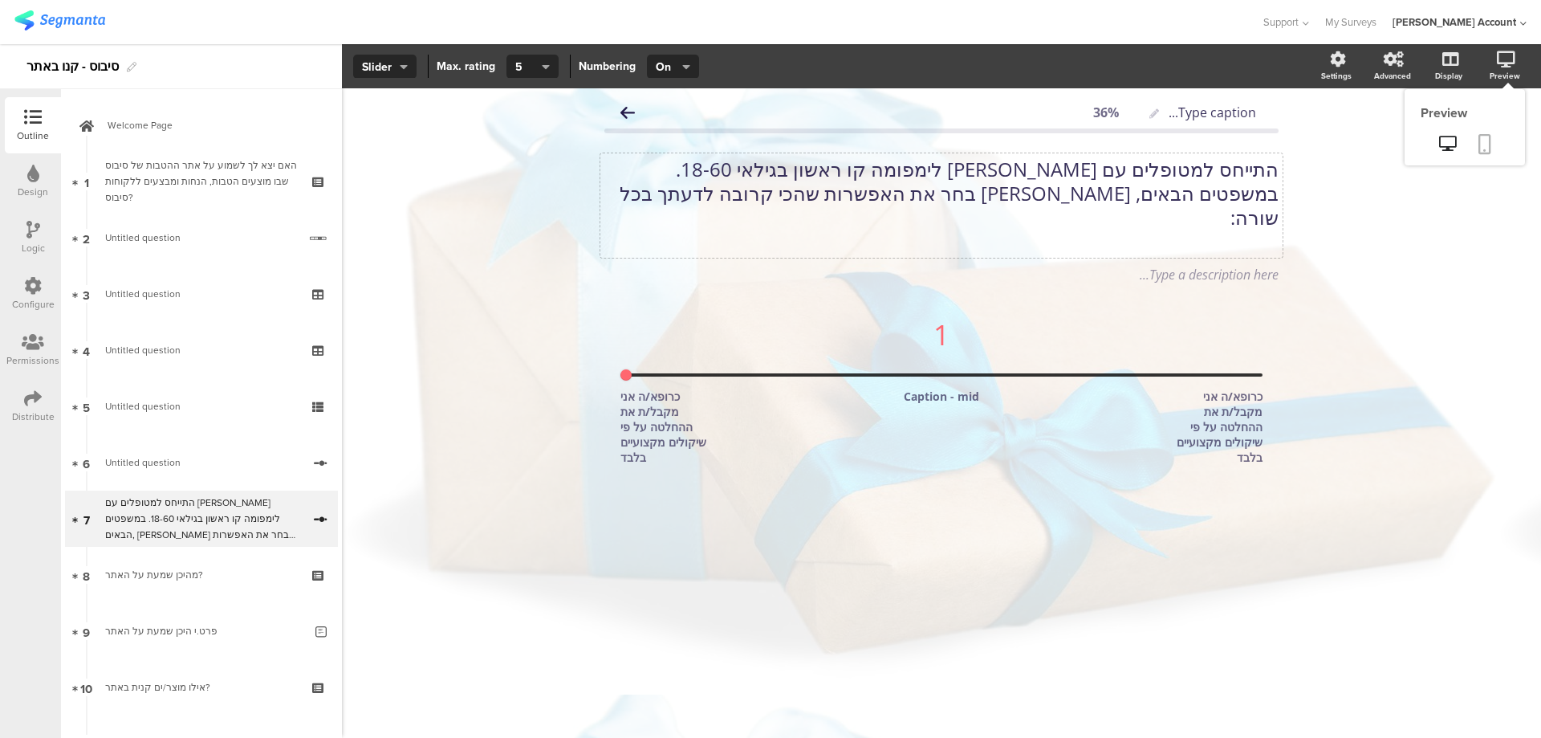
click at [1489, 140] on icon at bounding box center [1485, 144] width 13 height 20
click at [915, 389] on div "Caption - mid" at bounding box center [942, 427] width 94 height 76
click at [543, 61] on icon "button" at bounding box center [546, 66] width 8 height 13
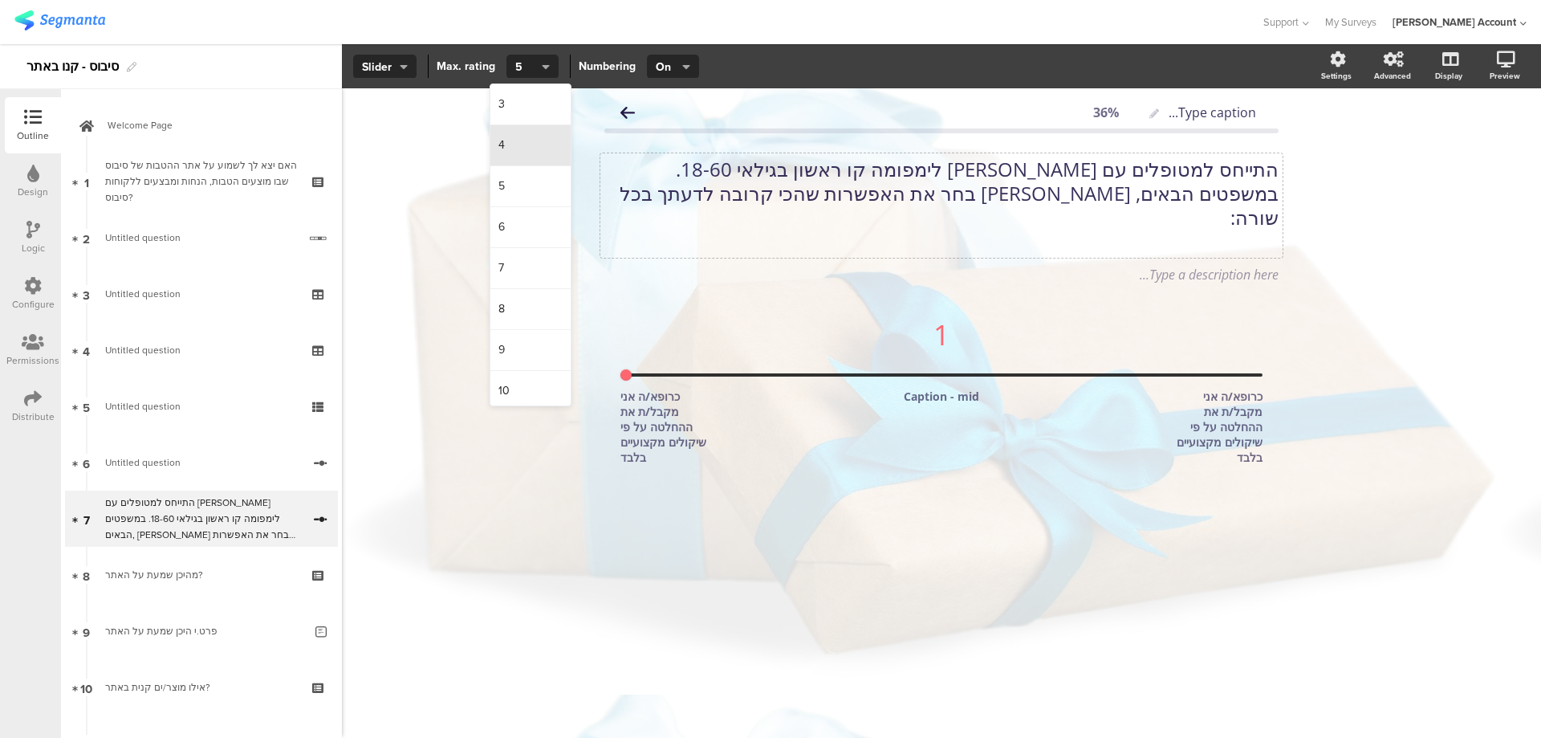
click at [523, 149] on div "4" at bounding box center [530, 145] width 80 height 41
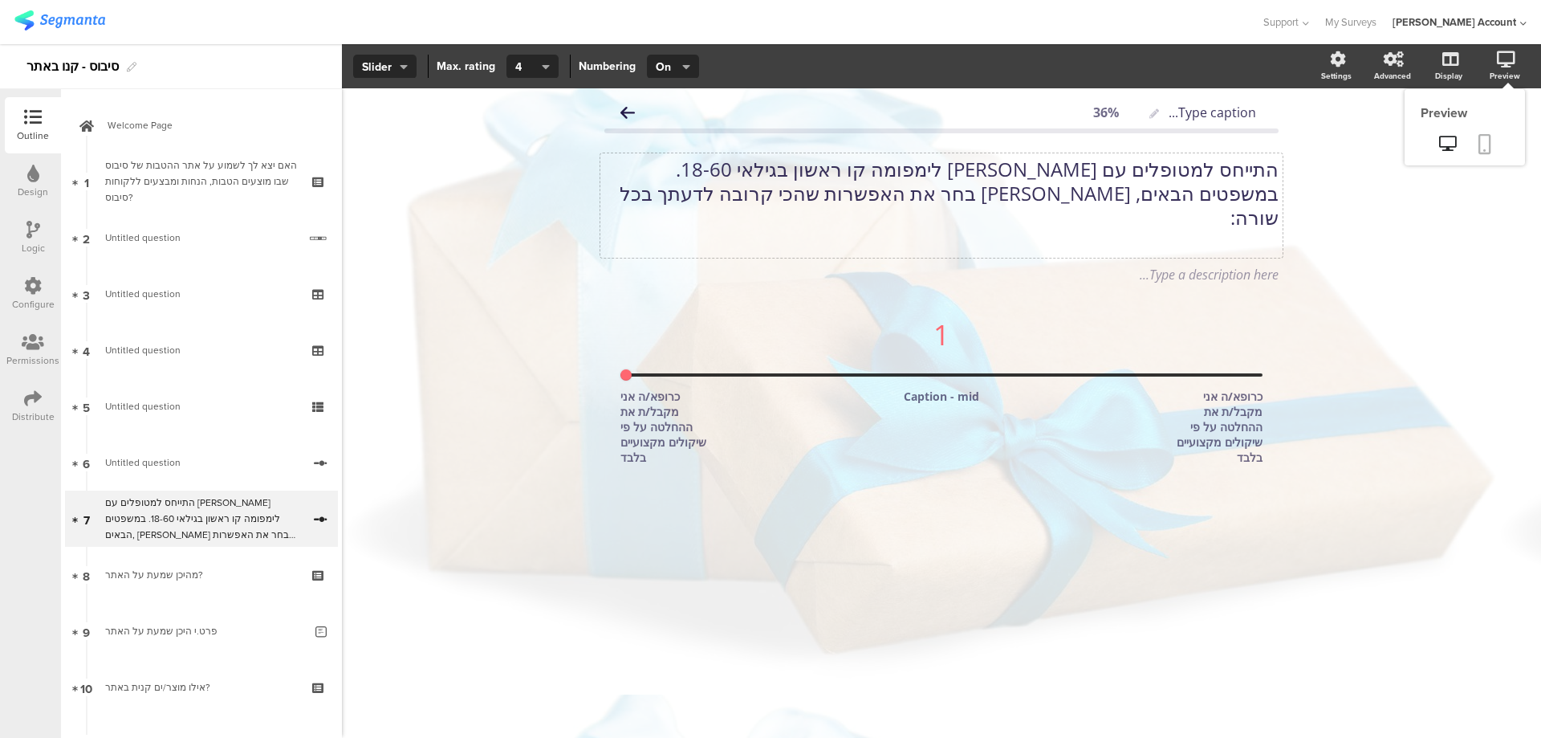
click at [1491, 145] on link at bounding box center [1484, 145] width 35 height 31
